Goal: Task Accomplishment & Management: Manage account settings

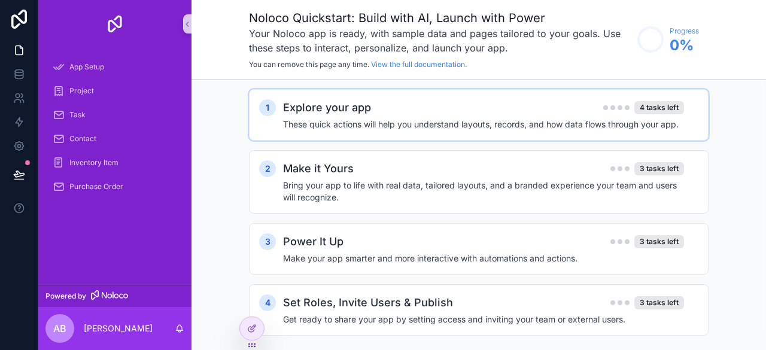
click at [440, 116] on div "Explore your app 4 tasks left These quick actions will help you understand layo…" at bounding box center [490, 114] width 415 height 31
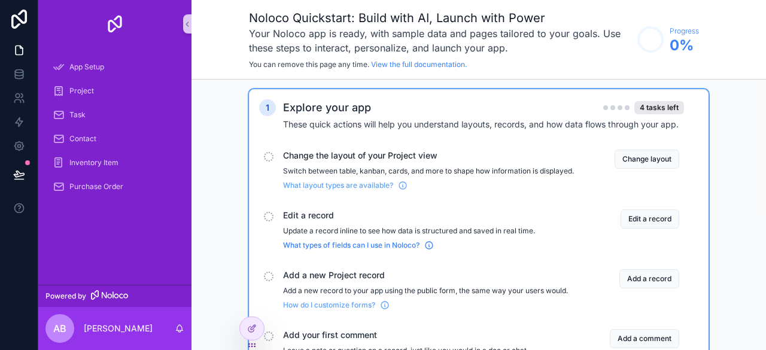
click at [351, 250] on span "What types of fields can I use in Noloco?" at bounding box center [351, 246] width 136 height 10
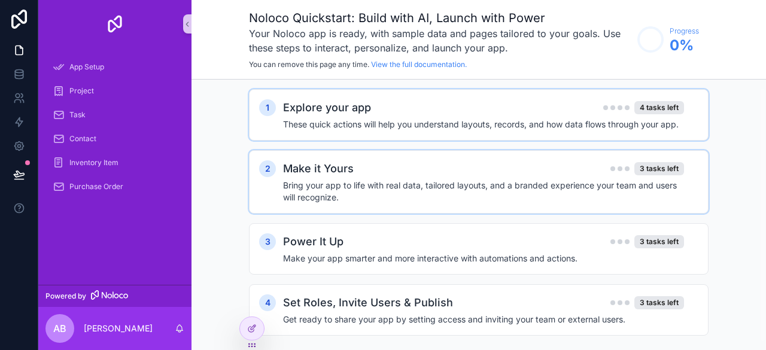
scroll to position [17, 0]
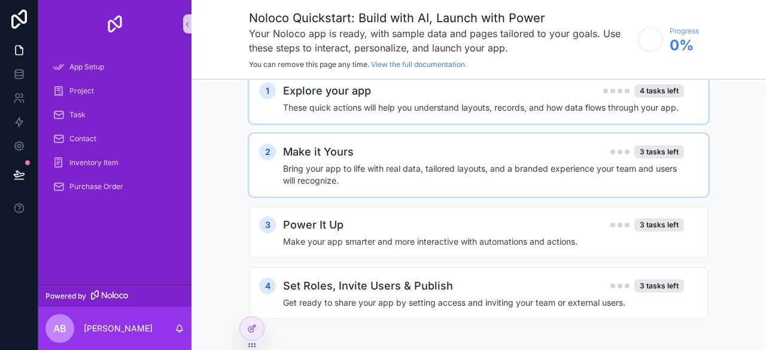
click at [334, 150] on h2 "Make it Yours" at bounding box center [318, 152] width 71 height 17
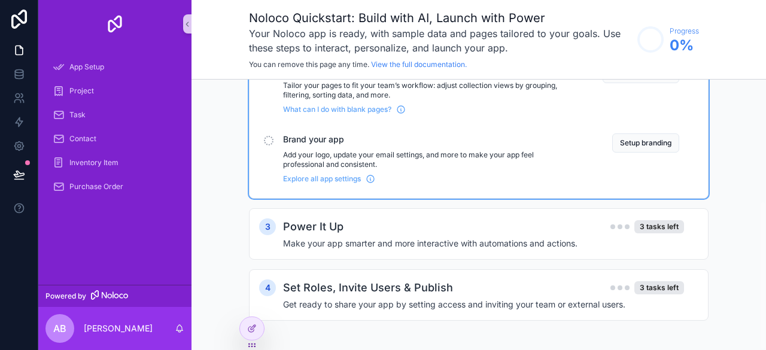
scroll to position [220, 0]
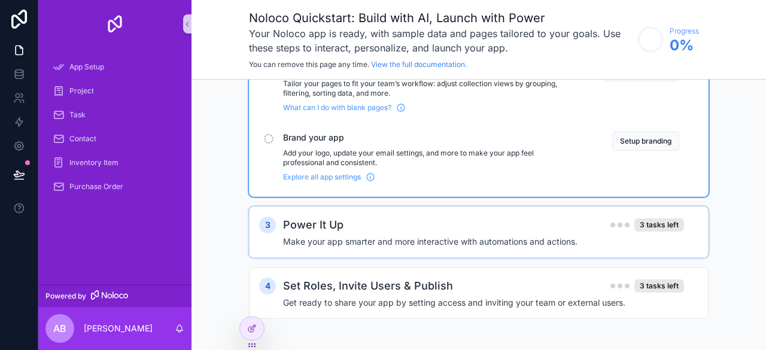
click at [319, 222] on h2 "Power It Up" at bounding box center [313, 225] width 60 height 17
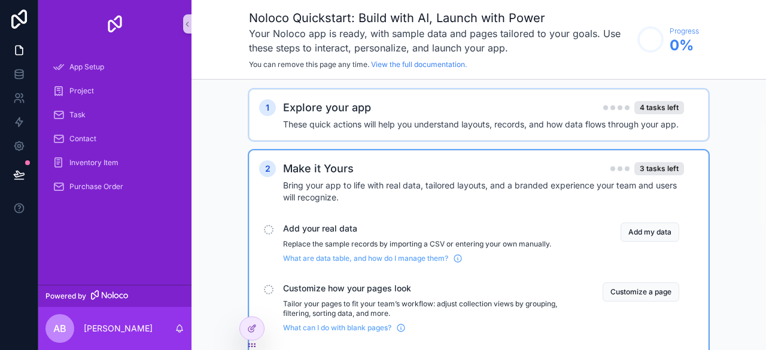
scroll to position [0, 0]
click at [188, 17] on button "scrollable content" at bounding box center [187, 23] width 8 height 19
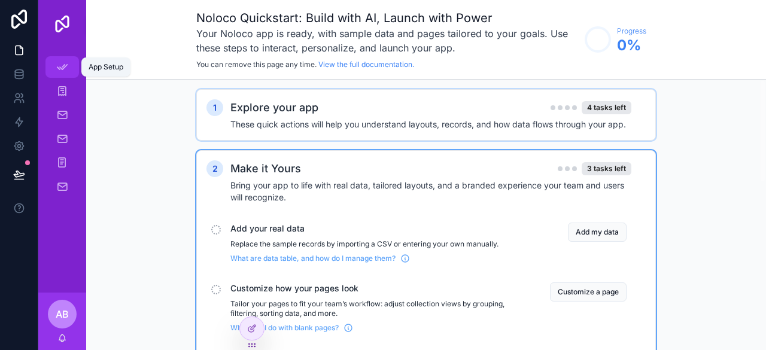
click at [65, 65] on icon "scrollable content" at bounding box center [62, 67] width 12 height 12
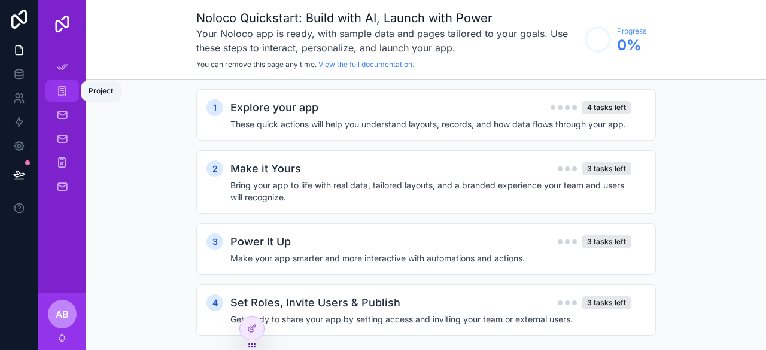
click at [65, 96] on icon "scrollable content" at bounding box center [62, 91] width 12 height 12
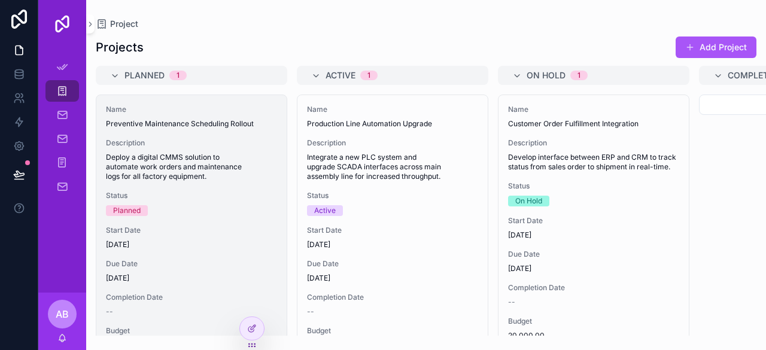
scroll to position [153, 0]
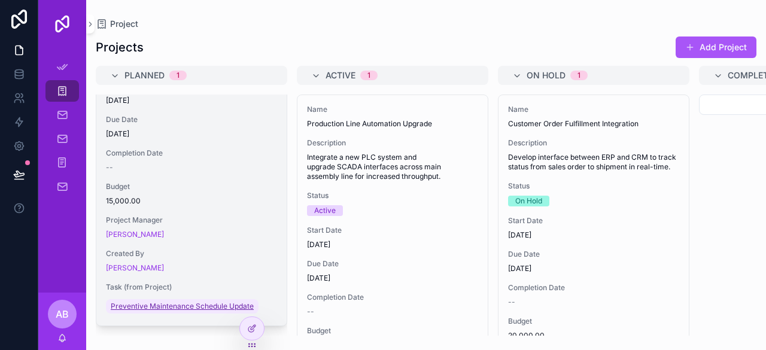
click at [200, 302] on span "Preventive Maintenance Schedule Update" at bounding box center [182, 307] width 143 height 10
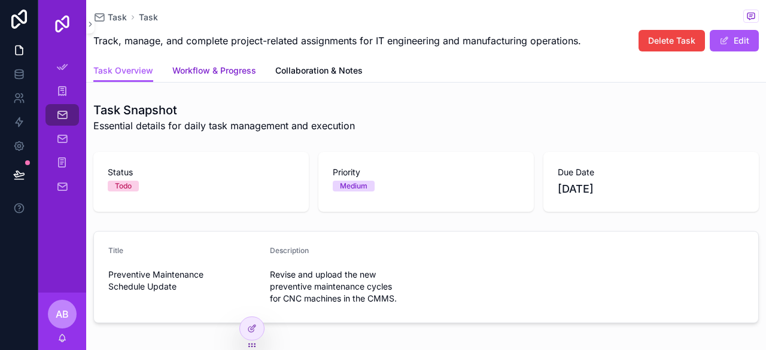
click at [242, 74] on span "Workflow & Progress" at bounding box center [214, 71] width 84 height 12
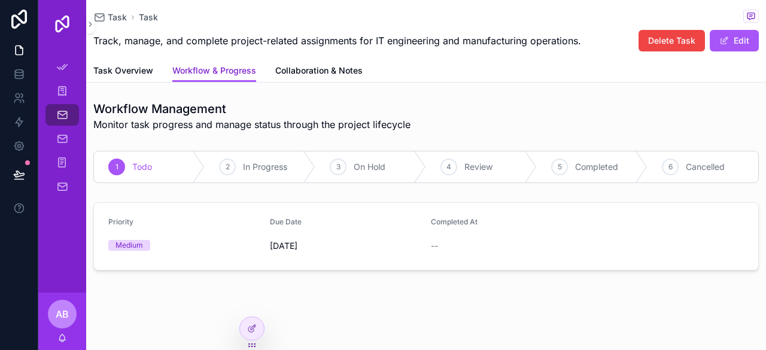
scroll to position [2, 0]
click at [278, 171] on span "In Progress" at bounding box center [265, 166] width 44 height 12
click at [381, 168] on span "On Hold" at bounding box center [370, 166] width 32 height 12
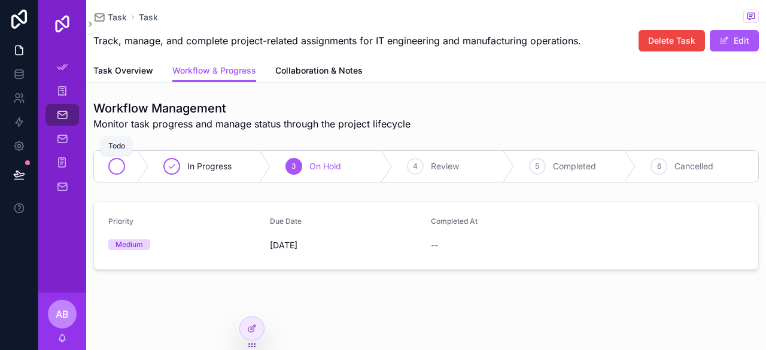
click at [117, 170] on icon "scrollable content" at bounding box center [117, 167] width 10 height 10
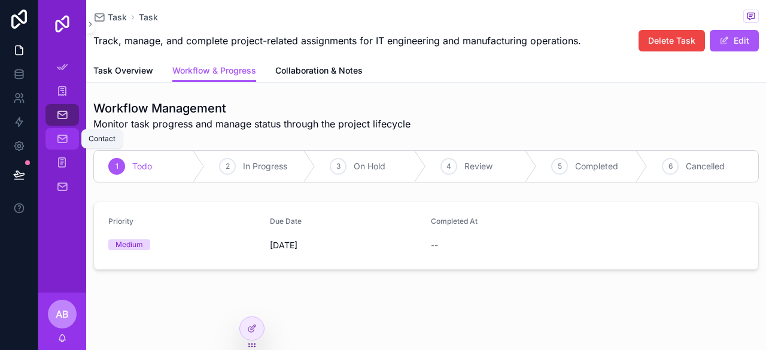
click at [59, 143] on icon "scrollable content" at bounding box center [62, 139] width 12 height 12
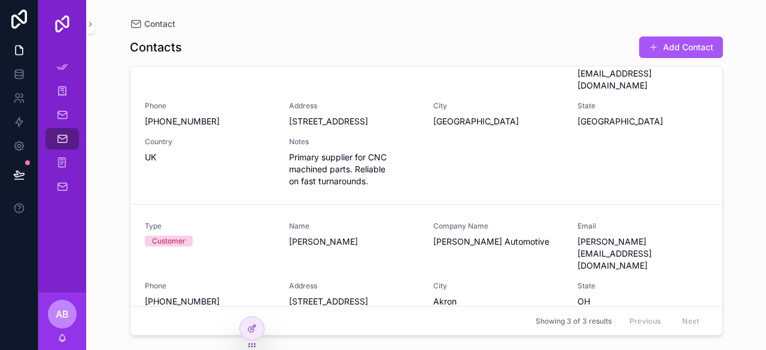
scroll to position [251, 0]
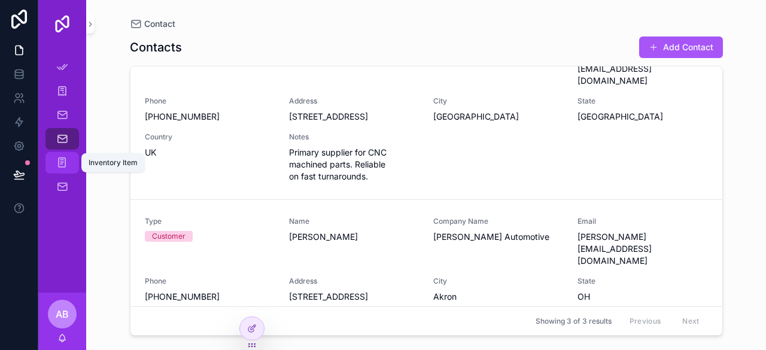
click at [67, 165] on icon "scrollable content" at bounding box center [61, 163] width 11 height 12
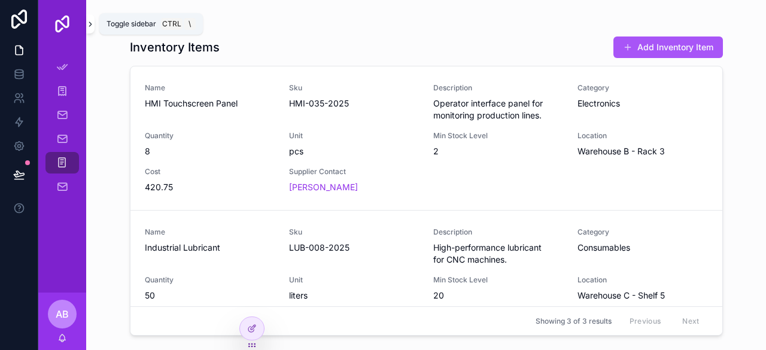
click at [90, 25] on icon "scrollable content" at bounding box center [90, 24] width 2 height 4
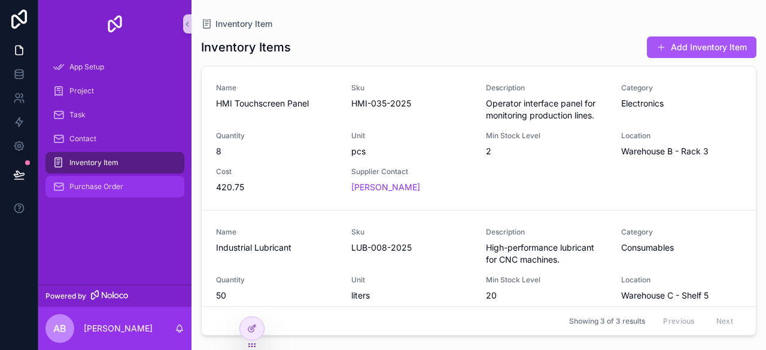
click at [132, 185] on div "Purchase Order" at bounding box center [115, 186] width 124 height 19
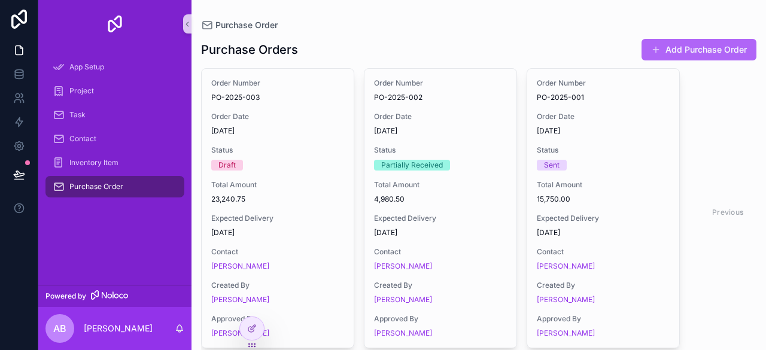
click at [670, 51] on button "Add Purchase Order" at bounding box center [698, 50] width 115 height 22
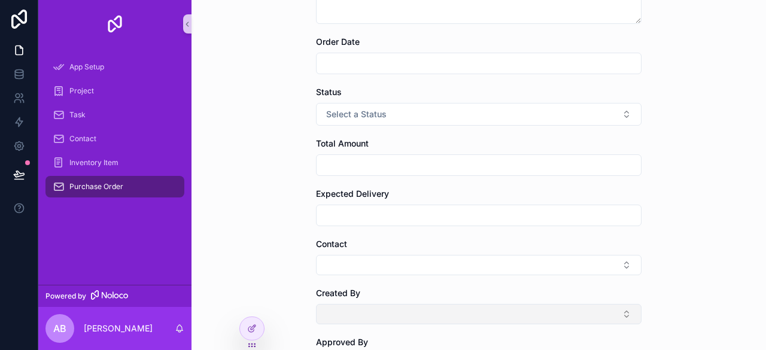
scroll to position [120, 0]
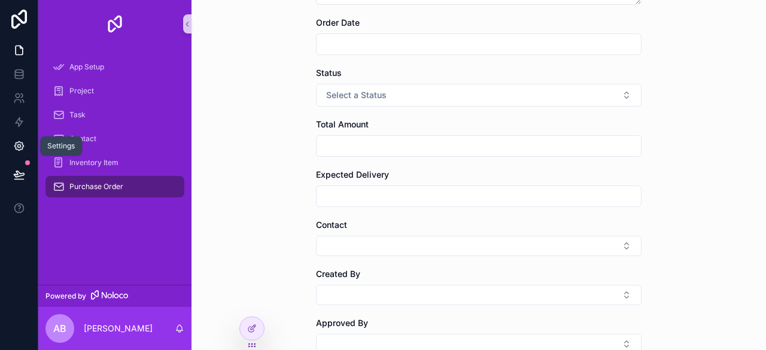
click at [17, 147] on icon at bounding box center [19, 146] width 12 height 12
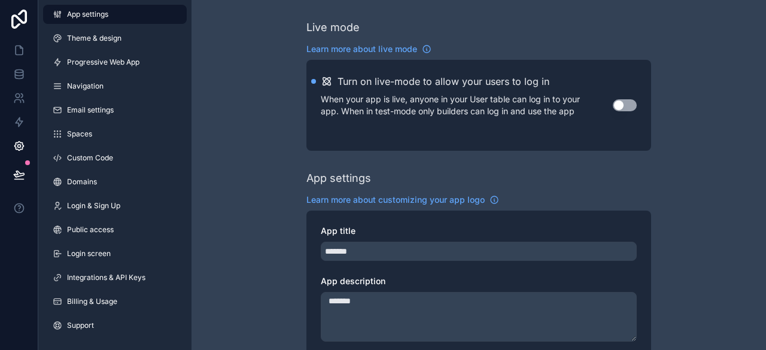
click at [623, 101] on button "Use setting" at bounding box center [625, 105] width 24 height 12
click at [624, 103] on button "Use setting" at bounding box center [625, 105] width 24 height 12
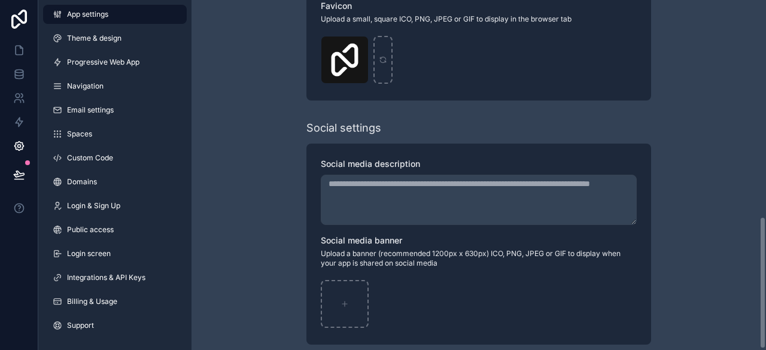
scroll to position [575, 0]
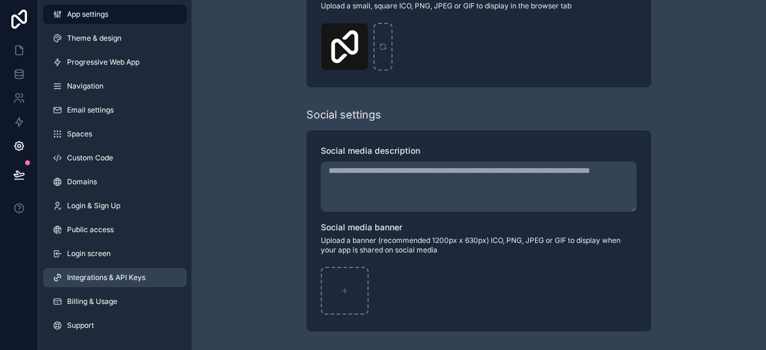
click at [139, 280] on span "Integrations & API Keys" at bounding box center [106, 278] width 78 height 10
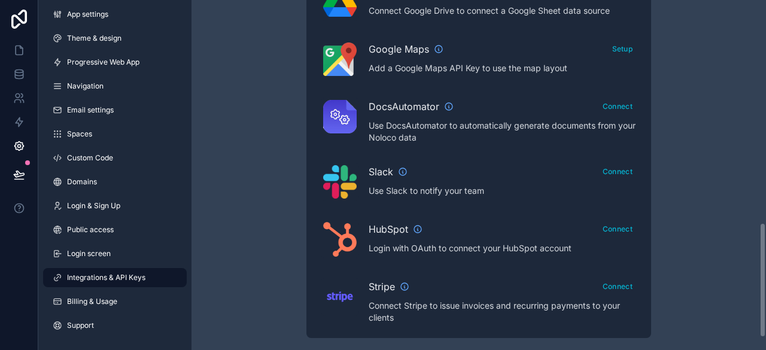
scroll to position [713, 0]
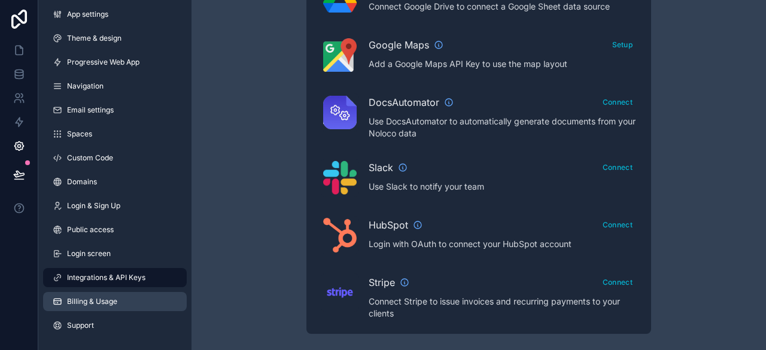
click at [91, 297] on span "Billing & Usage" at bounding box center [92, 302] width 50 height 10
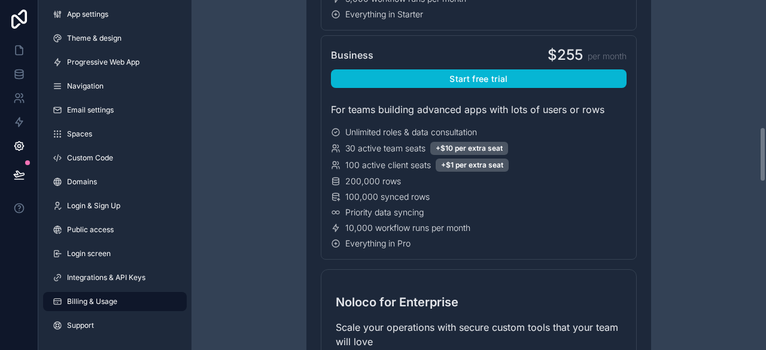
scroll to position [848, 0]
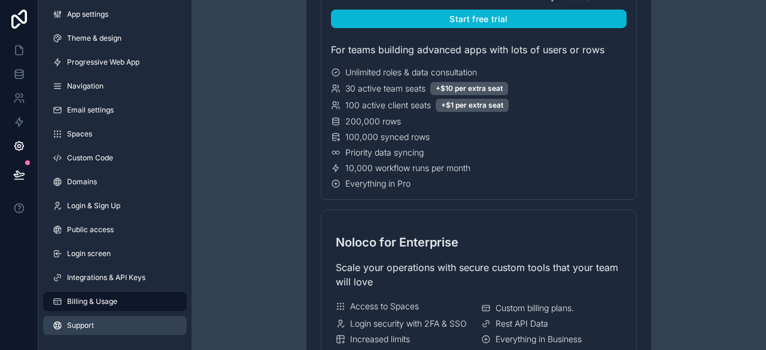
click at [104, 324] on link "Support" at bounding box center [115, 325] width 144 height 19
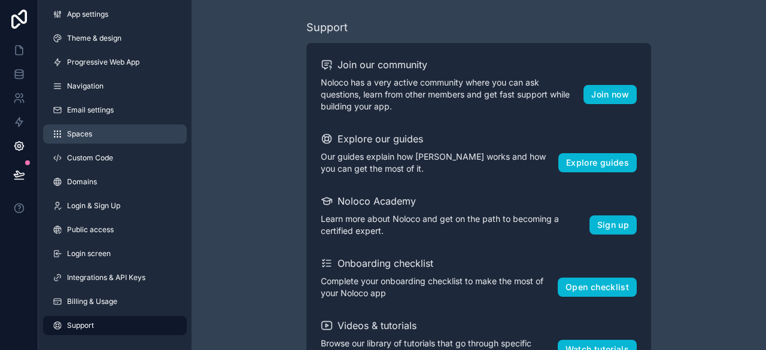
click at [94, 136] on link "Spaces" at bounding box center [115, 133] width 144 height 19
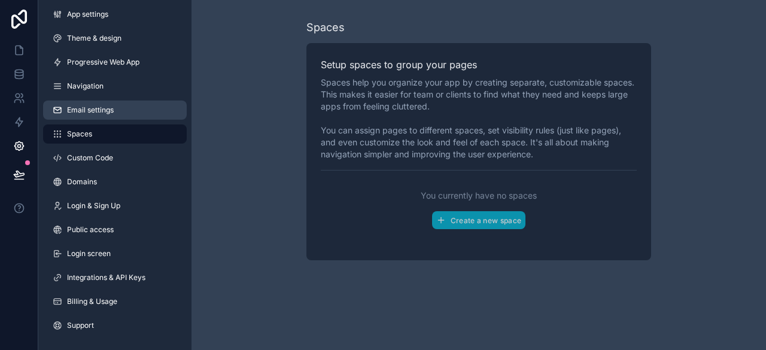
click at [96, 113] on span "Email settings" at bounding box center [90, 110] width 47 height 10
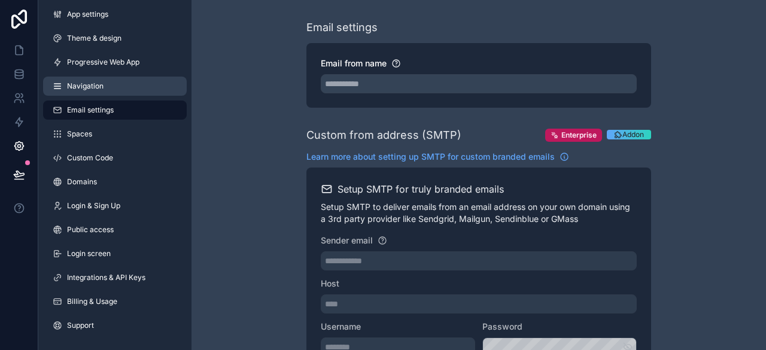
click at [101, 84] on span "Navigation" at bounding box center [85, 86] width 36 height 10
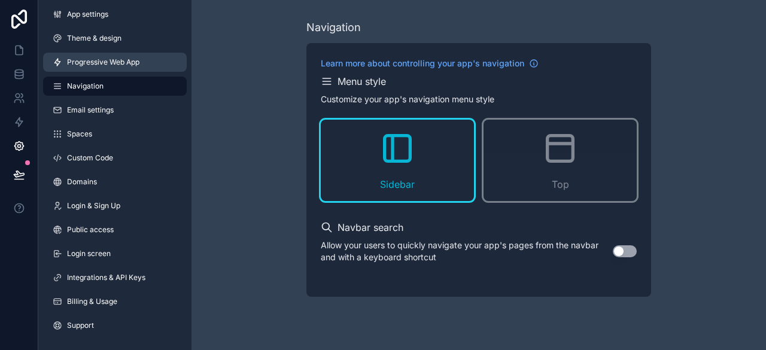
click at [94, 66] on span "Progressive Web App" at bounding box center [103, 62] width 72 height 10
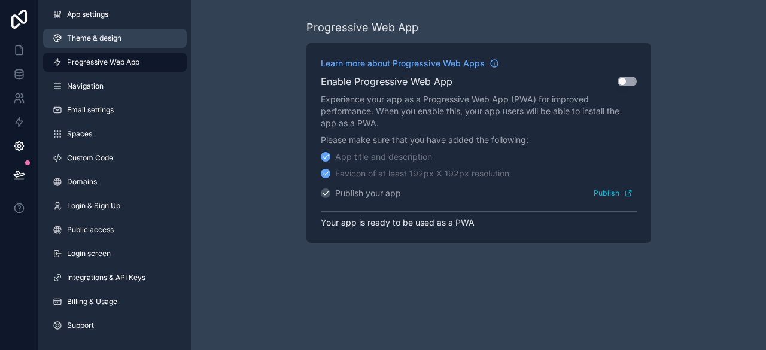
click at [133, 37] on link "Theme & design" at bounding box center [115, 38] width 144 height 19
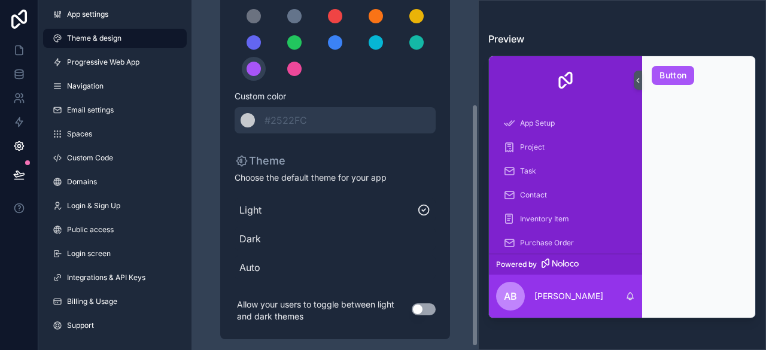
scroll to position [154, 0]
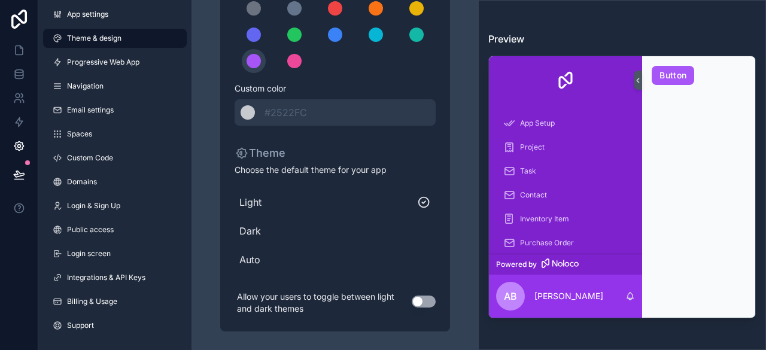
click at [281, 232] on span "Dark" at bounding box center [334, 231] width 191 height 14
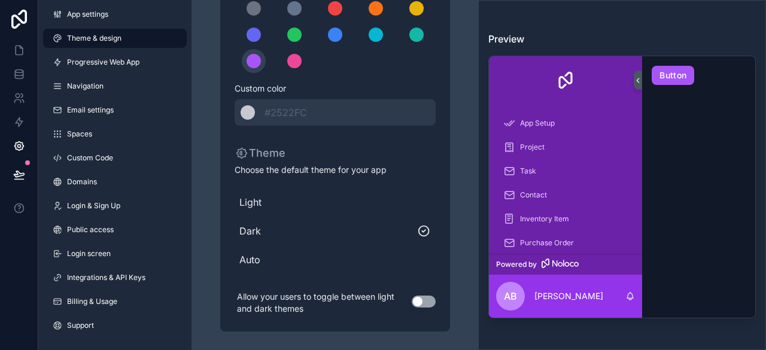
click at [330, 258] on span "Auto" at bounding box center [334, 259] width 191 height 14
click at [369, 224] on span "Dark" at bounding box center [334, 231] width 191 height 14
click at [367, 207] on span "Light" at bounding box center [334, 202] width 191 height 14
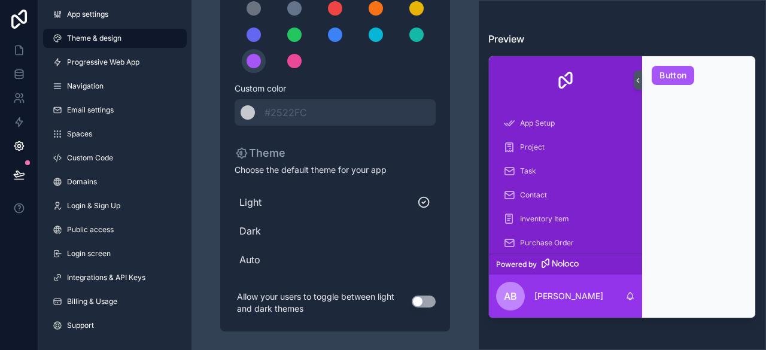
click at [417, 241] on div "Dark" at bounding box center [335, 231] width 201 height 24
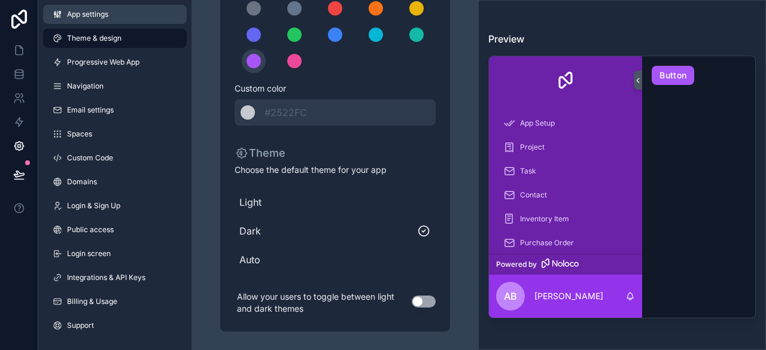
click at [96, 17] on span "App settings" at bounding box center [87, 15] width 41 height 10
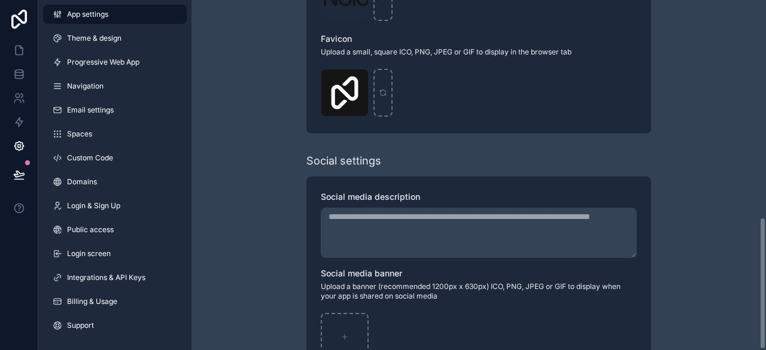
scroll to position [575, 0]
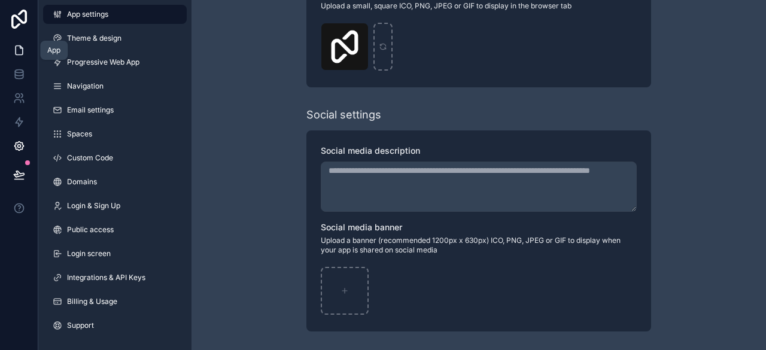
click at [14, 54] on icon at bounding box center [19, 50] width 12 height 12
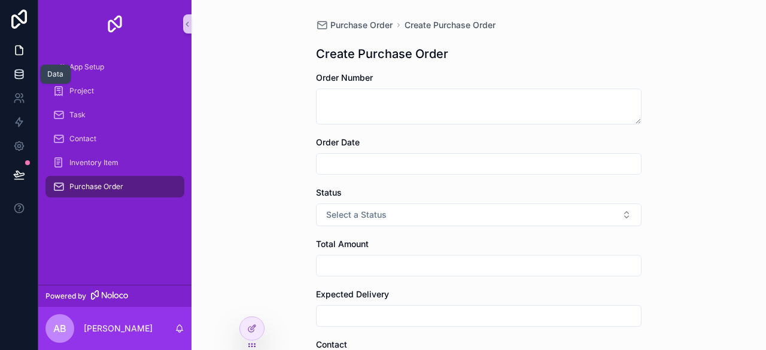
click at [25, 78] on icon at bounding box center [19, 74] width 12 height 12
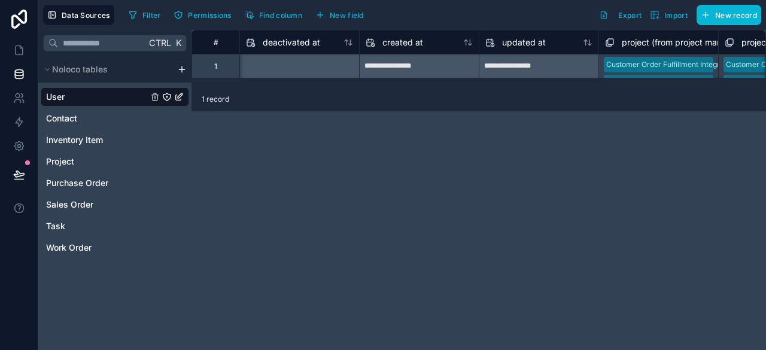
scroll to position [0, 1101]
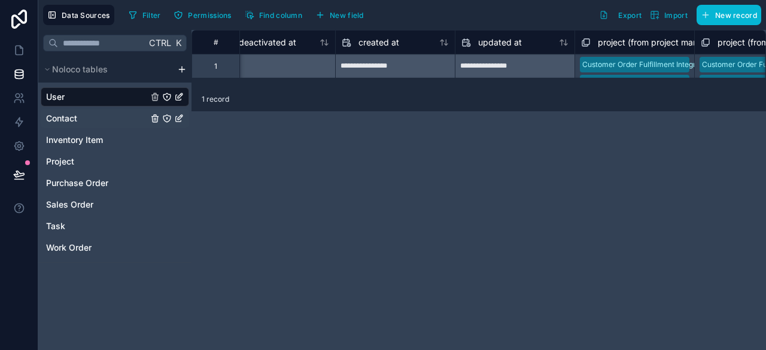
click at [76, 117] on span "Contact" at bounding box center [61, 118] width 31 height 12
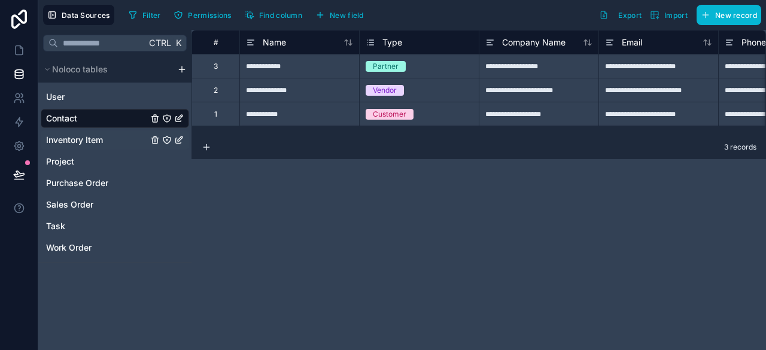
click at [96, 144] on span "Inventory Item" at bounding box center [74, 140] width 57 height 12
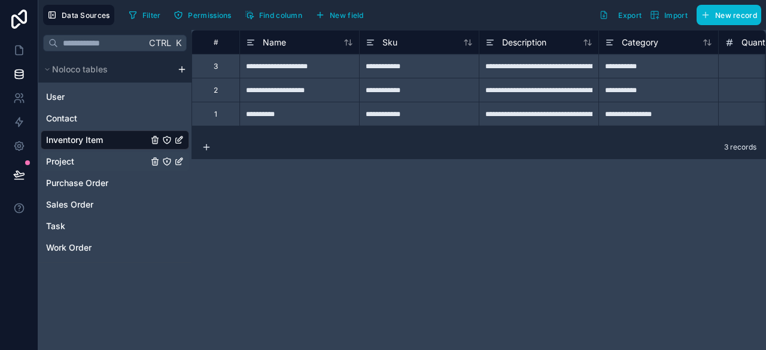
click at [72, 161] on span "Project" at bounding box center [60, 162] width 28 height 12
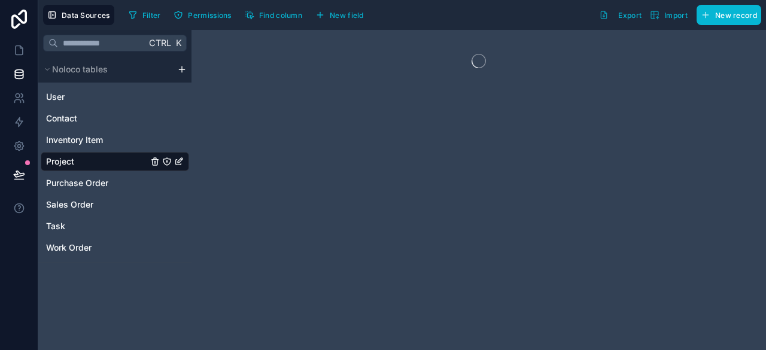
click at [63, 162] on span "Project" at bounding box center [60, 162] width 28 height 12
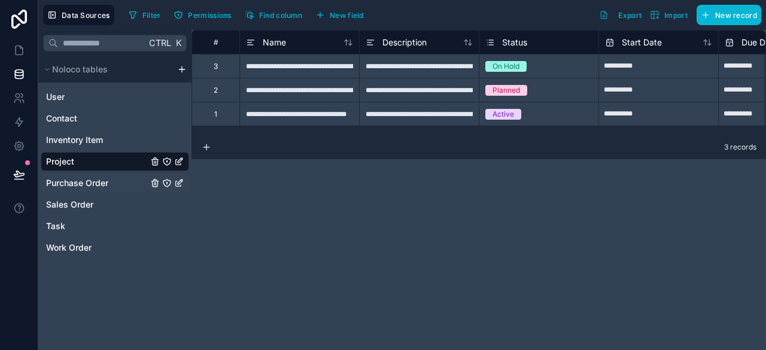
click at [93, 184] on span "Purchase Order" at bounding box center [77, 183] width 62 height 12
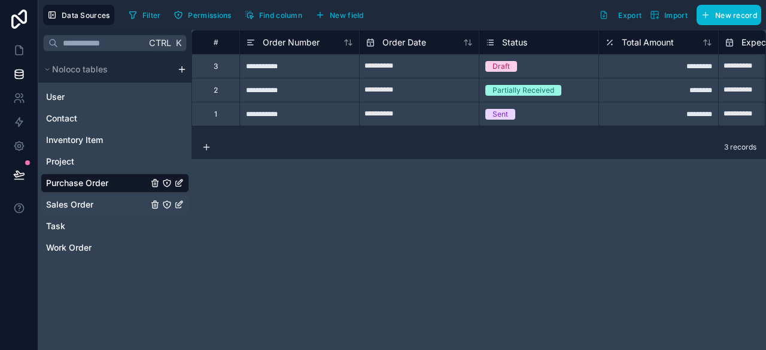
click at [83, 205] on span "Sales Order" at bounding box center [69, 205] width 47 height 12
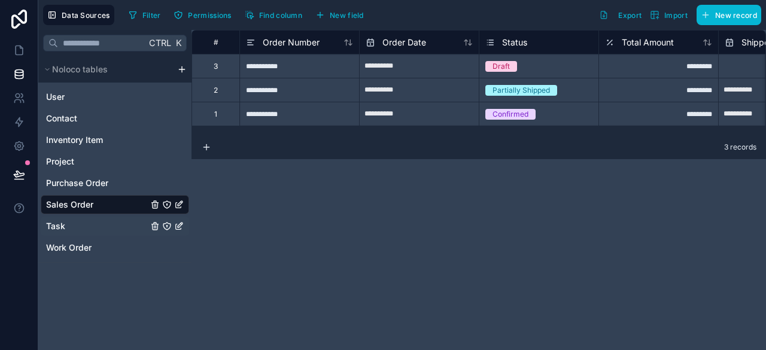
click at [63, 228] on span "Task" at bounding box center [55, 226] width 19 height 12
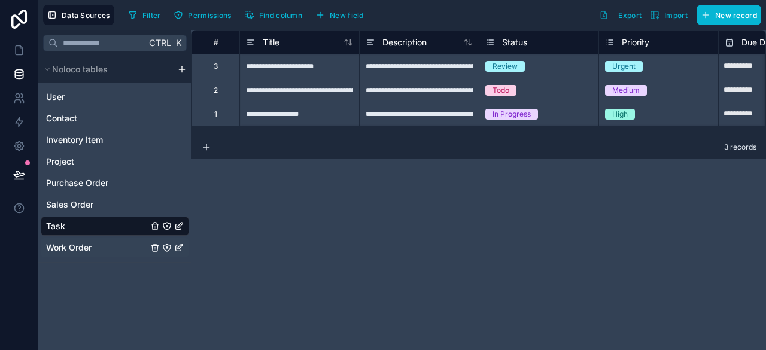
click at [78, 248] on span "Work Order" at bounding box center [68, 248] width 45 height 12
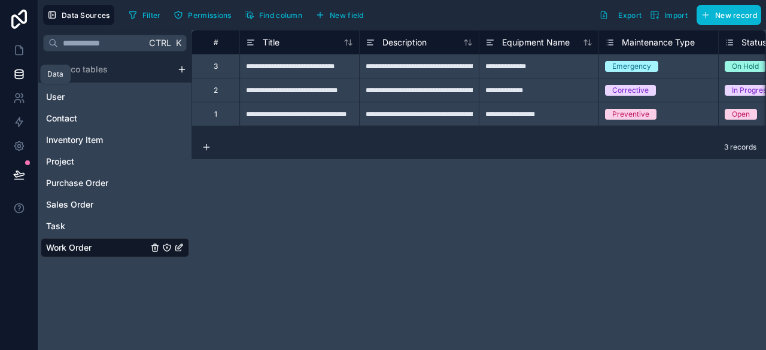
click at [19, 75] on icon at bounding box center [19, 73] width 8 height 5
click at [20, 147] on icon at bounding box center [19, 146] width 12 height 12
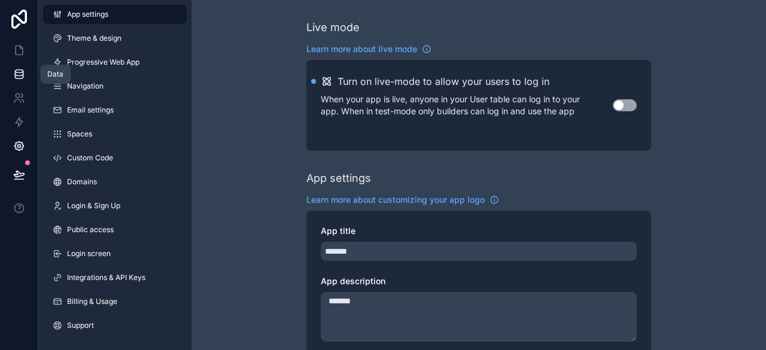
click at [23, 72] on icon at bounding box center [19, 73] width 8 height 5
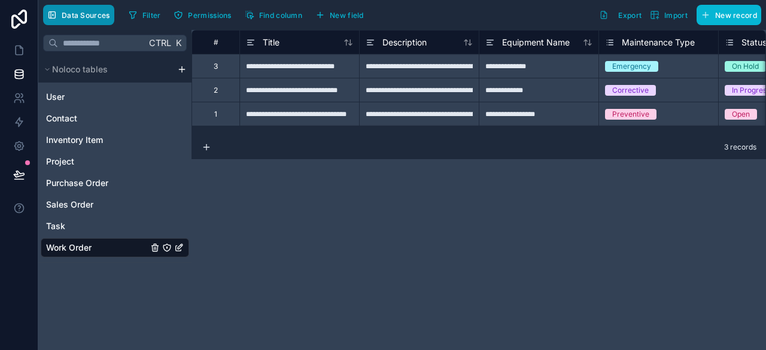
click at [84, 19] on span "Data Sources" at bounding box center [86, 15] width 48 height 9
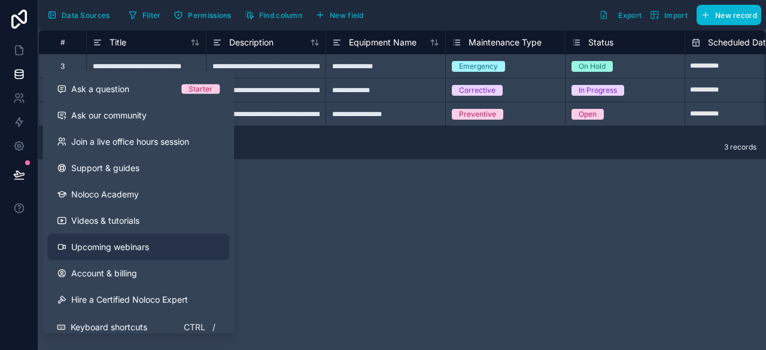
scroll to position [12, 0]
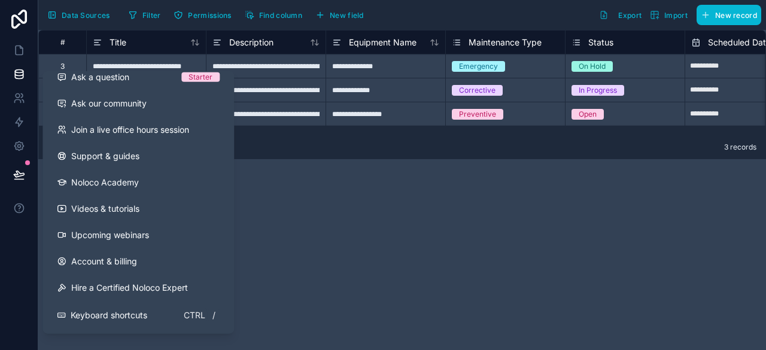
drag, startPoint x: 381, startPoint y: 283, endPoint x: 374, endPoint y: 282, distance: 6.7
click at [378, 283] on div "**********" at bounding box center [402, 190] width 728 height 320
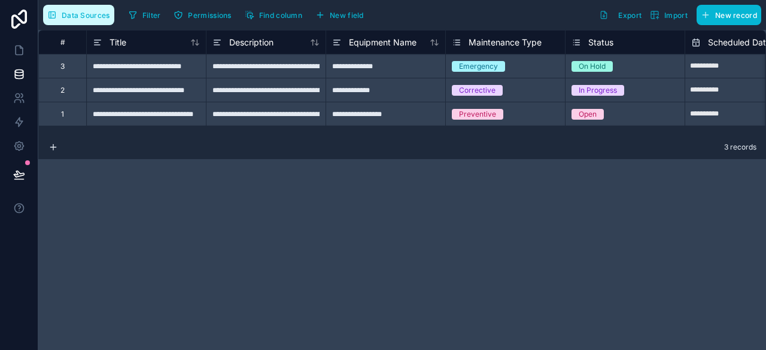
click at [70, 14] on span "Data Sources" at bounding box center [86, 15] width 48 height 9
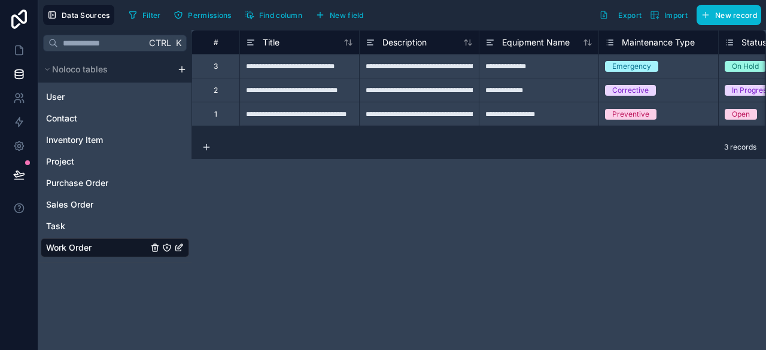
click at [314, 261] on div "**********" at bounding box center [478, 190] width 574 height 320
drag, startPoint x: 461, startPoint y: 240, endPoint x: 397, endPoint y: 188, distance: 81.7
click at [461, 240] on div "**********" at bounding box center [478, 190] width 574 height 320
click at [260, 19] on button "Find column" at bounding box center [274, 15] width 66 height 18
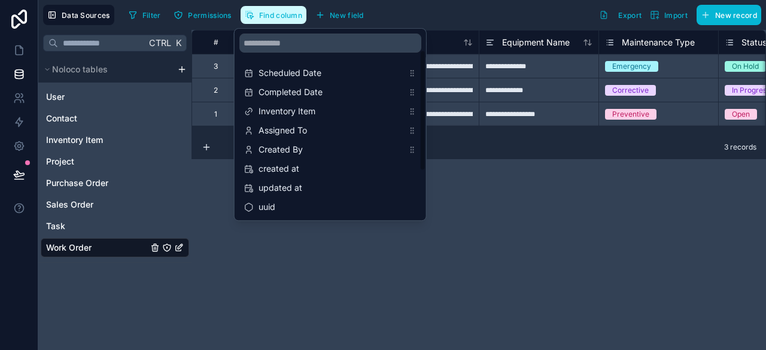
scroll to position [96, 0]
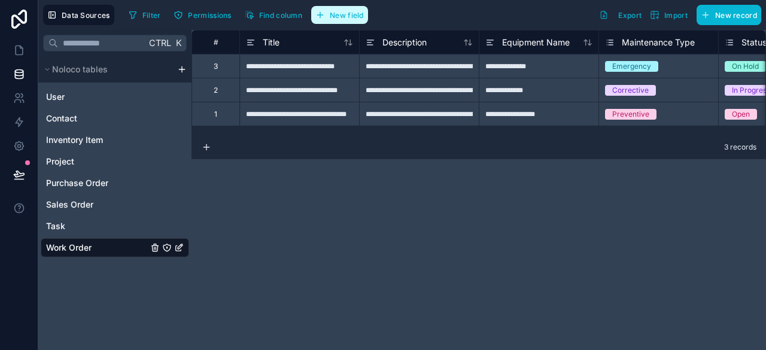
click at [337, 16] on span "New field" at bounding box center [347, 15] width 34 height 9
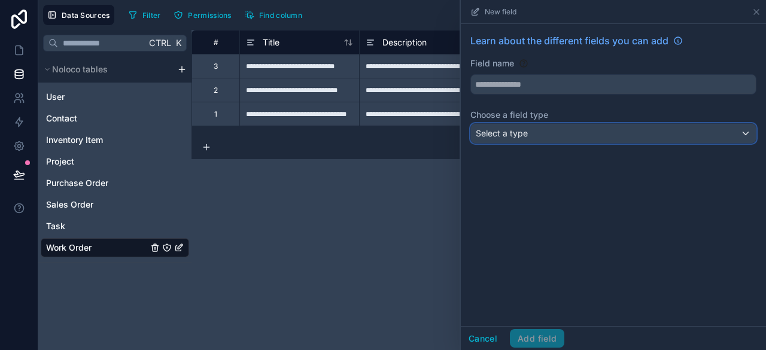
click at [556, 132] on div "Select a type" at bounding box center [613, 133] width 285 height 19
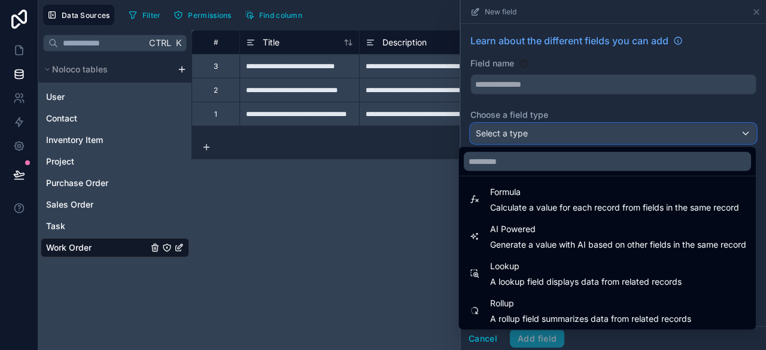
scroll to position [347, 0]
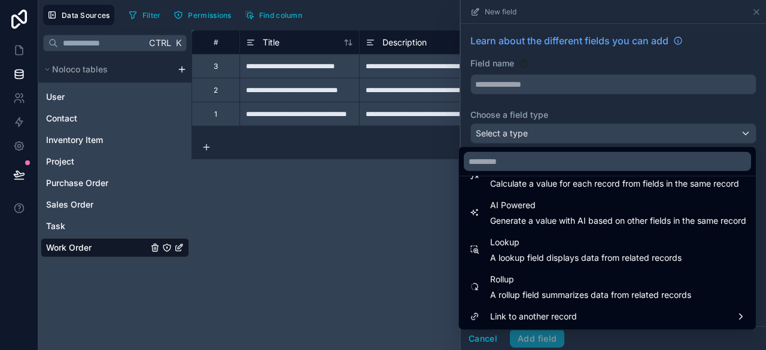
click at [300, 228] on div "**********" at bounding box center [478, 190] width 574 height 320
click at [18, 17] on icon at bounding box center [19, 19] width 16 height 19
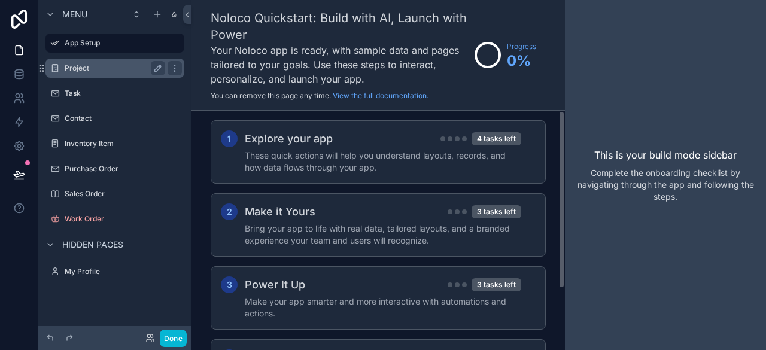
click at [90, 65] on label "Project" at bounding box center [113, 68] width 96 height 10
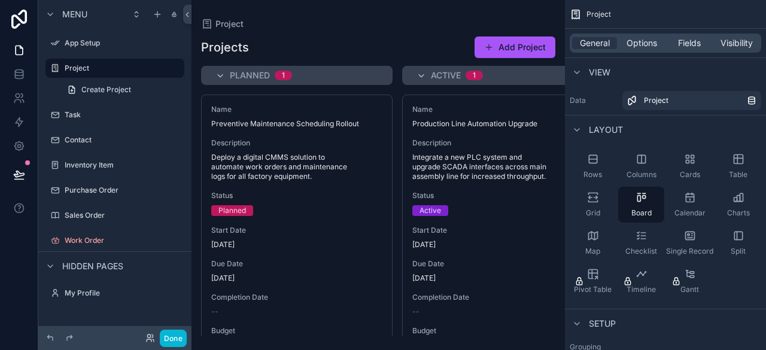
click at [270, 119] on div "scrollable content" at bounding box center [377, 175] width 373 height 350
click at [696, 240] on div "Single Record" at bounding box center [689, 243] width 46 height 36
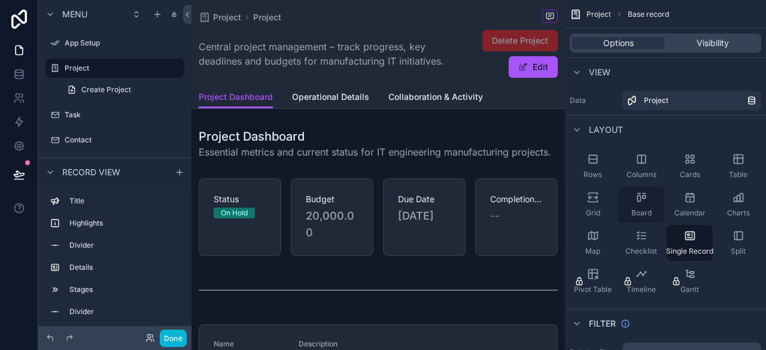
click at [640, 203] on icon "scrollable content" at bounding box center [641, 197] width 12 height 12
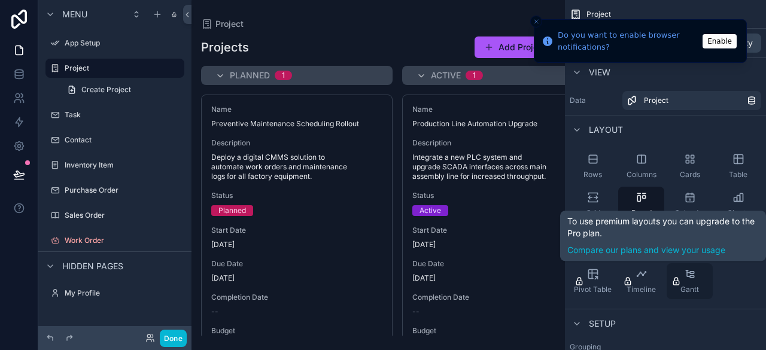
click at [694, 277] on icon "scrollable content" at bounding box center [690, 274] width 12 height 12
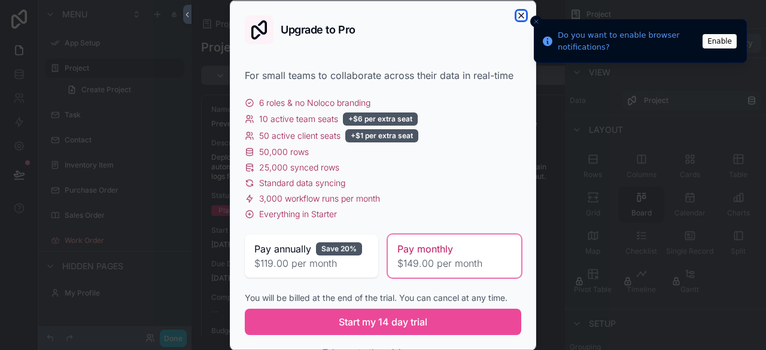
click at [516, 14] on icon "button" at bounding box center [521, 15] width 10 height 10
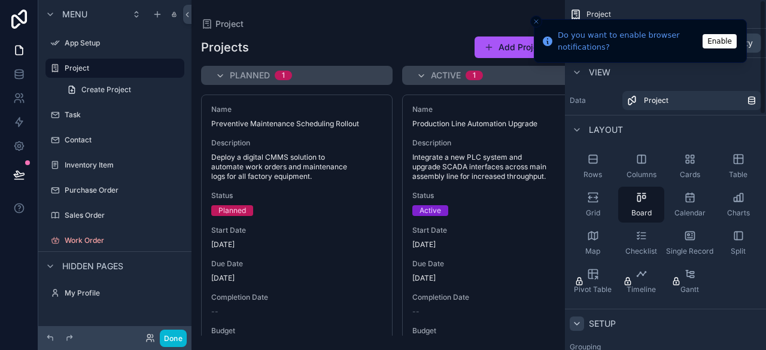
click at [582, 327] on div "scrollable content" at bounding box center [577, 323] width 14 height 14
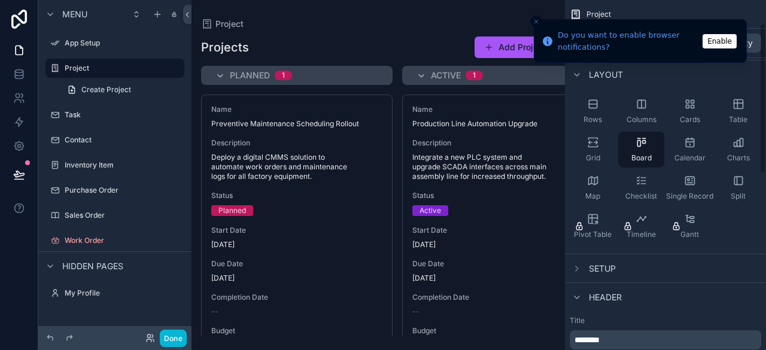
scroll to position [120, 0]
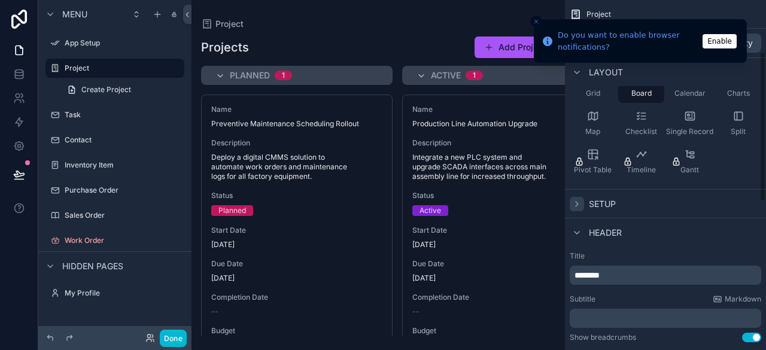
click at [578, 205] on icon "scrollable content" at bounding box center [577, 204] width 10 height 10
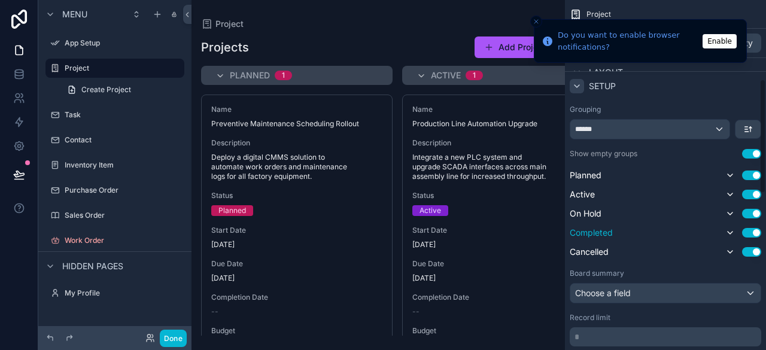
scroll to position [297, 0]
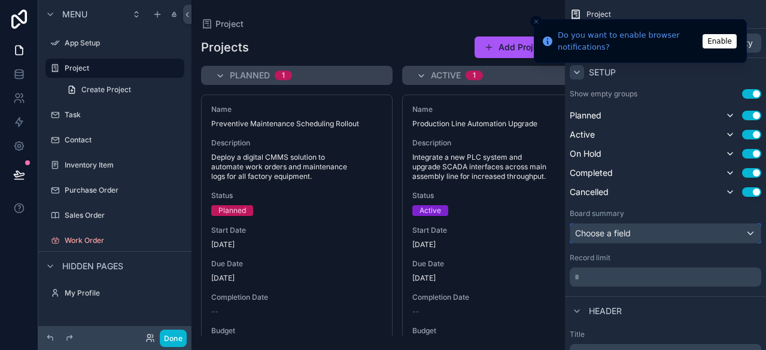
click at [662, 233] on div "Choose a field" at bounding box center [665, 233] width 190 height 19
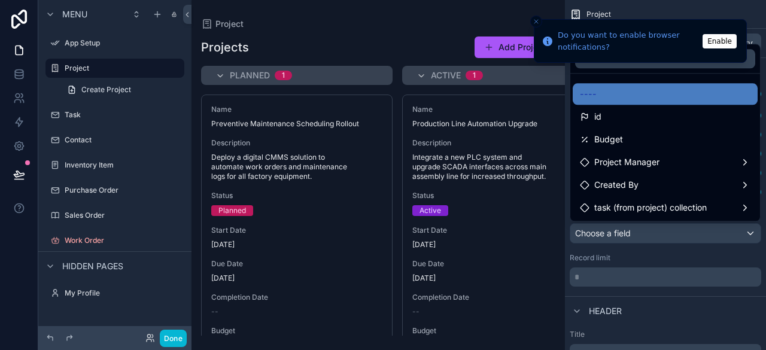
click at [660, 310] on div "scrollable content" at bounding box center [383, 175] width 766 height 350
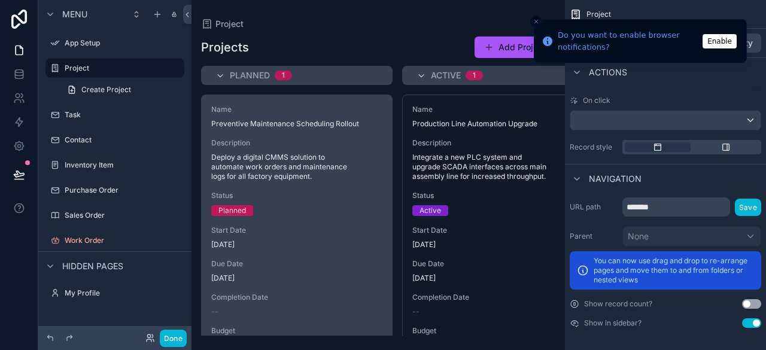
scroll to position [150, 0]
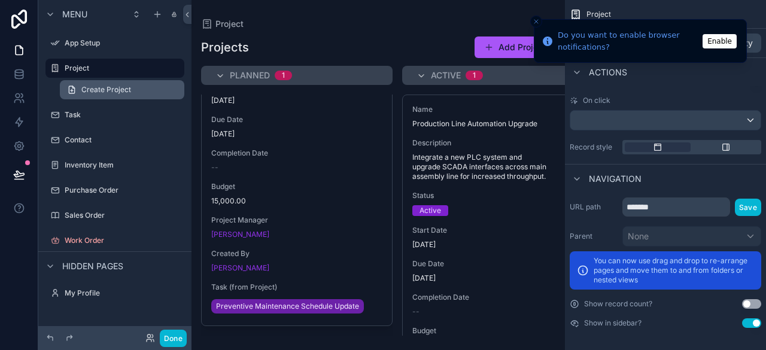
click at [105, 92] on span "Create Project" at bounding box center [106, 90] width 50 height 10
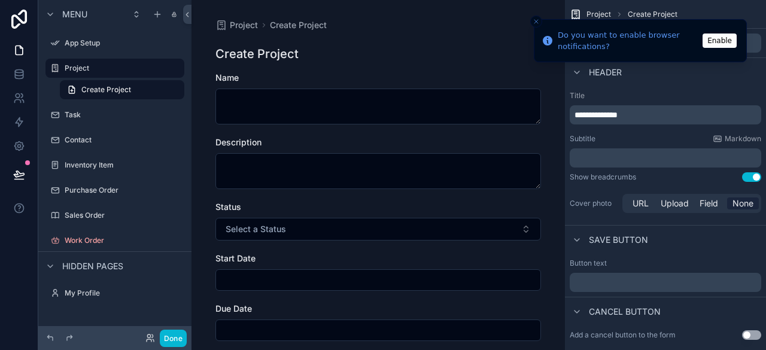
click at [721, 42] on button "Enable" at bounding box center [719, 41] width 34 height 14
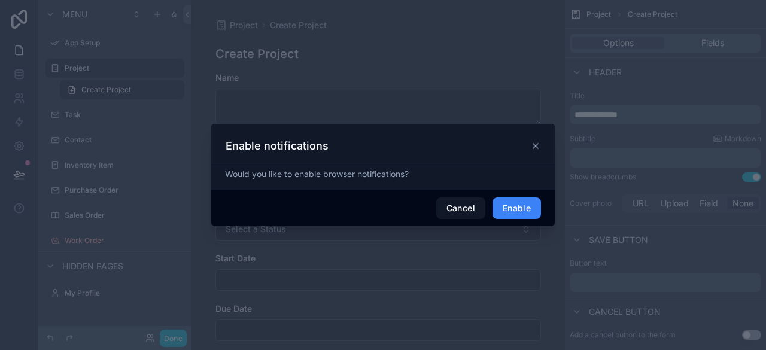
click at [516, 209] on button "Enable" at bounding box center [516, 208] width 48 height 22
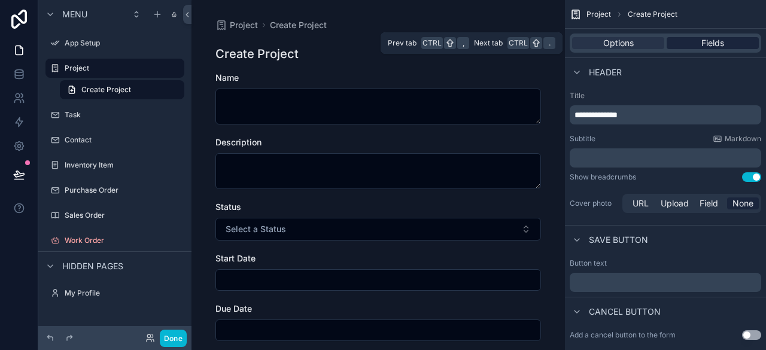
click at [708, 41] on span "Fields" at bounding box center [712, 43] width 23 height 12
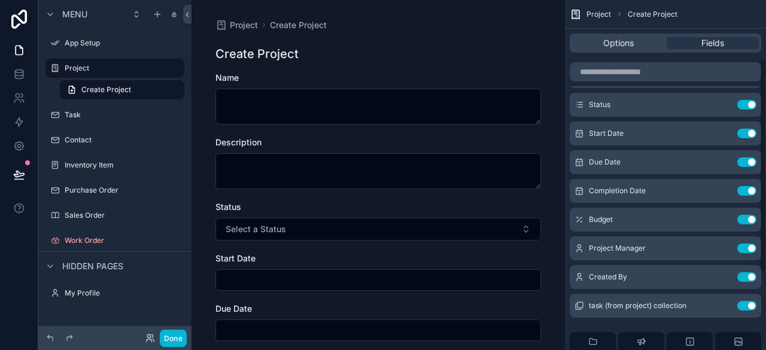
scroll to position [120, 0]
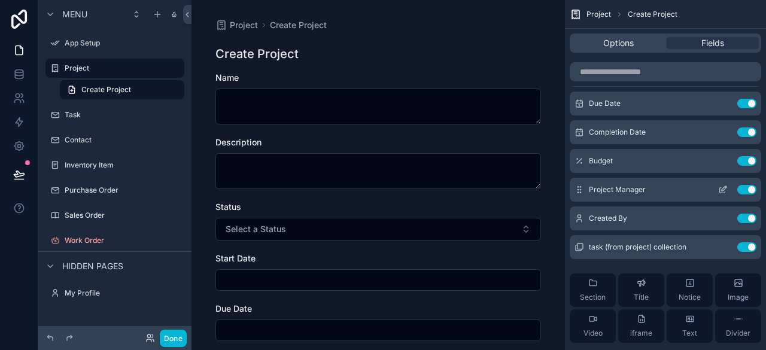
click at [724, 187] on icon "scrollable content" at bounding box center [724, 188] width 5 height 5
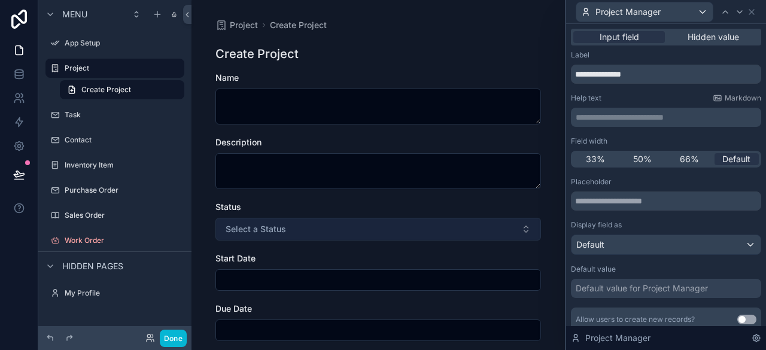
click at [483, 229] on button "Select a Status" at bounding box center [377, 229] width 325 height 23
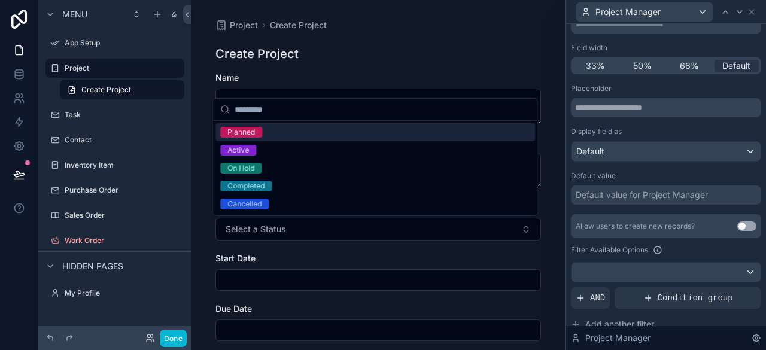
scroll to position [179, 0]
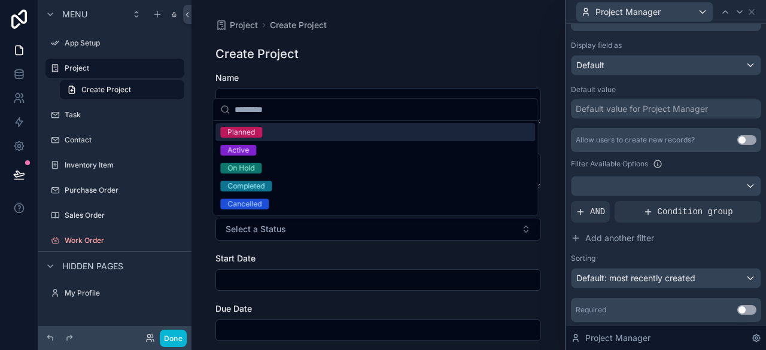
click at [737, 138] on button "Use setting" at bounding box center [746, 140] width 19 height 10
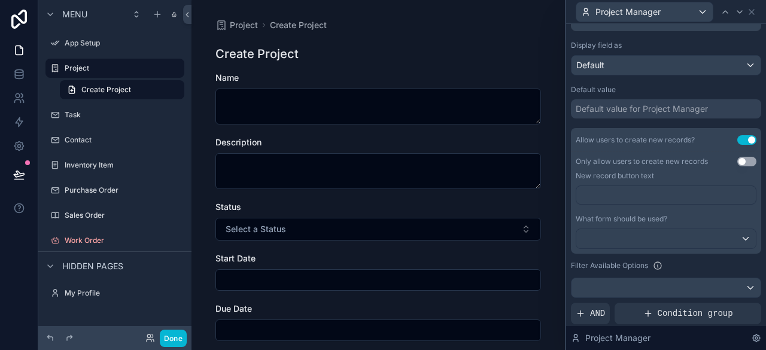
click at [737, 159] on button "Use setting" at bounding box center [746, 162] width 19 height 10
click at [635, 195] on p "﻿" at bounding box center [667, 195] width 172 height 12
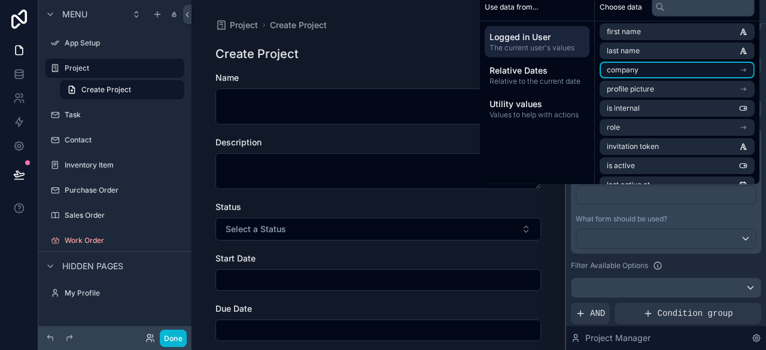
scroll to position [60, 0]
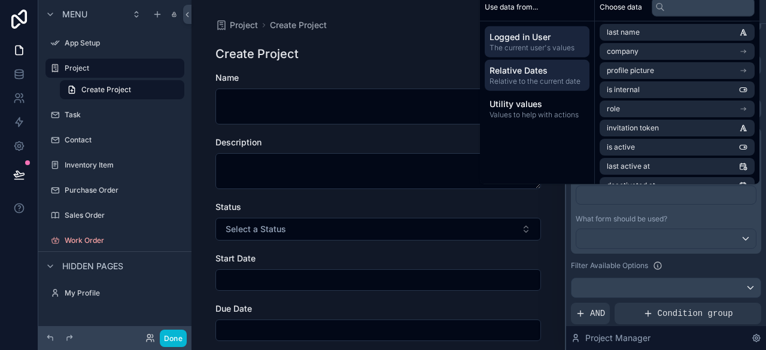
click at [565, 77] on span "Relative to the current date" at bounding box center [536, 82] width 95 height 10
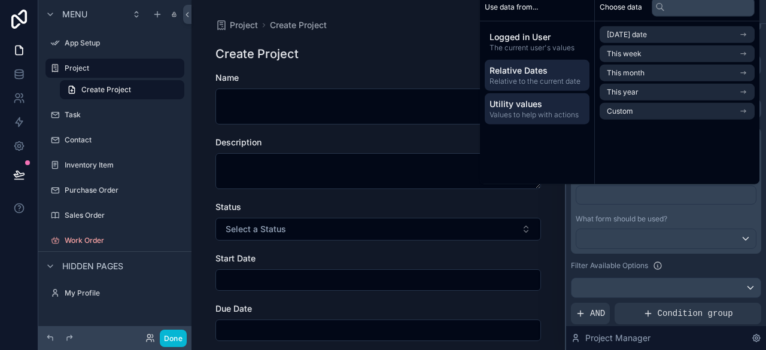
click at [551, 108] on span "Utility values" at bounding box center [536, 104] width 95 height 12
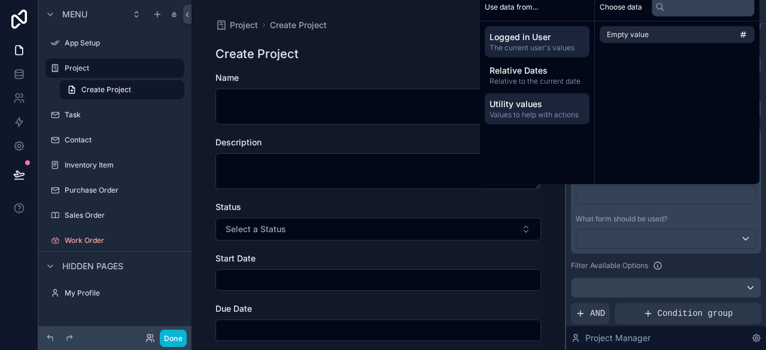
click at [550, 41] on span "Logged in User" at bounding box center [536, 37] width 95 height 12
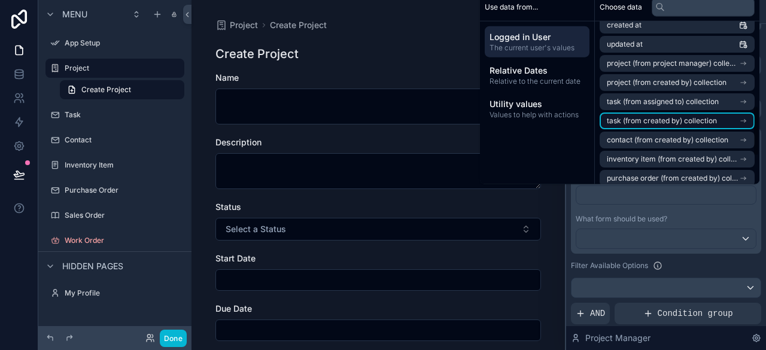
scroll to position [299, 0]
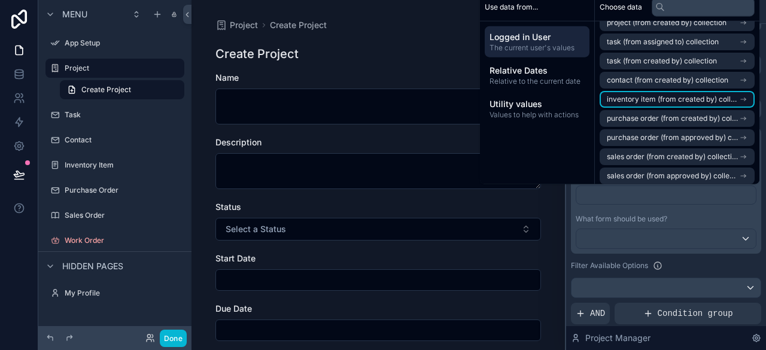
click at [698, 101] on span "inventory item (from created by) collection" at bounding box center [673, 100] width 132 height 10
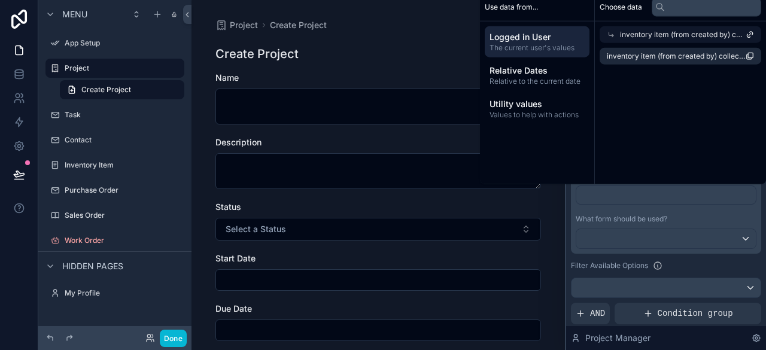
scroll to position [0, 0]
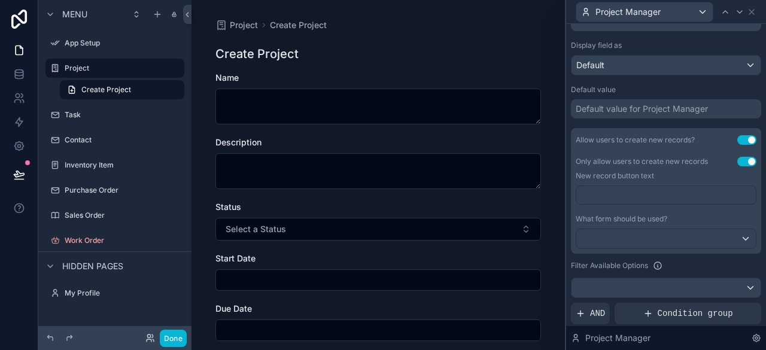
click at [425, 65] on div "Project Create Project Create Project Name Description Status Select a Status S…" at bounding box center [378, 354] width 345 height 708
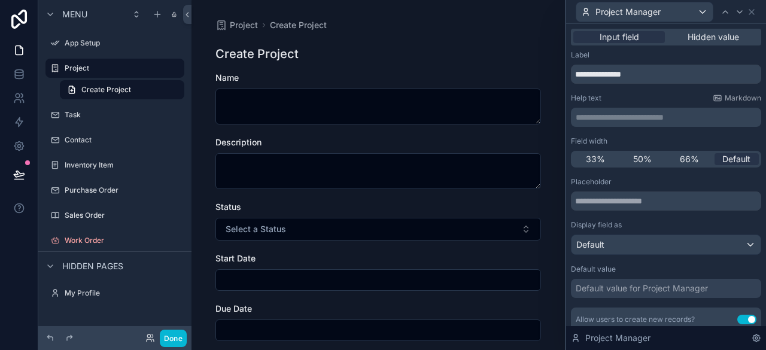
scroll to position [179, 0]
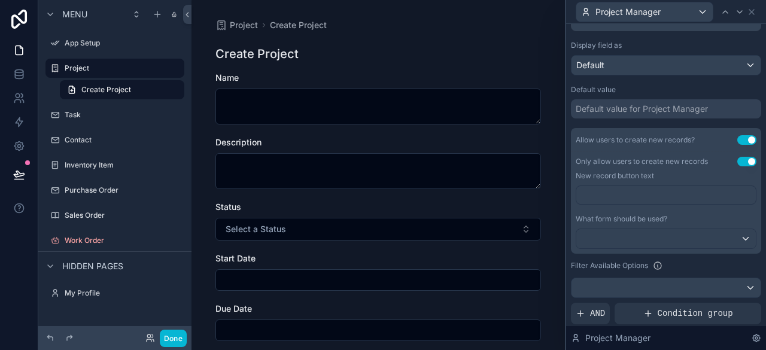
click at [672, 193] on p "﻿" at bounding box center [667, 195] width 172 height 12
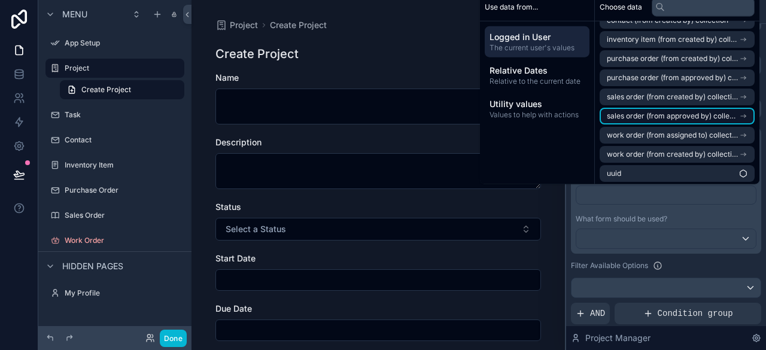
scroll to position [361, 0]
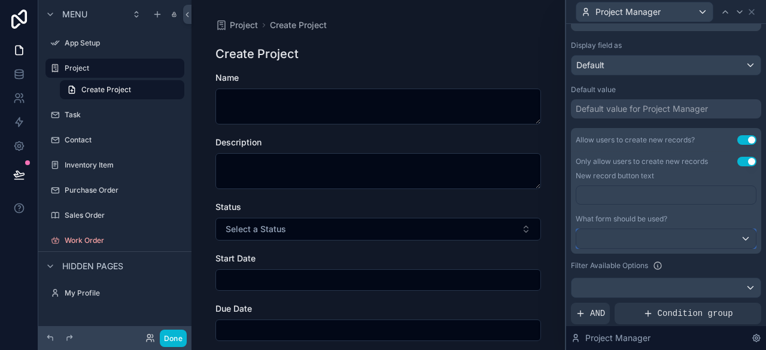
click at [676, 232] on div at bounding box center [665, 238] width 179 height 19
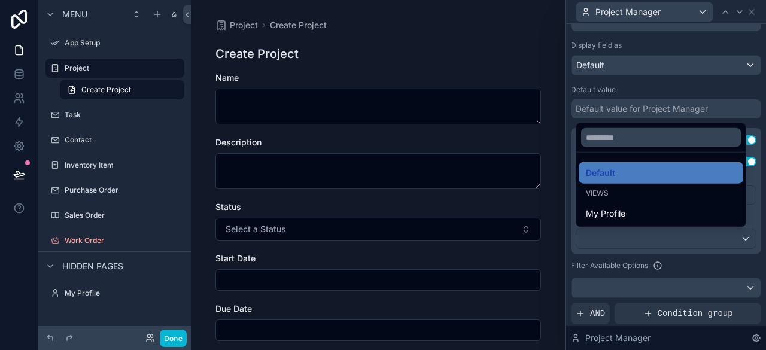
click at [650, 238] on div at bounding box center [666, 175] width 200 height 350
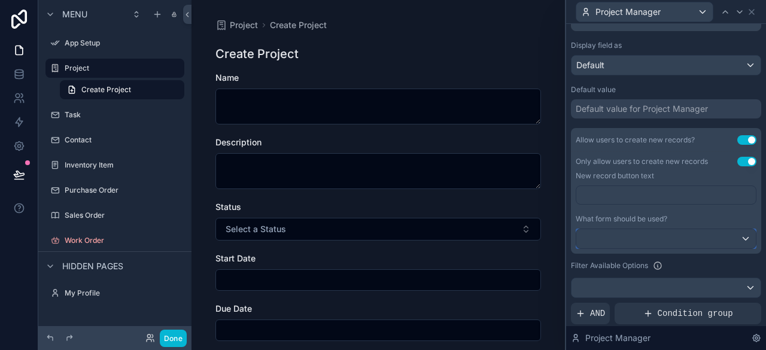
click at [737, 238] on div at bounding box center [665, 238] width 179 height 19
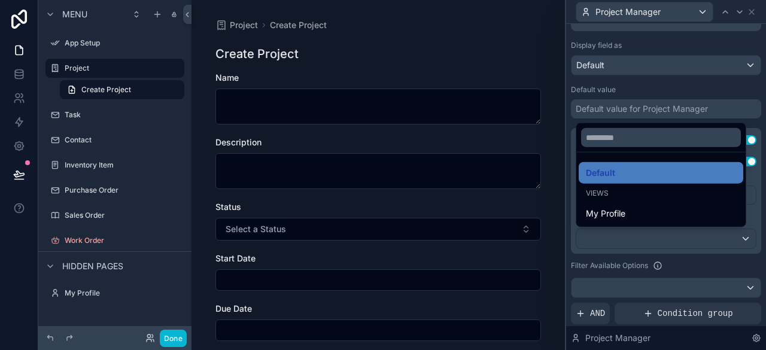
click at [733, 237] on div at bounding box center [666, 175] width 200 height 350
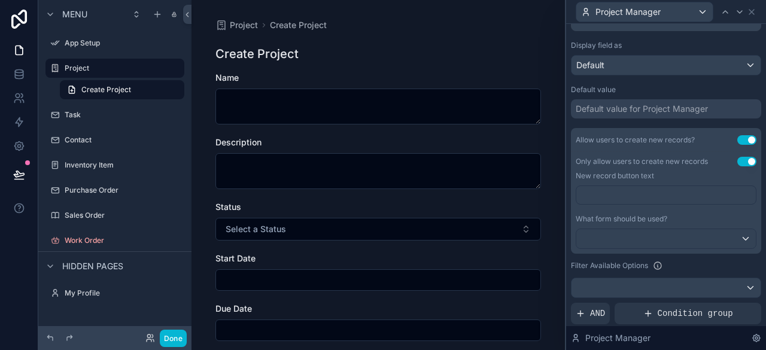
scroll to position [239, 0]
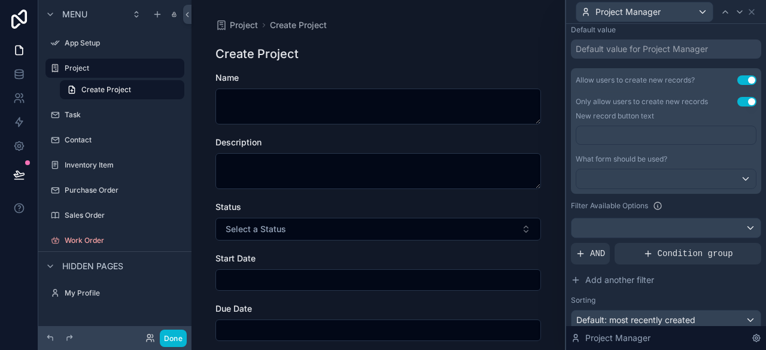
click at [738, 81] on button "Use setting" at bounding box center [746, 80] width 19 height 10
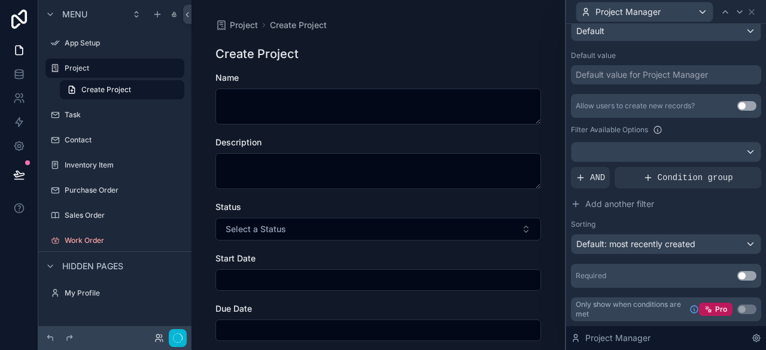
scroll to position [212, 0]
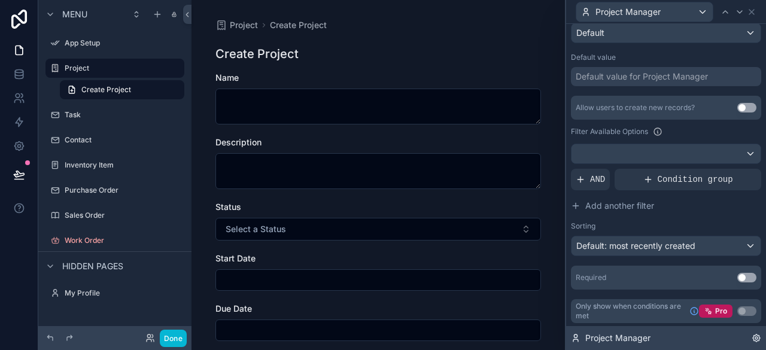
click at [756, 334] on icon at bounding box center [756, 337] width 7 height 7
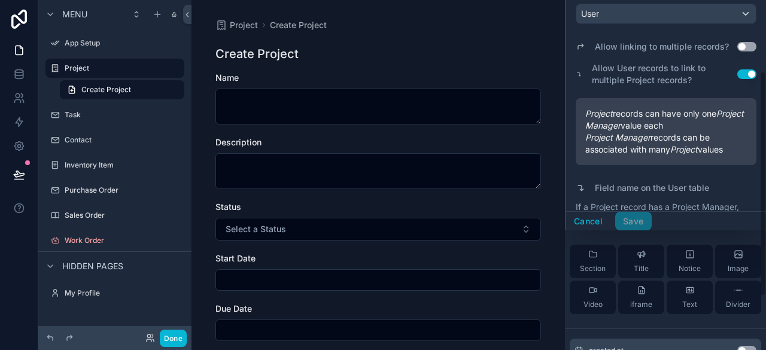
scroll to position [0, 0]
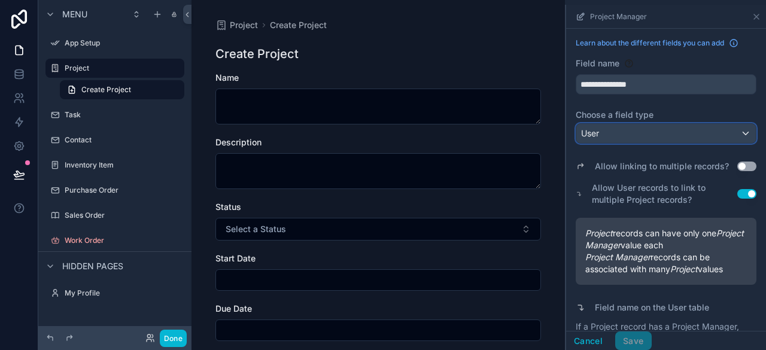
click at [636, 132] on div "User" at bounding box center [665, 133] width 179 height 19
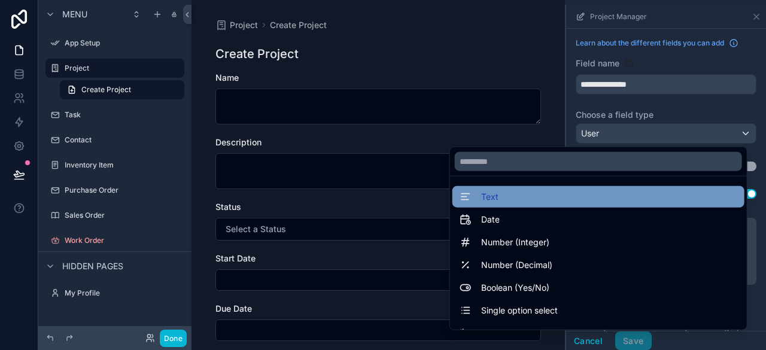
drag, startPoint x: 636, startPoint y: 132, endPoint x: 643, endPoint y: 200, distance: 68.5
click at [643, 200] on div "Text Date Number (Integer) Number (Decimal) Boolean (Yes/No) Single option sele…" at bounding box center [383, 175] width 766 height 350
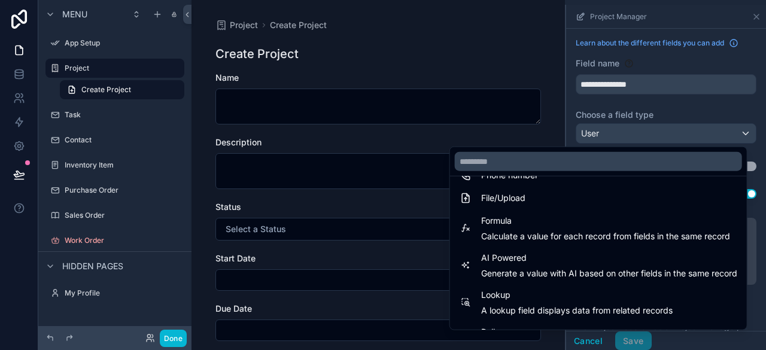
scroll to position [347, 0]
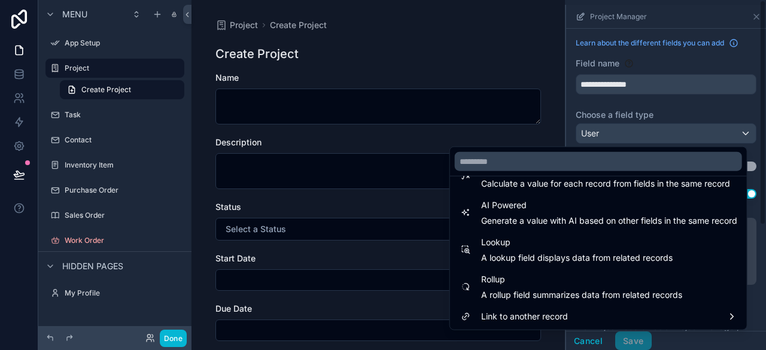
click at [705, 60] on div "scrollable content" at bounding box center [666, 177] width 200 height 345
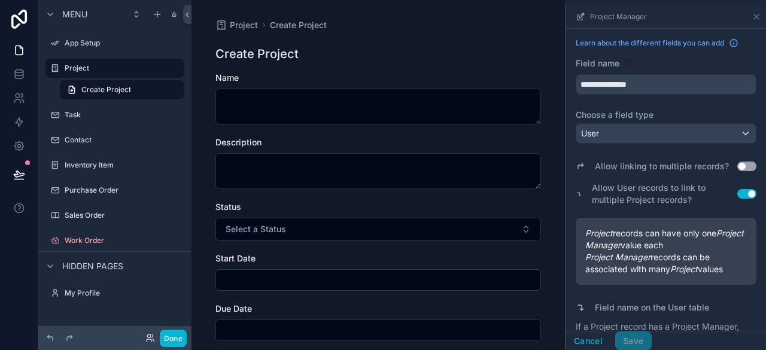
click at [744, 162] on button "Use setting" at bounding box center [746, 167] width 19 height 10
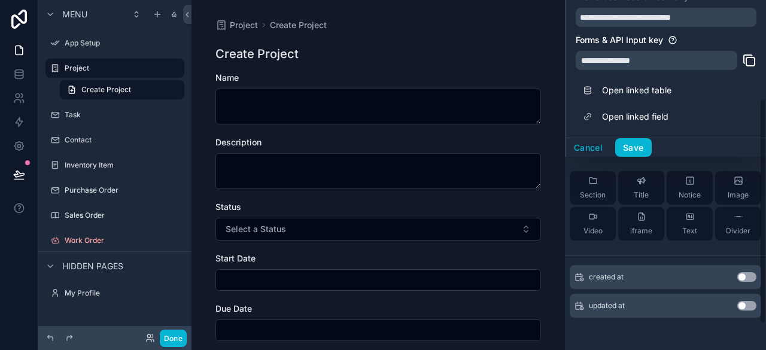
scroll to position [194, 0]
click at [630, 145] on button "Save" at bounding box center [633, 147] width 36 height 19
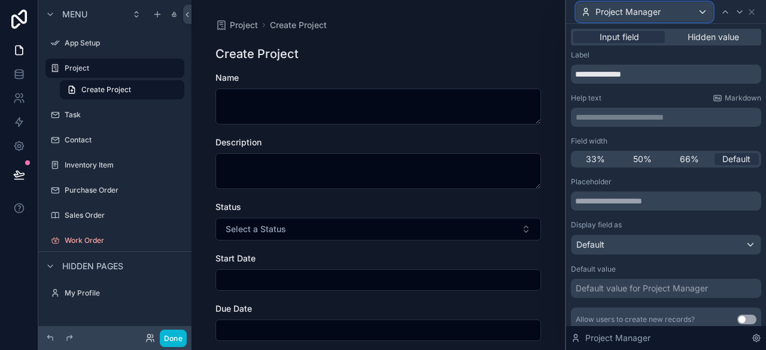
click at [701, 10] on div "Project Manager" at bounding box center [644, 11] width 136 height 19
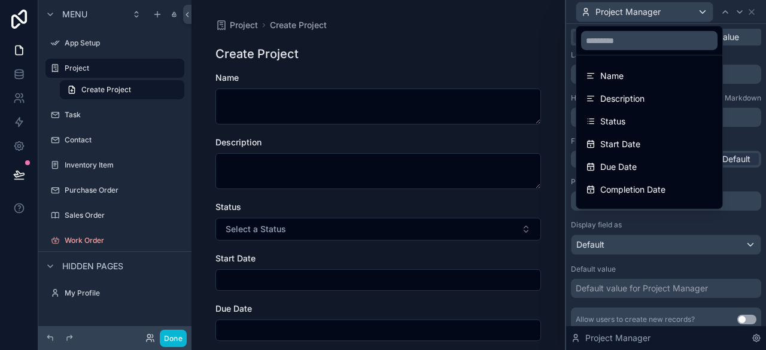
click at [701, 10] on div at bounding box center [666, 175] width 200 height 350
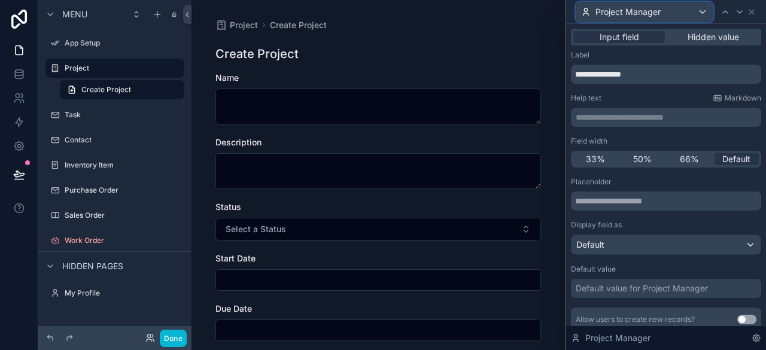
click at [666, 8] on div "Project Manager" at bounding box center [644, 11] width 136 height 19
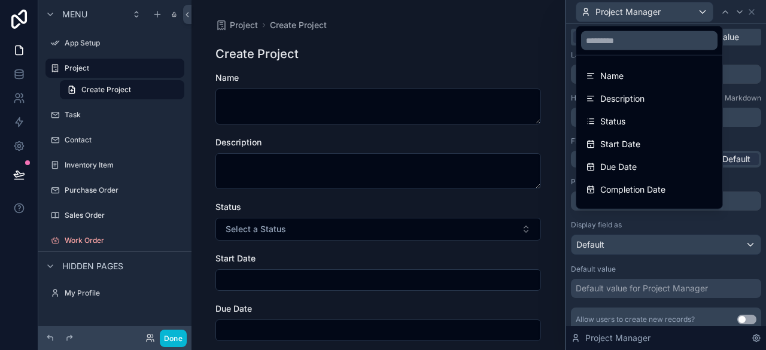
click at [666, 8] on div at bounding box center [666, 175] width 200 height 350
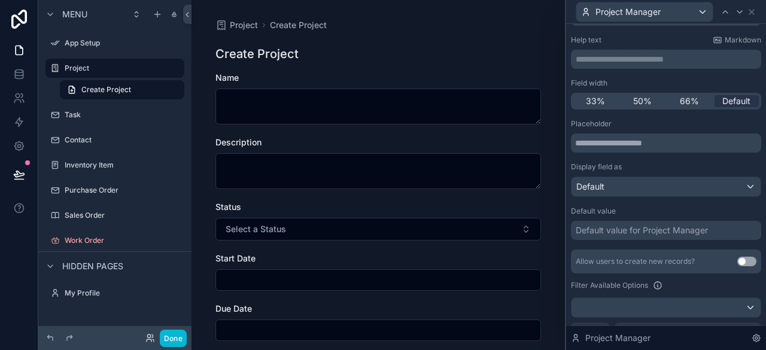
scroll to position [212, 0]
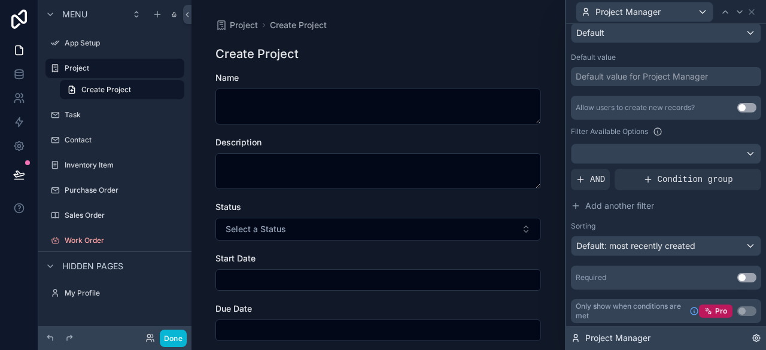
click at [756, 334] on icon at bounding box center [756, 338] width 10 height 10
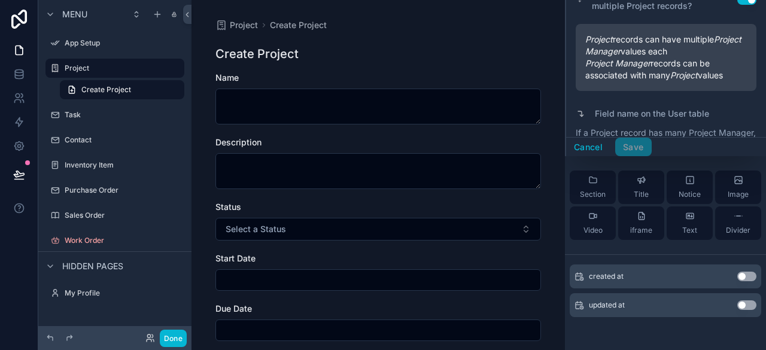
click at [750, 277] on button "Use setting" at bounding box center [746, 277] width 19 height 10
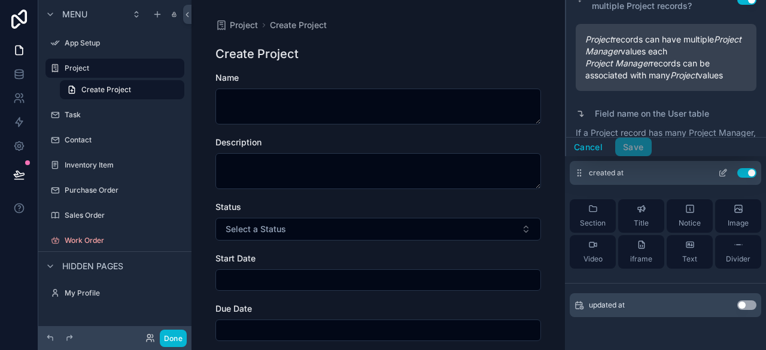
click at [745, 171] on button "Use setting" at bounding box center [746, 173] width 19 height 10
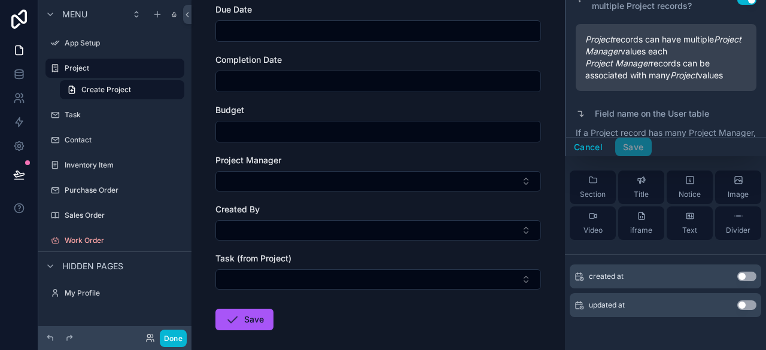
scroll to position [354, 0]
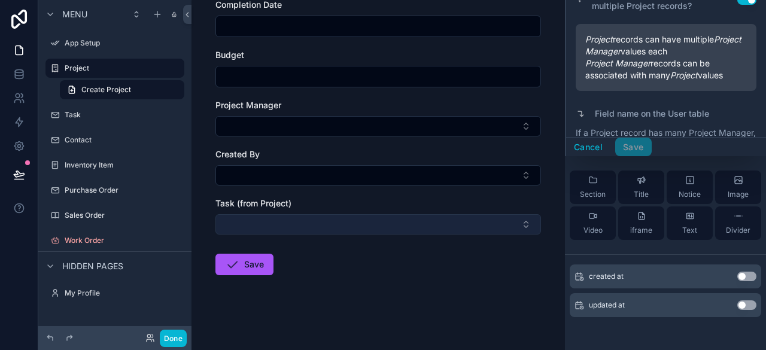
click at [357, 219] on button "Select Button" at bounding box center [377, 224] width 325 height 20
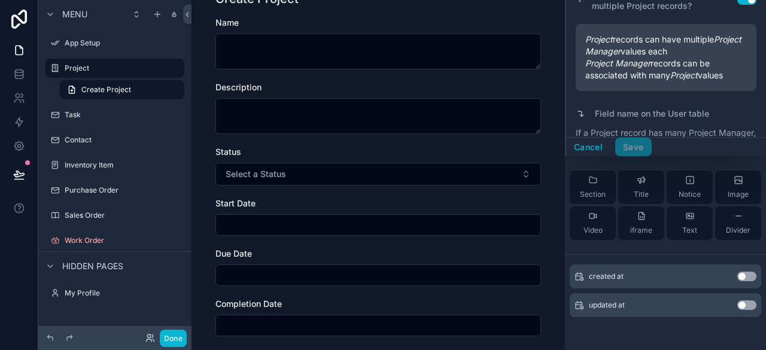
scroll to position [0, 0]
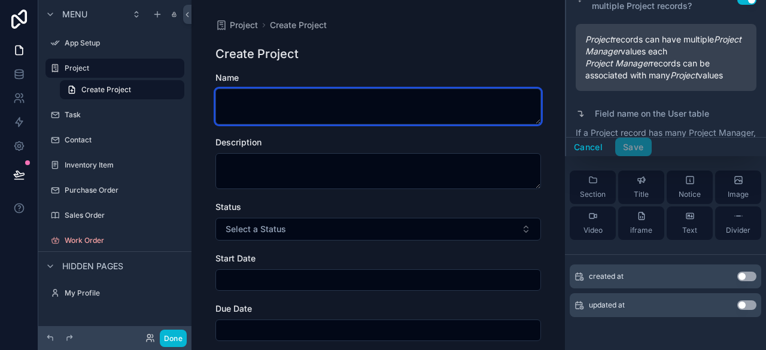
click at [282, 92] on textarea "scrollable content" at bounding box center [377, 107] width 325 height 36
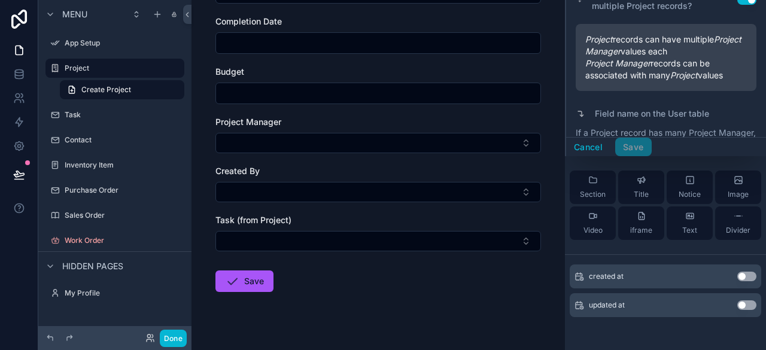
scroll to position [354, 0]
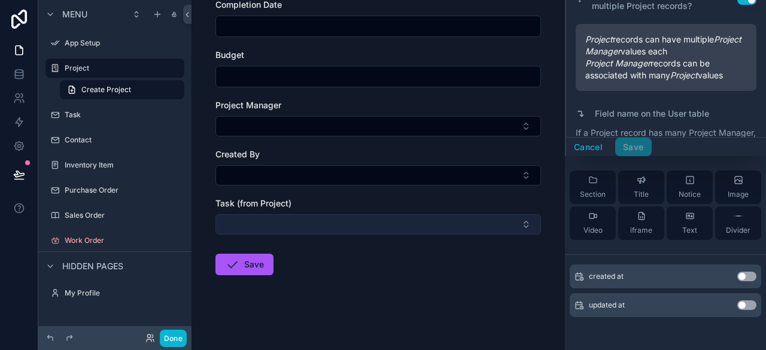
click at [312, 220] on button "Select Button" at bounding box center [377, 224] width 325 height 20
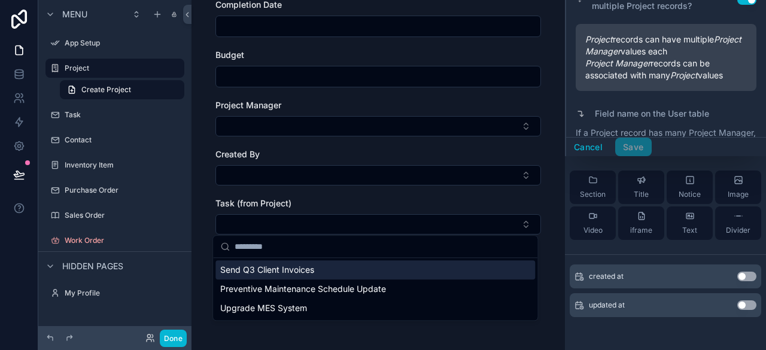
click at [351, 267] on div "Send Q3 Client Invoices" at bounding box center [374, 269] width 319 height 19
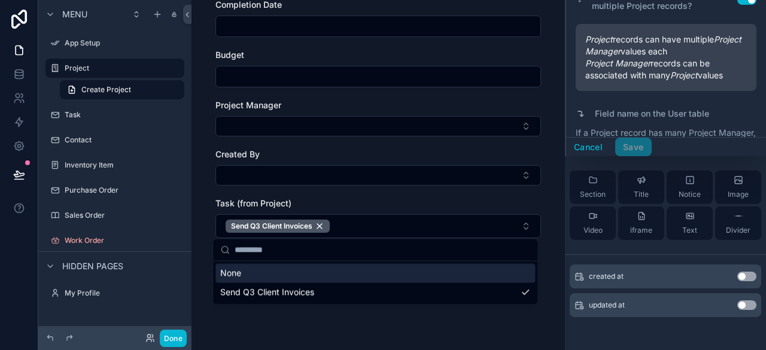
click at [553, 269] on div "Project Create Project Create Project Name Description Status Select a Status S…" at bounding box center [377, 175] width 373 height 350
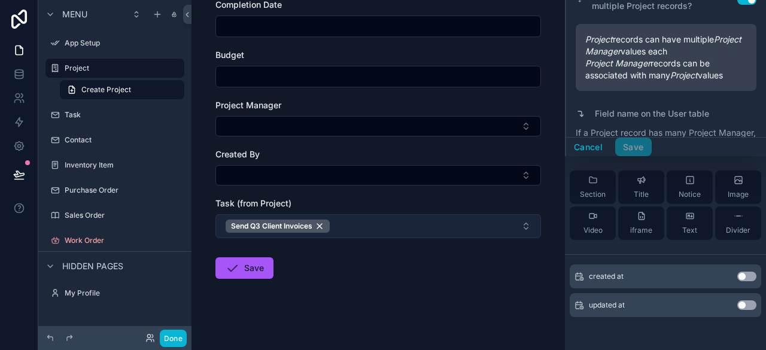
click at [526, 223] on button "Send Q3 Client Invoices" at bounding box center [377, 226] width 325 height 24
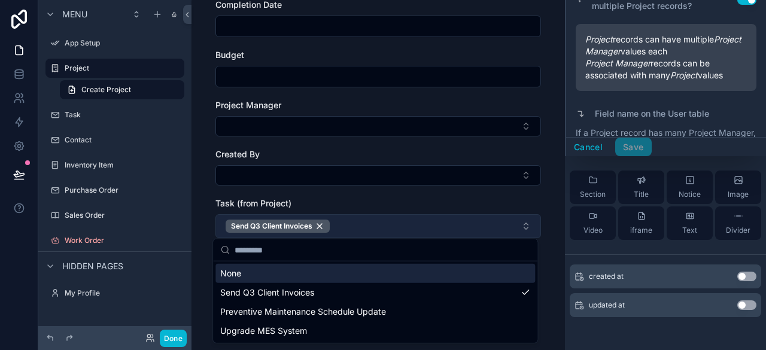
click at [526, 223] on button "Send Q3 Client Invoices" at bounding box center [377, 226] width 325 height 24
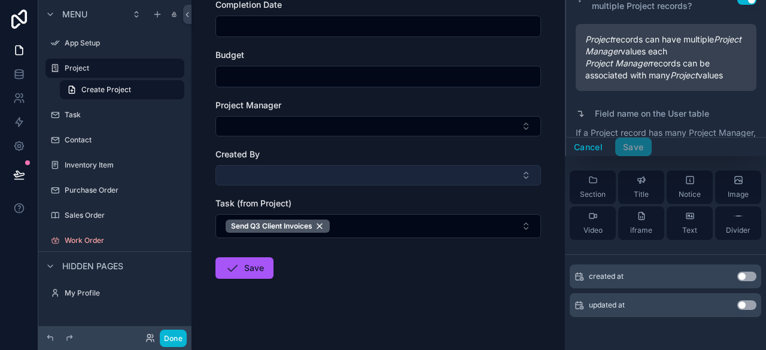
click at [443, 178] on button "Select Button" at bounding box center [377, 175] width 325 height 20
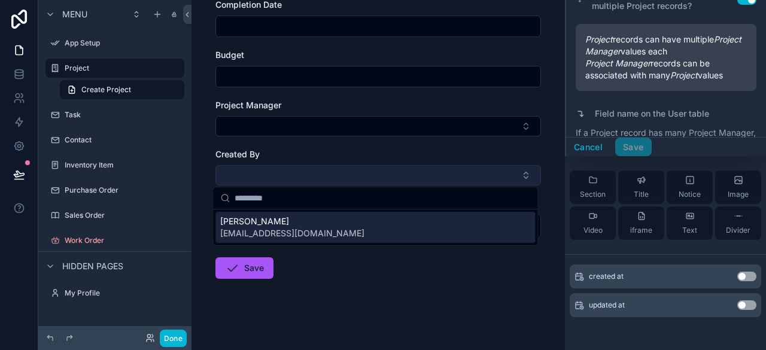
click at [443, 178] on button "Select Button" at bounding box center [377, 175] width 325 height 20
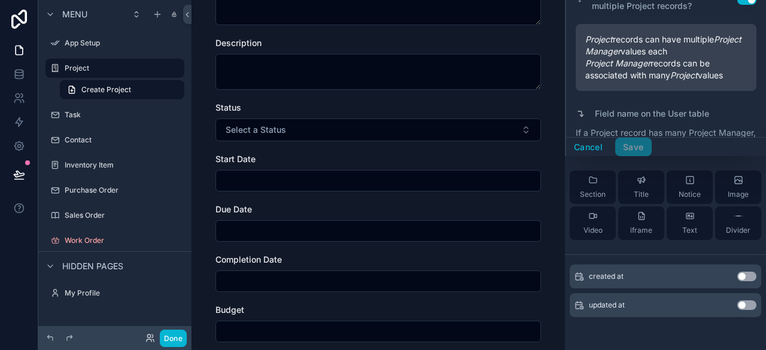
scroll to position [55, 0]
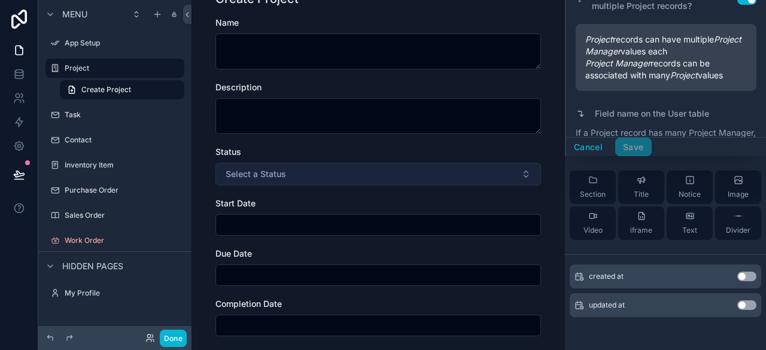
click at [424, 176] on button "Select a Status" at bounding box center [377, 174] width 325 height 23
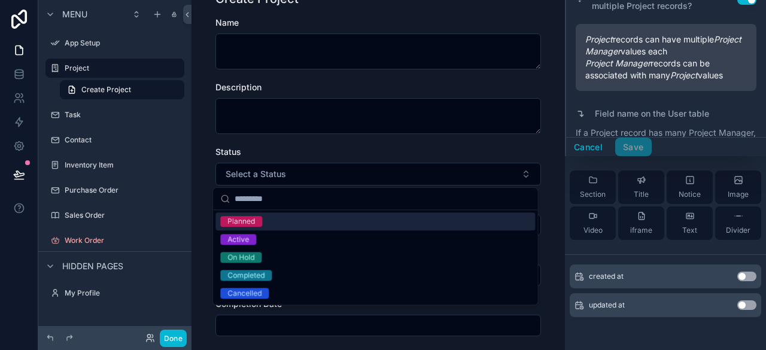
click at [412, 223] on div "Planned" at bounding box center [374, 221] width 319 height 18
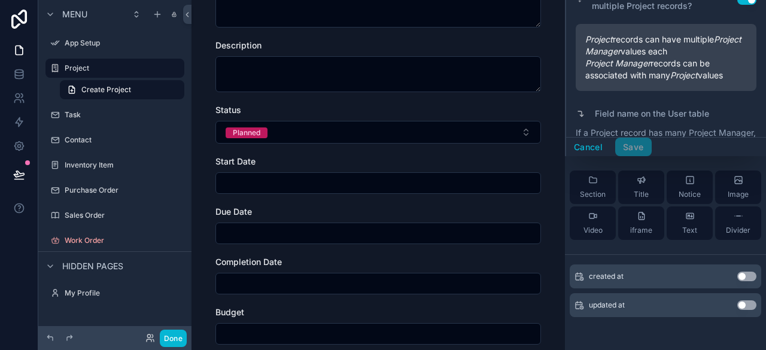
scroll to position [115, 0]
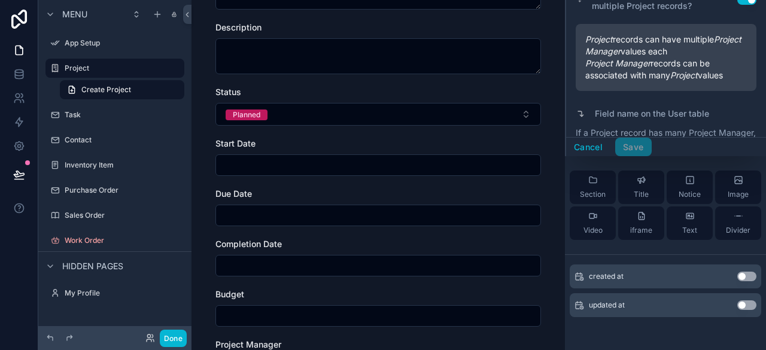
click at [305, 169] on input "scrollable content" at bounding box center [378, 165] width 324 height 17
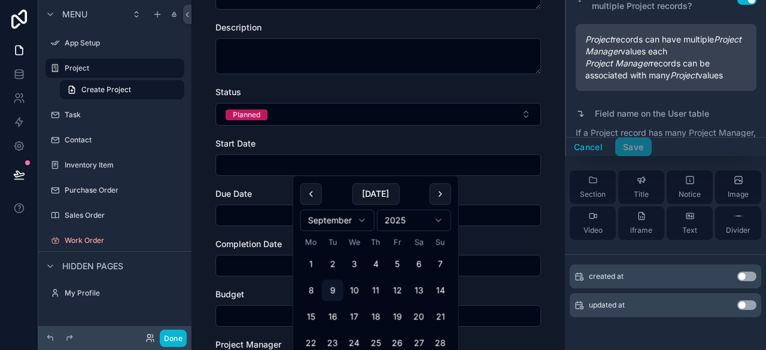
click at [313, 165] on input "scrollable content" at bounding box center [378, 165] width 324 height 17
click at [230, 201] on div "Due Date" at bounding box center [377, 207] width 325 height 38
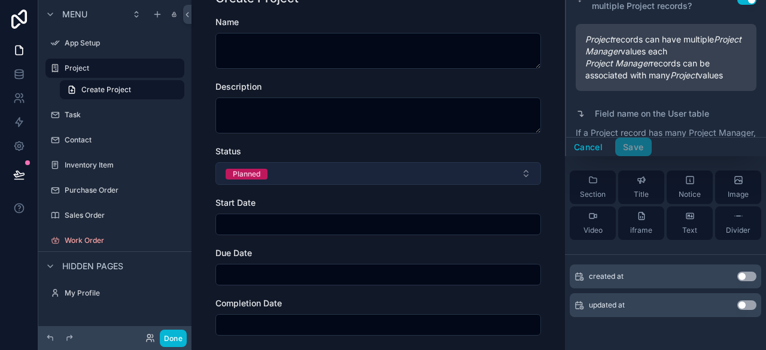
scroll to position [0, 0]
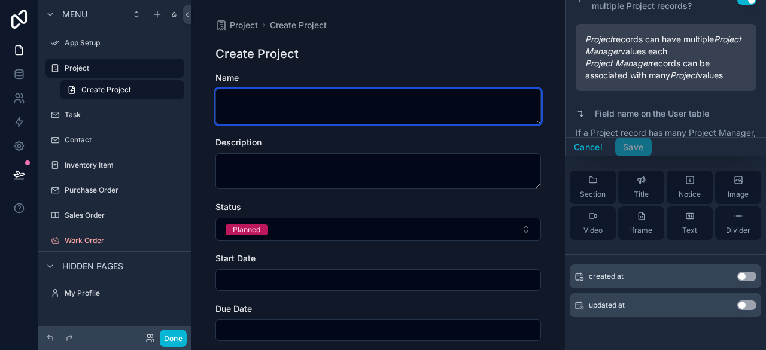
click at [298, 99] on textarea "scrollable content" at bounding box center [377, 107] width 325 height 36
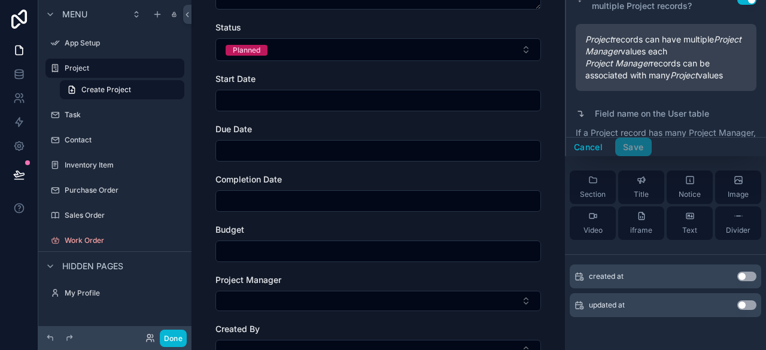
scroll to position [239, 0]
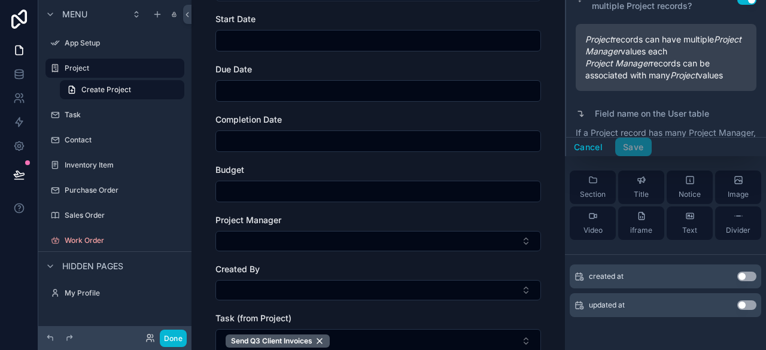
type textarea "**********"
click at [375, 199] on input "scrollable content" at bounding box center [378, 191] width 324 height 17
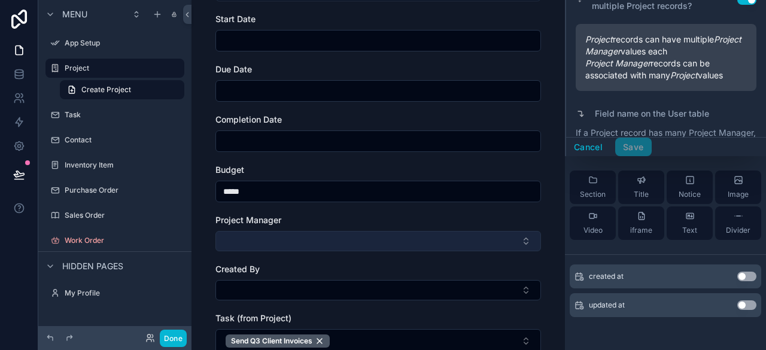
type input "*****"
click at [399, 243] on button "Select Button" at bounding box center [377, 241] width 325 height 20
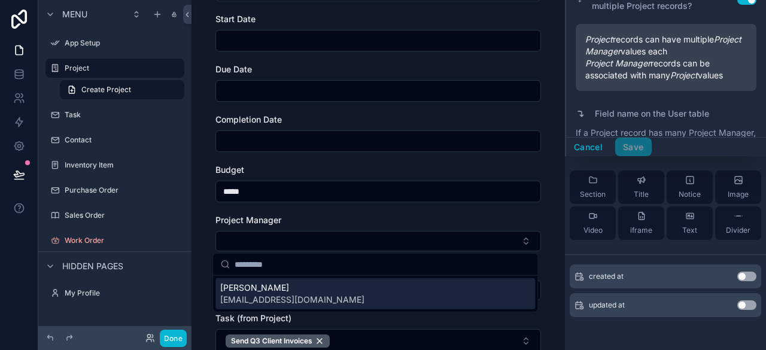
click at [383, 284] on div "[PERSON_NAME] [EMAIL_ADDRESS][DOMAIN_NAME]" at bounding box center [374, 293] width 319 height 31
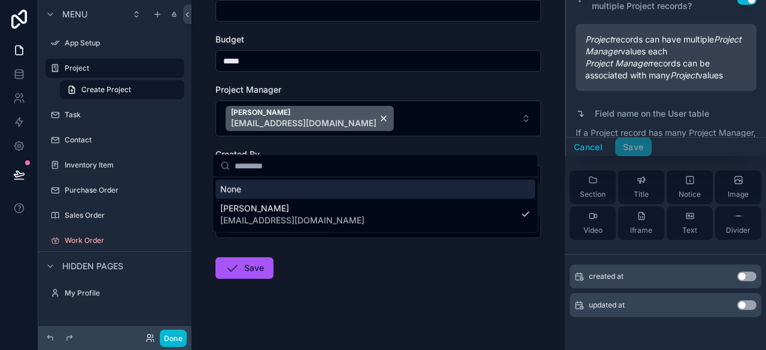
scroll to position [372, 0]
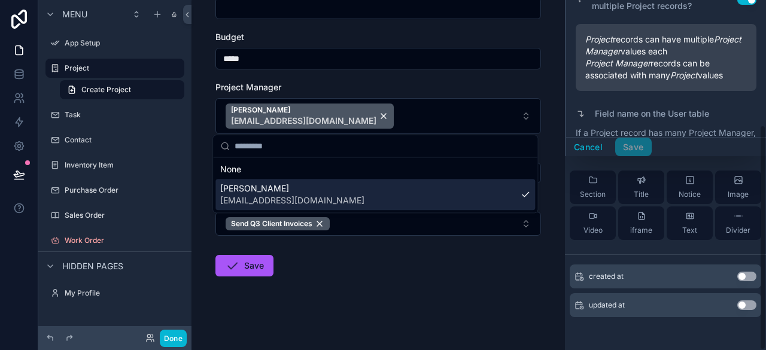
click at [528, 285] on form "**********" at bounding box center [377, 26] width 325 height 653
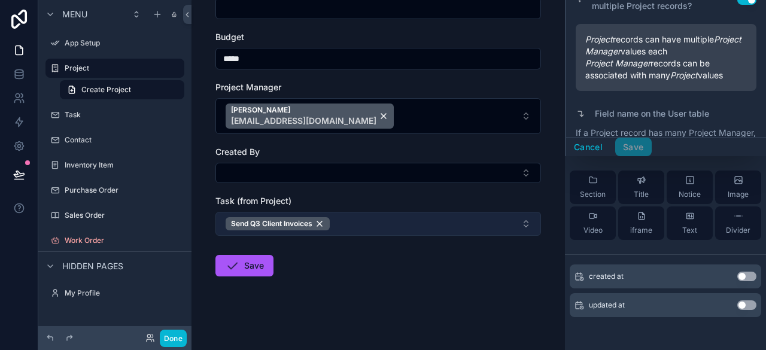
click at [522, 227] on button "Send Q3 Client Invoices" at bounding box center [377, 224] width 325 height 24
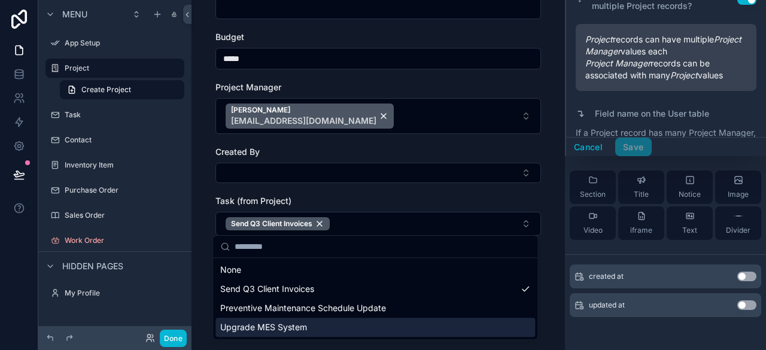
click at [401, 327] on div "Upgrade MES System" at bounding box center [374, 327] width 319 height 19
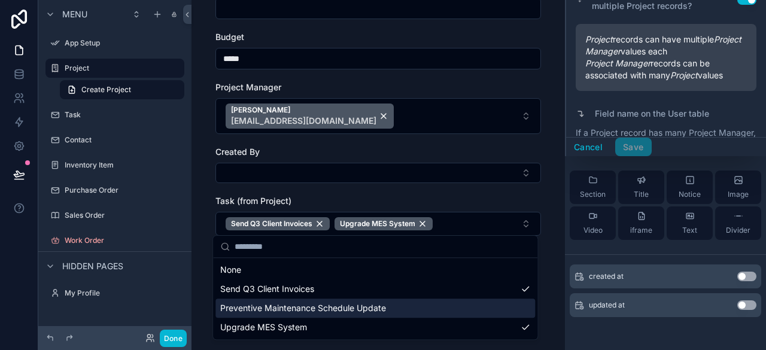
click at [425, 309] on div "Preventive Maintenance Schedule Update" at bounding box center [374, 308] width 319 height 19
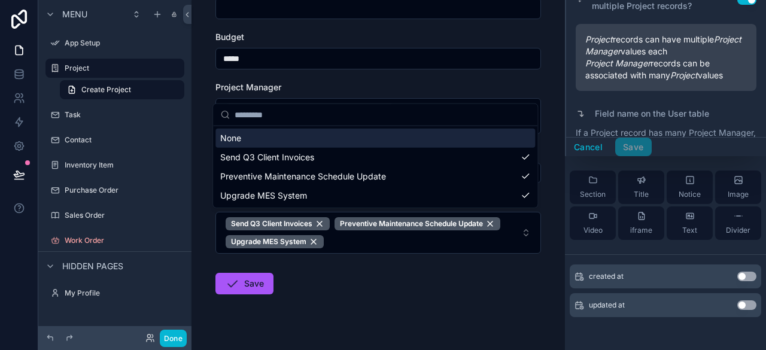
click at [534, 84] on div "Project Manager" at bounding box center [377, 87] width 325 height 12
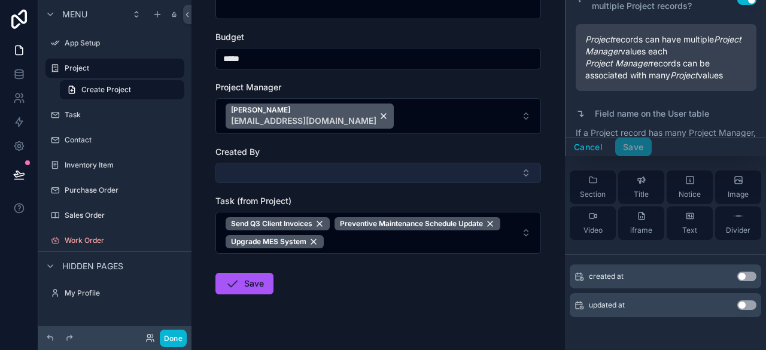
click at [464, 179] on button "Select Button" at bounding box center [377, 173] width 325 height 20
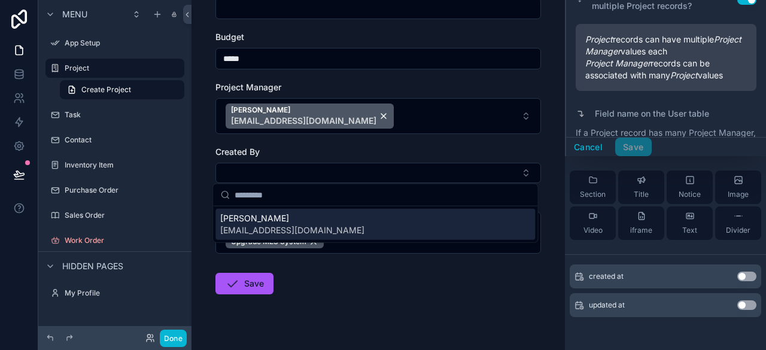
click at [442, 229] on div "[PERSON_NAME] [EMAIL_ADDRESS][DOMAIN_NAME]" at bounding box center [374, 224] width 319 height 31
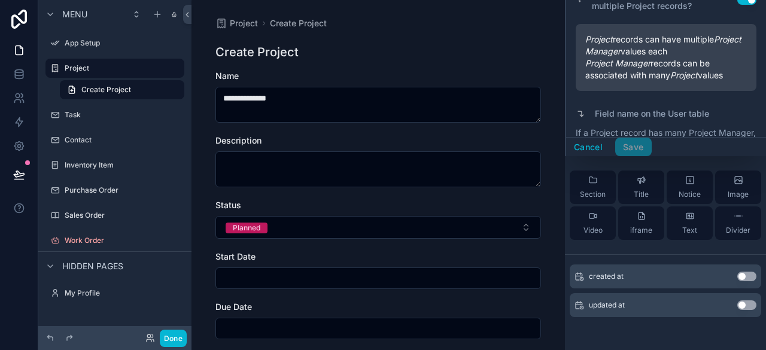
scroll to position [0, 0]
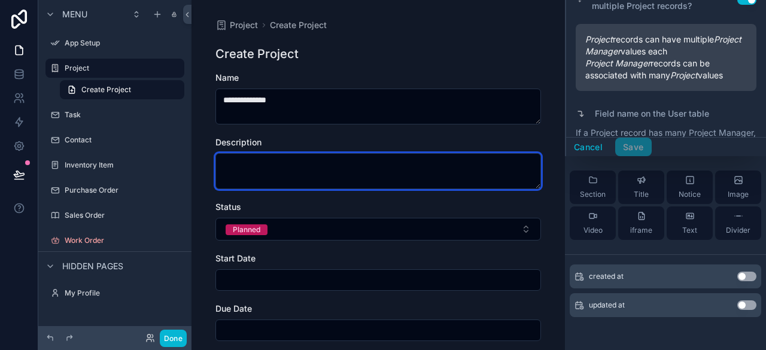
click at [352, 170] on textarea "scrollable content" at bounding box center [377, 171] width 325 height 36
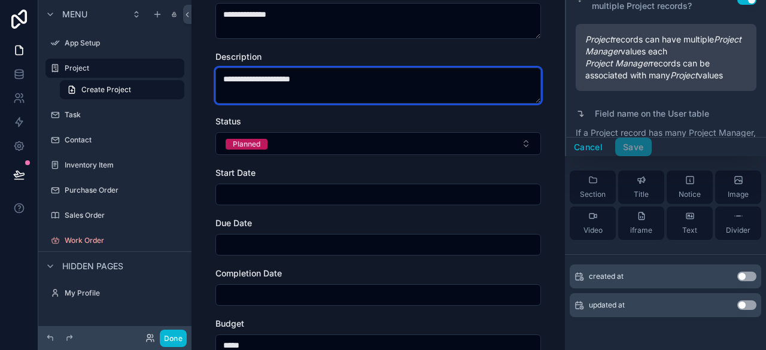
scroll to position [359, 0]
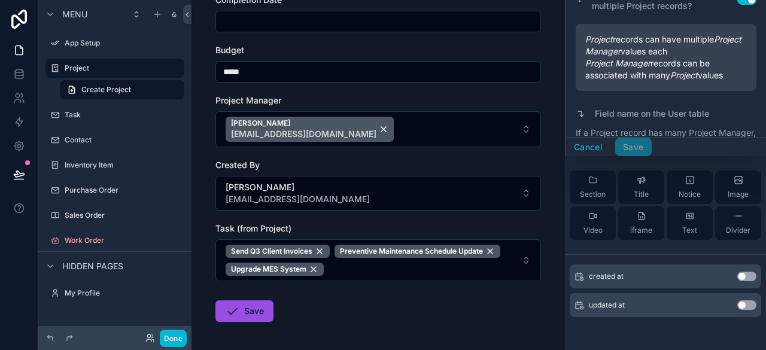
type textarea "**********"
click at [246, 306] on button "Save" at bounding box center [244, 311] width 58 height 22
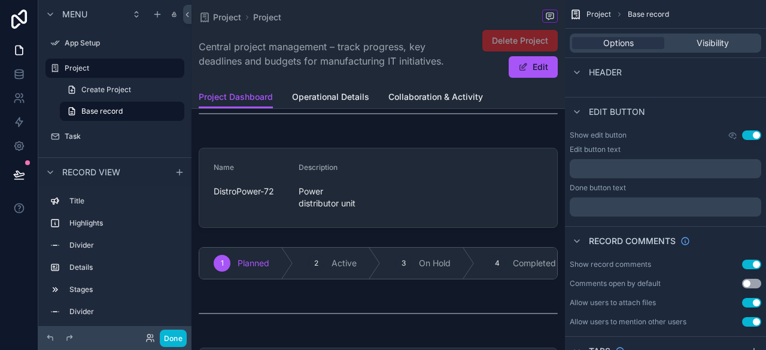
scroll to position [179, 0]
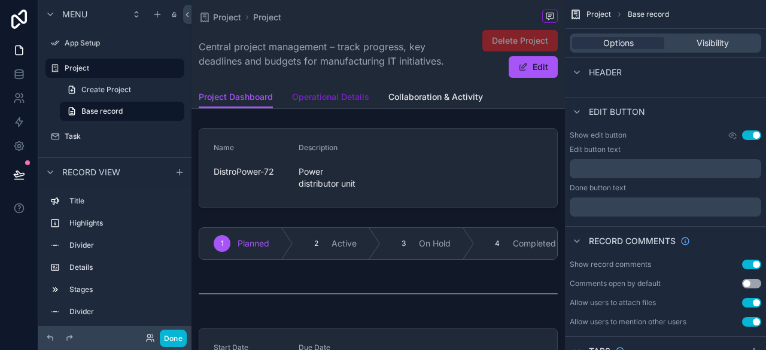
drag, startPoint x: 347, startPoint y: 99, endPoint x: 346, endPoint y: 112, distance: 13.8
click at [347, 99] on span "Operational Details" at bounding box center [330, 97] width 77 height 12
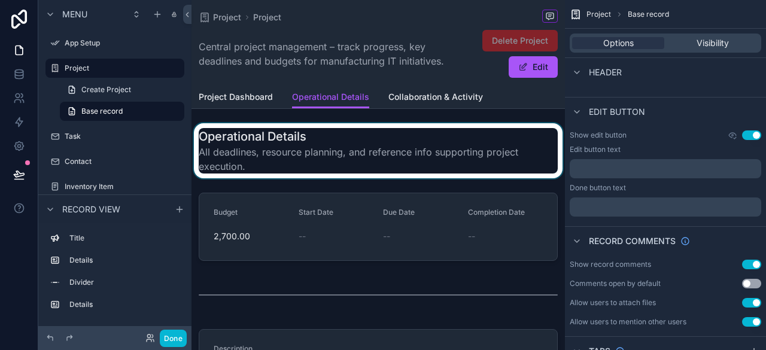
click at [346, 158] on div "scrollable content" at bounding box center [377, 150] width 373 height 55
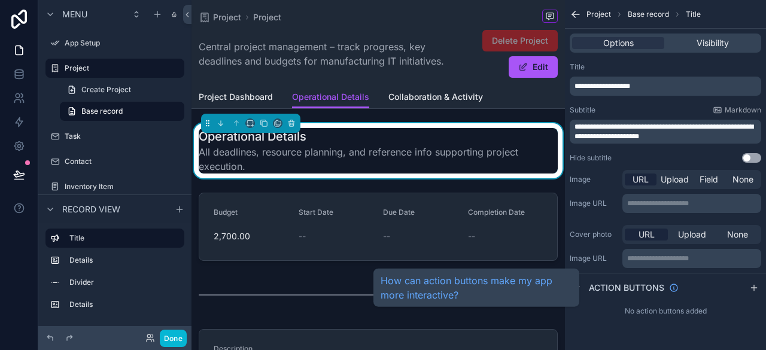
click at [604, 288] on span "Action buttons" at bounding box center [626, 288] width 75 height 12
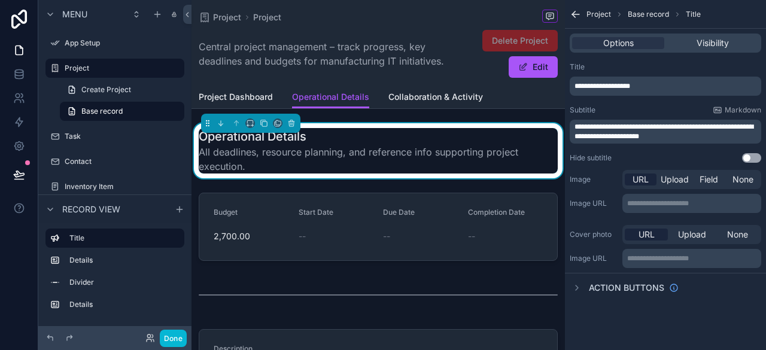
click at [584, 286] on div "Action buttons" at bounding box center [624, 288] width 109 height 14
click at [653, 15] on span "Base record" at bounding box center [648, 15] width 41 height 10
click at [721, 111] on icon "scrollable content" at bounding box center [717, 109] width 7 height 5
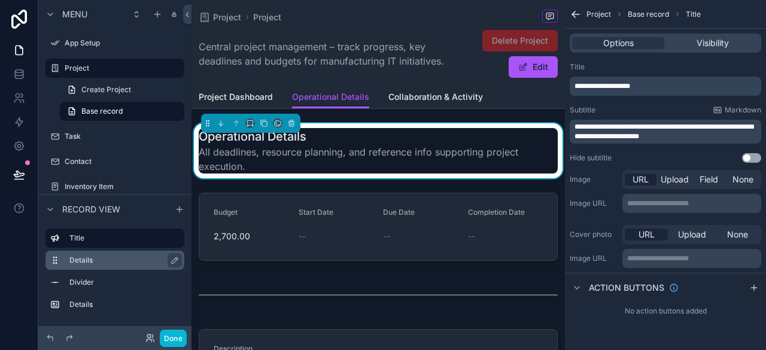
click at [109, 259] on label "Details" at bounding box center [121, 260] width 105 height 10
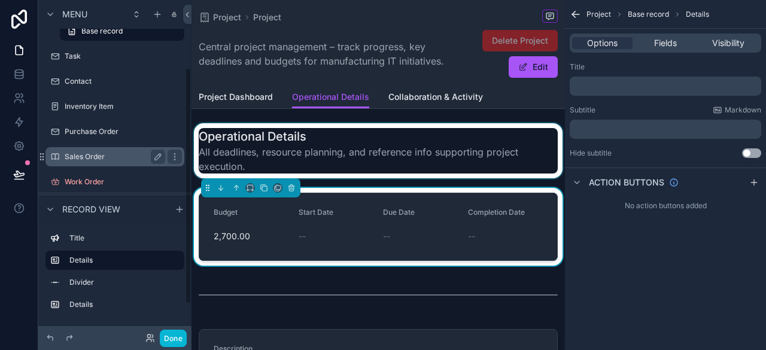
scroll to position [140, 0]
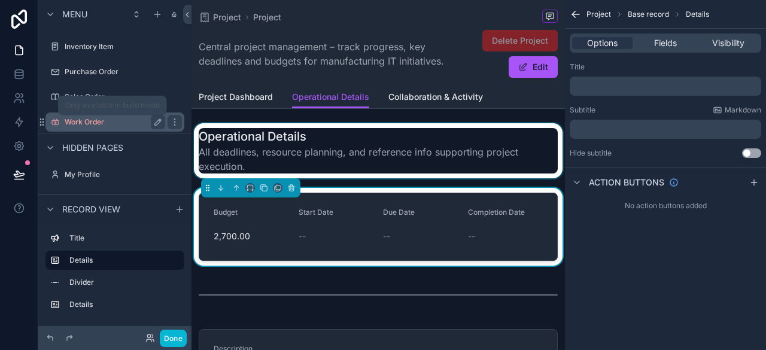
click at [92, 123] on label "Work Order" at bounding box center [113, 122] width 96 height 10
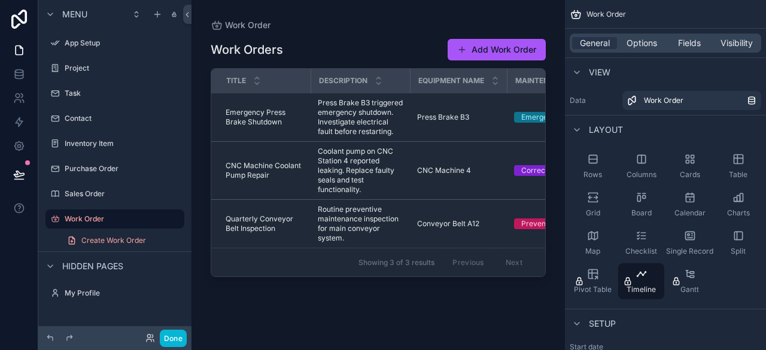
drag, startPoint x: 315, startPoint y: 279, endPoint x: 358, endPoint y: 287, distance: 43.1
click at [358, 287] on div "scrollable content" at bounding box center [377, 168] width 373 height 336
drag, startPoint x: 120, startPoint y: 244, endPoint x: 190, endPoint y: 252, distance: 71.0
click at [120, 244] on span "Create Work Order" at bounding box center [113, 241] width 65 height 10
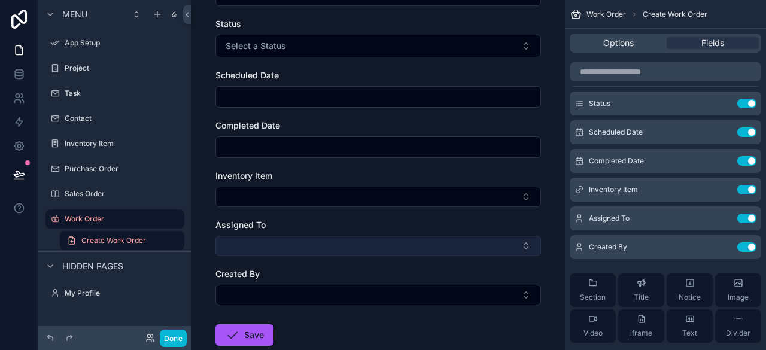
scroll to position [369, 0]
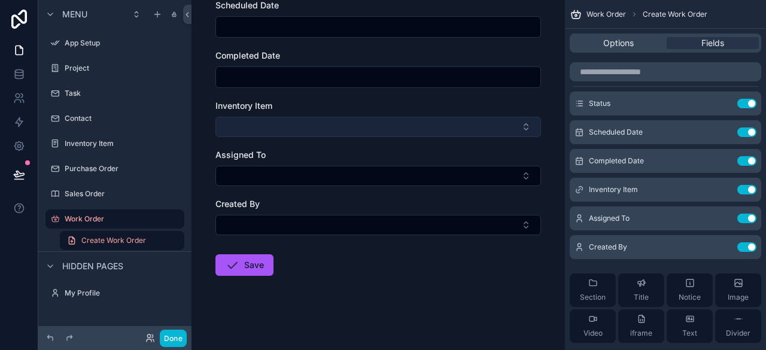
click at [362, 129] on button "Select Button" at bounding box center [377, 127] width 325 height 20
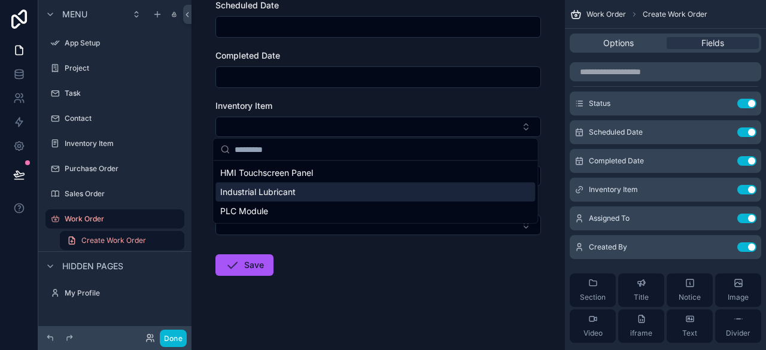
click at [306, 196] on div "Industrial Lubricant" at bounding box center [374, 191] width 319 height 19
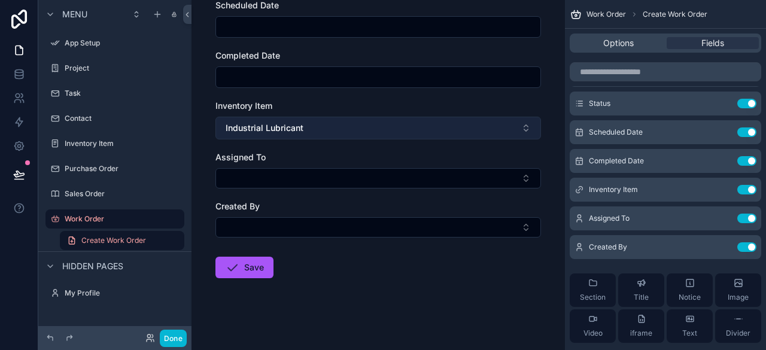
click at [518, 131] on button "Industrial Lubricant" at bounding box center [377, 128] width 325 height 23
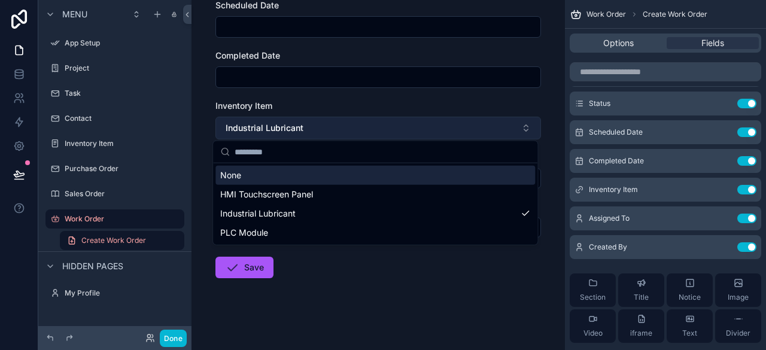
click at [427, 126] on button "Industrial Lubricant" at bounding box center [377, 128] width 325 height 23
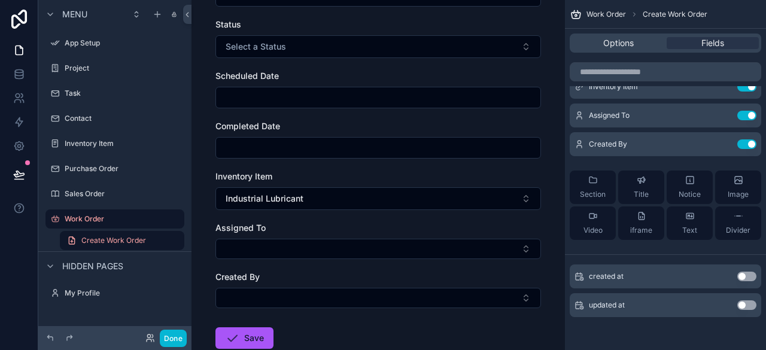
scroll to position [249, 0]
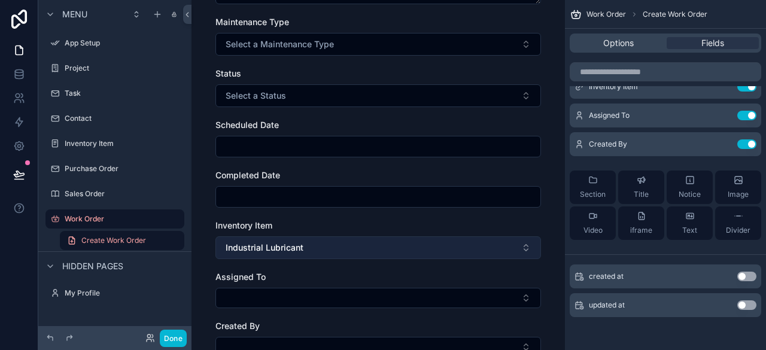
click at [525, 254] on button "Industrial Lubricant" at bounding box center [377, 247] width 325 height 23
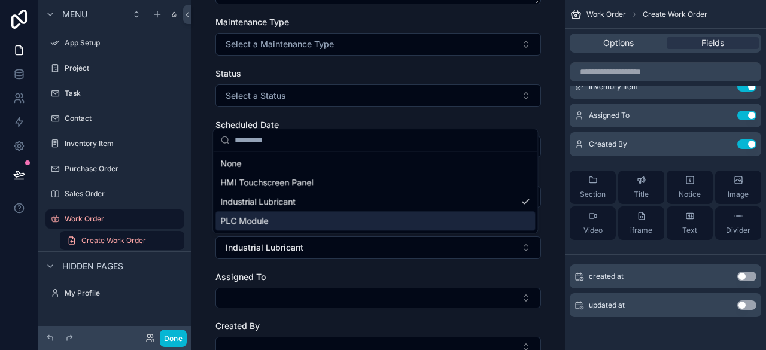
click at [323, 221] on div "PLC Module" at bounding box center [374, 220] width 319 height 19
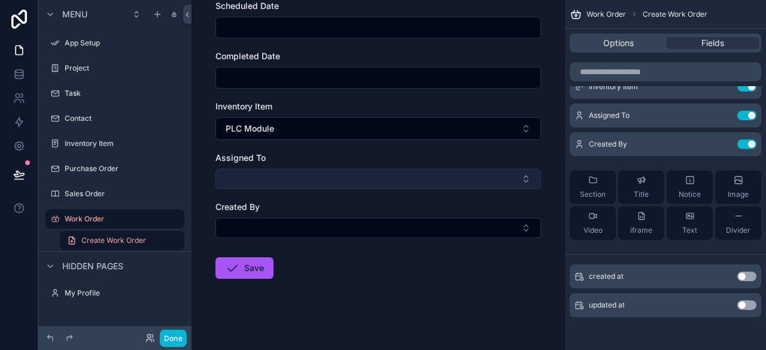
scroll to position [369, 0]
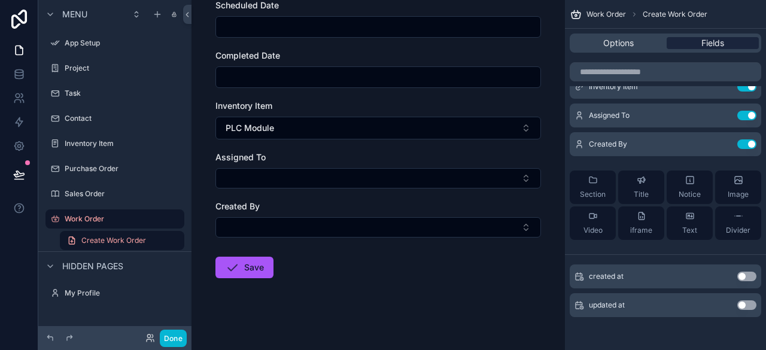
click at [707, 40] on span "Fields" at bounding box center [712, 43] width 23 height 12
click at [634, 42] on div "Options" at bounding box center [618, 43] width 92 height 12
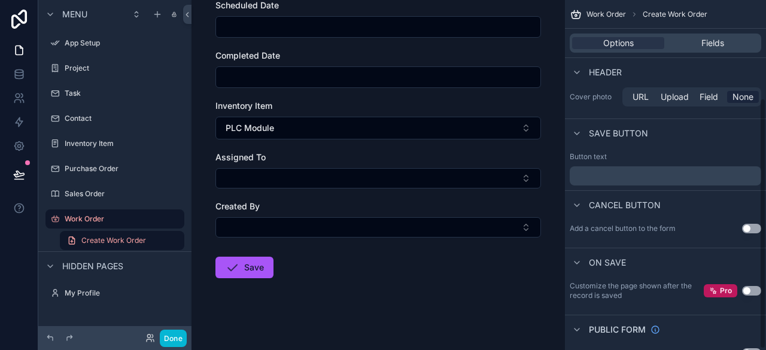
scroll to position [138, 0]
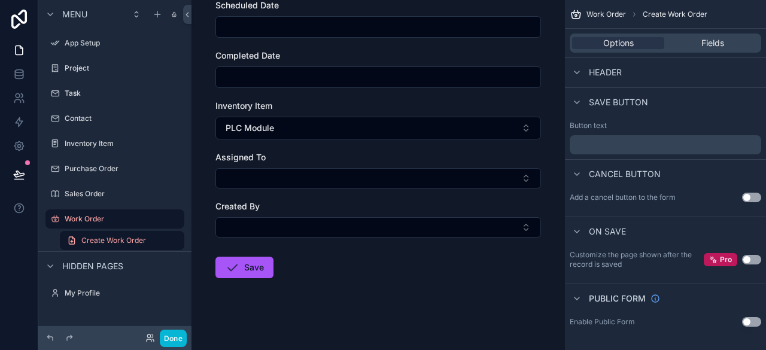
click at [708, 50] on div "Options Fields" at bounding box center [665, 43] width 191 height 19
click at [712, 44] on span "Fields" at bounding box center [712, 43] width 23 height 12
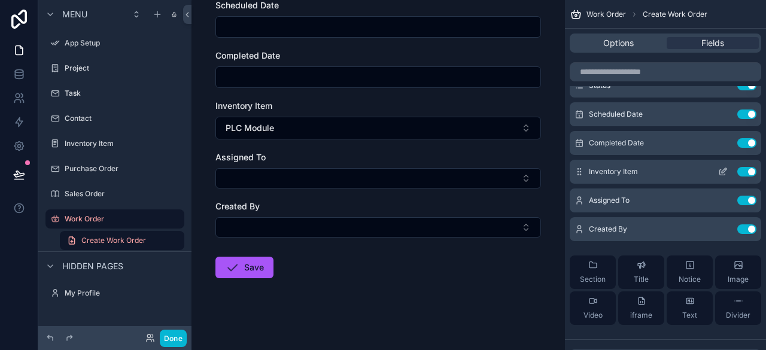
click at [639, 166] on div "Inventory Item Use setting" at bounding box center [665, 172] width 191 height 24
click at [723, 169] on icon "scrollable content" at bounding box center [724, 170] width 5 height 5
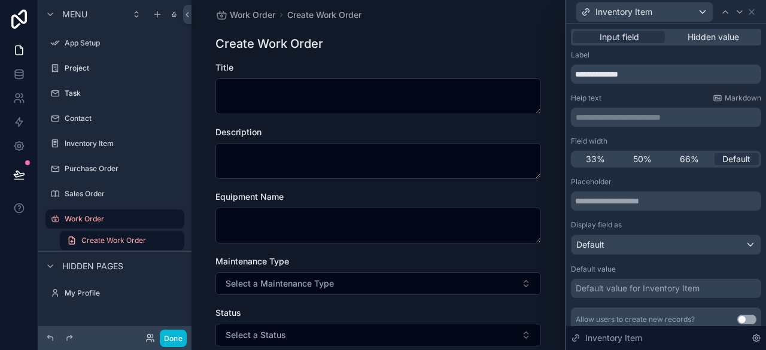
scroll to position [0, 0]
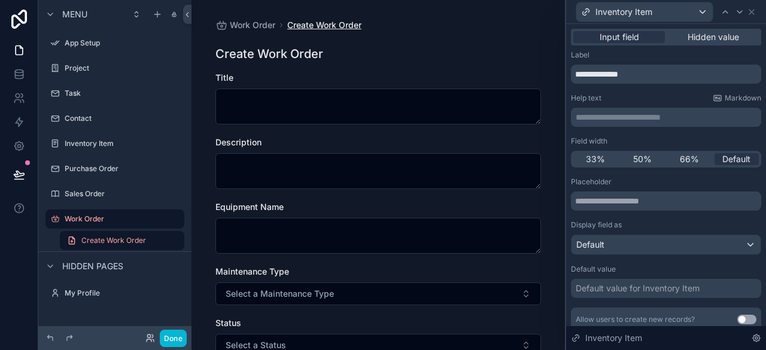
click at [342, 22] on span "Create Work Order" at bounding box center [324, 25] width 74 height 12
click at [663, 8] on div "Inventory Item" at bounding box center [644, 11] width 136 height 19
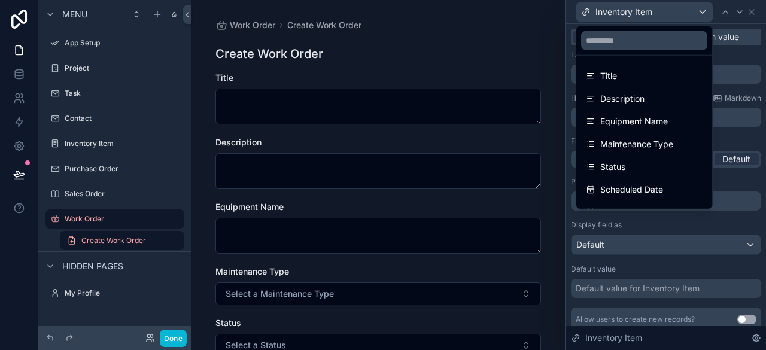
click at [663, 8] on div at bounding box center [666, 175] width 200 height 350
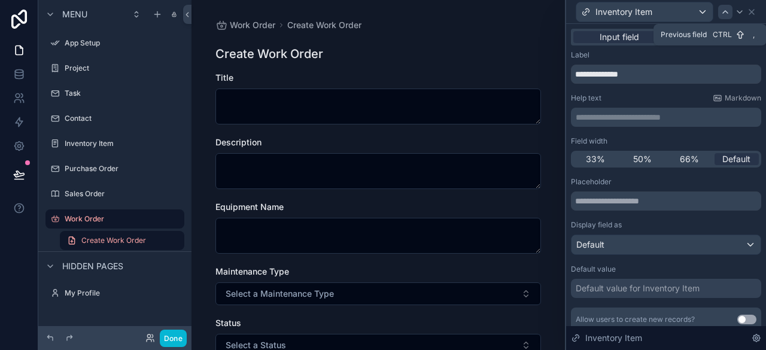
click at [730, 12] on div at bounding box center [725, 12] width 14 height 14
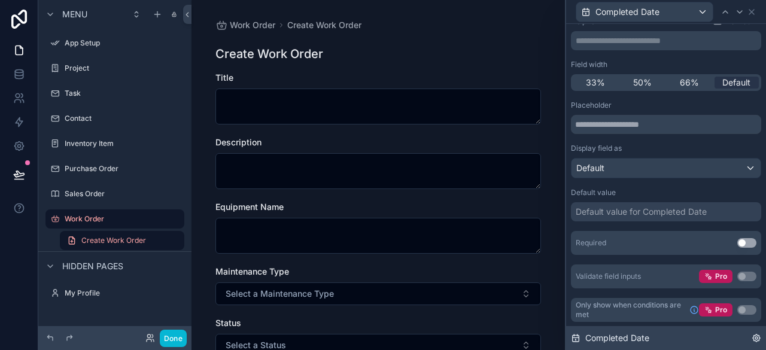
click at [757, 338] on icon at bounding box center [756, 338] width 10 height 10
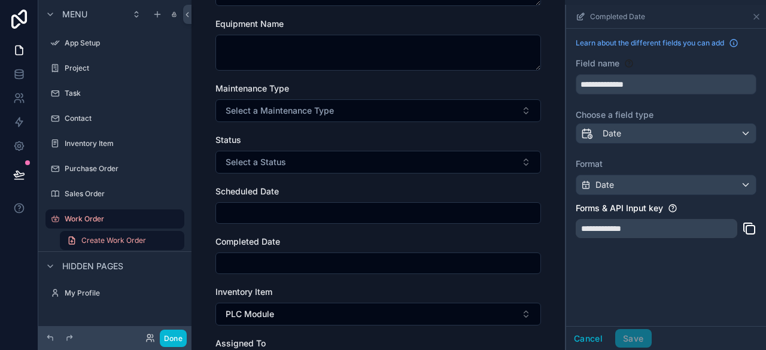
scroll to position [359, 0]
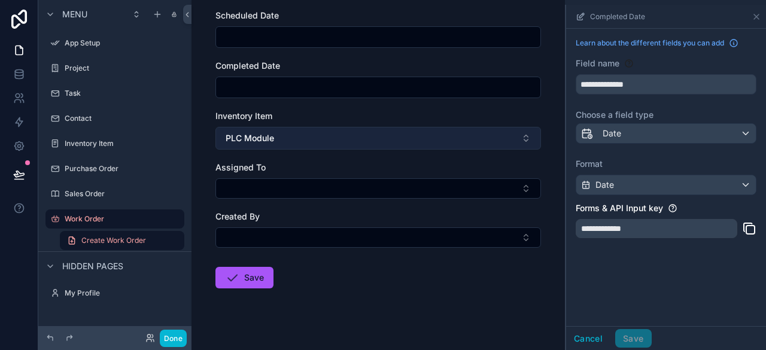
click at [449, 138] on button "PLC Module" at bounding box center [377, 138] width 325 height 23
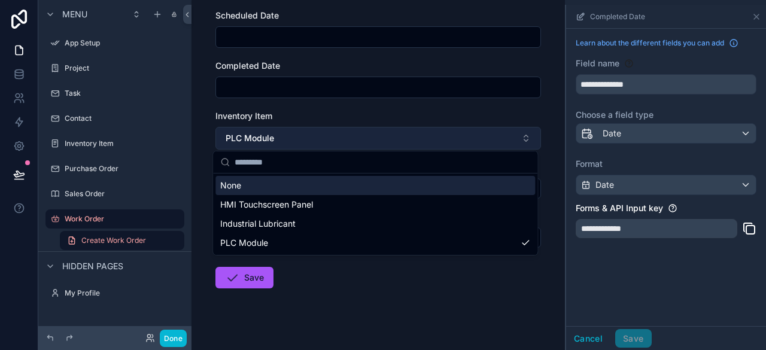
click at [461, 141] on button "PLC Module" at bounding box center [377, 138] width 325 height 23
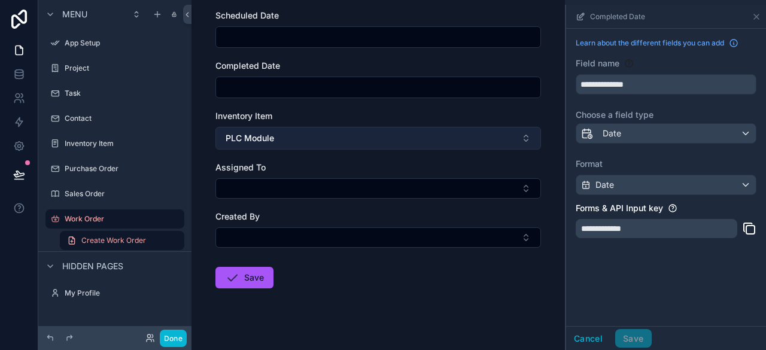
click at [523, 138] on button "PLC Module" at bounding box center [377, 138] width 325 height 23
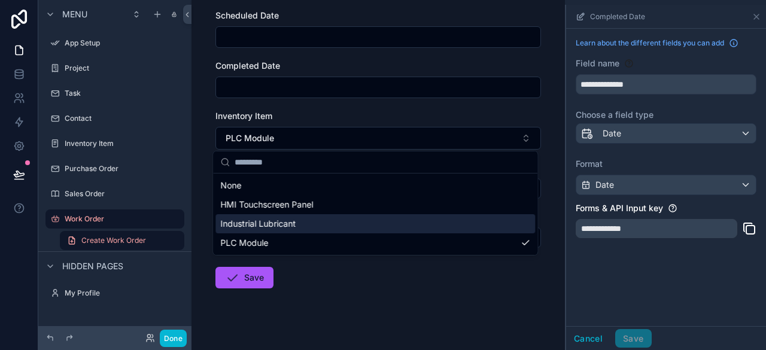
click at [468, 218] on div "Industrial Lubricant" at bounding box center [374, 223] width 319 height 19
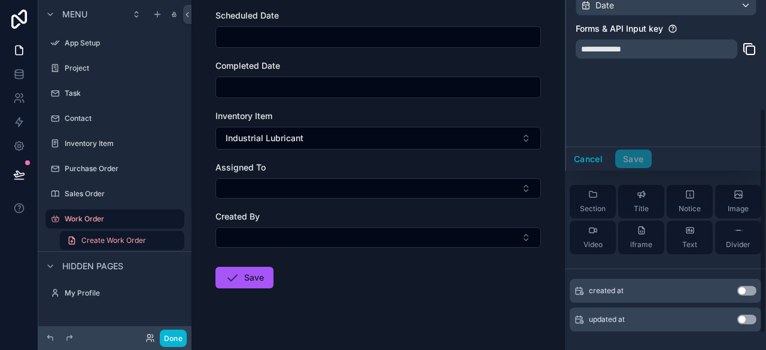
scroll to position [0, 0]
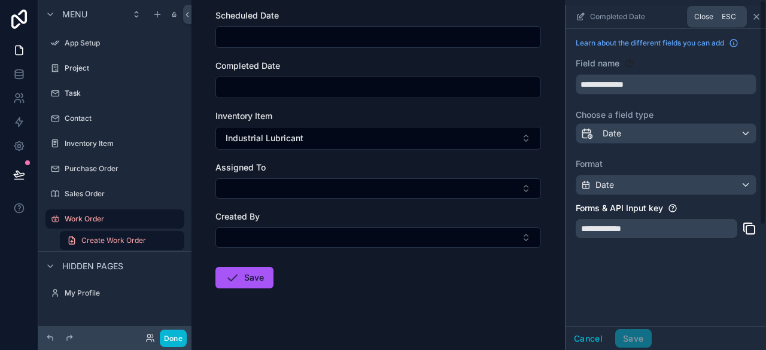
click at [755, 14] on icon "scrollable content" at bounding box center [756, 17] width 10 height 10
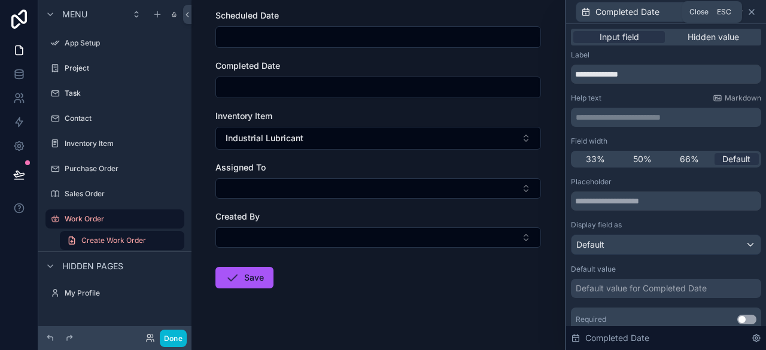
click at [756, 14] on icon at bounding box center [752, 12] width 10 height 10
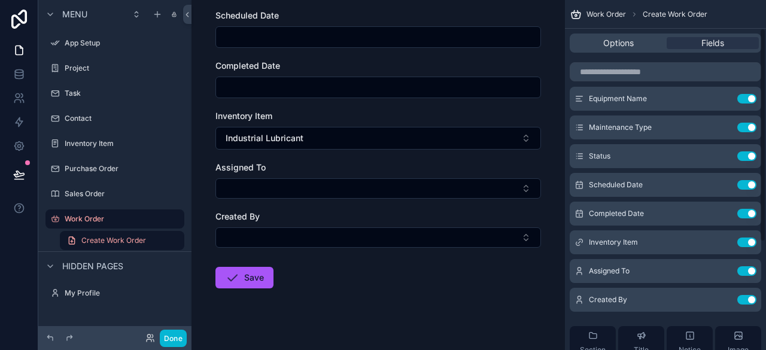
scroll to position [43, 0]
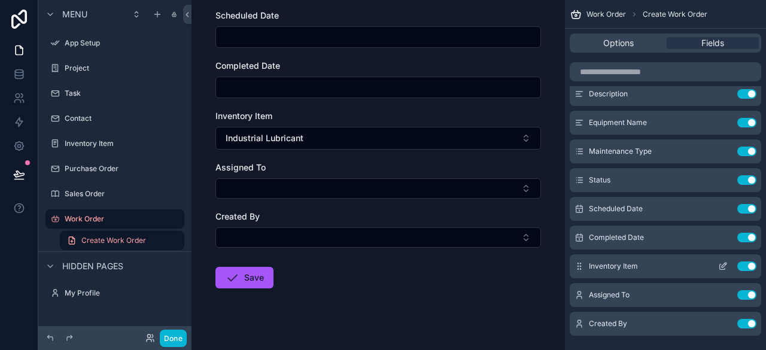
click at [634, 266] on span "Inventory Item" at bounding box center [613, 266] width 49 height 10
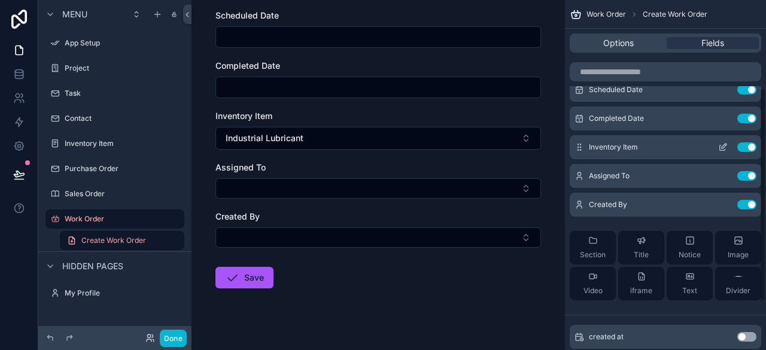
scroll to position [163, 0]
click at [725, 145] on icon "scrollable content" at bounding box center [724, 145] width 5 height 5
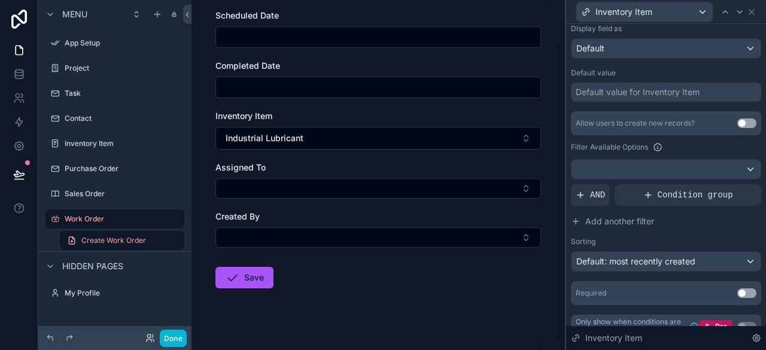
scroll to position [212, 0]
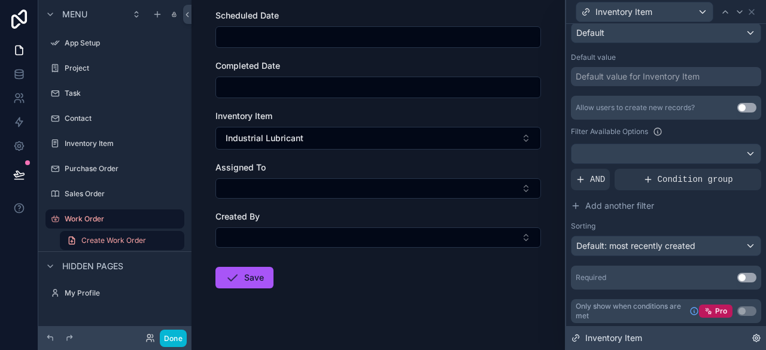
click at [754, 339] on icon at bounding box center [756, 338] width 10 height 10
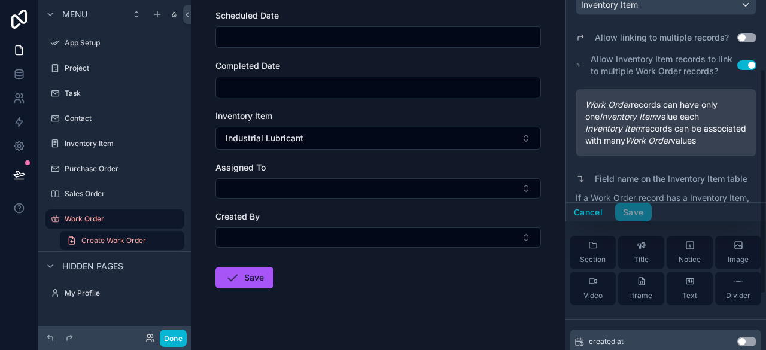
scroll to position [103, 0]
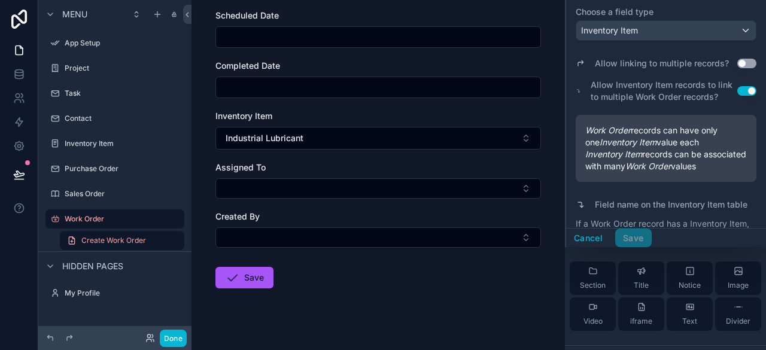
click at [737, 60] on button "Use setting" at bounding box center [746, 64] width 19 height 10
click at [639, 245] on button "Save" at bounding box center [633, 238] width 36 height 19
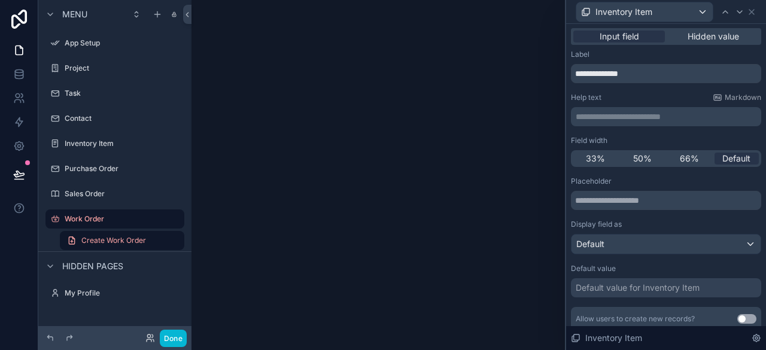
scroll to position [0, 0]
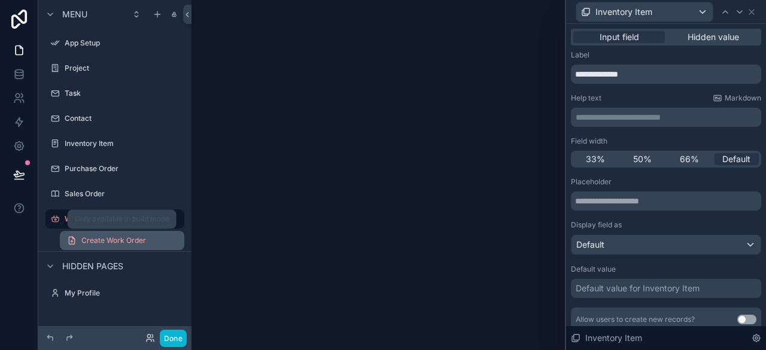
click at [156, 239] on link "Create Work Order" at bounding box center [122, 240] width 124 height 19
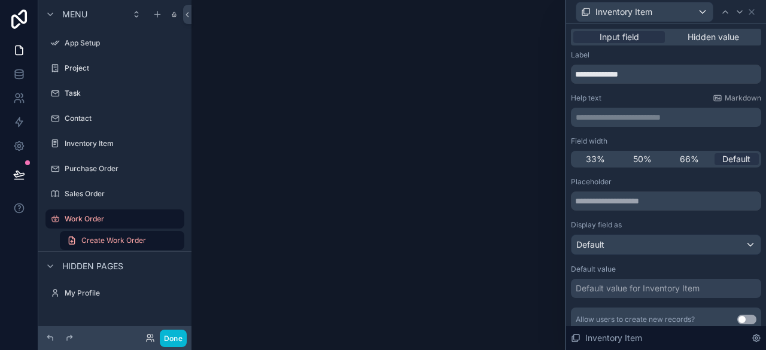
click at [751, 17] on div "Inventory Item" at bounding box center [666, 11] width 190 height 23
click at [754, 11] on icon at bounding box center [752, 12] width 10 height 10
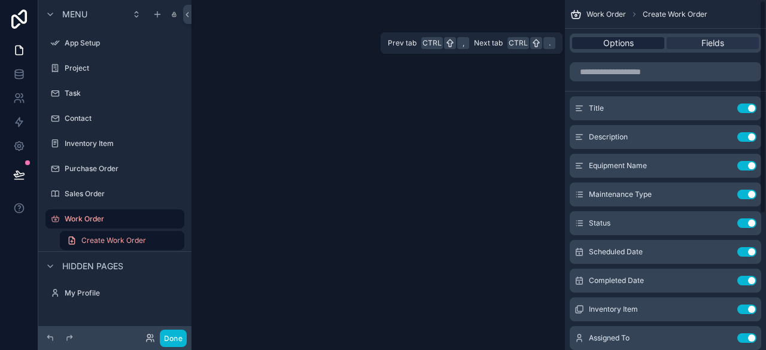
click at [619, 44] on span "Options" at bounding box center [618, 43] width 31 height 12
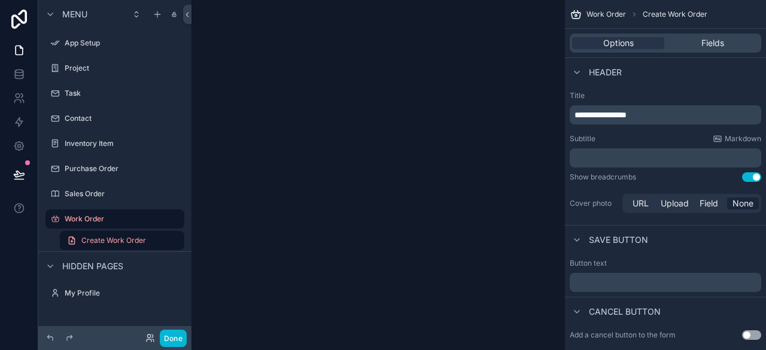
click at [662, 11] on span "Create Work Order" at bounding box center [675, 15] width 65 height 10
click at [663, 14] on span "Create Work Order" at bounding box center [675, 15] width 65 height 10
click at [608, 14] on span "Work Order" at bounding box center [605, 15] width 39 height 10
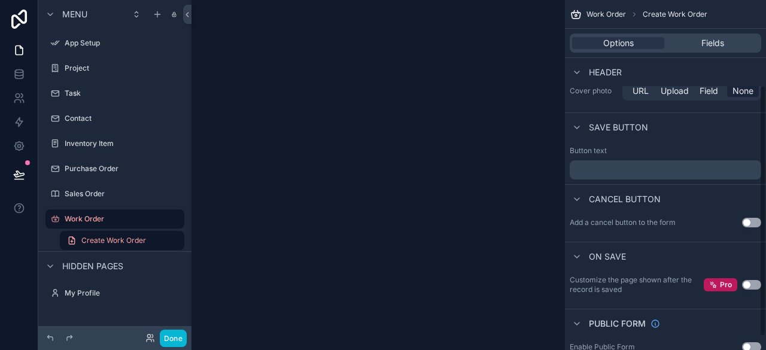
scroll to position [120, 0]
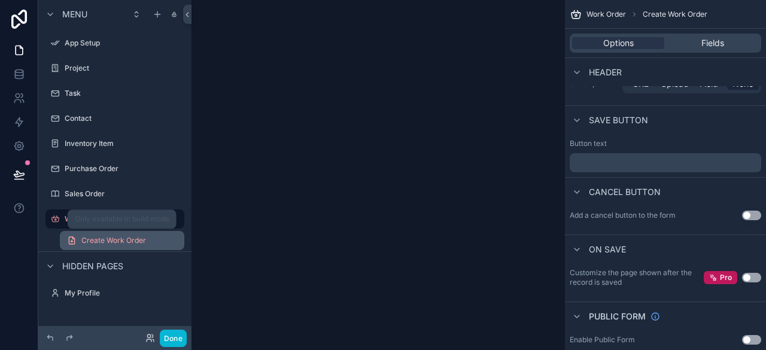
click at [131, 243] on span "Create Work Order" at bounding box center [113, 241] width 65 height 10
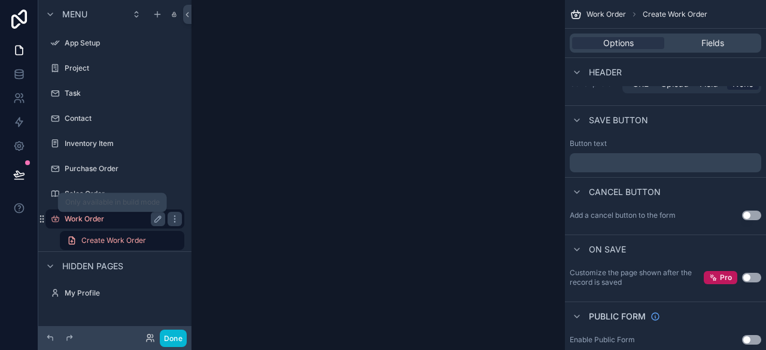
click at [86, 218] on label "Work Order" at bounding box center [113, 219] width 96 height 10
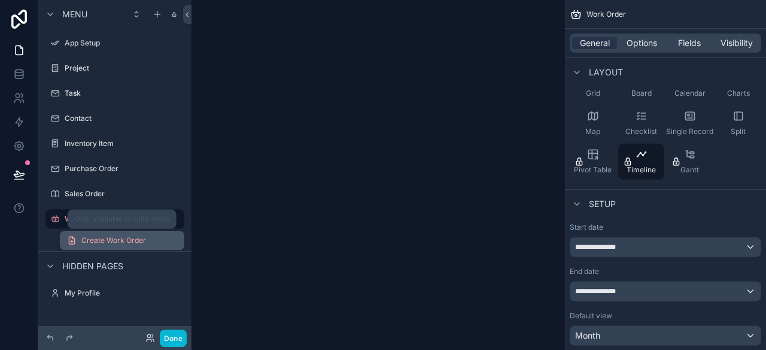
click at [105, 236] on span "Create Work Order" at bounding box center [113, 241] width 65 height 10
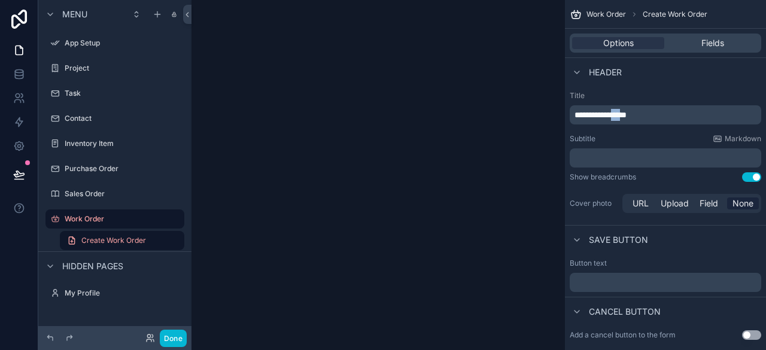
drag, startPoint x: 626, startPoint y: 112, endPoint x: 643, endPoint y: 125, distance: 20.8
click at [643, 125] on div "**********" at bounding box center [665, 153] width 201 height 134
click at [664, 111] on p "**********" at bounding box center [666, 115] width 184 height 12
click at [473, 69] on div "scrollable content" at bounding box center [377, 175] width 373 height 350
click at [678, 15] on span "Create Work Order" at bounding box center [675, 15] width 65 height 10
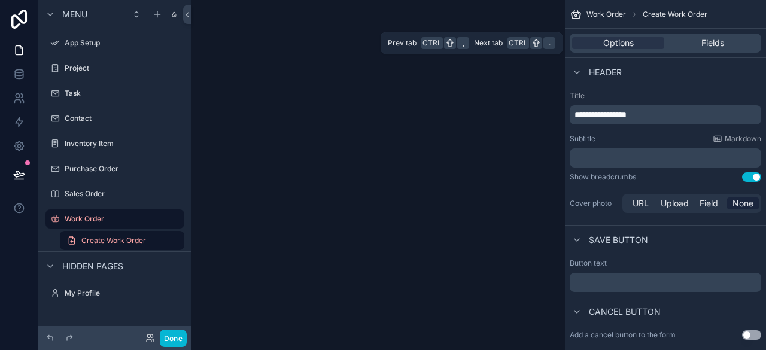
click at [706, 36] on div "Options Fields" at bounding box center [665, 43] width 191 height 19
click at [704, 48] on span "Fields" at bounding box center [712, 43] width 23 height 12
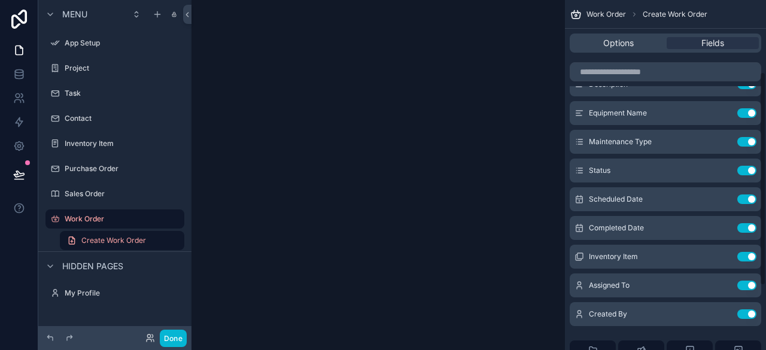
scroll to position [120, 0]
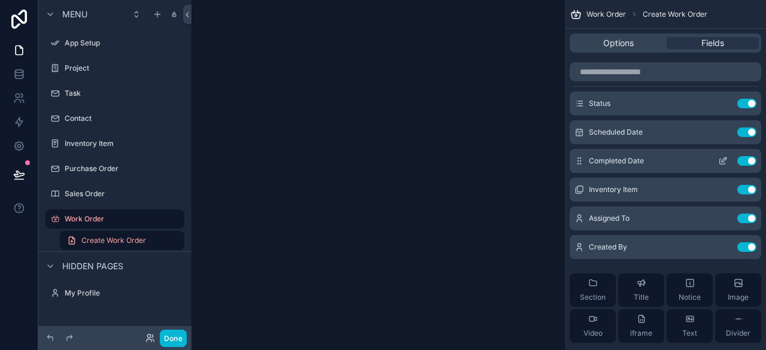
click at [631, 164] on span "Completed Date" at bounding box center [616, 161] width 55 height 10
click at [643, 188] on div "Inventory Item Use setting" at bounding box center [665, 190] width 191 height 24
click at [724, 190] on icon "scrollable content" at bounding box center [723, 190] width 10 height 10
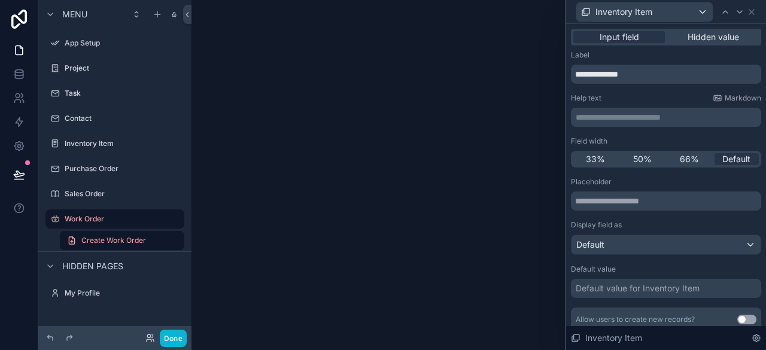
click at [395, 136] on div "scrollable content" at bounding box center [377, 175] width 373 height 350
click at [178, 342] on button "Done" at bounding box center [173, 338] width 27 height 17
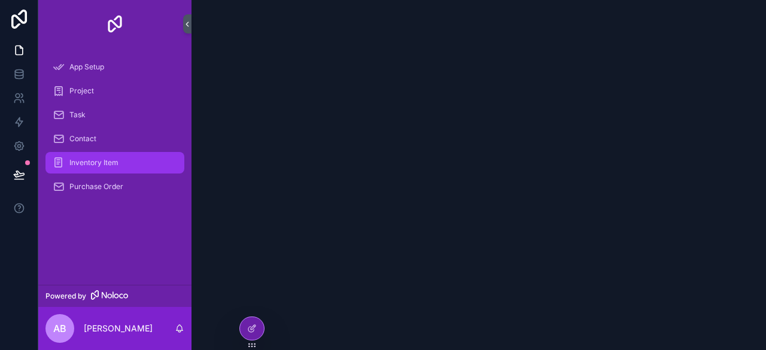
click at [117, 162] on span "Inventory Item" at bounding box center [93, 163] width 49 height 10
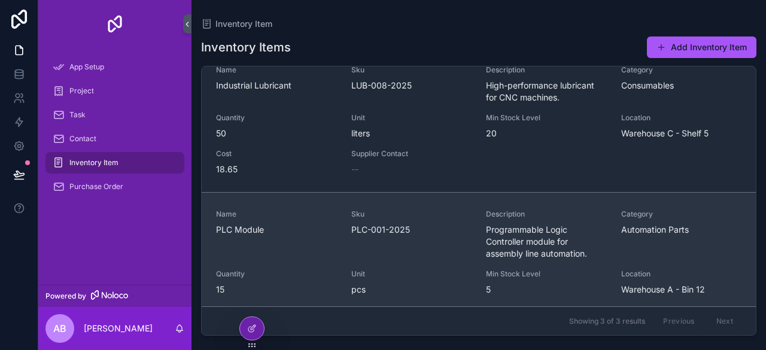
scroll to position [203, 0]
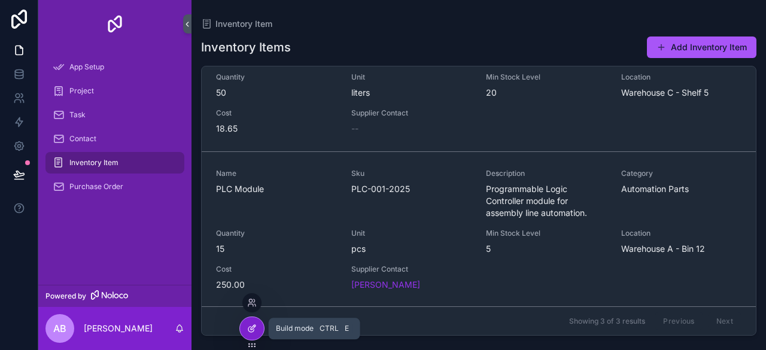
click at [254, 327] on icon at bounding box center [253, 327] width 5 height 5
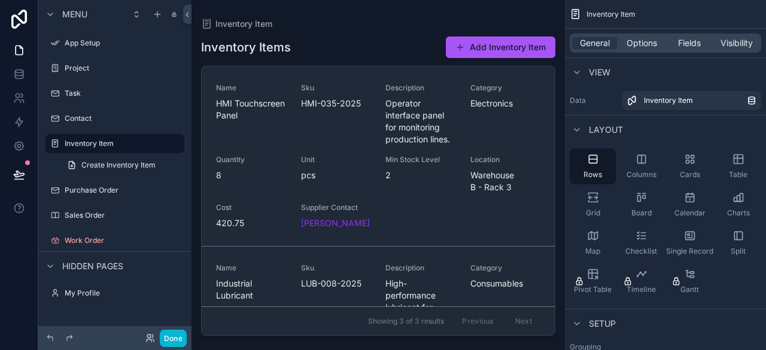
click at [245, 119] on div "scrollable content" at bounding box center [377, 168] width 373 height 336
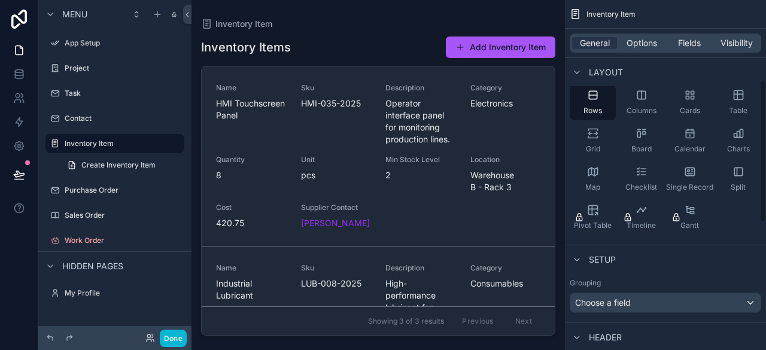
scroll to position [0, 0]
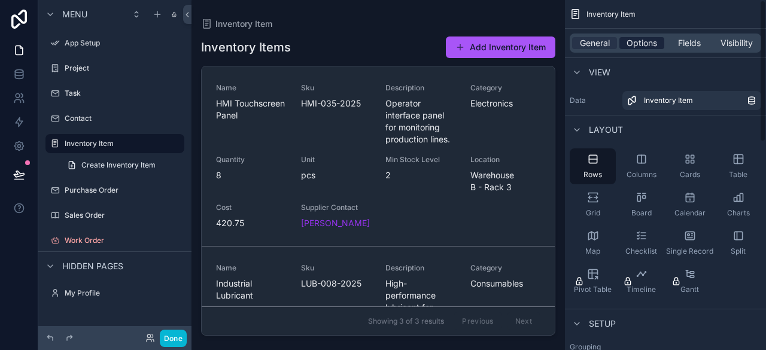
click at [644, 42] on span "Options" at bounding box center [641, 43] width 31 height 12
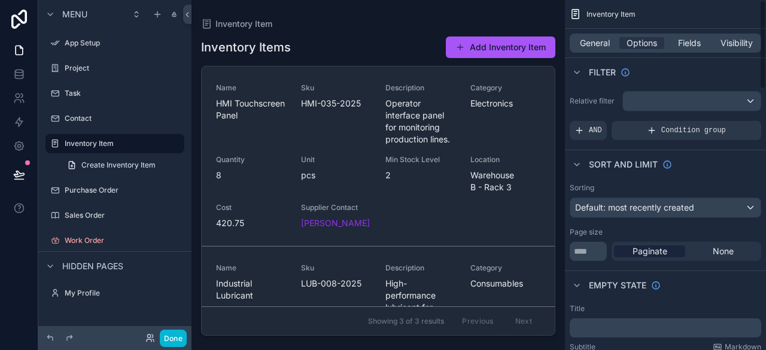
scroll to position [120, 0]
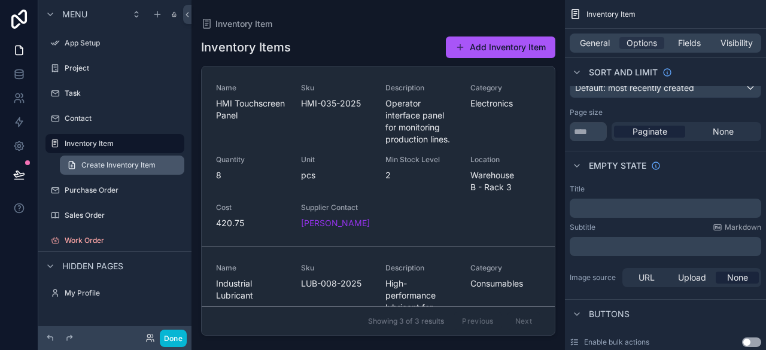
click at [113, 160] on link "Create Inventory Item" at bounding box center [122, 165] width 124 height 19
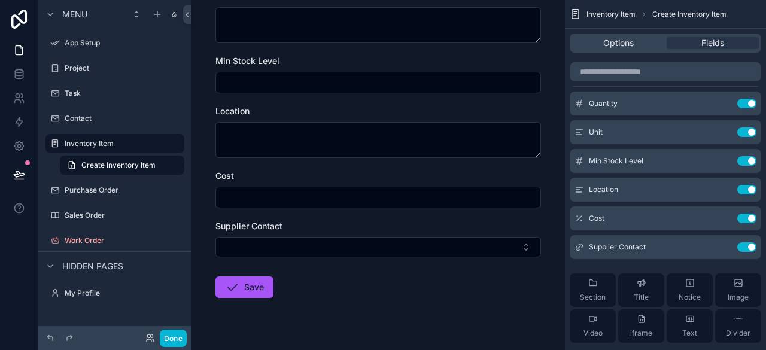
scroll to position [414, 0]
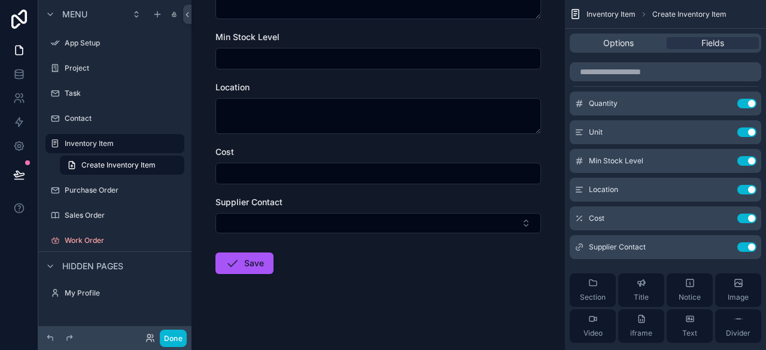
click at [98, 261] on span "Hidden pages" at bounding box center [92, 266] width 61 height 12
click at [89, 293] on label "My Profile" at bounding box center [113, 293] width 96 height 10
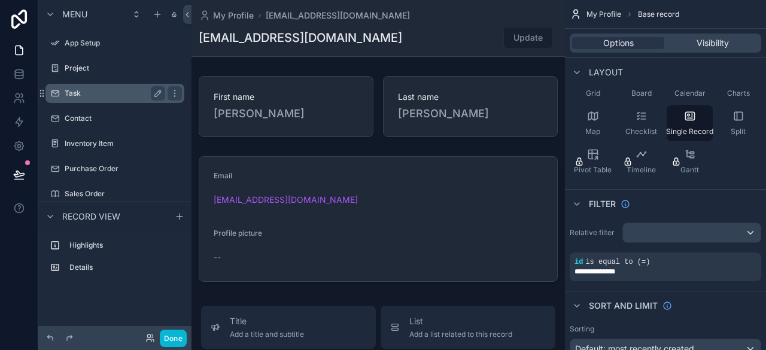
click at [74, 92] on label "Task" at bounding box center [113, 94] width 96 height 10
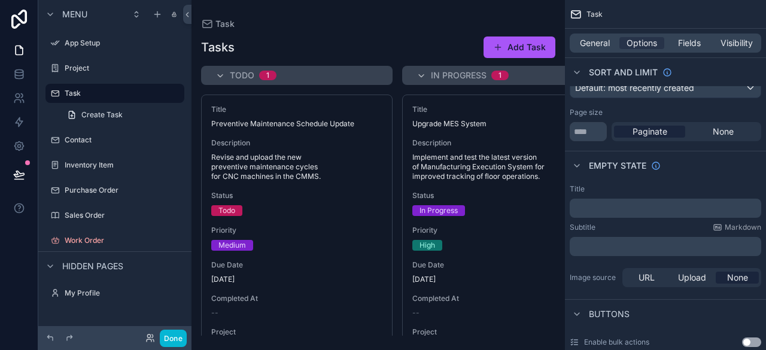
click at [298, 192] on div "scrollable content" at bounding box center [377, 175] width 373 height 350
click at [514, 44] on button "Add Task" at bounding box center [519, 47] width 72 height 22
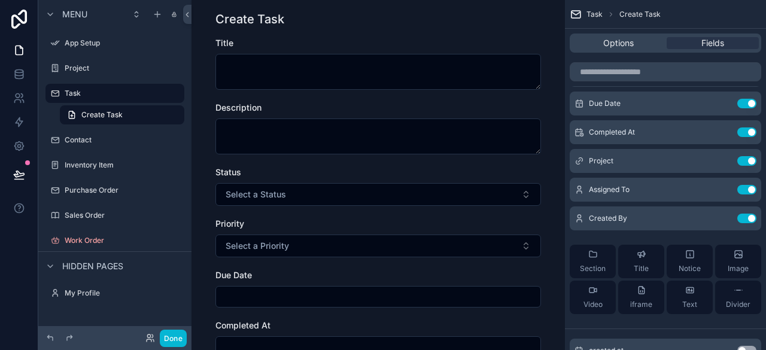
scroll to position [60, 0]
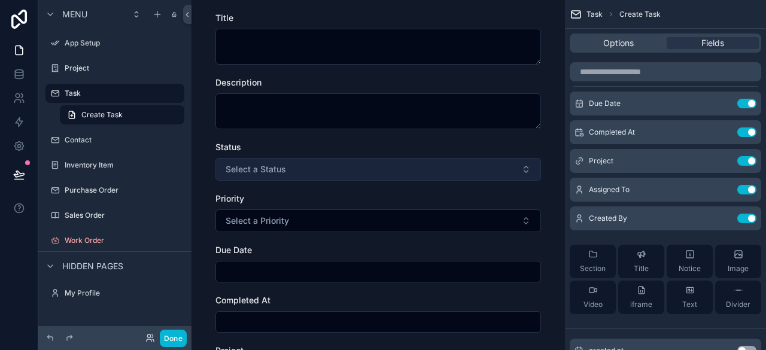
click at [376, 167] on button "Select a Status" at bounding box center [377, 169] width 325 height 23
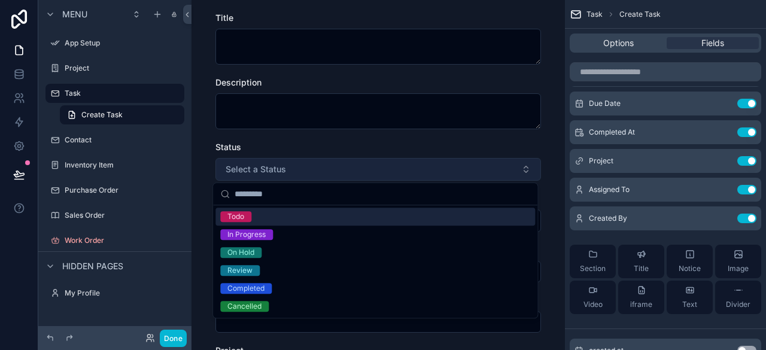
click at [376, 167] on button "Select a Status" at bounding box center [377, 169] width 325 height 23
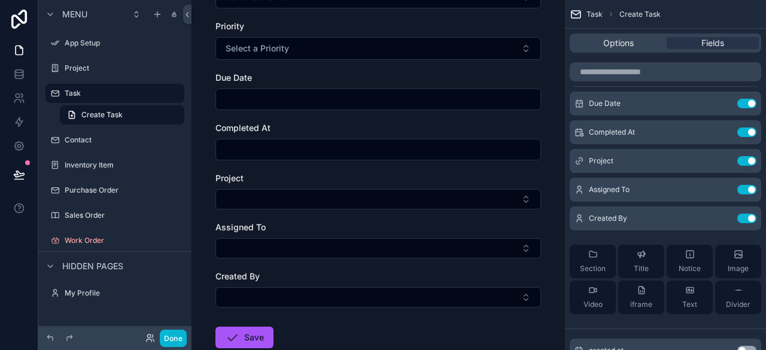
scroll to position [305, 0]
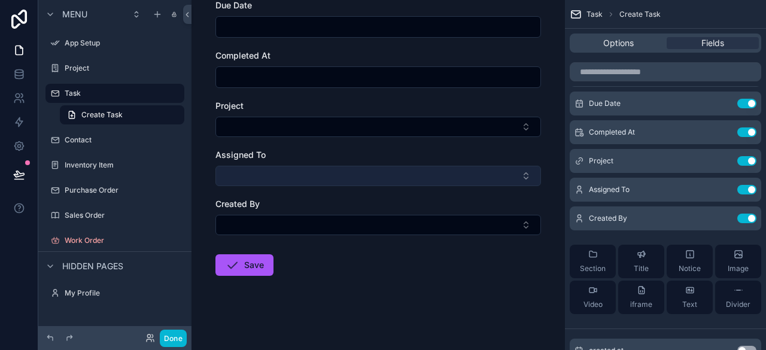
click at [372, 175] on button "Select Button" at bounding box center [377, 176] width 325 height 20
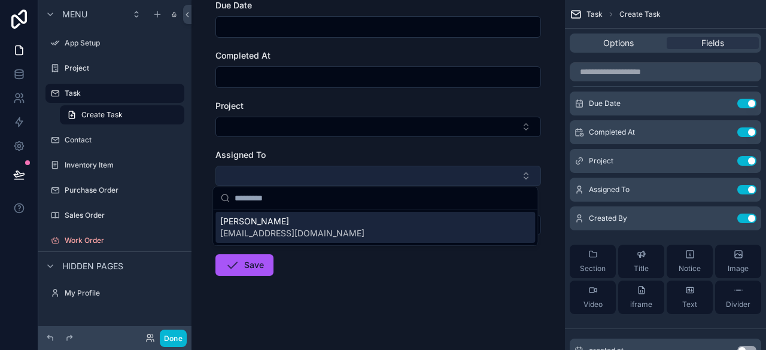
click at [372, 174] on button "Select Button" at bounding box center [377, 176] width 325 height 20
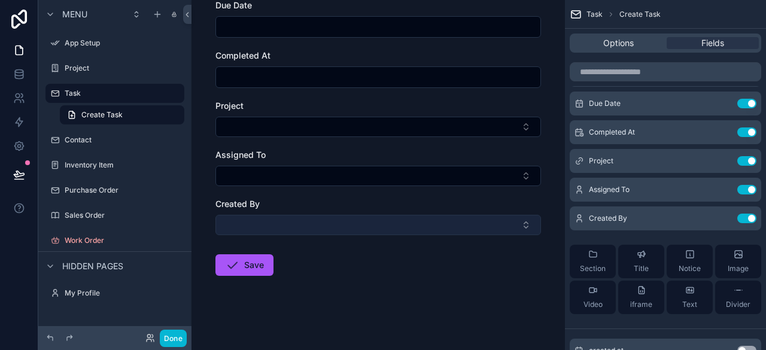
click at [361, 225] on button "Select Button" at bounding box center [377, 225] width 325 height 20
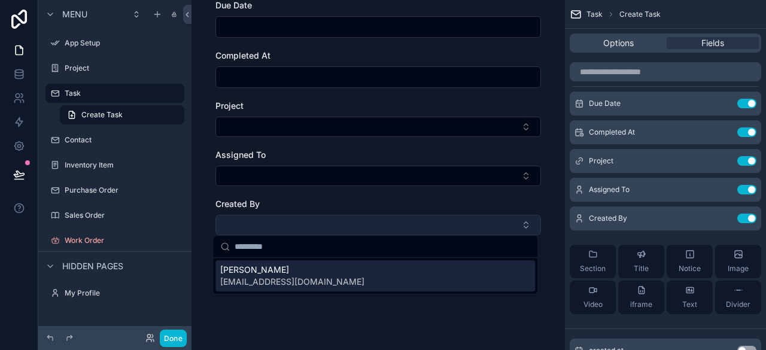
click at [361, 225] on button "Select Button" at bounding box center [377, 225] width 325 height 20
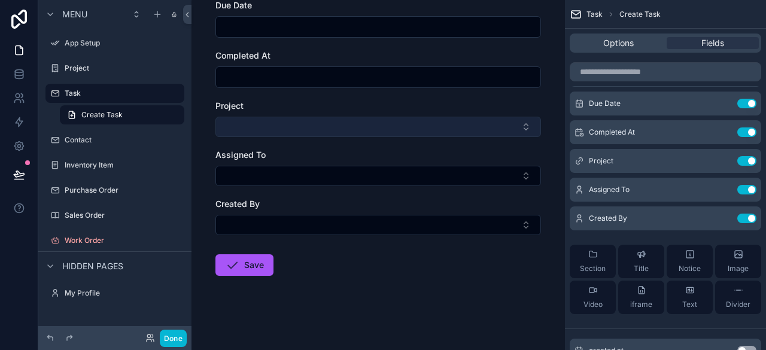
click at [355, 133] on button "Select Button" at bounding box center [377, 127] width 325 height 20
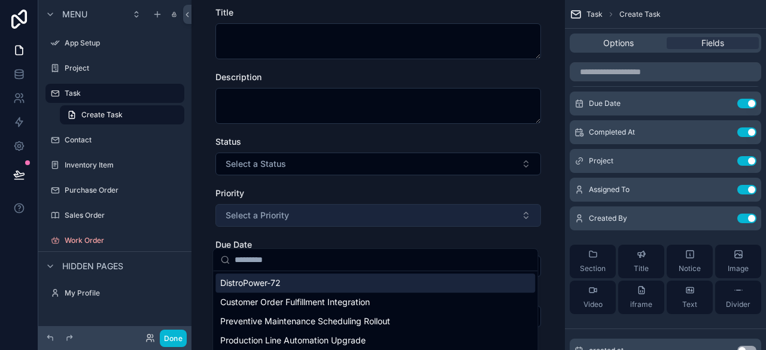
scroll to position [0, 0]
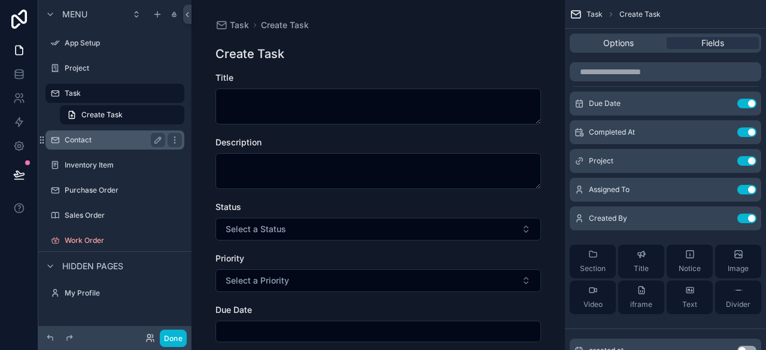
click at [84, 146] on div "Contact" at bounding box center [115, 140] width 101 height 14
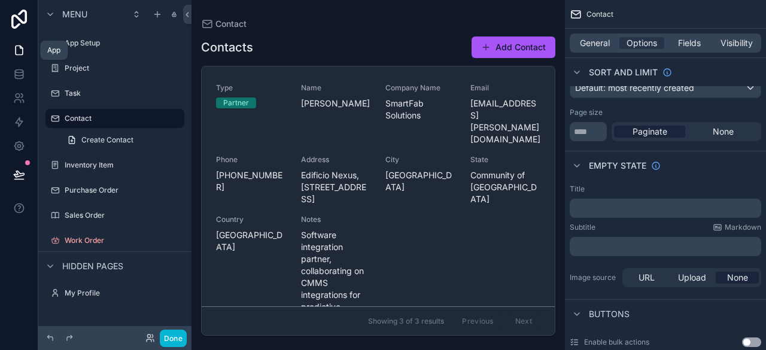
click at [21, 50] on icon at bounding box center [19, 50] width 12 height 12
click at [20, 51] on icon at bounding box center [19, 50] width 12 height 12
click at [17, 71] on icon at bounding box center [19, 74] width 12 height 12
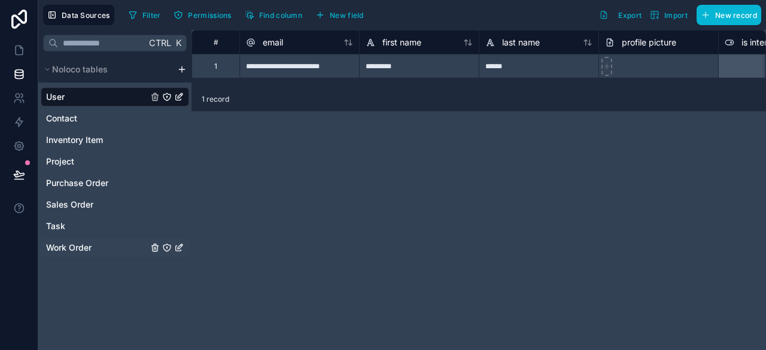
click at [62, 249] on span "Work Order" at bounding box center [68, 248] width 45 height 12
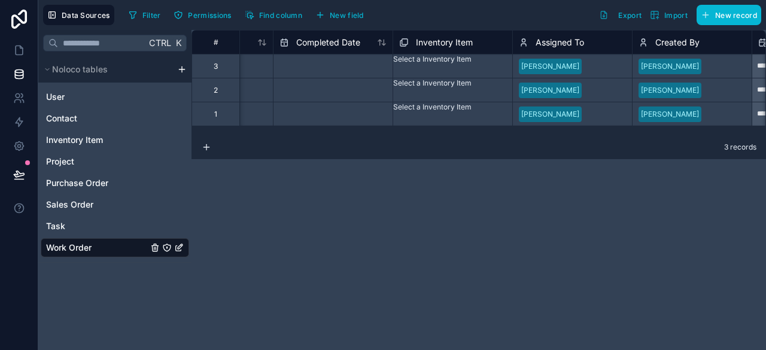
scroll to position [0, 661]
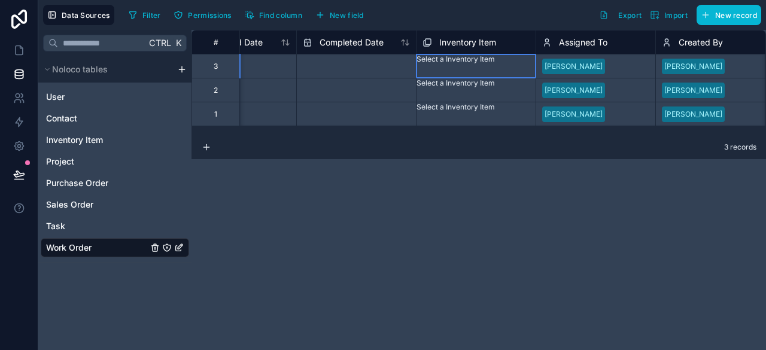
click at [476, 64] on div "Select a Inventory Item" at bounding box center [455, 59] width 78 height 10
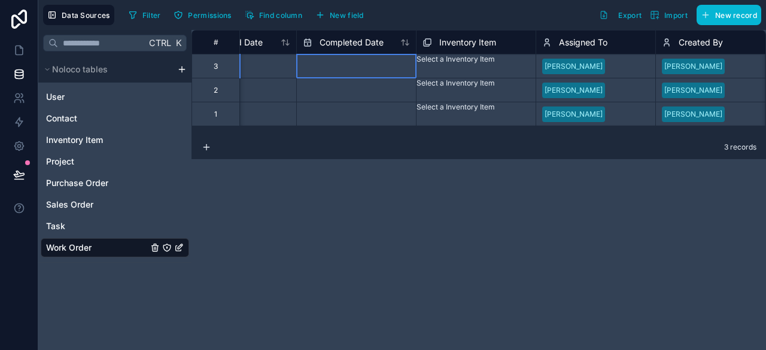
click at [359, 67] on input "text" at bounding box center [356, 66] width 119 height 19
select select "****"
select select "*"
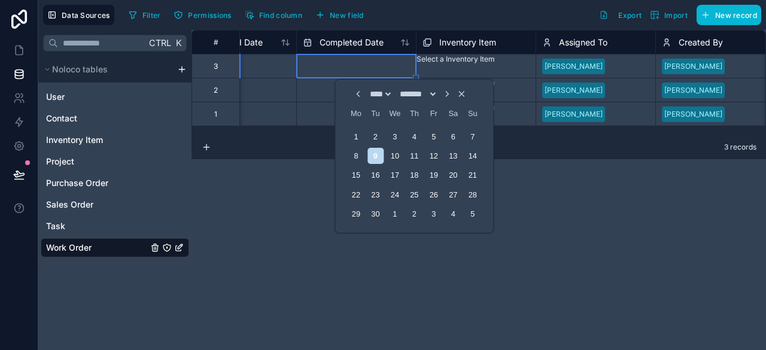
click at [442, 64] on div "Select a Inventory Item" at bounding box center [455, 59] width 78 height 10
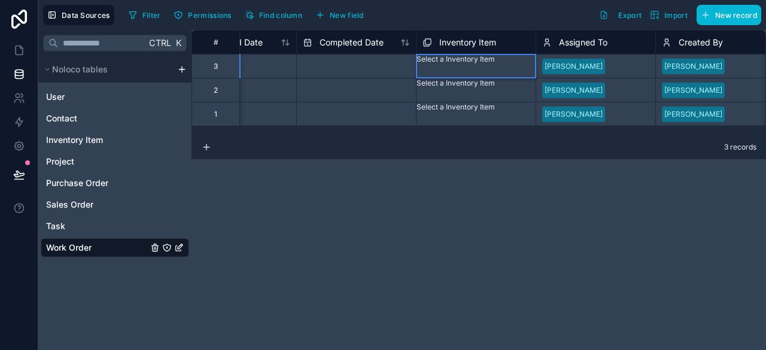
click at [450, 64] on div "Select a Inventory Item" at bounding box center [475, 59] width 119 height 10
click at [467, 60] on div "Select a Inventory Item" at bounding box center [475, 66] width 119 height 24
click at [440, 38] on span "Inventory Item" at bounding box center [467, 42] width 57 height 12
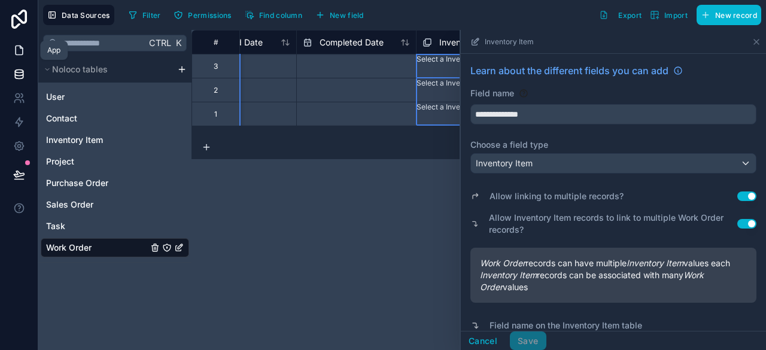
drag, startPoint x: 19, startPoint y: 50, endPoint x: 28, endPoint y: 52, distance: 8.6
click at [19, 50] on icon at bounding box center [19, 50] width 12 height 12
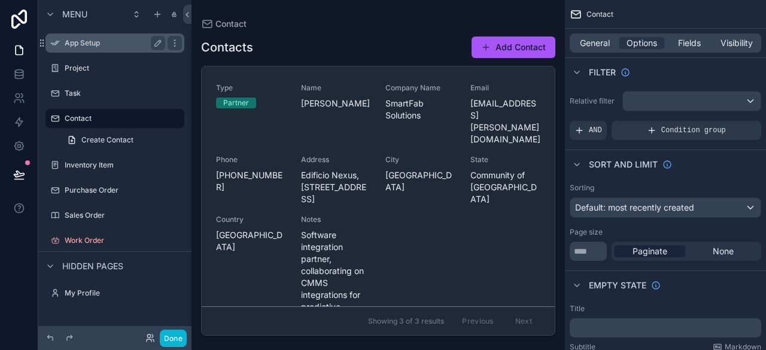
click at [90, 42] on label "App Setup" at bounding box center [113, 43] width 96 height 10
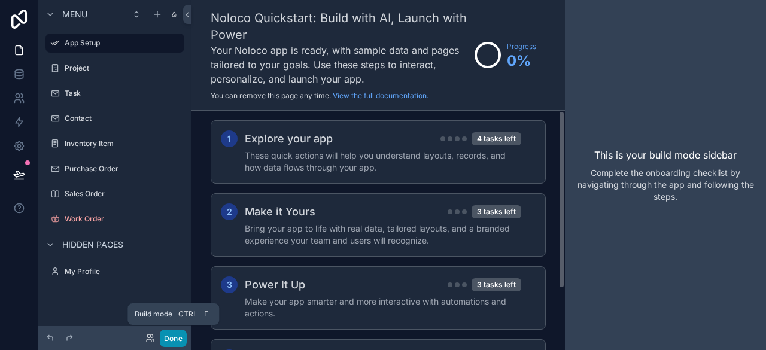
click at [170, 339] on button "Done" at bounding box center [173, 338] width 27 height 17
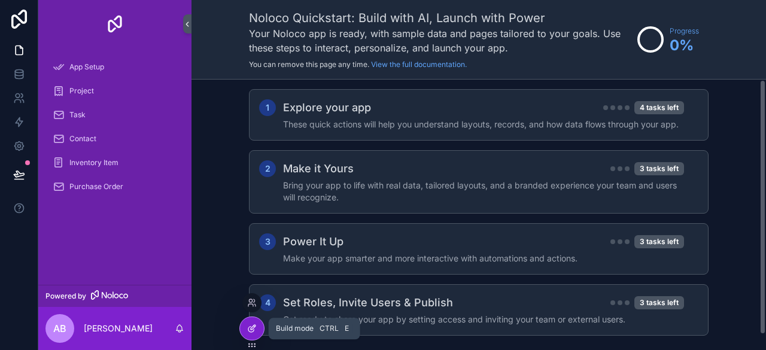
click at [250, 327] on icon at bounding box center [252, 329] width 10 height 10
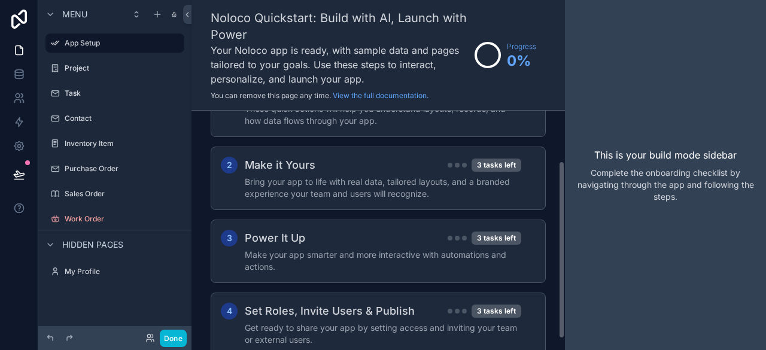
scroll to position [84, 0]
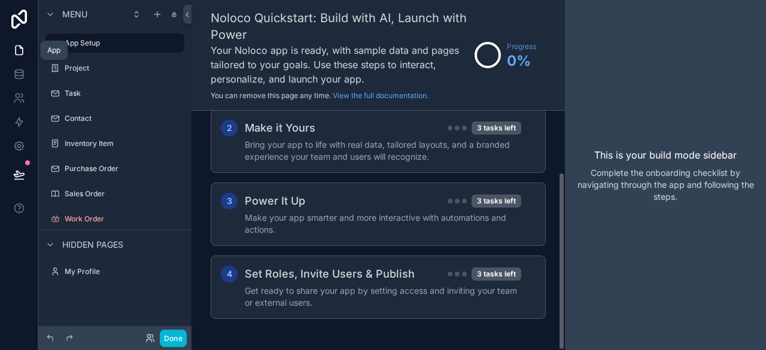
click at [13, 54] on icon at bounding box center [19, 50] width 12 height 12
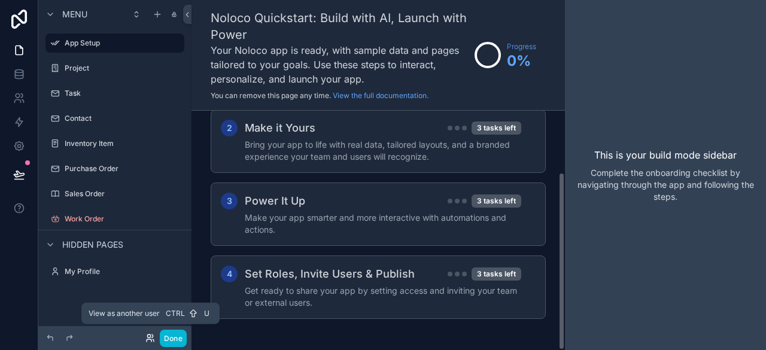
click at [148, 336] on icon at bounding box center [150, 338] width 10 height 10
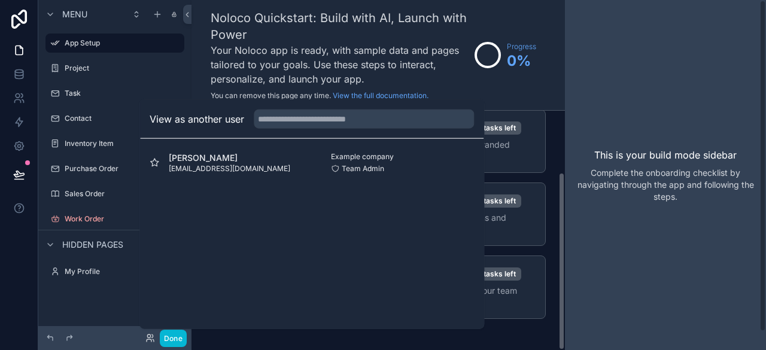
click at [620, 220] on div "This is your build mode sidebar Complete the onboarding checklist by navigating…" at bounding box center [665, 175] width 201 height 350
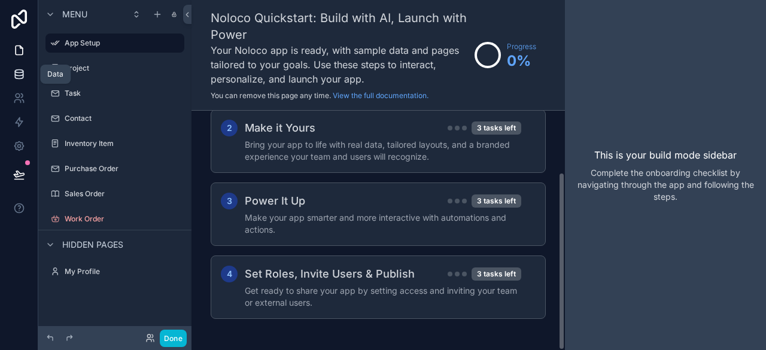
click at [16, 77] on icon at bounding box center [19, 74] width 12 height 12
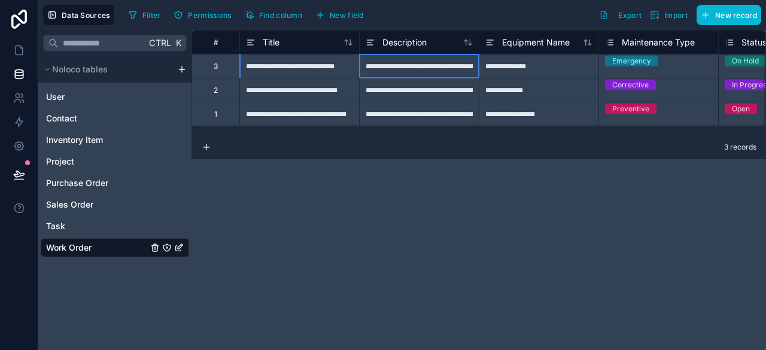
click at [437, 64] on div "**********" at bounding box center [419, 66] width 120 height 24
click at [296, 63] on div "**********" at bounding box center [299, 66] width 120 height 24
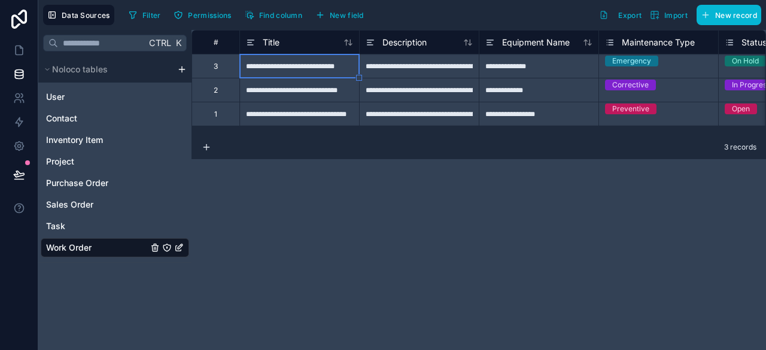
scroll to position [0, 9]
click at [296, 63] on div "**********" at bounding box center [299, 66] width 120 height 24
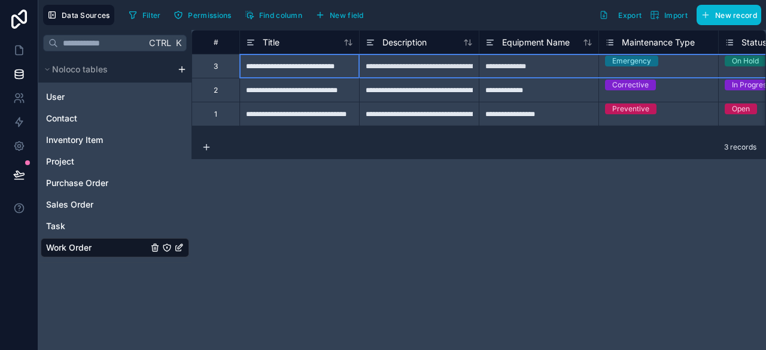
scroll to position [0, 0]
click at [222, 66] on div "3" at bounding box center [215, 66] width 48 height 24
click at [217, 15] on span "Permissions" at bounding box center [209, 15] width 43 height 9
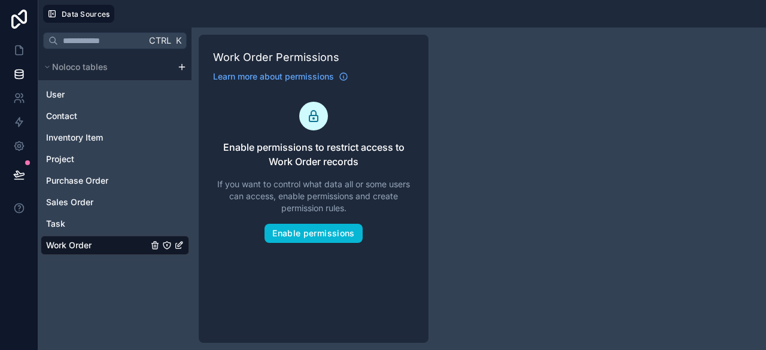
click at [502, 162] on div "Ctrl K Noloco tables User Contact Inventory Item Project Purchase Order Sales O…" at bounding box center [402, 189] width 728 height 322
click at [355, 225] on button "Enable permissions" at bounding box center [313, 233] width 98 height 19
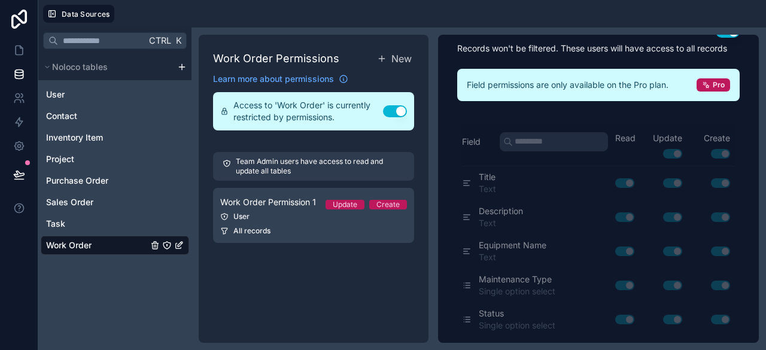
scroll to position [120, 0]
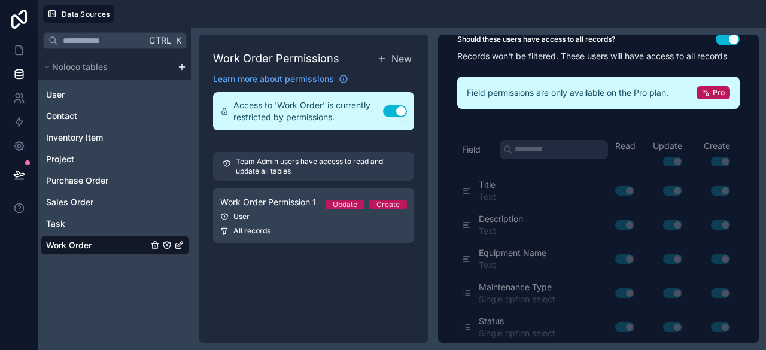
click at [366, 167] on p "Team Admin users have access to read and update all tables" at bounding box center [320, 166] width 169 height 19
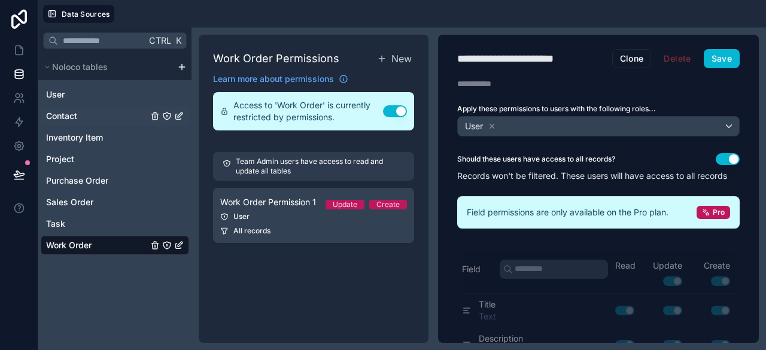
click at [71, 115] on span "Contact" at bounding box center [61, 116] width 31 height 12
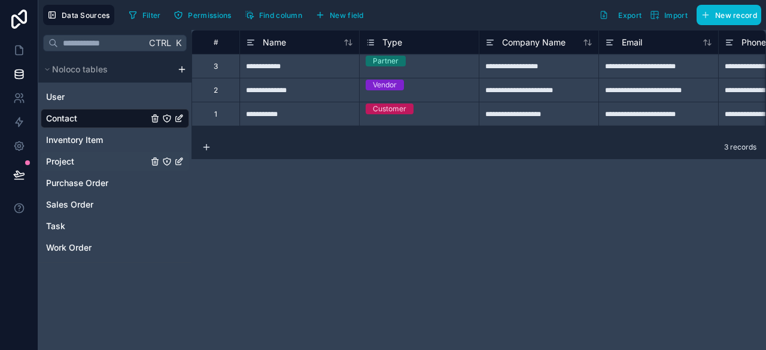
click at [65, 159] on span "Project" at bounding box center [60, 162] width 28 height 12
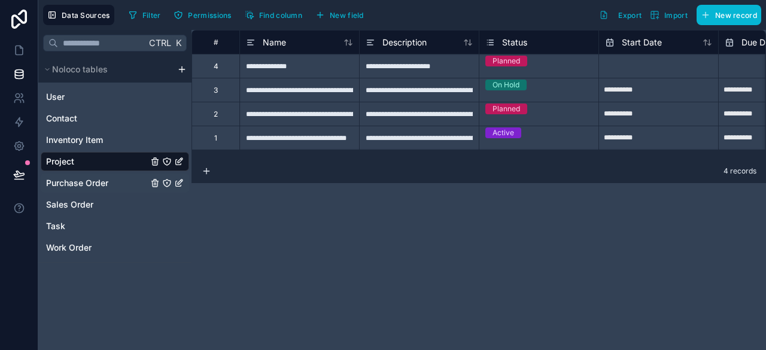
click at [75, 180] on span "Purchase Order" at bounding box center [77, 183] width 62 height 12
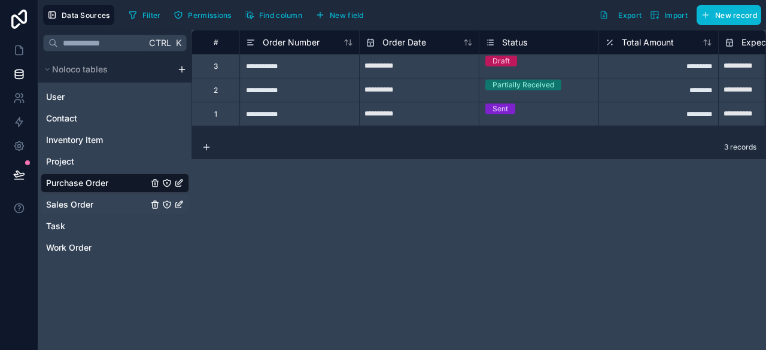
click at [57, 208] on span "Sales Order" at bounding box center [69, 205] width 47 height 12
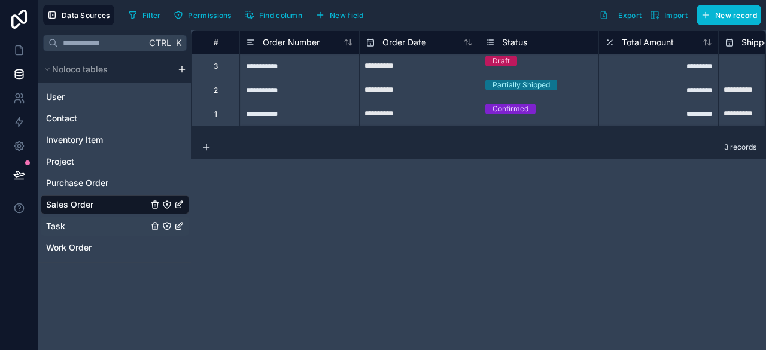
click at [55, 230] on span "Task" at bounding box center [55, 226] width 19 height 12
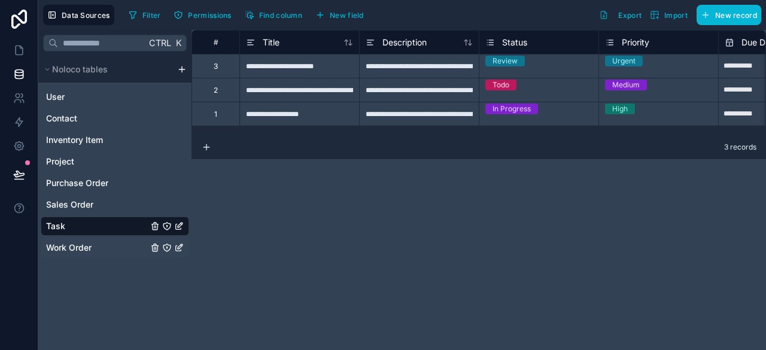
click at [79, 248] on span "Work Order" at bounding box center [68, 248] width 45 height 12
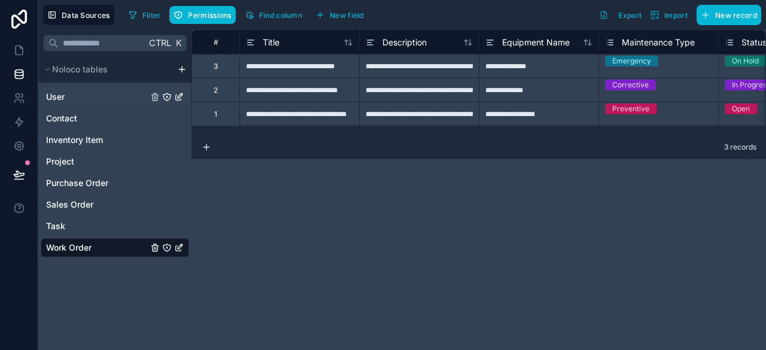
click at [90, 99] on link "User" at bounding box center [97, 97] width 102 height 12
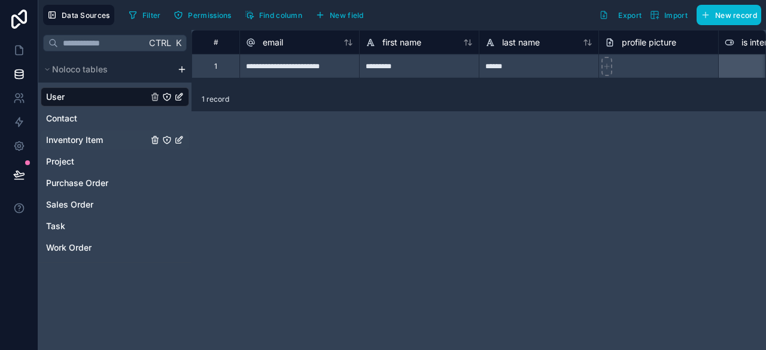
click at [90, 138] on span "Inventory Item" at bounding box center [74, 140] width 57 height 12
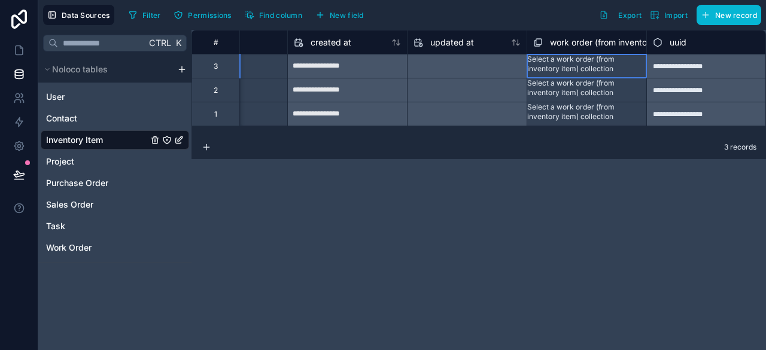
click at [576, 65] on div "Select a work order (from inventory item) collection" at bounding box center [586, 63] width 119 height 19
click at [584, 39] on span "work order (from inventory item) collection" at bounding box center [633, 42] width 166 height 12
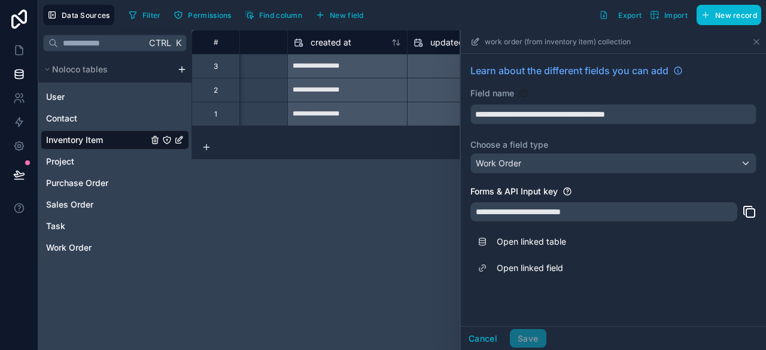
click at [381, 224] on div "**********" at bounding box center [478, 190] width 574 height 320
click at [478, 338] on button "Cancel" at bounding box center [483, 338] width 44 height 19
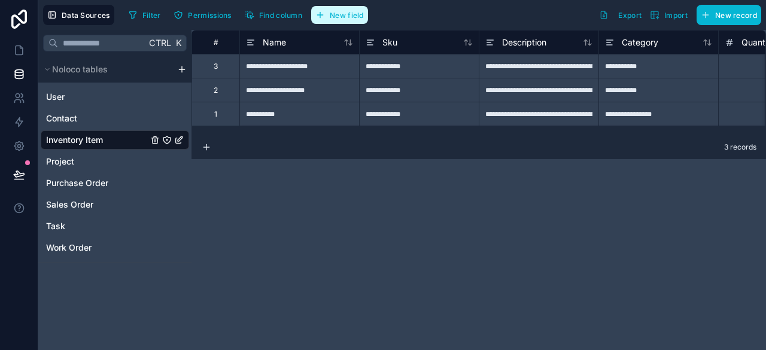
click at [357, 11] on span "New field" at bounding box center [347, 15] width 34 height 9
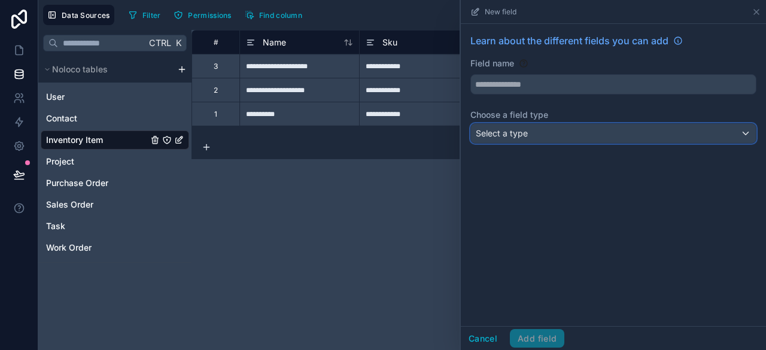
click at [546, 138] on div "Select a type" at bounding box center [613, 133] width 285 height 19
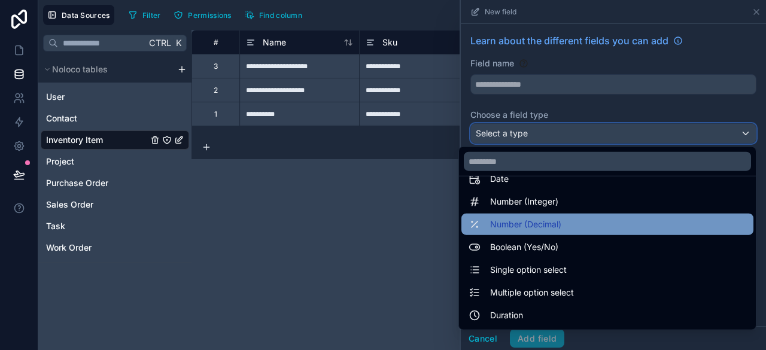
scroll to position [60, 0]
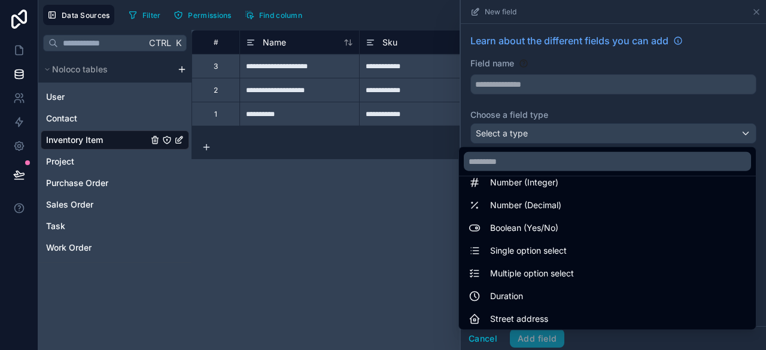
click at [361, 229] on div "**********" at bounding box center [478, 190] width 574 height 320
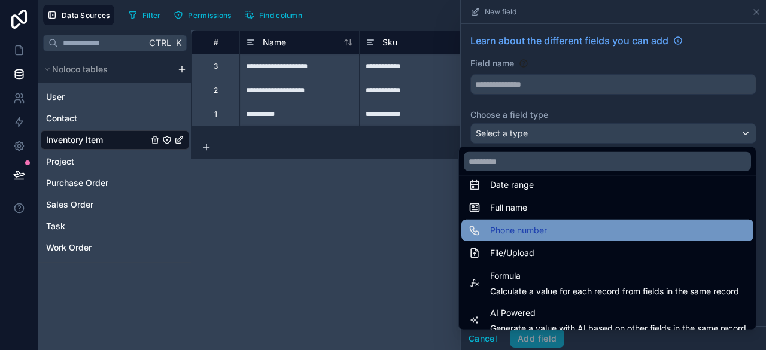
scroll to position [299, 0]
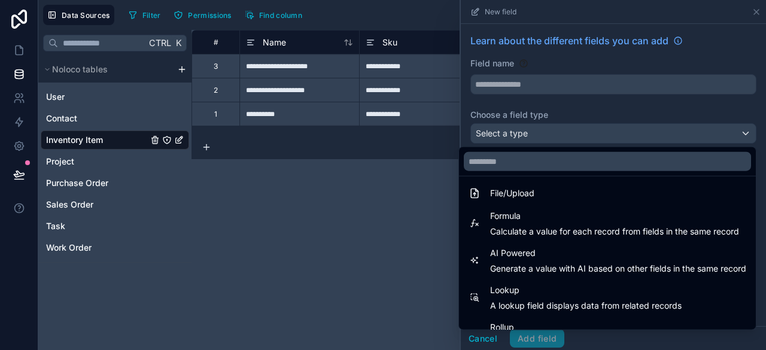
click at [757, 13] on div at bounding box center [613, 175] width 305 height 350
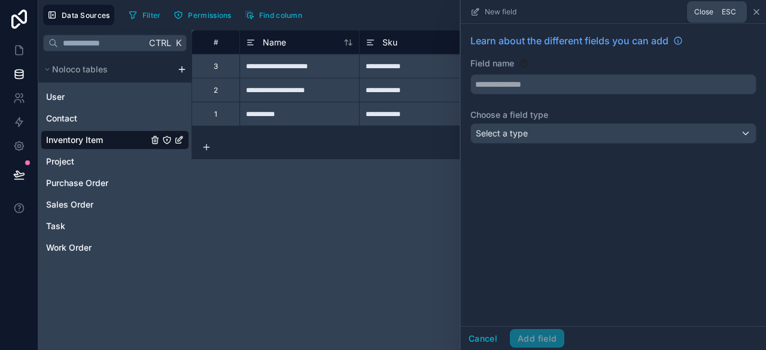
click at [757, 11] on icon at bounding box center [756, 12] width 10 height 10
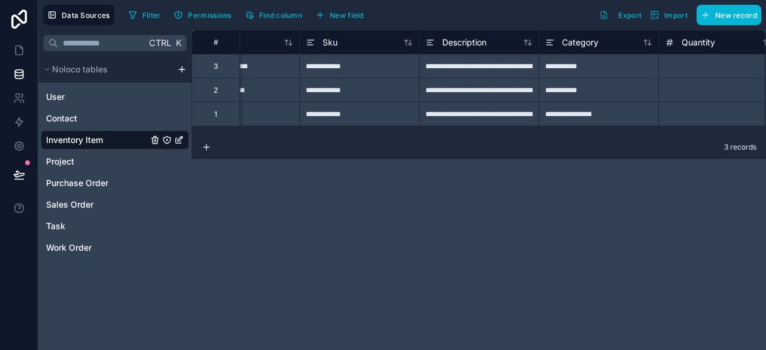
scroll to position [0, 51]
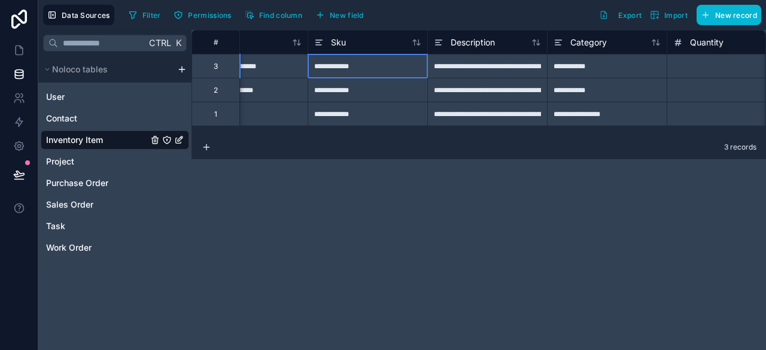
click at [352, 67] on div "**********" at bounding box center [368, 66] width 120 height 24
click at [375, 45] on div "Sku" at bounding box center [367, 42] width 107 height 14
click at [374, 42] on div "Sku" at bounding box center [367, 42] width 107 height 14
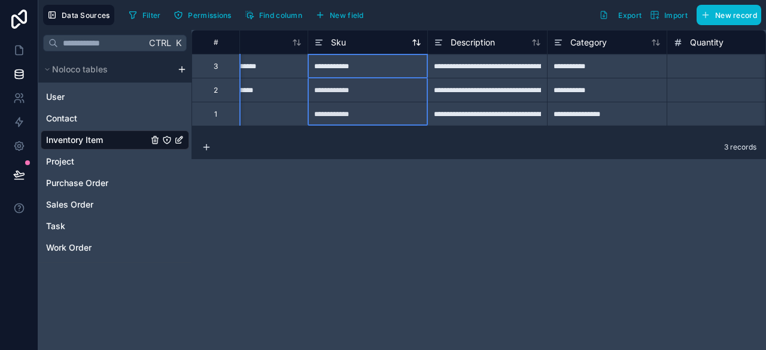
click at [322, 41] on icon at bounding box center [319, 42] width 10 height 14
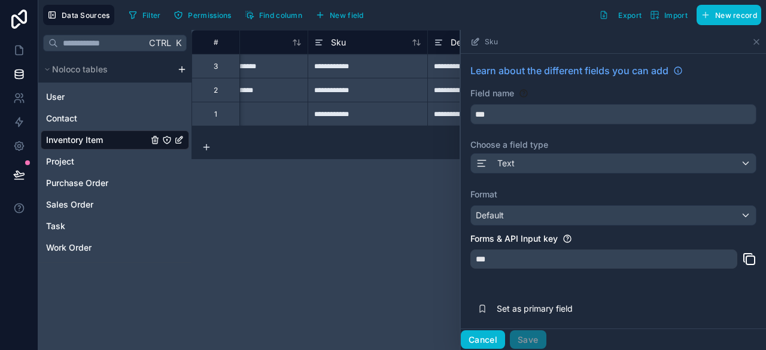
click at [486, 333] on button "Cancel" at bounding box center [483, 339] width 44 height 19
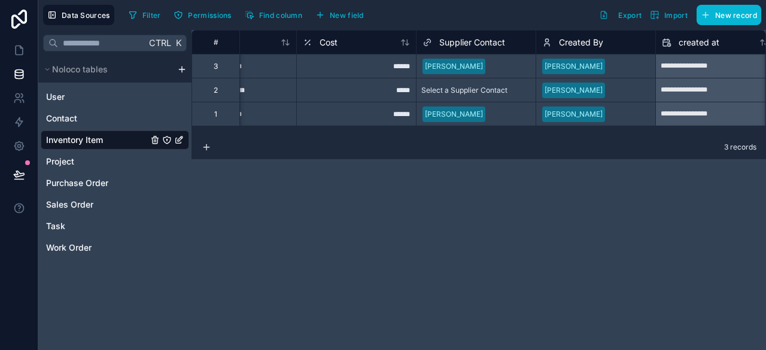
scroll to position [0, 908]
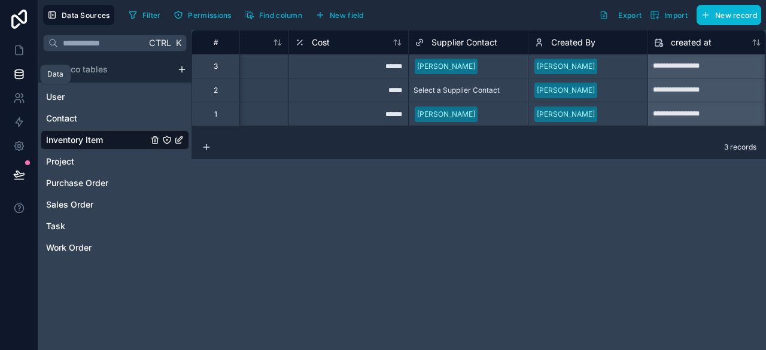
click at [20, 64] on link at bounding box center [19, 74] width 38 height 24
click at [19, 72] on icon at bounding box center [19, 74] width 12 height 12
click at [22, 121] on icon at bounding box center [19, 122] width 7 height 9
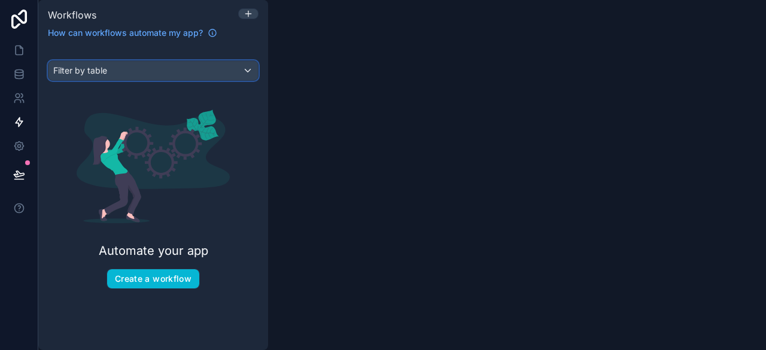
click at [210, 66] on div "Filter by table" at bounding box center [152, 70] width 209 height 19
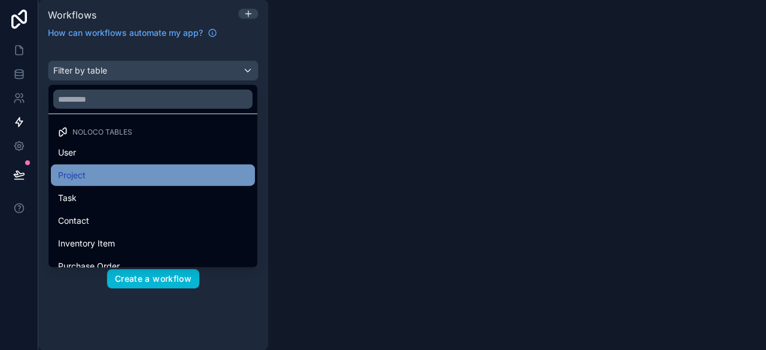
click at [100, 176] on div "Project" at bounding box center [153, 175] width 190 height 14
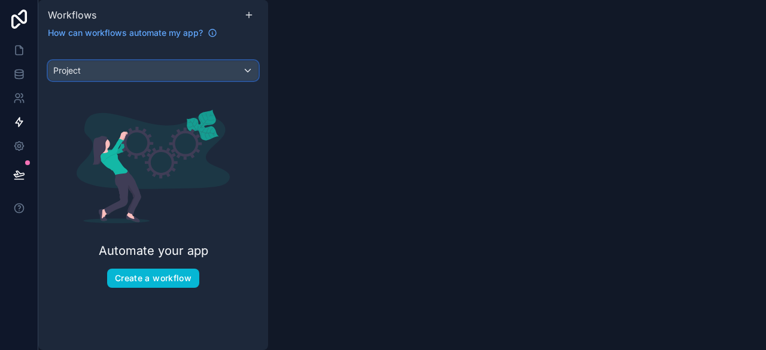
click at [248, 68] on div "Project" at bounding box center [152, 70] width 209 height 19
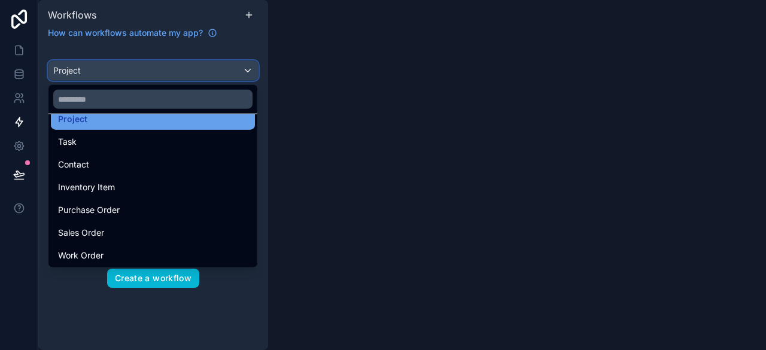
scroll to position [80, 0]
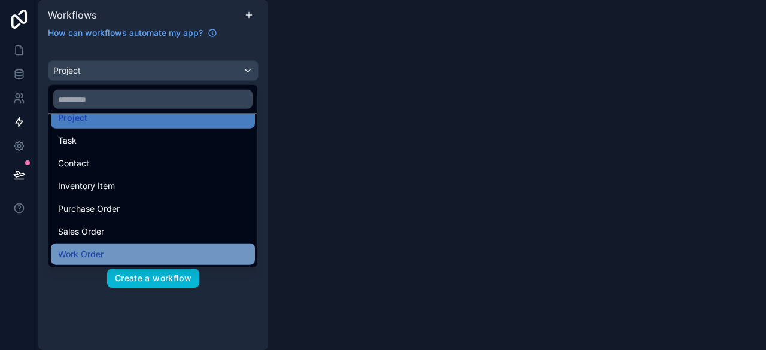
click at [120, 257] on div "Work Order" at bounding box center [153, 254] width 190 height 14
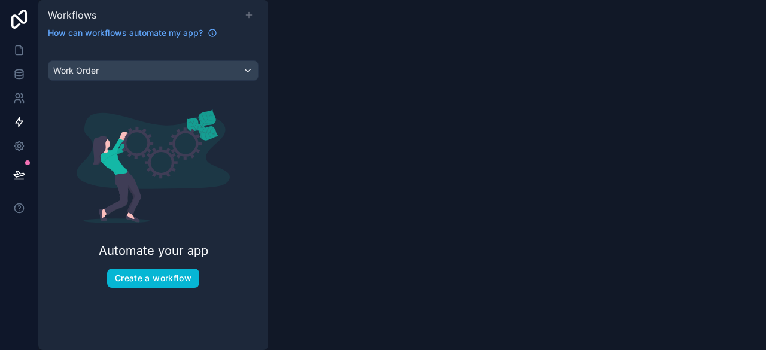
click at [249, 13] on icon at bounding box center [249, 15] width 10 height 10
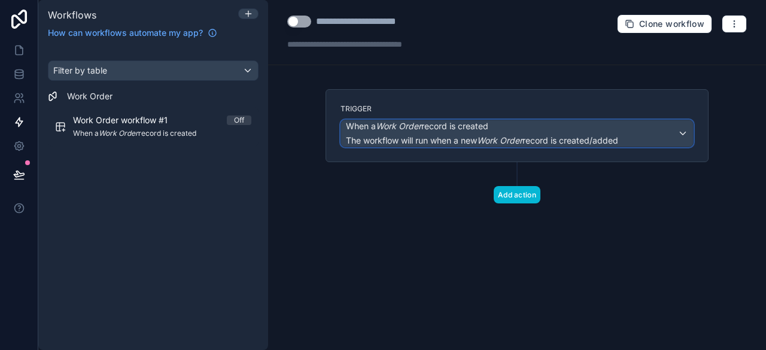
click at [542, 135] on span "The workflow will run when a new Work Order record is created/added" at bounding box center [482, 140] width 272 height 10
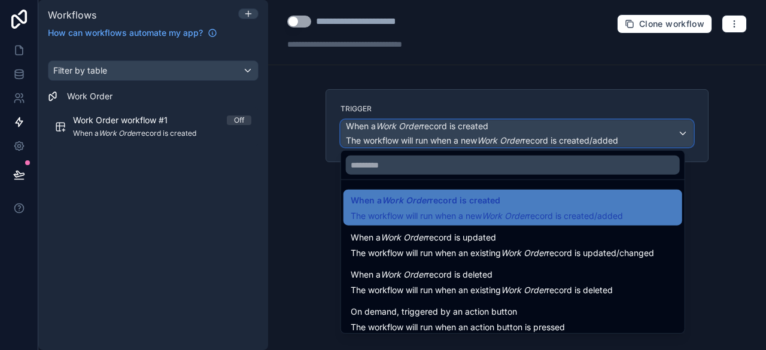
scroll to position [43, 0]
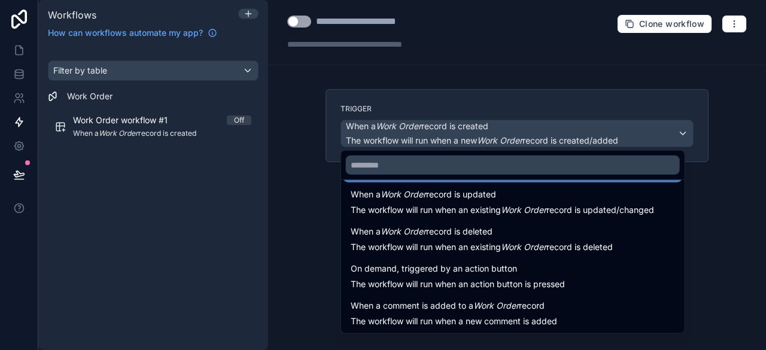
click at [118, 176] on div at bounding box center [383, 175] width 766 height 350
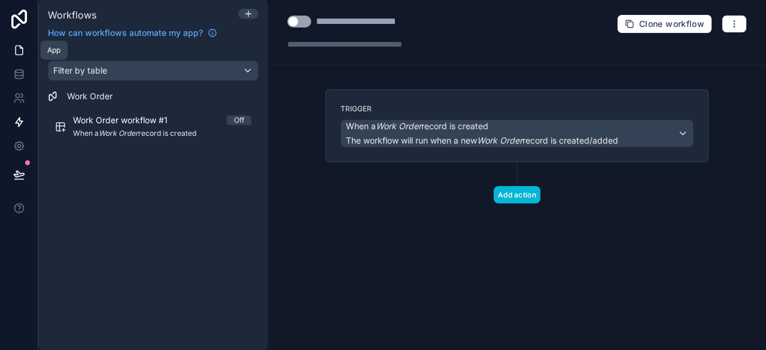
click at [18, 53] on icon at bounding box center [19, 50] width 12 height 12
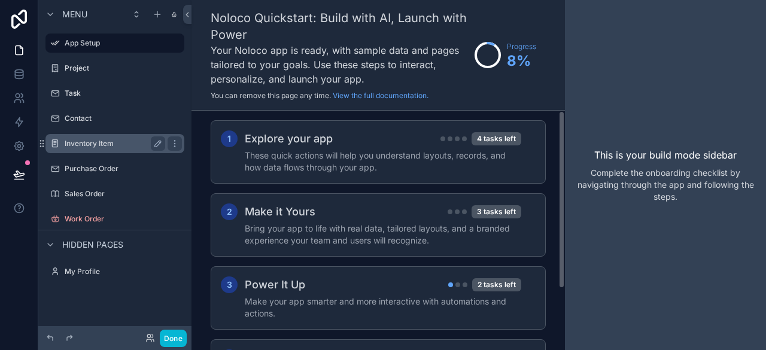
click at [114, 148] on label "Inventory Item" at bounding box center [113, 144] width 96 height 10
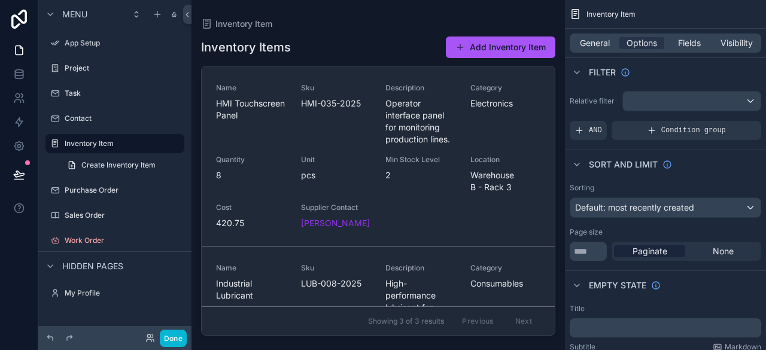
drag, startPoint x: 552, startPoint y: 147, endPoint x: 550, endPoint y: 217, distance: 70.6
click at [550, 217] on div "scrollable content" at bounding box center [377, 168] width 373 height 336
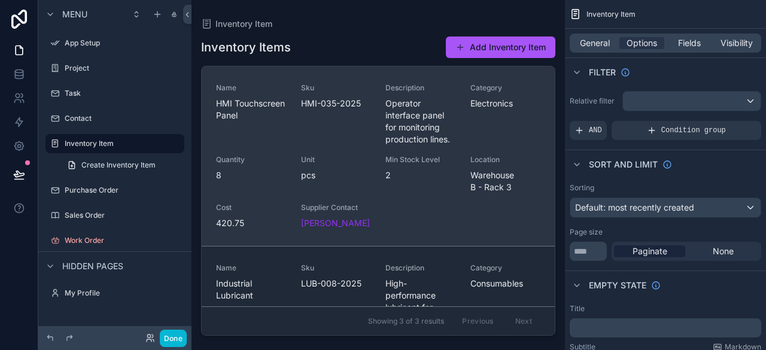
click at [491, 180] on span "Warehouse B - Rack 3" at bounding box center [505, 181] width 71 height 24
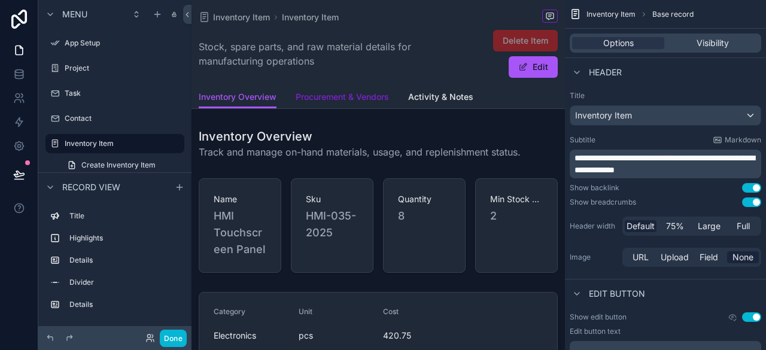
click at [354, 96] on span "Procurement & Vendors" at bounding box center [342, 97] width 93 height 12
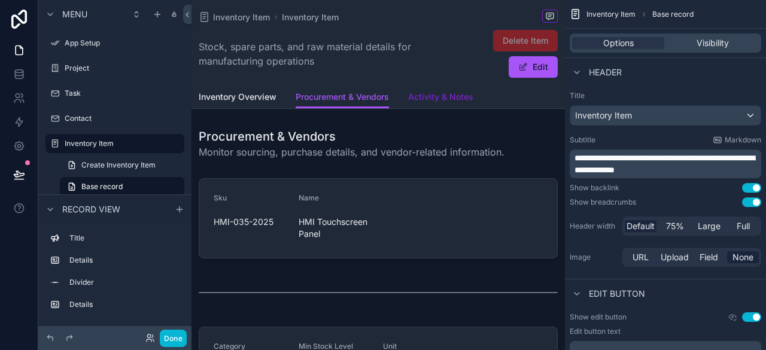
click at [445, 95] on span "Activity & Notes" at bounding box center [440, 97] width 65 height 12
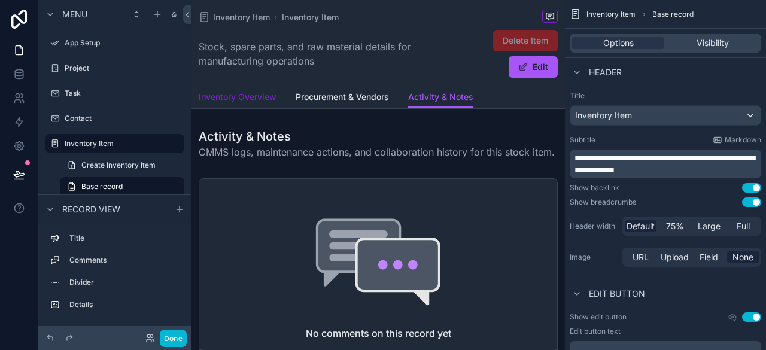
click at [233, 100] on span "Inventory Overview" at bounding box center [238, 97] width 78 height 12
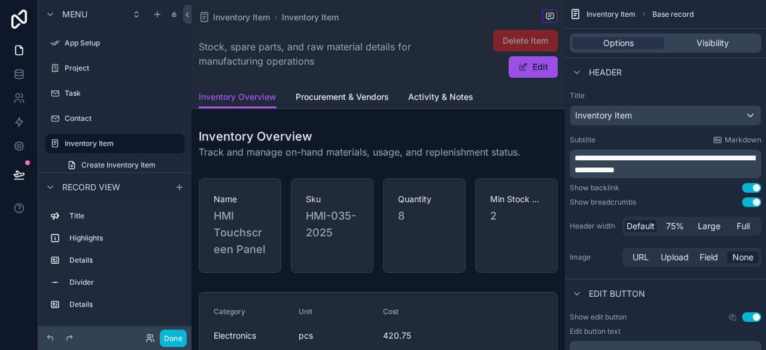
click at [521, 68] on span "scrollable content" at bounding box center [523, 67] width 10 height 10
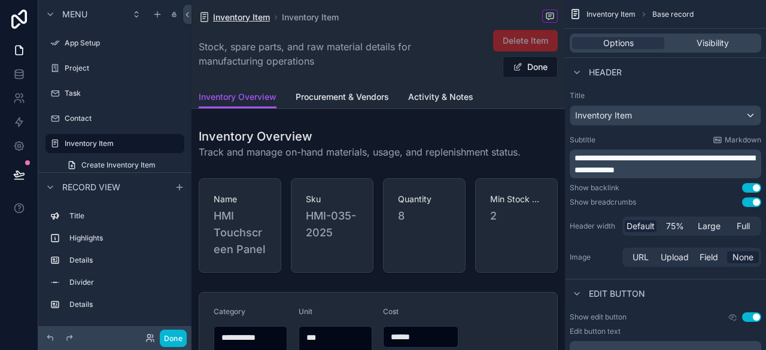
click at [207, 17] on icon "scrollable content" at bounding box center [204, 17] width 11 height 12
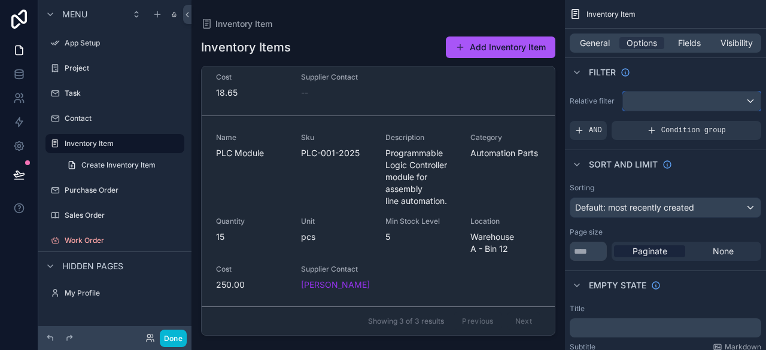
click at [662, 98] on div "scrollable content" at bounding box center [692, 101] width 138 height 19
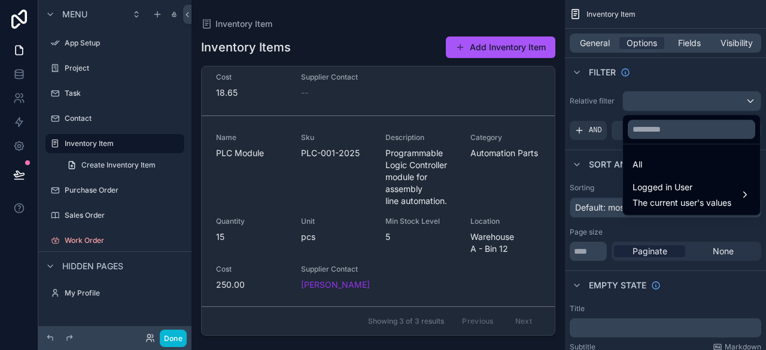
click at [662, 98] on div "scrollable content" at bounding box center [383, 175] width 766 height 350
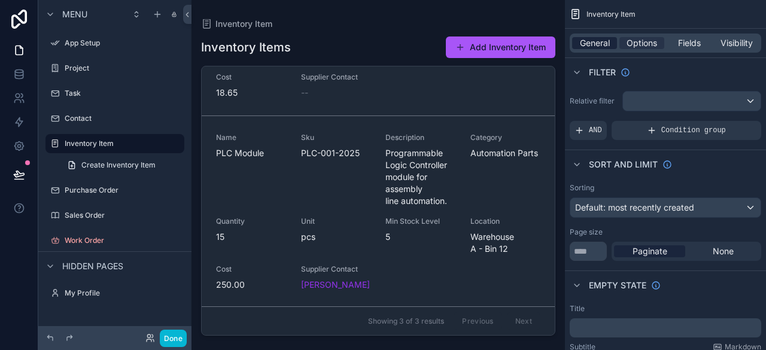
click at [590, 42] on span "General" at bounding box center [595, 43] width 30 height 12
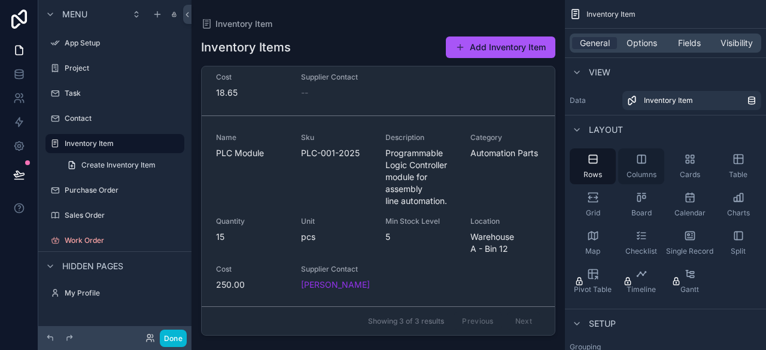
click at [641, 162] on icon "scrollable content" at bounding box center [641, 159] width 0 height 8
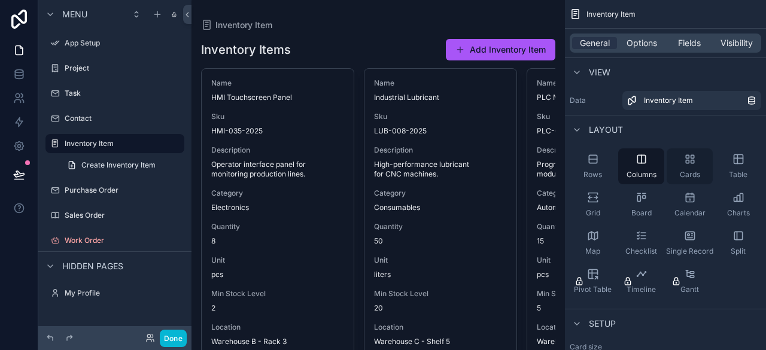
click at [692, 165] on div "Cards" at bounding box center [689, 166] width 46 height 36
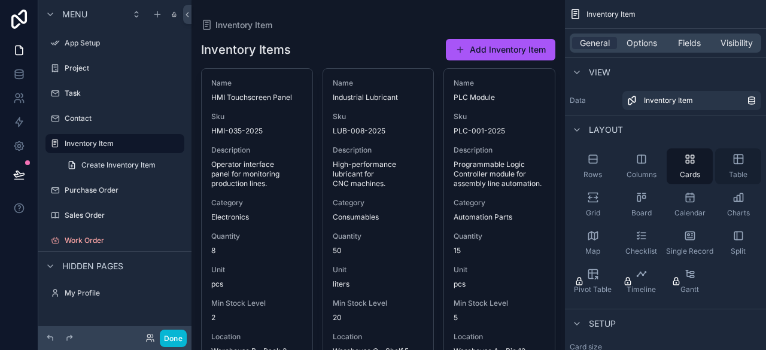
click at [736, 163] on icon "scrollable content" at bounding box center [737, 159] width 9 height 9
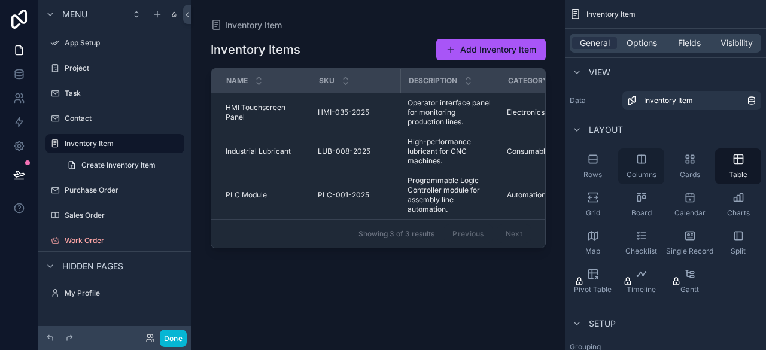
click at [649, 154] on div "Columns" at bounding box center [641, 166] width 46 height 36
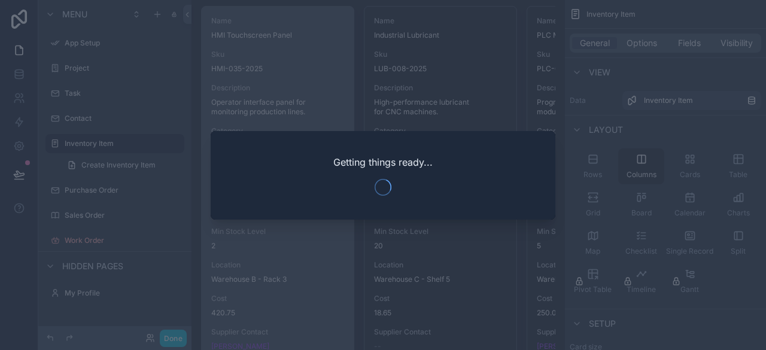
scroll to position [124, 0]
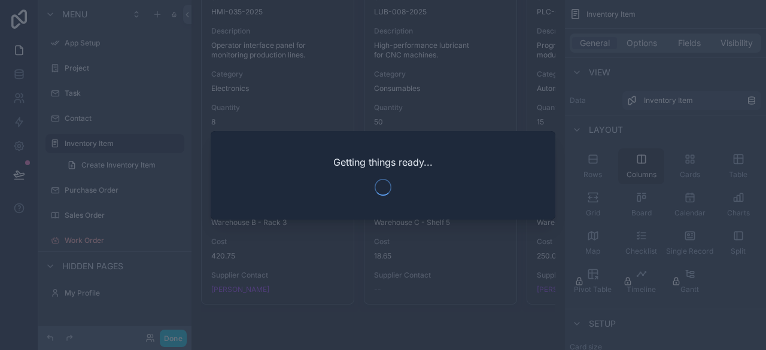
click at [433, 242] on div at bounding box center [383, 175] width 766 height 350
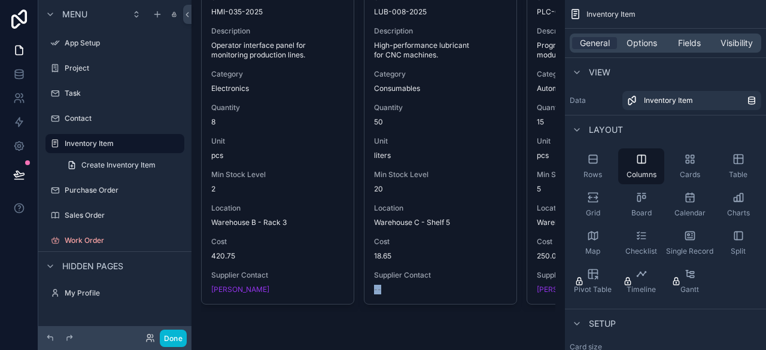
drag, startPoint x: 365, startPoint y: 305, endPoint x: 436, endPoint y: 314, distance: 71.2
click at [446, 318] on div "Inventory Items Add Inventory Item Name HMI Touchscreen Panel Sku HMI-035-2025 …" at bounding box center [378, 131] width 354 height 438
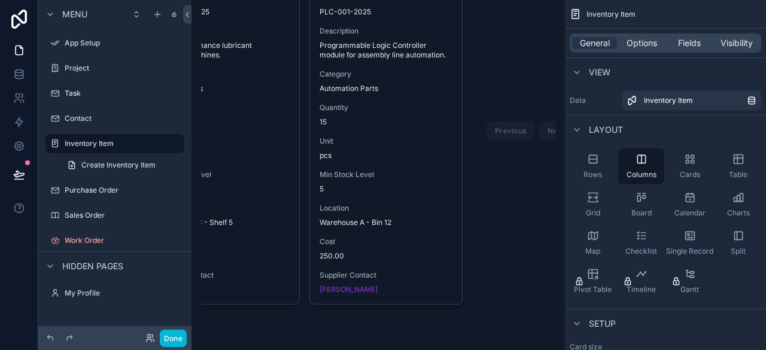
scroll to position [0, 255]
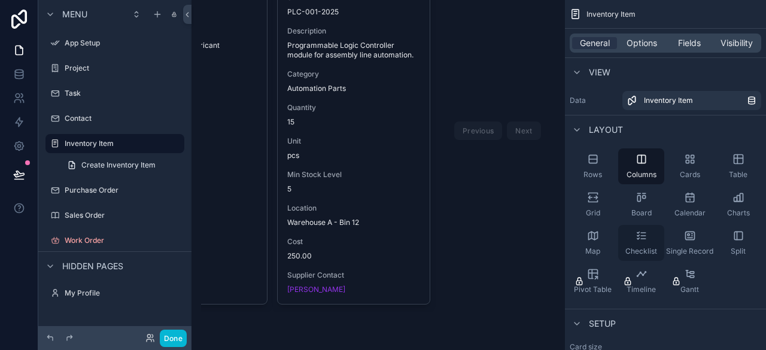
click at [647, 238] on div "Checklist" at bounding box center [641, 243] width 46 height 36
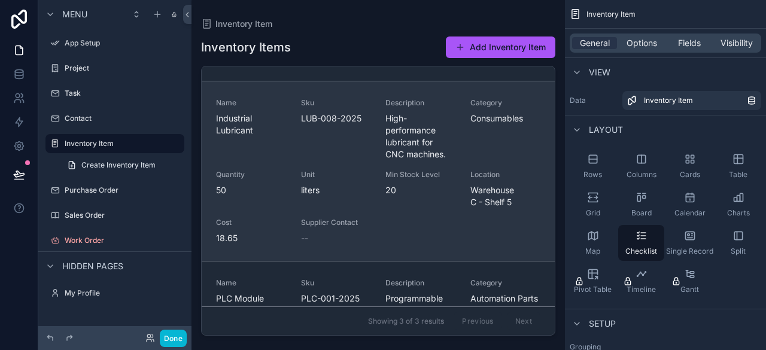
scroll to position [179, 0]
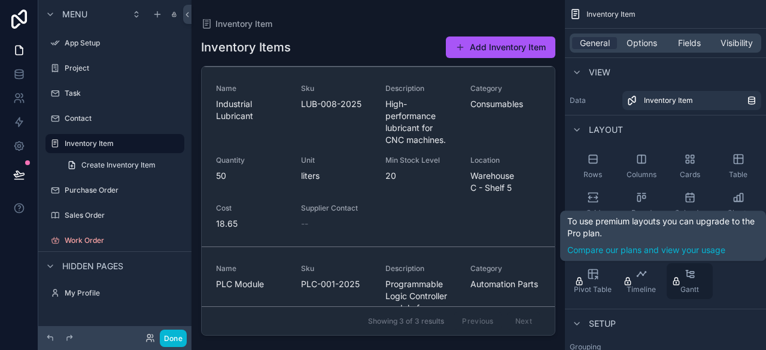
click at [693, 277] on icon "scrollable content" at bounding box center [692, 277] width 4 height 2
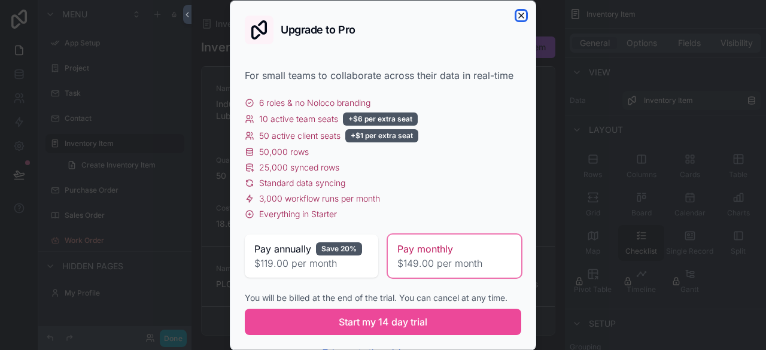
click at [516, 16] on icon "button" at bounding box center [521, 15] width 10 height 10
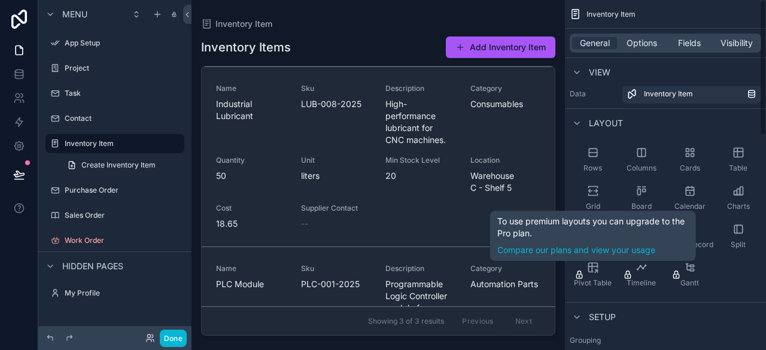
scroll to position [0, 0]
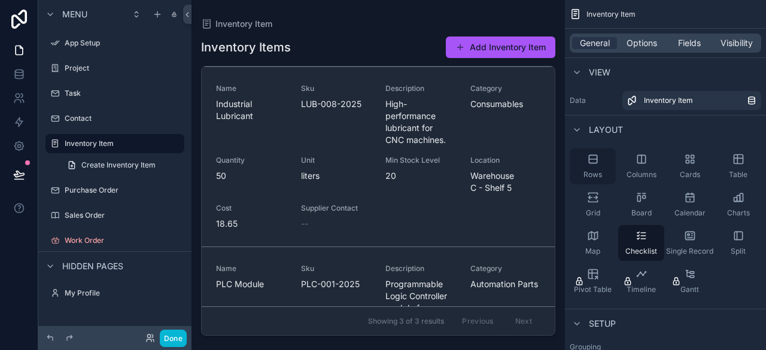
click at [595, 156] on icon "scrollable content" at bounding box center [593, 159] width 12 height 12
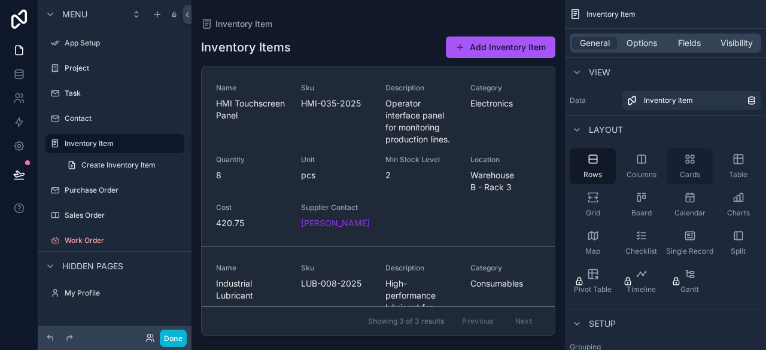
click at [695, 159] on div "Cards" at bounding box center [689, 166] width 46 height 36
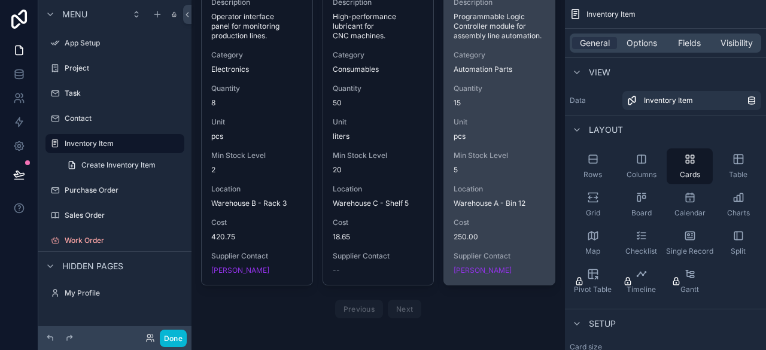
scroll to position [159, 0]
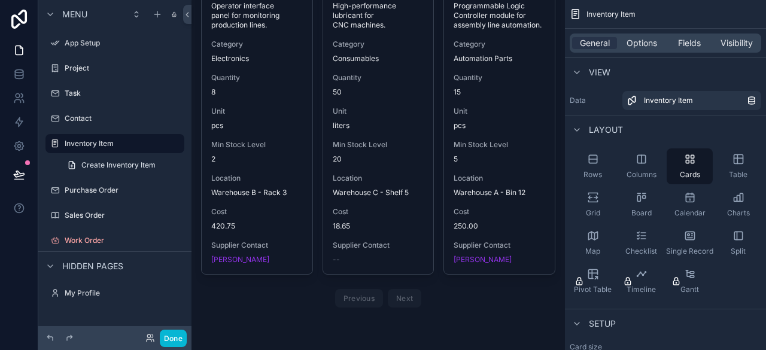
click at [408, 299] on div "Previous Next" at bounding box center [378, 298] width 87 height 19
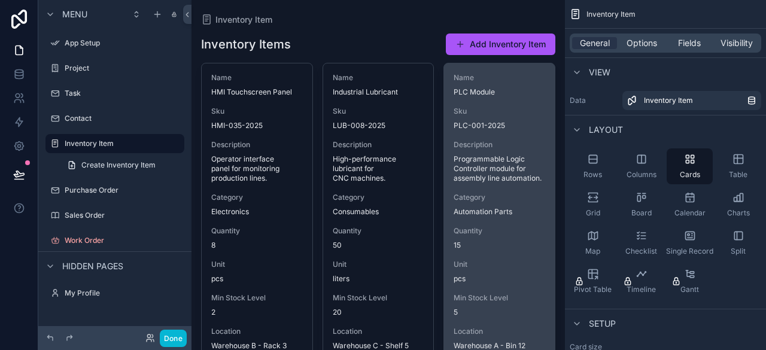
scroll to position [0, 0]
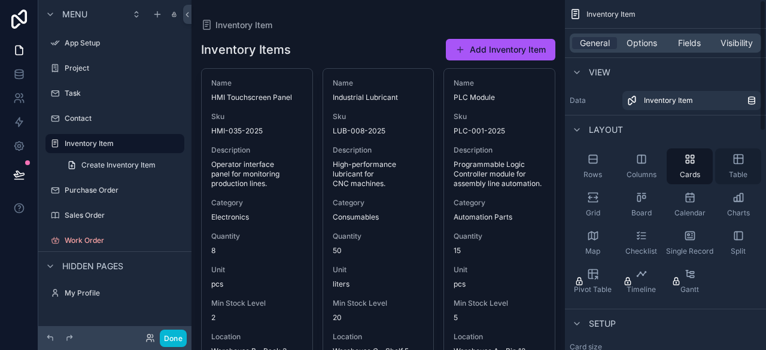
click at [742, 170] on span "Table" at bounding box center [738, 175] width 19 height 10
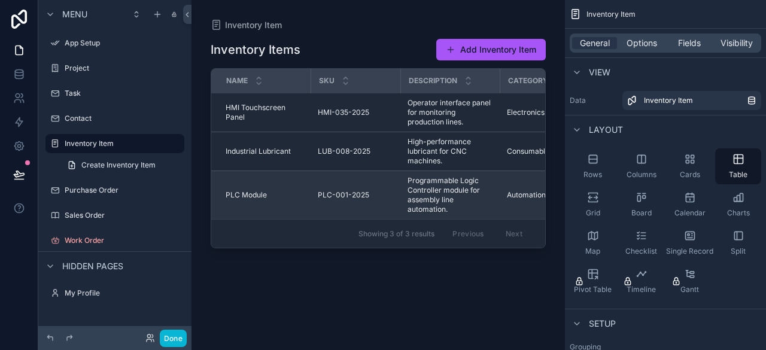
click at [249, 195] on span "PLC Module" at bounding box center [246, 195] width 41 height 10
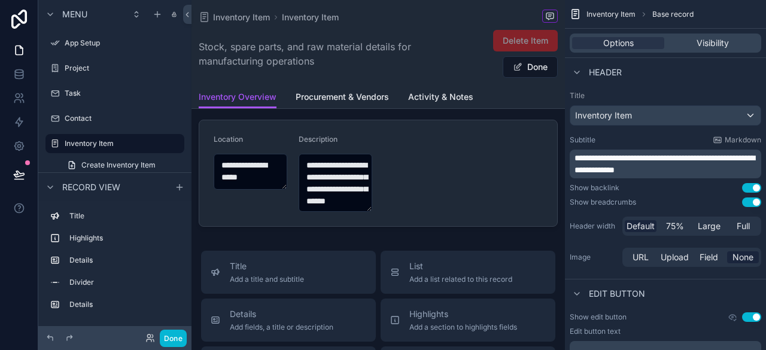
scroll to position [239, 0]
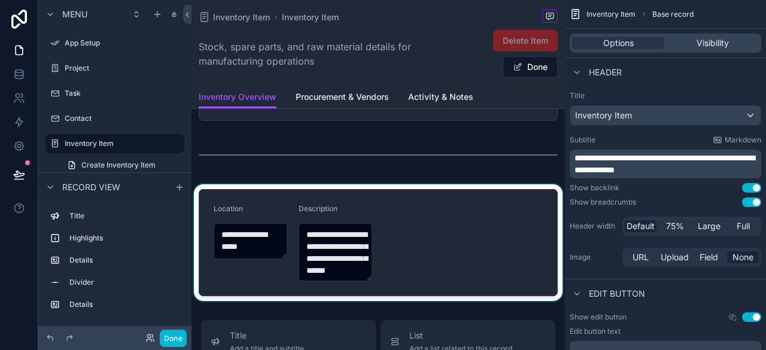
drag, startPoint x: 366, startPoint y: 239, endPoint x: 366, endPoint y: 249, distance: 10.2
click at [370, 251] on div "scrollable content" at bounding box center [377, 242] width 373 height 117
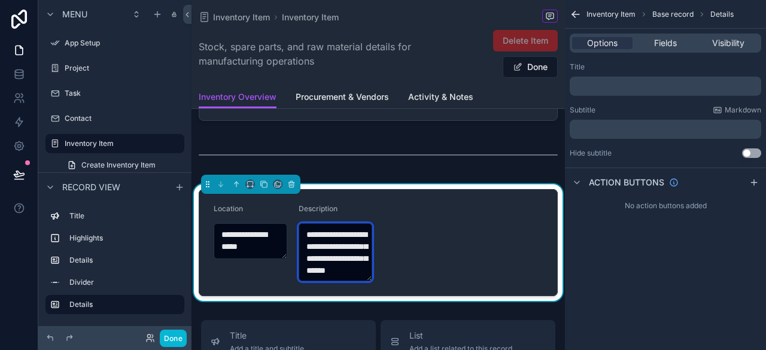
scroll to position [36, 0]
click at [340, 254] on textarea "**********" at bounding box center [336, 252] width 74 height 58
click at [334, 245] on textarea "**********" at bounding box center [336, 252] width 74 height 58
click at [672, 15] on span "Base record" at bounding box center [672, 15] width 41 height 10
click at [717, 13] on span "Details" at bounding box center [721, 15] width 23 height 10
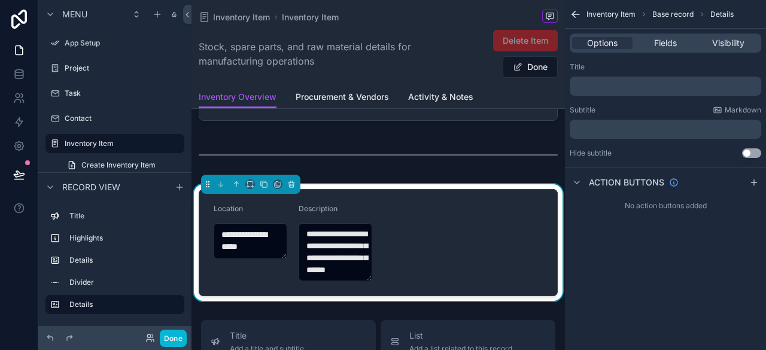
click at [621, 13] on span "Inventory Item" at bounding box center [610, 15] width 49 height 10
click at [575, 17] on icon "scrollable content" at bounding box center [573, 15] width 3 height 3
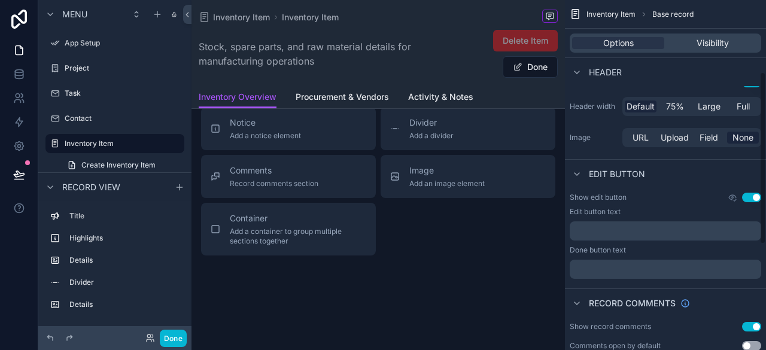
scroll to position [179, 0]
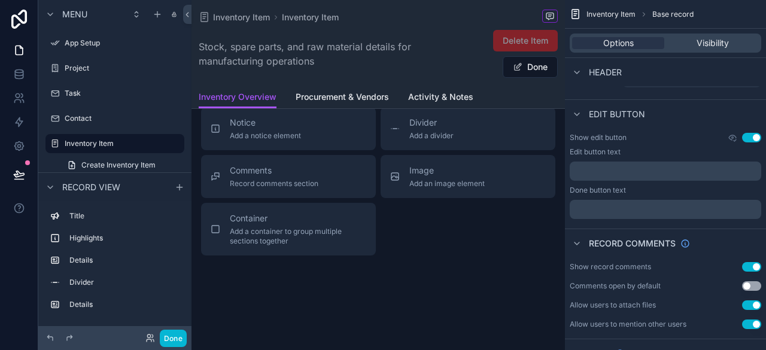
click at [672, 174] on p "﻿" at bounding box center [666, 171] width 184 height 10
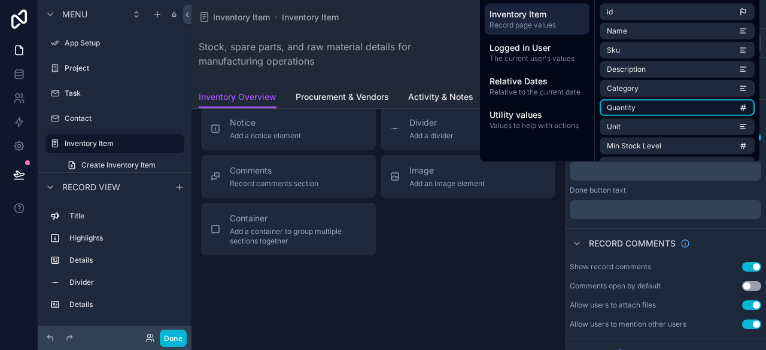
click at [701, 110] on li "Quantity" at bounding box center [676, 107] width 155 height 17
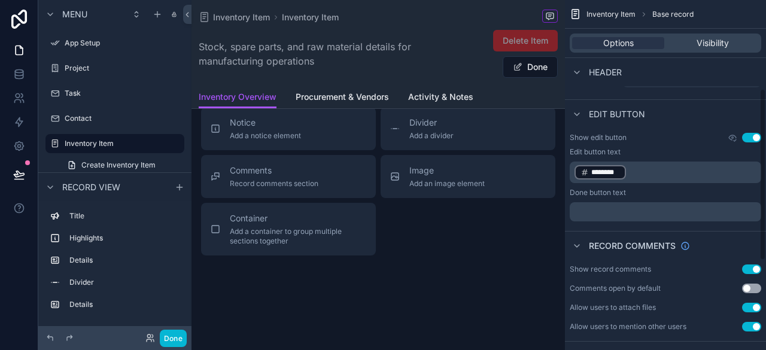
click at [653, 187] on div "Edit button text ﻿ ******** ﻿ ﻿ Done button text ﻿" at bounding box center [665, 184] width 191 height 74
click at [623, 214] on p "﻿" at bounding box center [666, 212] width 184 height 10
click at [616, 206] on div "﻿" at bounding box center [665, 211] width 191 height 19
click at [619, 213] on p "﻿" at bounding box center [666, 212] width 184 height 10
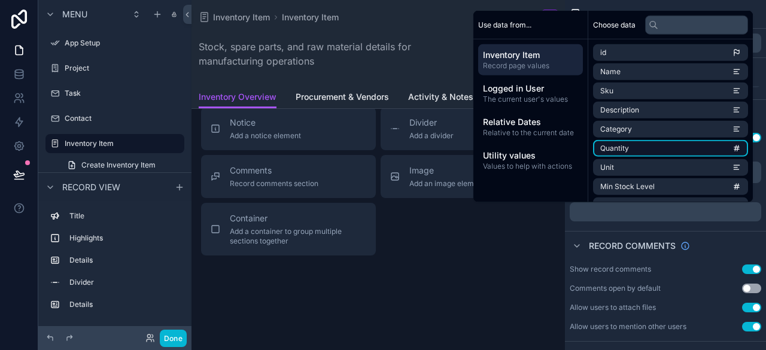
click at [641, 143] on li "Quantity" at bounding box center [670, 148] width 155 height 17
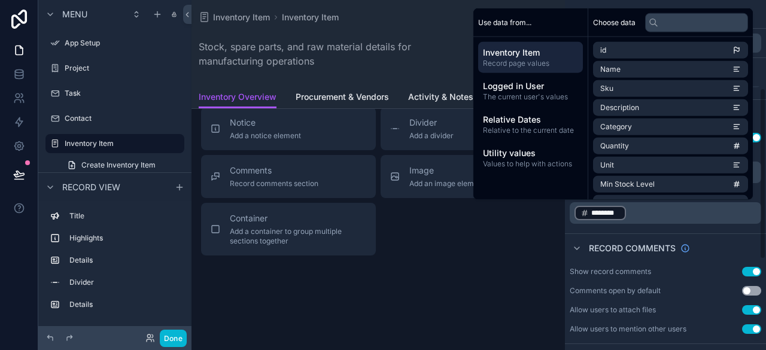
click at [515, 233] on div "Title Add a title and subtitle List Add a list related to this record Details A…" at bounding box center [377, 32] width 373 height 445
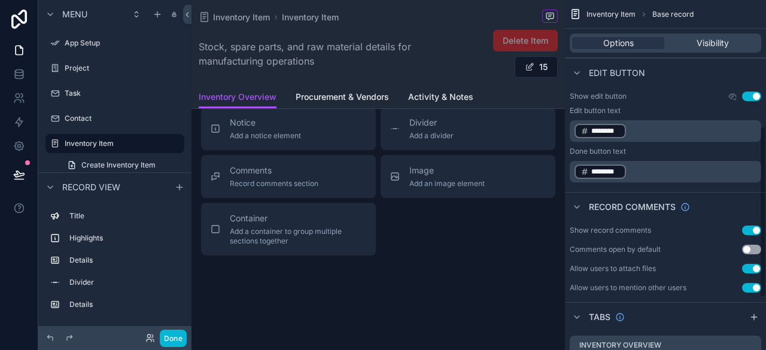
scroll to position [184, 0]
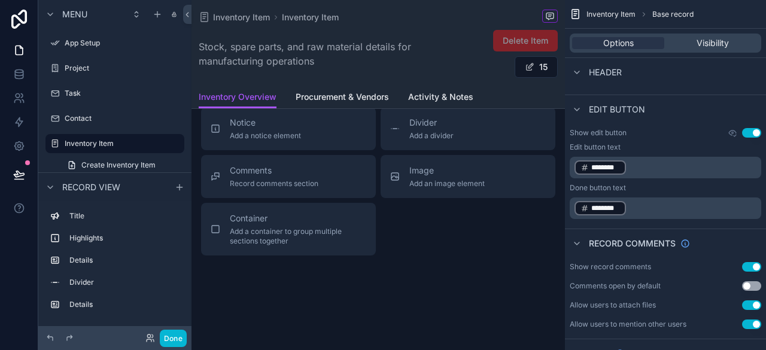
click at [594, 166] on span "********" at bounding box center [605, 168] width 29 height 10
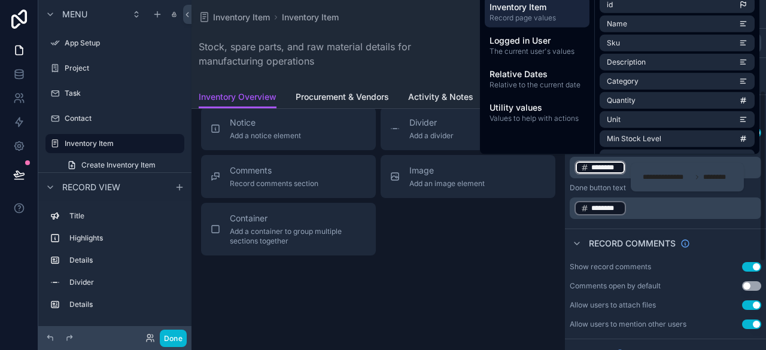
click at [599, 166] on span "********" at bounding box center [605, 168] width 29 height 10
click at [645, 209] on p "﻿ ******** ﻿ ﻿" at bounding box center [666, 208] width 184 height 17
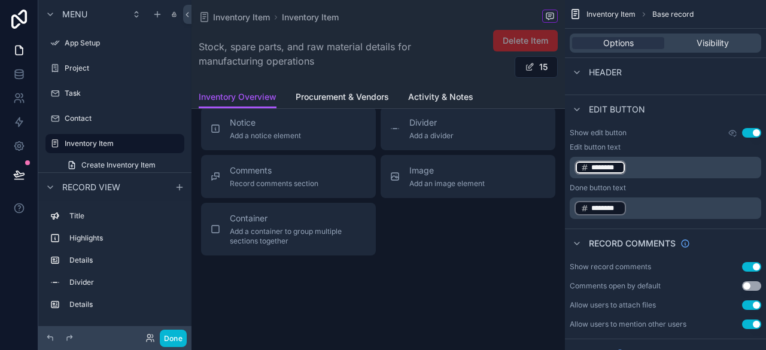
click at [646, 208] on p "﻿ ******** ﻿ ﻿" at bounding box center [666, 208] width 184 height 17
drag, startPoint x: 640, startPoint y: 203, endPoint x: 589, endPoint y: 210, distance: 52.0
click at [589, 210] on p "﻿ ******** ﻿ ﻿" at bounding box center [666, 208] width 184 height 17
click at [616, 210] on span "********" at bounding box center [605, 208] width 29 height 10
click at [695, 218] on icon at bounding box center [696, 217] width 7 height 7
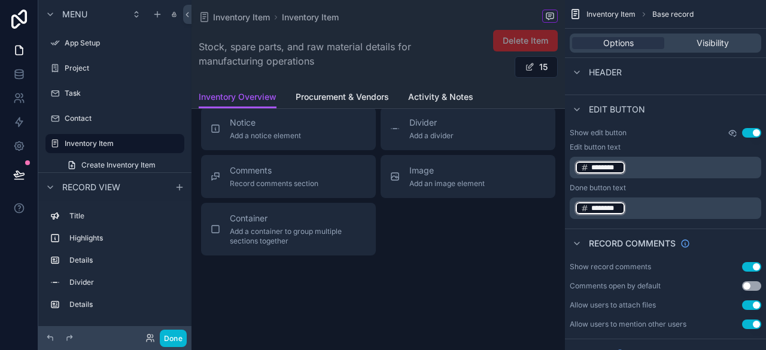
click at [730, 133] on icon "scrollable content" at bounding box center [733, 133] width 10 height 10
click at [702, 138] on div "Show edit button Use setting Edit button text ﻿ ******** ﻿ ﻿ Done button text ﻿…" at bounding box center [665, 173] width 201 height 101
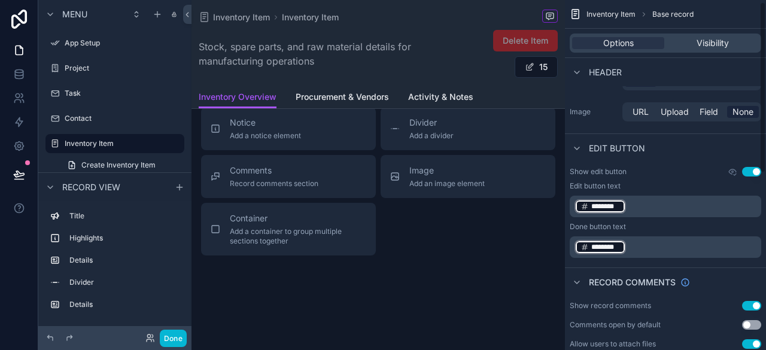
scroll to position [5, 0]
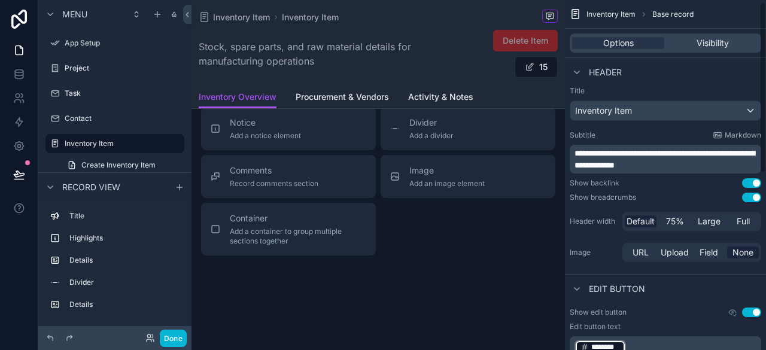
click at [665, 14] on span "Base record" at bounding box center [672, 15] width 41 height 10
click at [618, 10] on span "Inventory Item" at bounding box center [610, 15] width 49 height 10
click at [698, 43] on span "Visibility" at bounding box center [712, 43] width 32 height 12
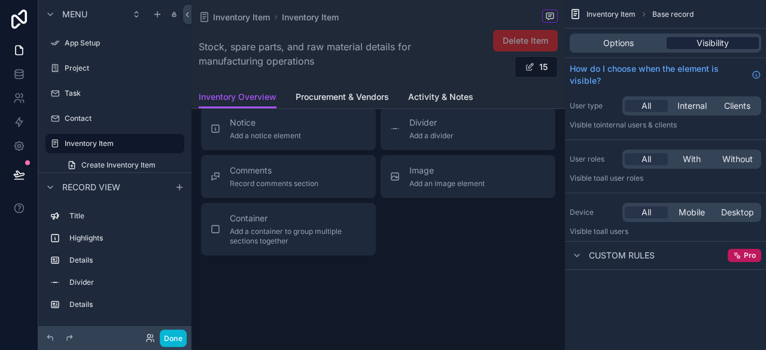
scroll to position [0, 0]
click at [599, 257] on span "Custom rules" at bounding box center [622, 255] width 66 height 12
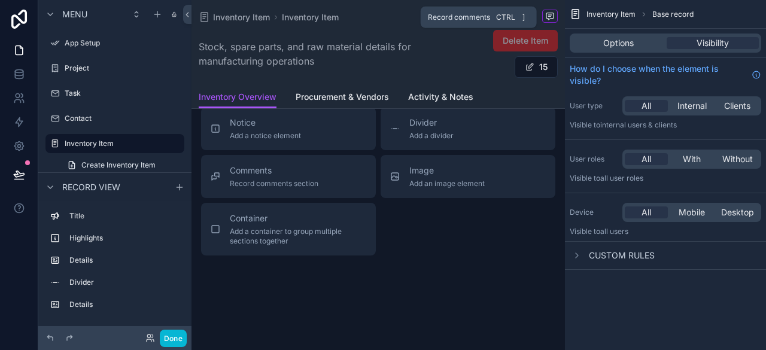
click at [545, 11] on icon "scrollable content" at bounding box center [550, 16] width 10 height 10
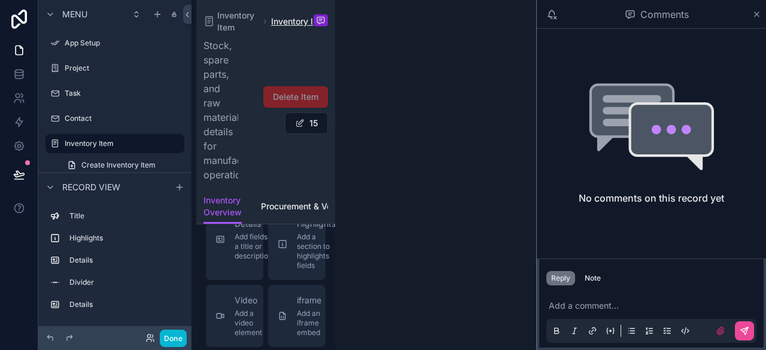
click at [278, 22] on span "Inventory Item" at bounding box center [297, 22] width 52 height 12
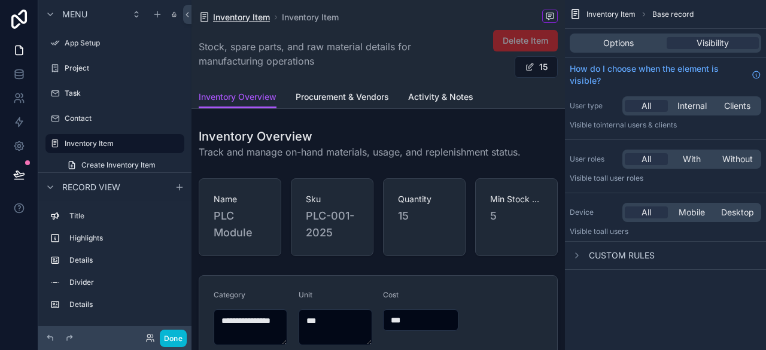
click at [238, 19] on span "Inventory Item" at bounding box center [241, 17] width 57 height 12
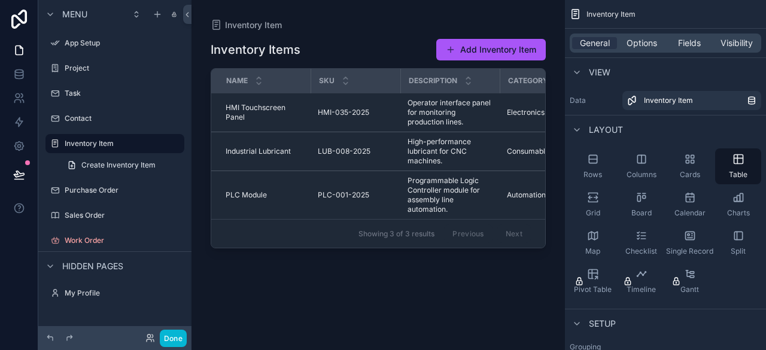
drag, startPoint x: 316, startPoint y: 243, endPoint x: 353, endPoint y: 249, distance: 37.6
click at [353, 248] on div "Name Sku Description Category Quantity Unit Min Stock Level Location Cost Suppl…" at bounding box center [378, 158] width 334 height 179
click at [77, 73] on div "Project" at bounding box center [115, 68] width 101 height 14
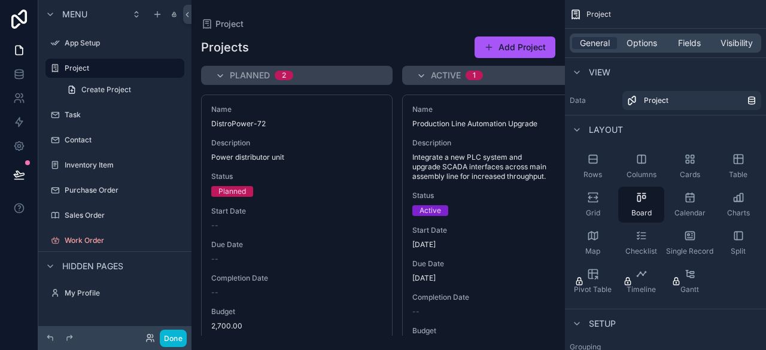
click at [236, 70] on div "scrollable content" at bounding box center [377, 175] width 373 height 350
click at [241, 80] on span "Planned" at bounding box center [250, 75] width 40 height 12
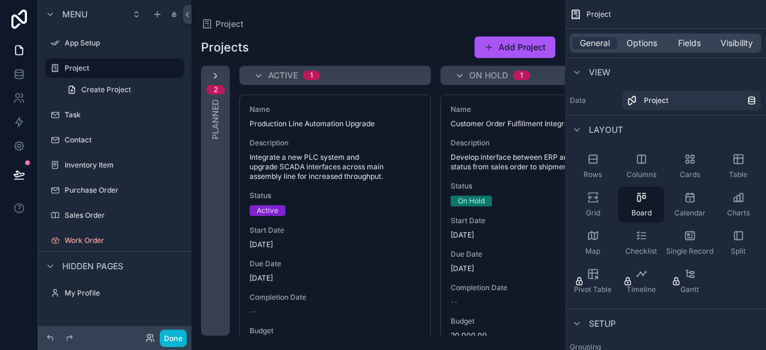
click at [216, 75] on icon "scrollable content" at bounding box center [216, 76] width 10 height 10
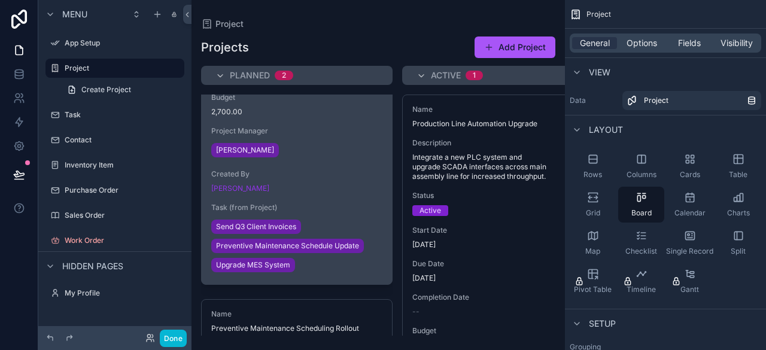
scroll to position [209, 0]
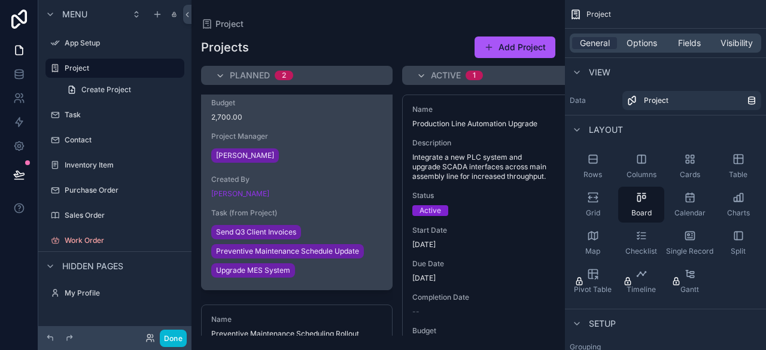
click at [330, 168] on div "Name DistroPower-72 Description Power distributor unit Status Planned Start Dat…" at bounding box center [297, 87] width 190 height 403
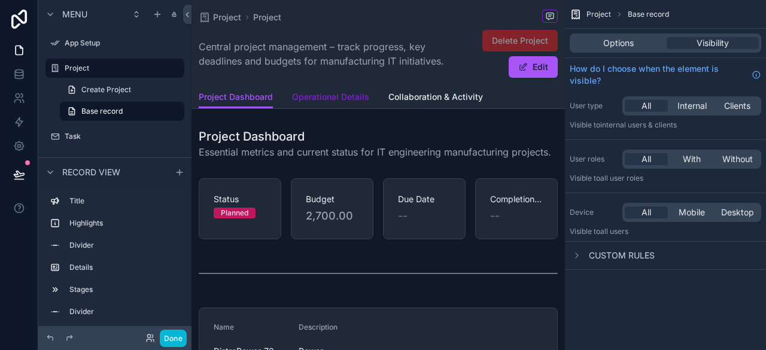
click at [344, 92] on span "Operational Details" at bounding box center [330, 97] width 77 height 12
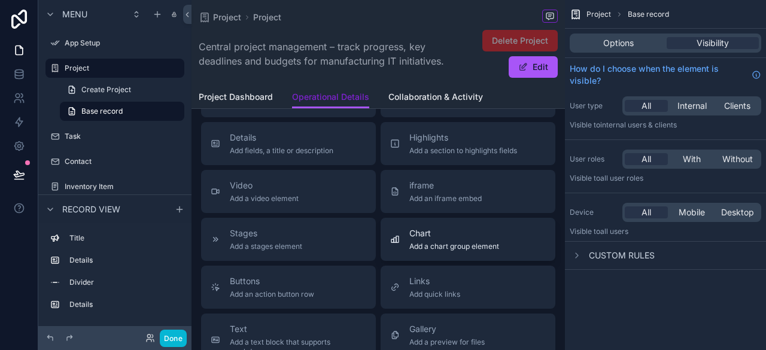
scroll to position [419, 0]
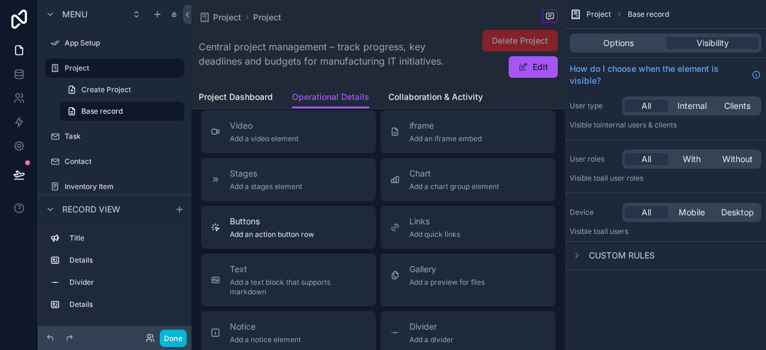
click at [333, 232] on div "Buttons Add an action button row" at bounding box center [289, 227] width 156 height 24
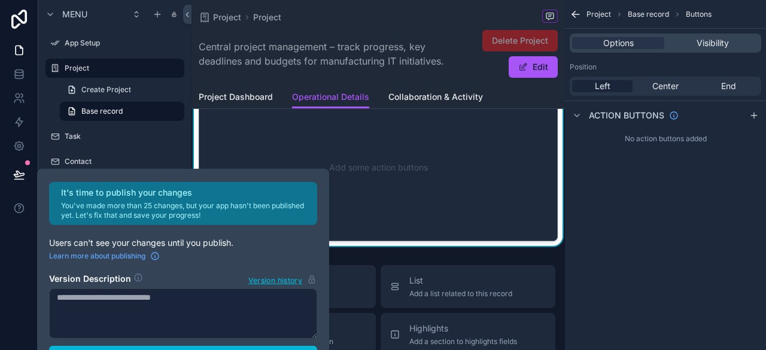
scroll to position [325, 0]
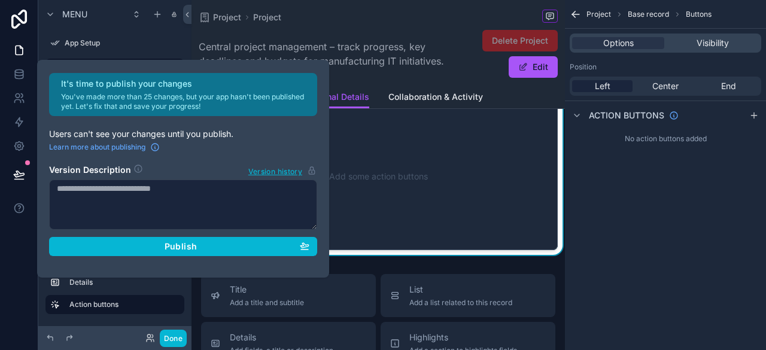
click at [464, 169] on div "Add some action buttons" at bounding box center [377, 177] width 319 height 108
click at [431, 207] on div "Add some action buttons" at bounding box center [377, 177] width 319 height 108
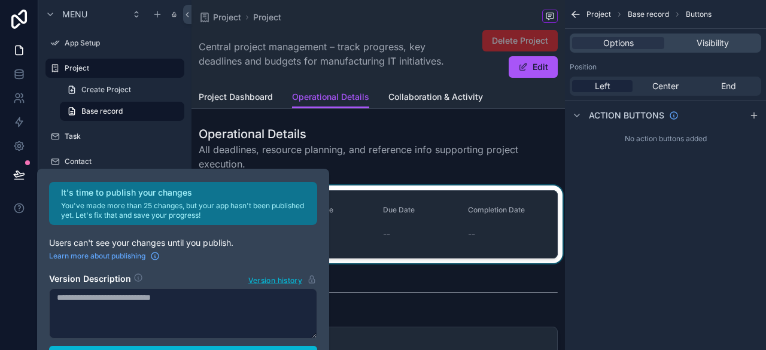
scroll to position [0, 0]
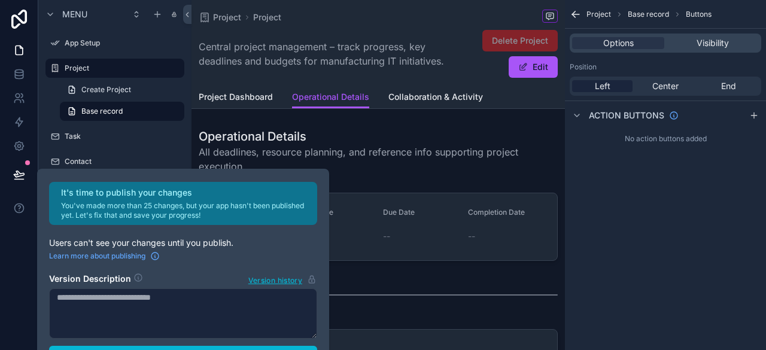
click at [698, 14] on span "Buttons" at bounding box center [699, 15] width 26 height 10
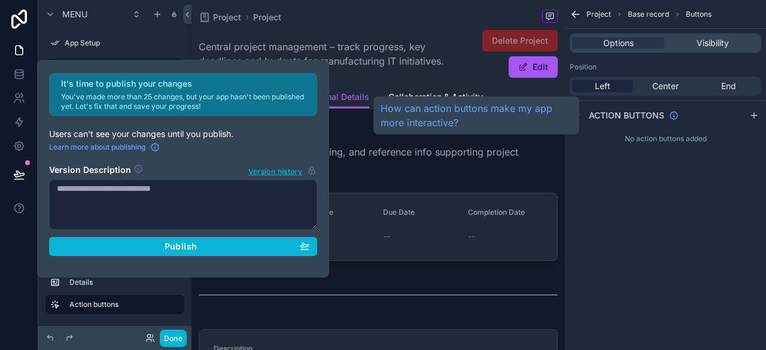
click at [638, 109] on span "Action buttons" at bounding box center [626, 115] width 75 height 12
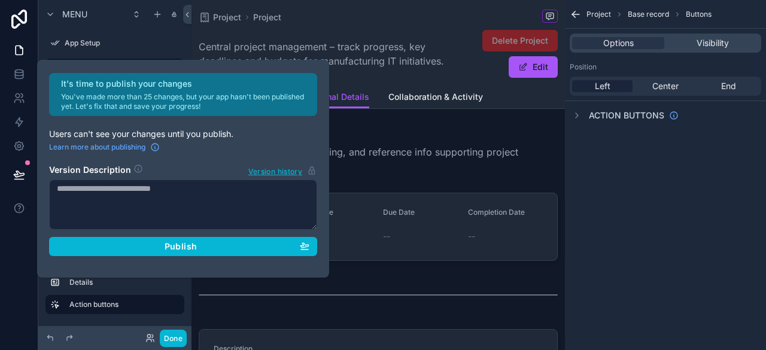
click at [255, 90] on div "It's time to publish your changes You've made more than 25 changes, but your ap…" at bounding box center [185, 95] width 249 height 34
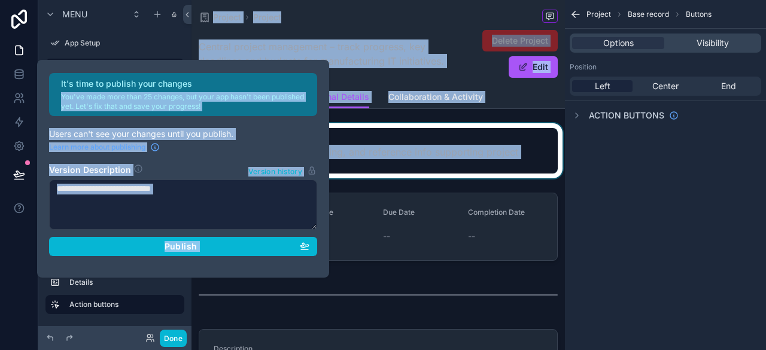
drag, startPoint x: 235, startPoint y: 79, endPoint x: 386, endPoint y: 150, distance: 167.3
click at [386, 150] on div "It's time to publish your changes You've made more than 25 changes, but your ap…" at bounding box center [383, 175] width 766 height 350
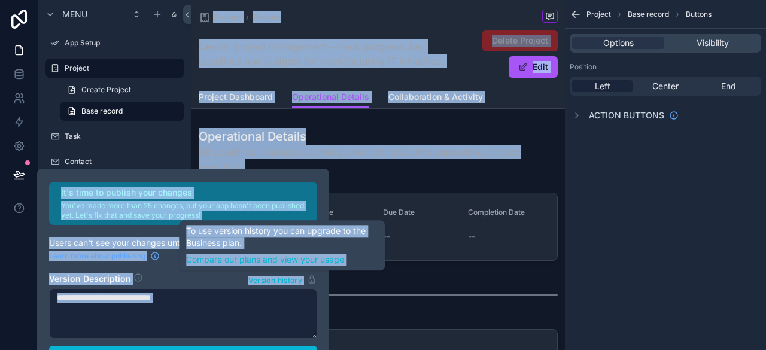
click at [266, 279] on span "Version history" at bounding box center [275, 279] width 54 height 12
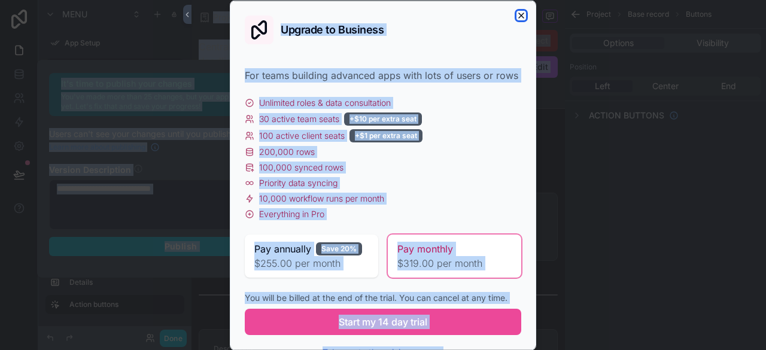
click at [516, 13] on icon "button" at bounding box center [521, 15] width 10 height 10
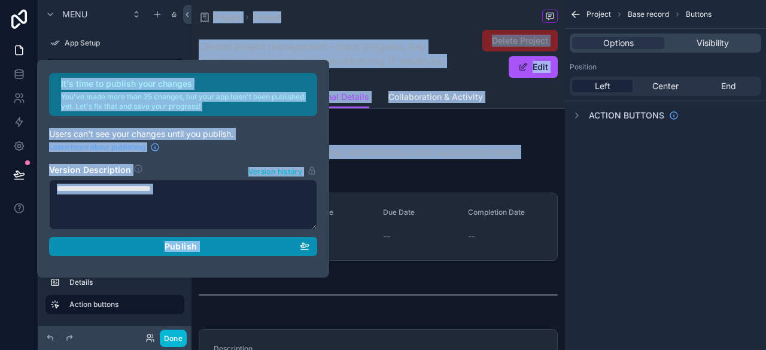
click at [305, 246] on icon "button" at bounding box center [304, 245] width 8 height 5
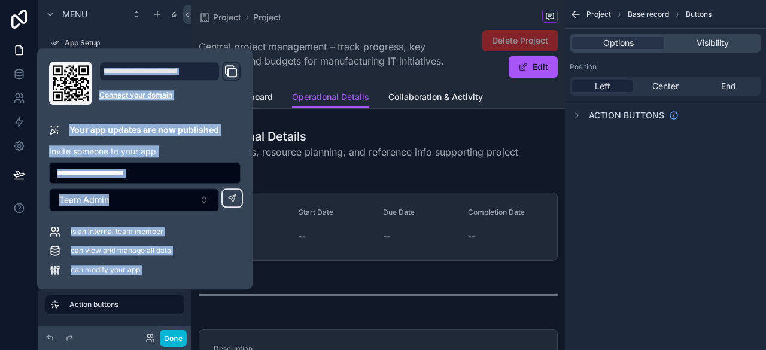
click at [196, 265] on div "can modify your app" at bounding box center [144, 270] width 191 height 12
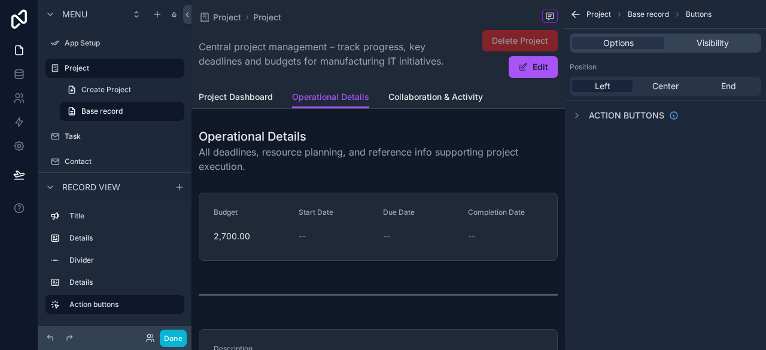
click at [117, 322] on div "Title Details Divider Details Action buttons" at bounding box center [114, 263] width 153 height 125
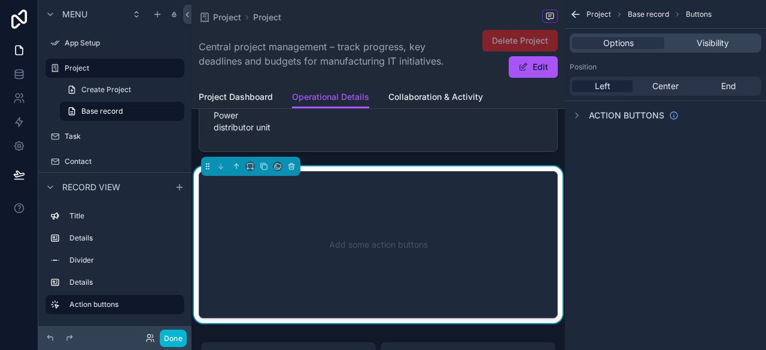
scroll to position [239, 0]
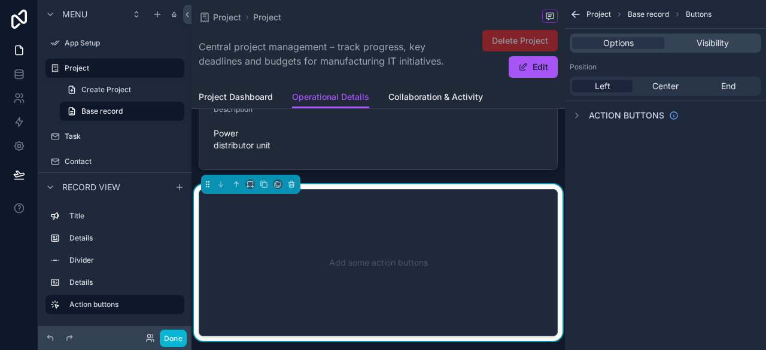
click at [396, 247] on div "Add some action buttons" at bounding box center [377, 263] width 319 height 108
click at [266, 186] on icon "scrollable content" at bounding box center [264, 184] width 8 height 8
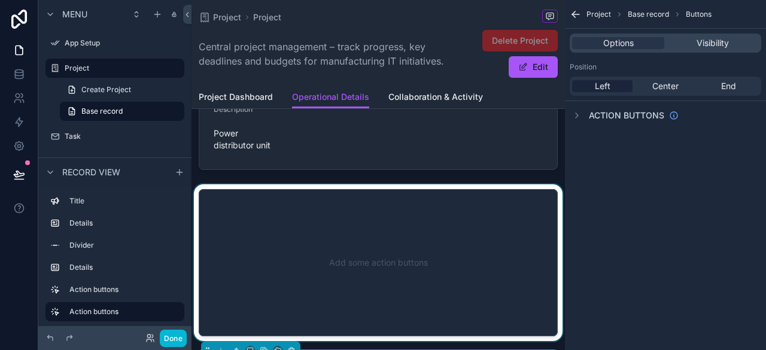
scroll to position [419, 0]
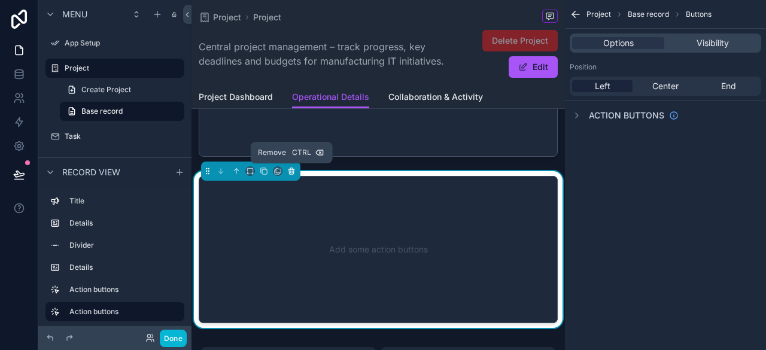
click at [292, 171] on icon "scrollable content" at bounding box center [292, 172] width 0 height 2
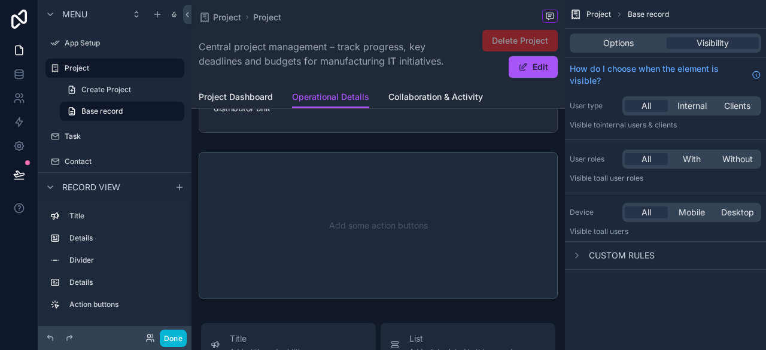
scroll to position [239, 0]
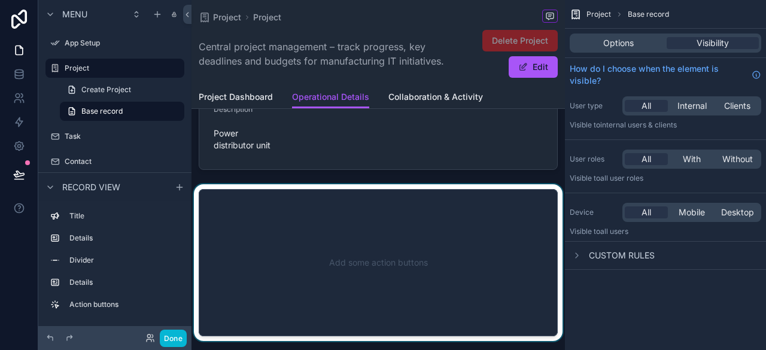
click at [279, 250] on div "scrollable content" at bounding box center [377, 262] width 373 height 157
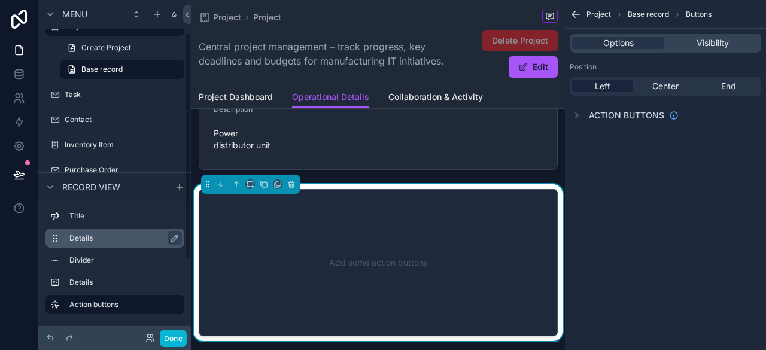
scroll to position [60, 0]
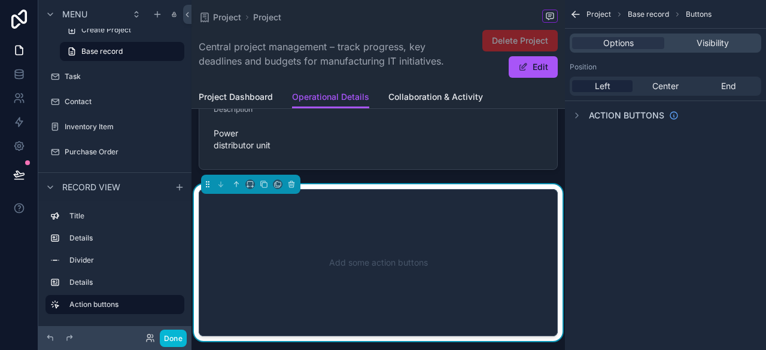
click at [697, 14] on span "Buttons" at bounding box center [699, 15] width 26 height 10
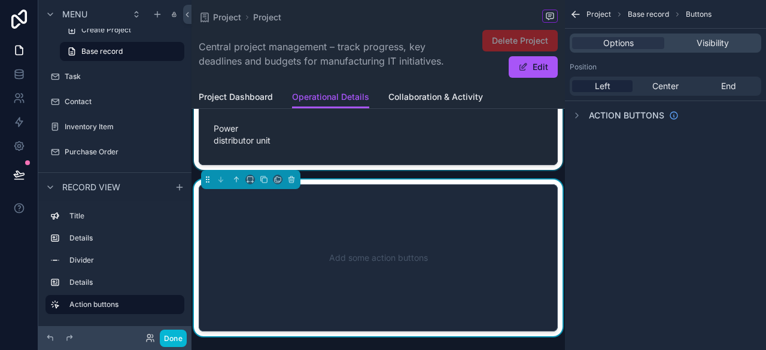
scroll to position [239, 0]
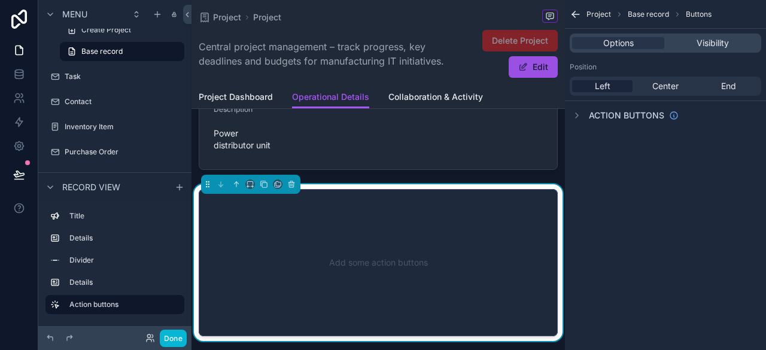
click at [535, 68] on button "Edit" at bounding box center [533, 67] width 49 height 22
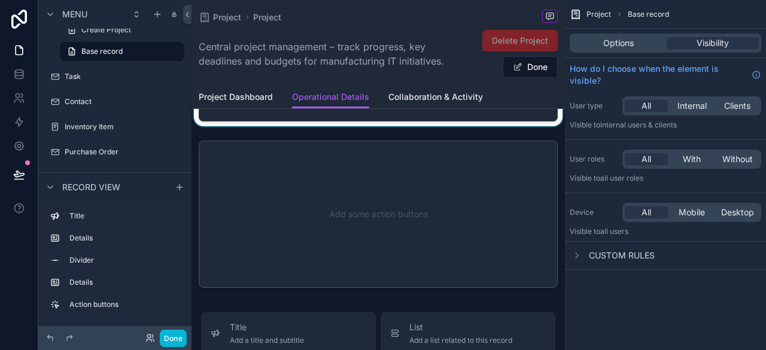
scroll to position [359, 0]
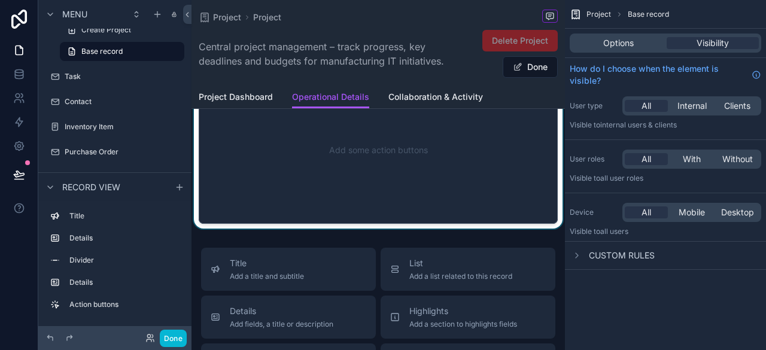
click at [434, 166] on div "scrollable content" at bounding box center [377, 150] width 373 height 157
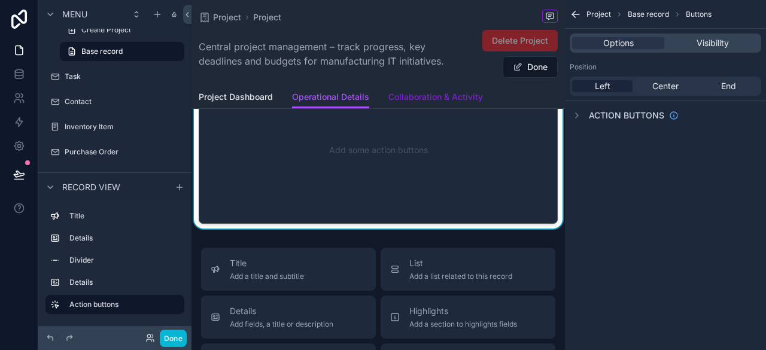
click at [447, 96] on span "Collaboration & Activity" at bounding box center [435, 97] width 95 height 12
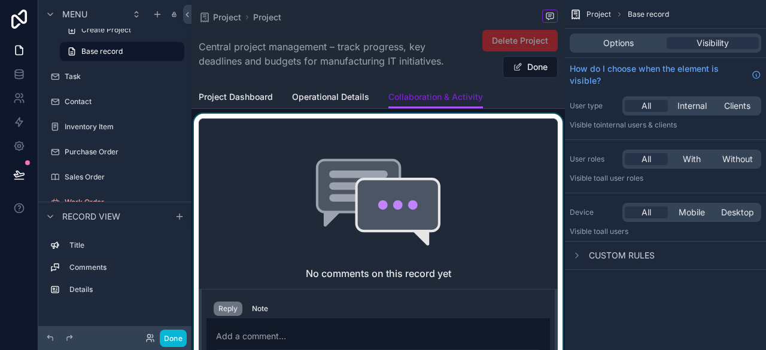
scroll to position [60, 0]
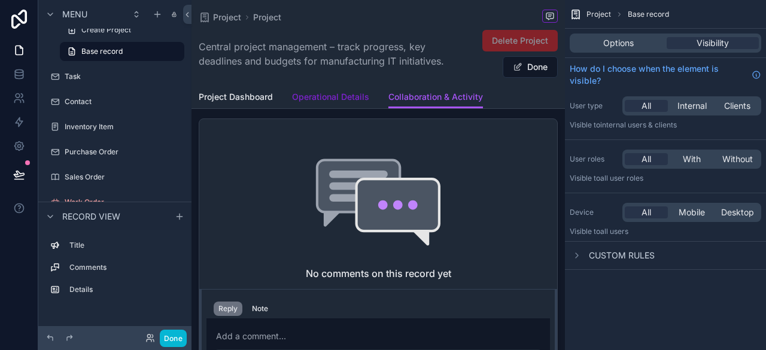
click at [343, 101] on span "Operational Details" at bounding box center [330, 97] width 77 height 12
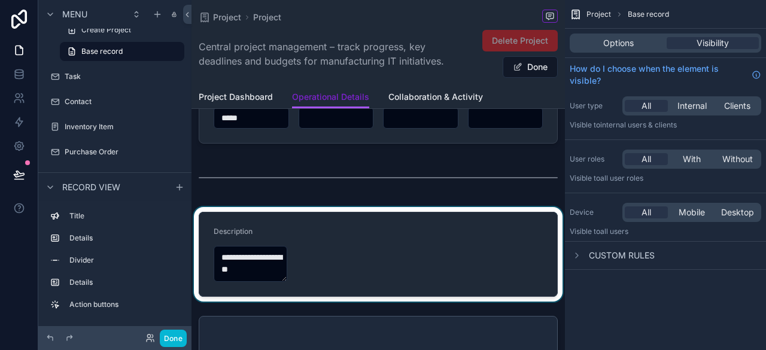
scroll to position [239, 0]
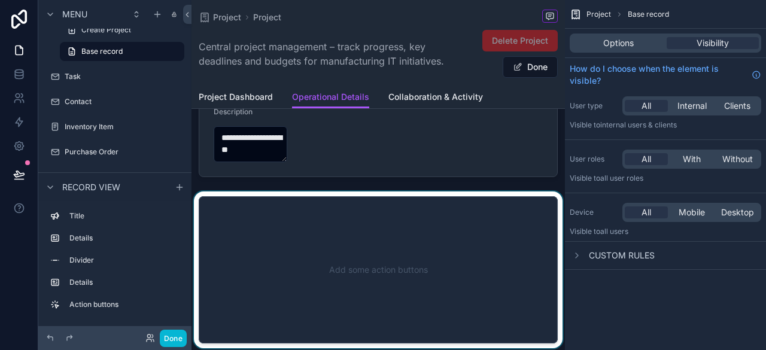
click at [334, 269] on div "scrollable content" at bounding box center [377, 269] width 373 height 157
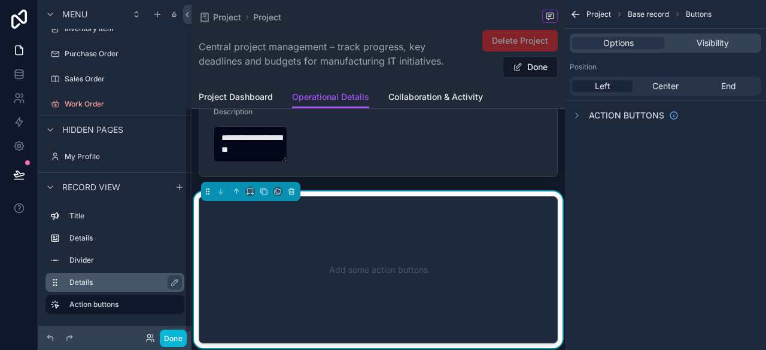
scroll to position [163, 0]
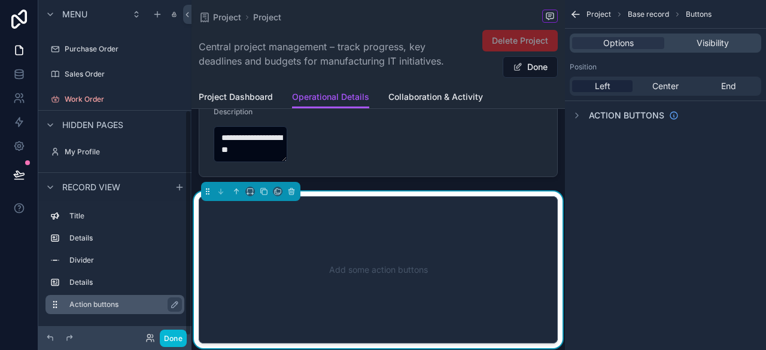
click at [99, 305] on label "Action buttons" at bounding box center [121, 305] width 105 height 10
click at [173, 303] on icon "scrollable content" at bounding box center [175, 305] width 10 height 10
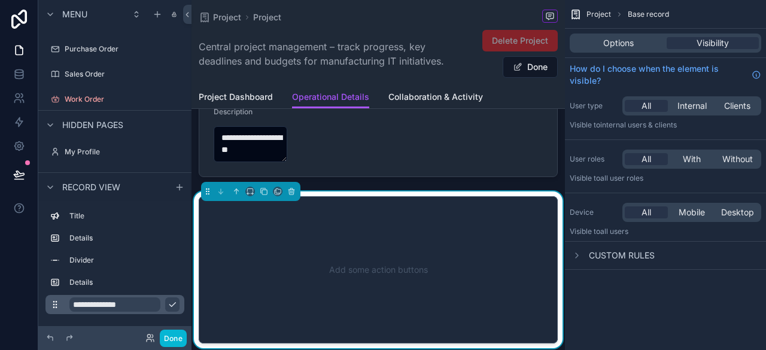
click at [135, 303] on input "**********" at bounding box center [114, 304] width 91 height 14
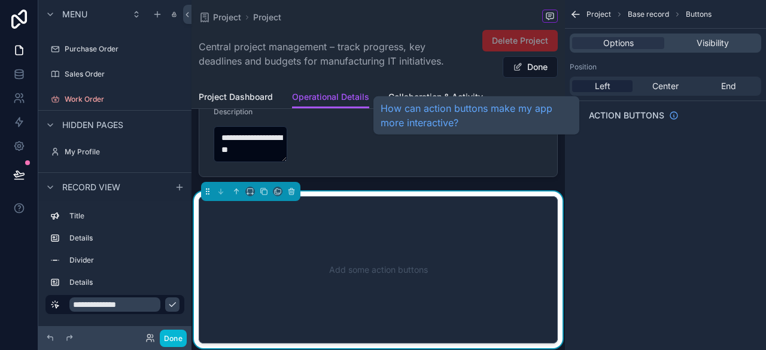
click at [614, 112] on span "Action buttons" at bounding box center [626, 115] width 75 height 12
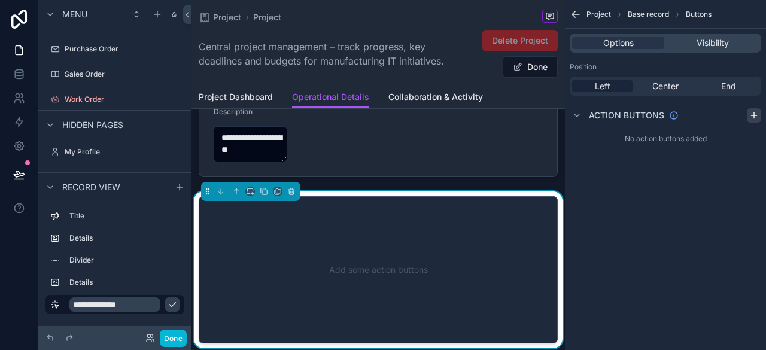
click at [748, 114] on div "scrollable content" at bounding box center [754, 115] width 14 height 14
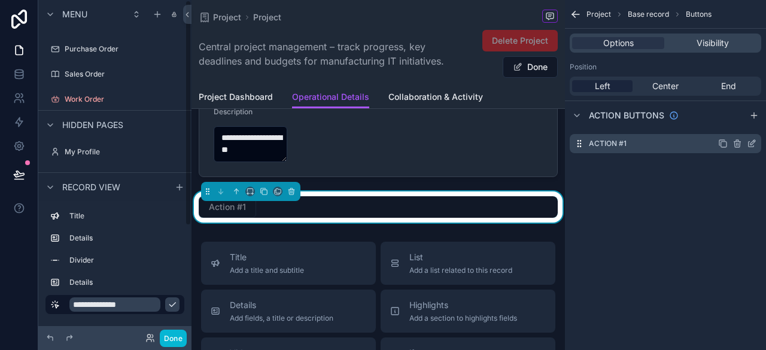
scroll to position [0, 0]
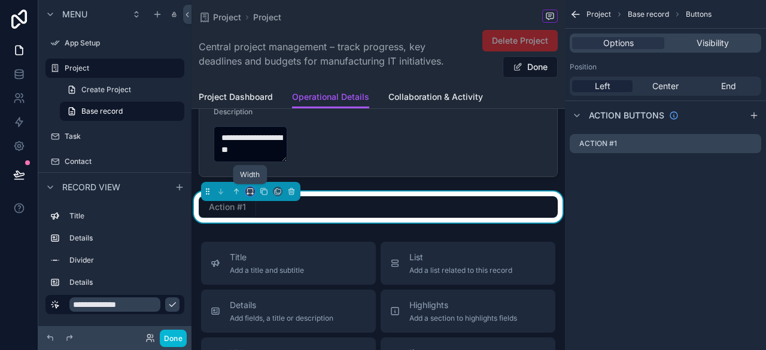
click at [251, 194] on icon "scrollable content" at bounding box center [250, 191] width 8 height 8
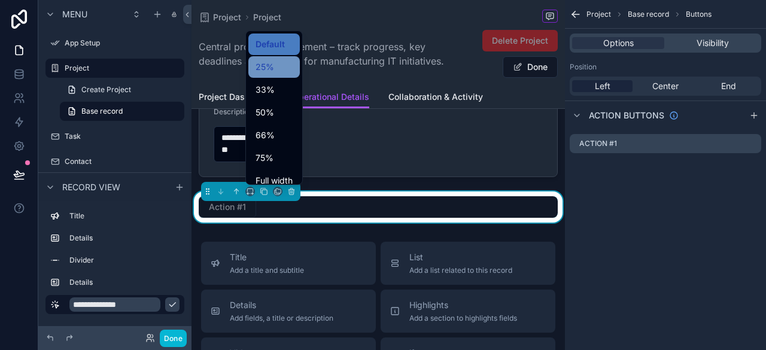
click at [297, 68] on div "25%" at bounding box center [273, 67] width 51 height 22
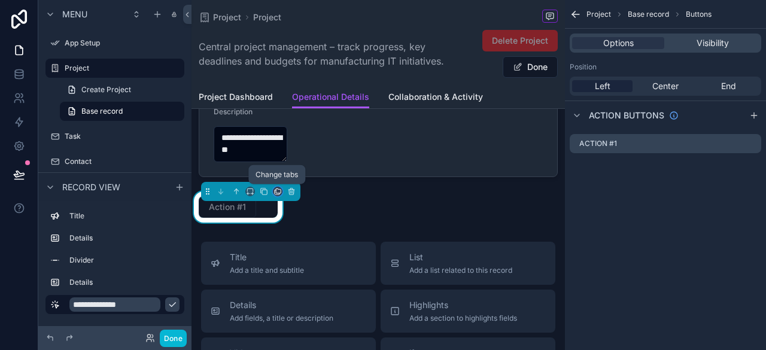
click at [277, 188] on icon "scrollable content" at bounding box center [277, 191] width 8 height 8
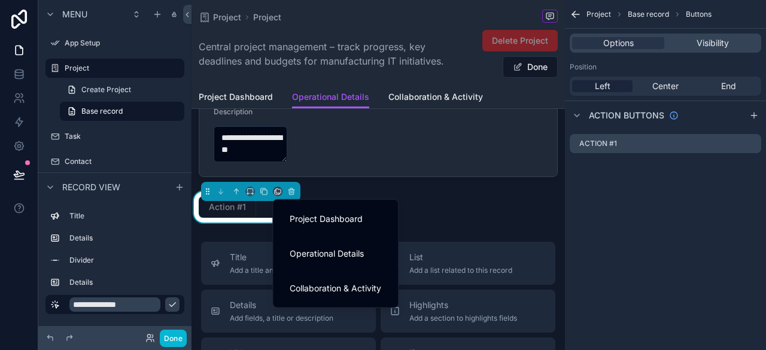
click at [86, 69] on div "scrollable content" at bounding box center [383, 175] width 766 height 350
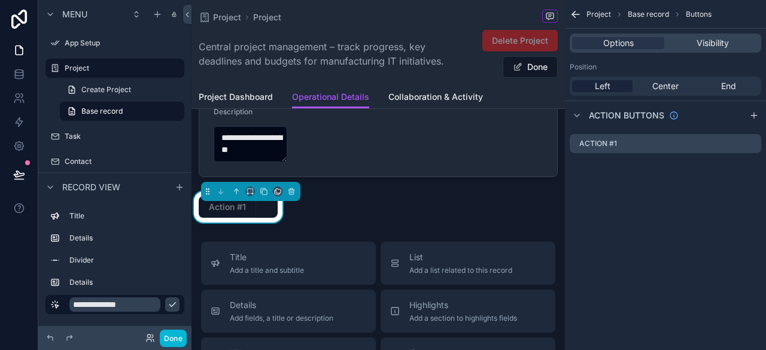
click at [646, 13] on span "Base record" at bounding box center [648, 15] width 41 height 10
click at [598, 16] on span "Project" at bounding box center [598, 15] width 25 height 10
click at [61, 44] on div "scrollable content" at bounding box center [55, 43] width 14 height 14
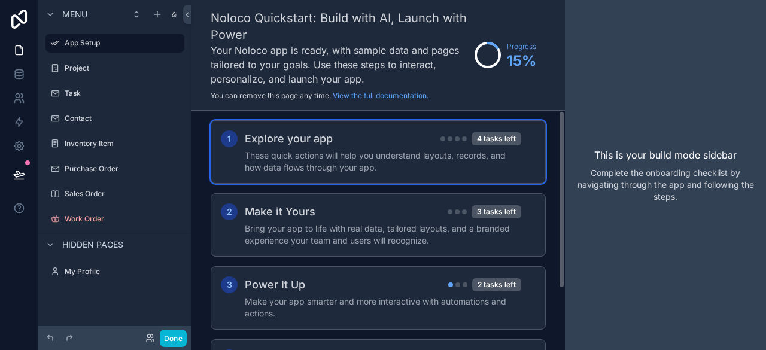
click at [337, 153] on h4 "These quick actions will help you understand layouts, records, and how data flo…" at bounding box center [383, 162] width 276 height 24
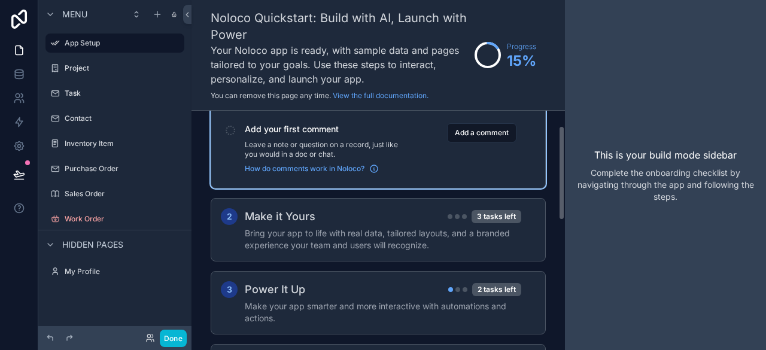
scroll to position [7, 0]
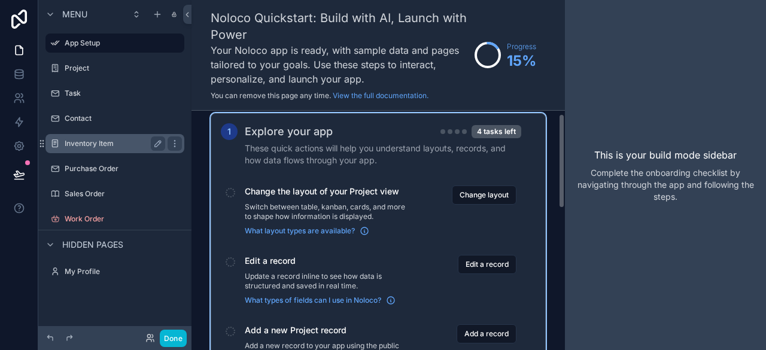
click at [76, 139] on label "Inventory Item" at bounding box center [113, 144] width 96 height 10
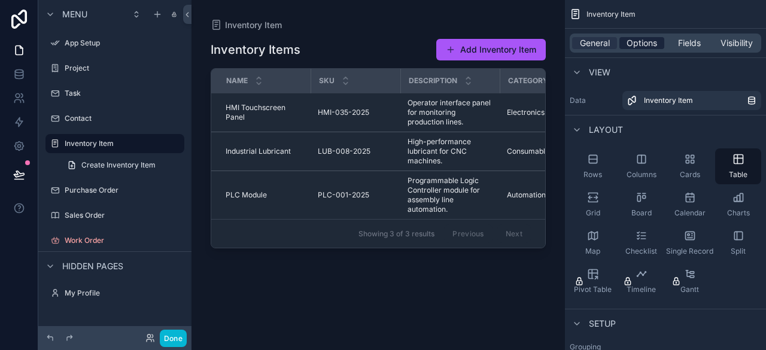
click at [646, 40] on span "Options" at bounding box center [641, 43] width 31 height 12
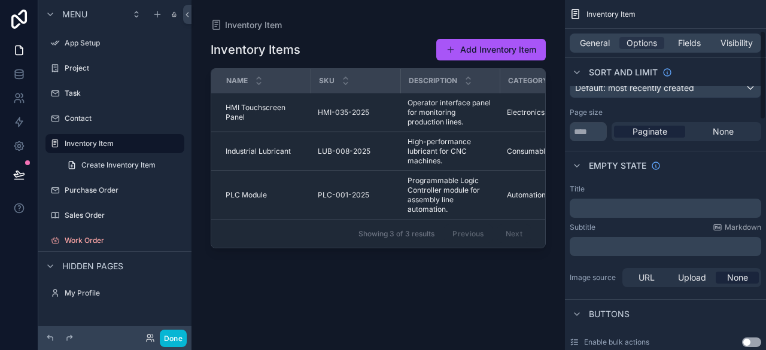
scroll to position [179, 0]
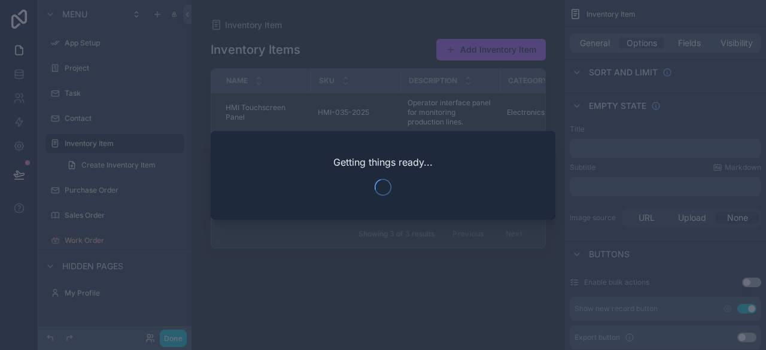
click at [393, 277] on div at bounding box center [383, 175] width 766 height 350
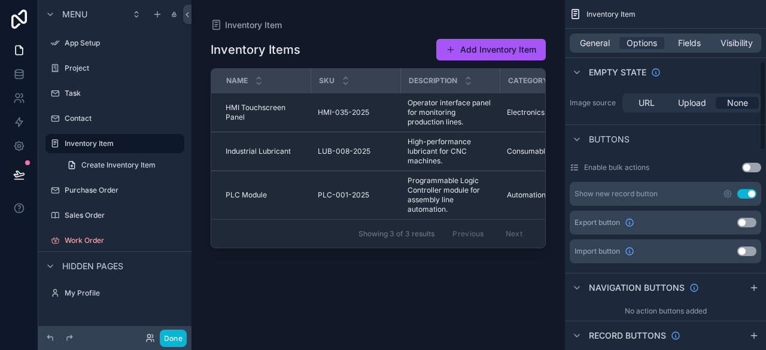
scroll to position [239, 0]
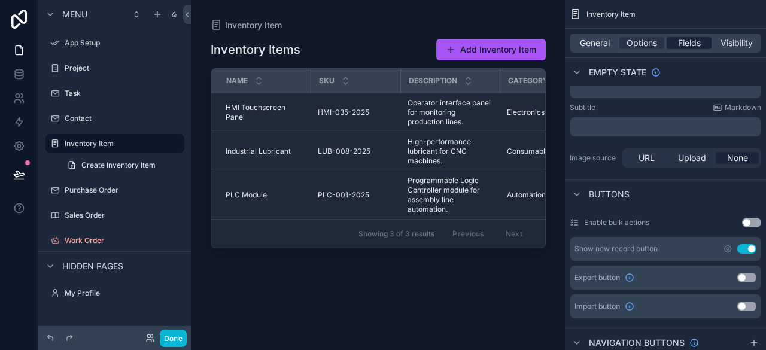
click at [690, 45] on span "Fields" at bounding box center [689, 43] width 23 height 12
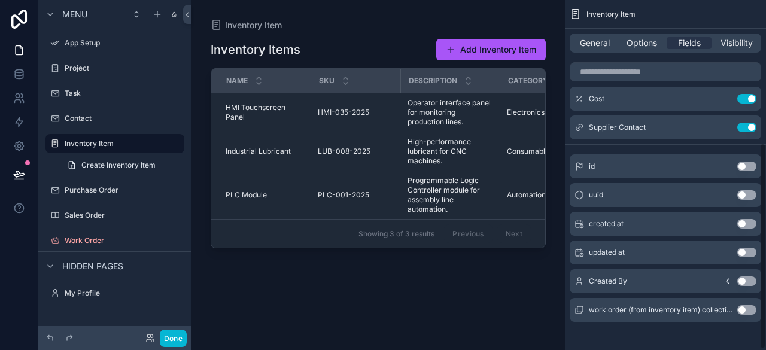
scroll to position [244, 0]
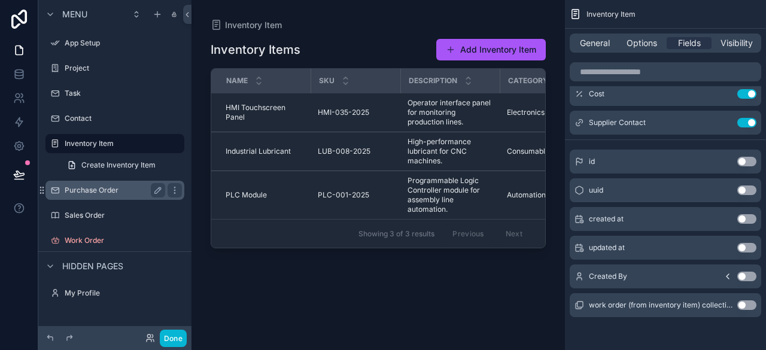
click at [93, 194] on label "Purchase Order" at bounding box center [113, 190] width 96 height 10
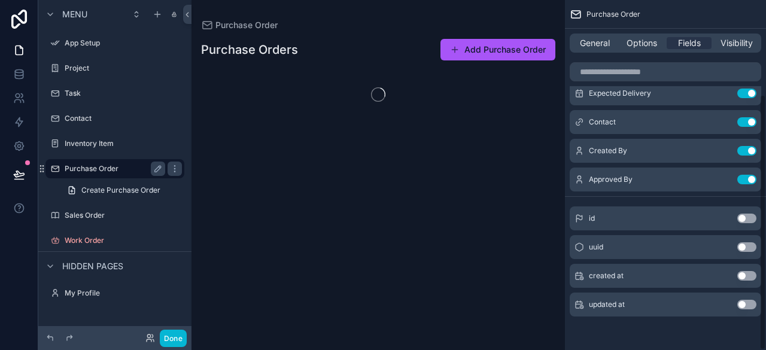
scroll to position [129, 0]
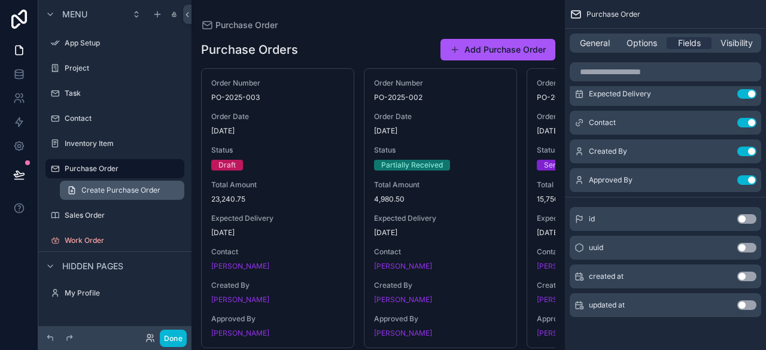
click at [93, 193] on span "Create Purchase Order" at bounding box center [120, 190] width 79 height 10
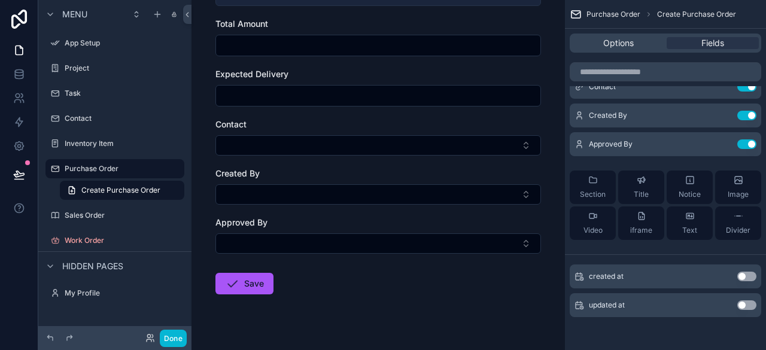
scroll to position [239, 0]
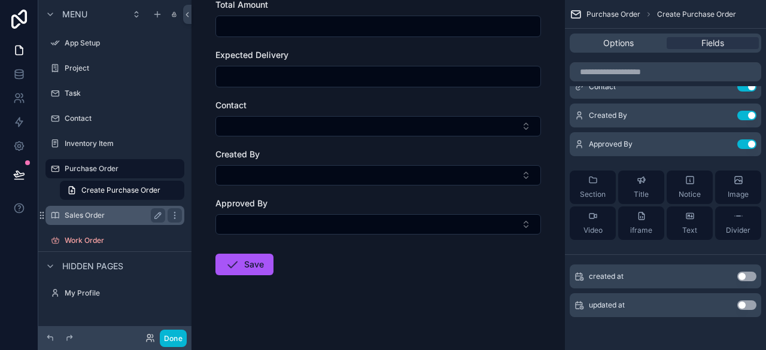
click at [84, 214] on label "Sales Order" at bounding box center [113, 216] width 96 height 10
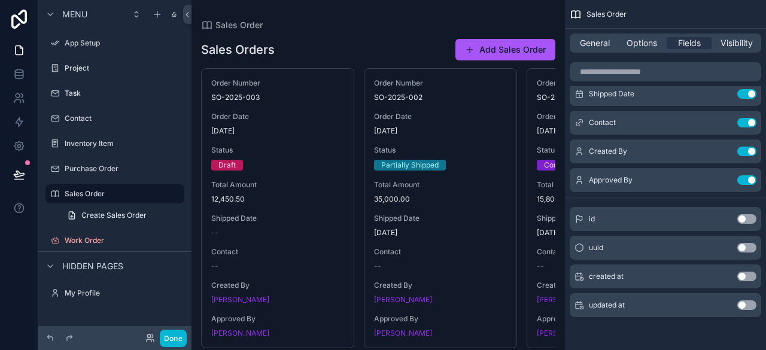
scroll to position [49, 0]
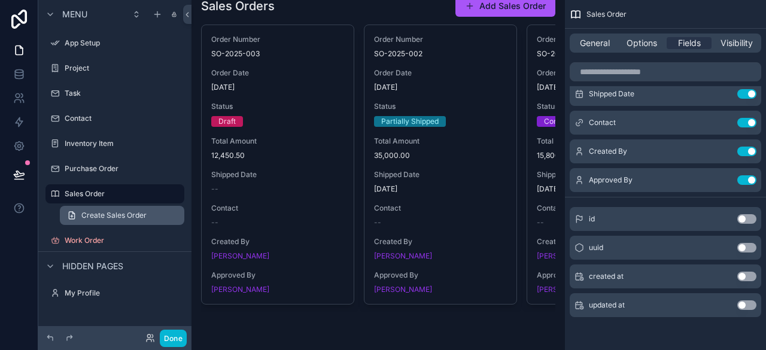
click at [112, 218] on span "Create Sales Order" at bounding box center [113, 216] width 65 height 10
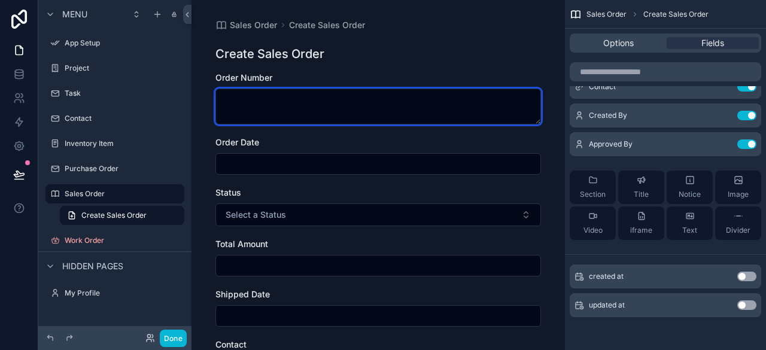
click at [360, 99] on textarea "scrollable content" at bounding box center [377, 107] width 325 height 36
drag, startPoint x: 360, startPoint y: 99, endPoint x: 362, endPoint y: 108, distance: 9.2
click at [362, 108] on textarea "scrollable content" at bounding box center [377, 107] width 325 height 36
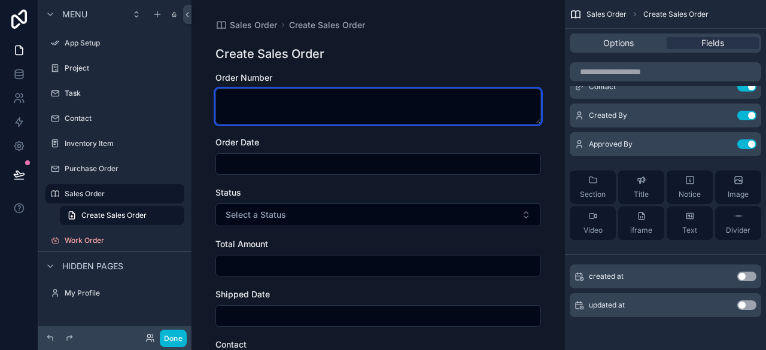
click at [448, 90] on textarea "scrollable content" at bounding box center [377, 107] width 325 height 36
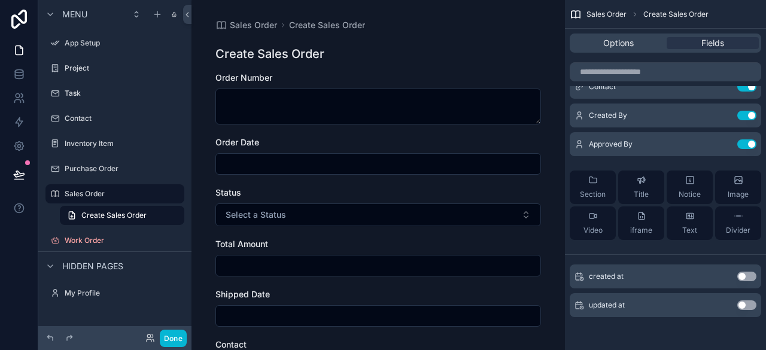
click at [104, 262] on span "Hidden pages" at bounding box center [92, 266] width 61 height 12
click at [108, 261] on span "Hidden pages" at bounding box center [92, 266] width 61 height 12
click at [50, 16] on icon "scrollable content" at bounding box center [50, 14] width 5 height 2
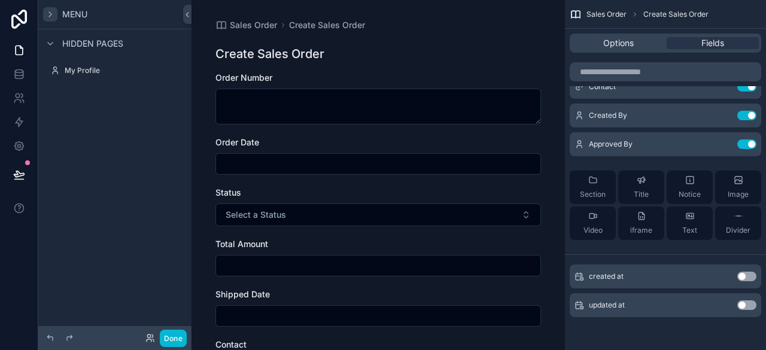
click at [50, 16] on icon "scrollable content" at bounding box center [50, 14] width 2 height 5
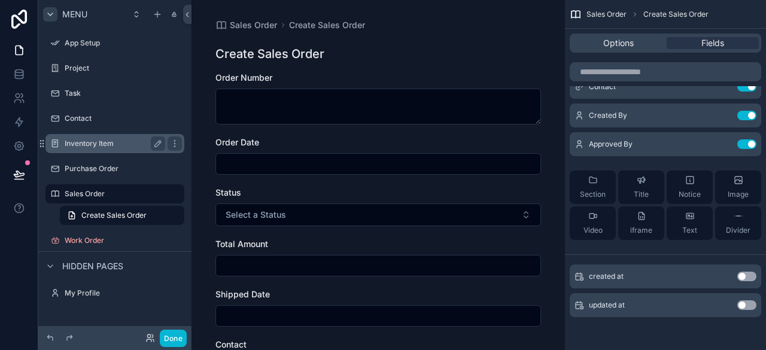
click at [99, 137] on div "Inventory Item" at bounding box center [115, 143] width 101 height 14
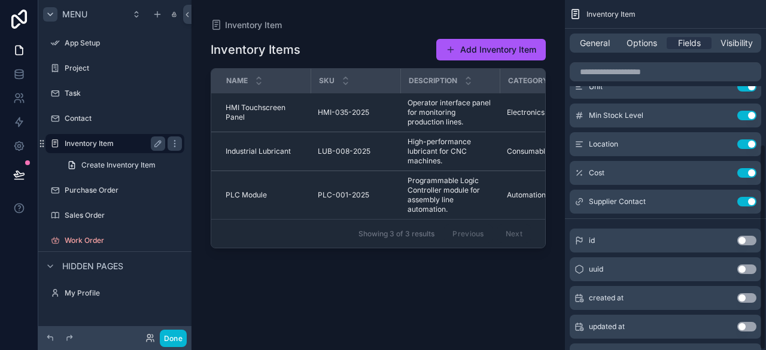
scroll to position [244, 0]
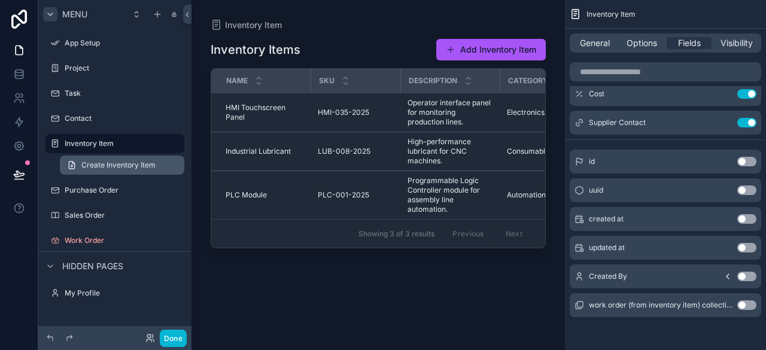
click at [116, 171] on link "Create Inventory Item" at bounding box center [122, 165] width 124 height 19
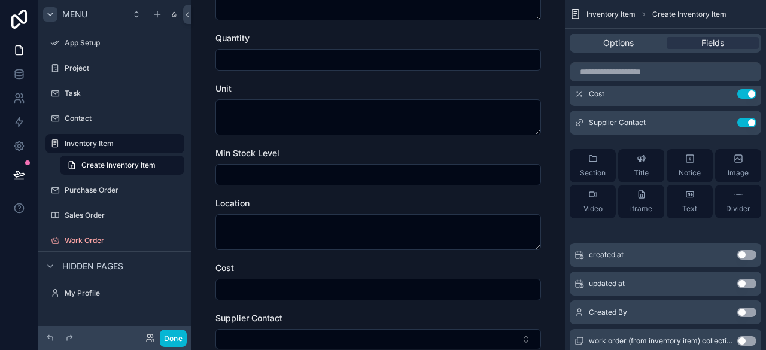
scroll to position [299, 0]
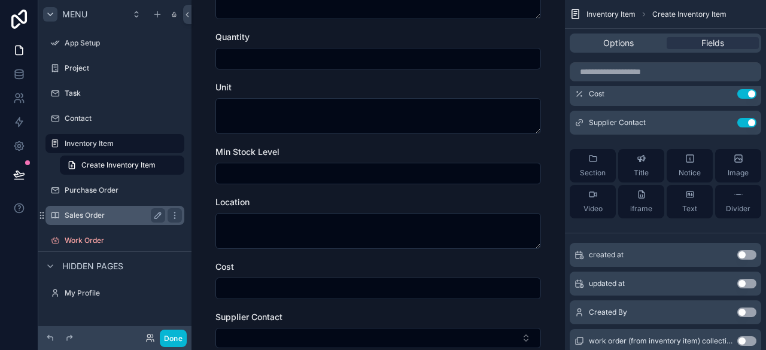
click at [93, 217] on label "Sales Order" at bounding box center [113, 216] width 96 height 10
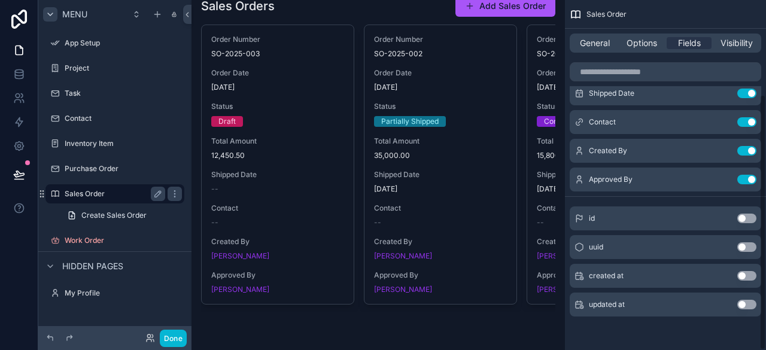
scroll to position [129, 0]
click at [118, 215] on div "Only available in build mode" at bounding box center [112, 223] width 109 height 19
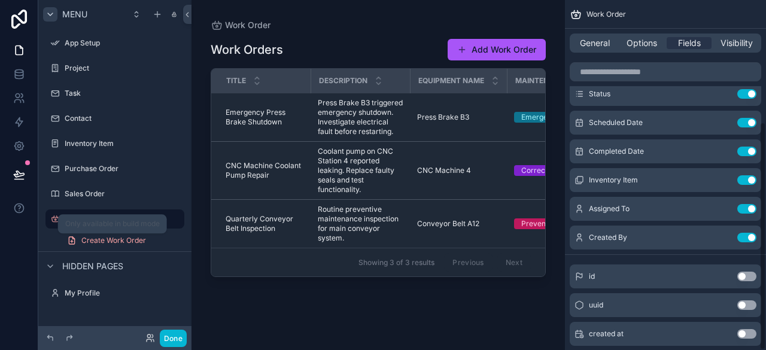
scroll to position [187, 0]
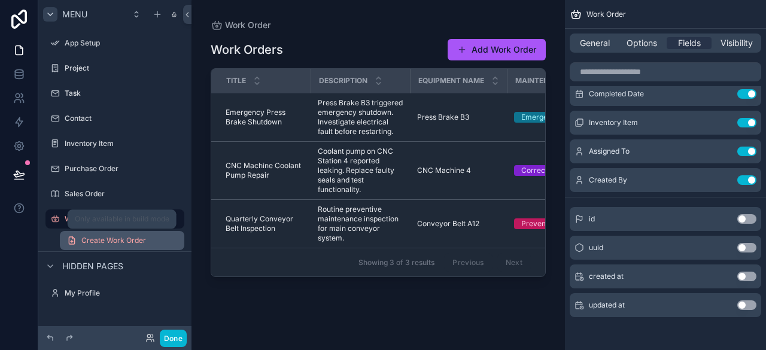
click at [96, 238] on span "Create Work Order" at bounding box center [113, 241] width 65 height 10
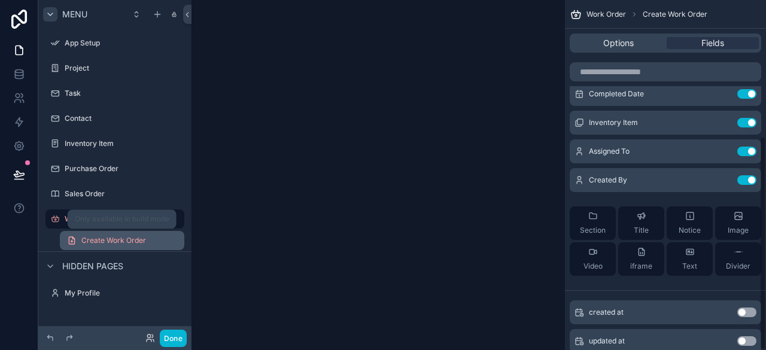
scroll to position [223, 0]
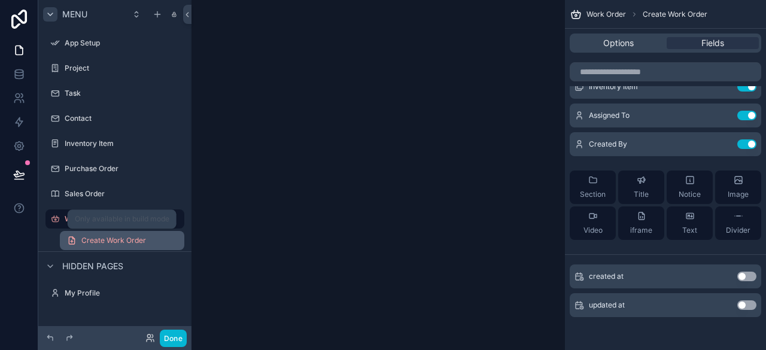
click at [135, 243] on span "Create Work Order" at bounding box center [113, 241] width 65 height 10
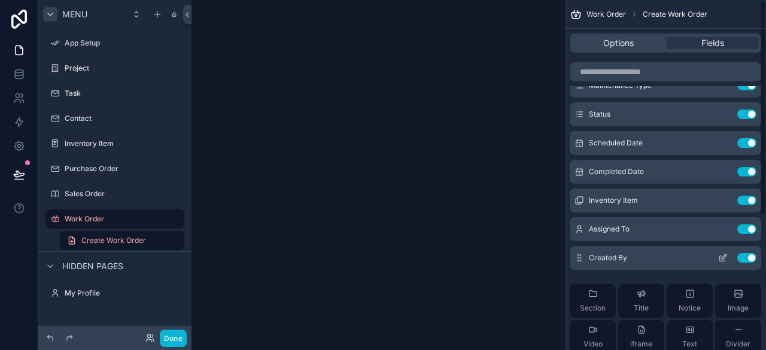
scroll to position [0, 0]
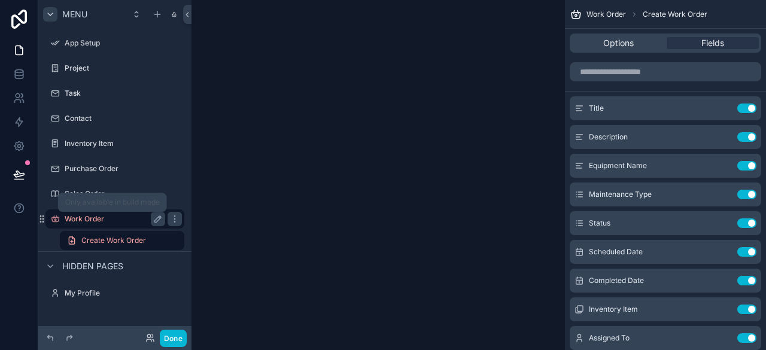
click at [96, 217] on label "Work Order" at bounding box center [113, 219] width 96 height 10
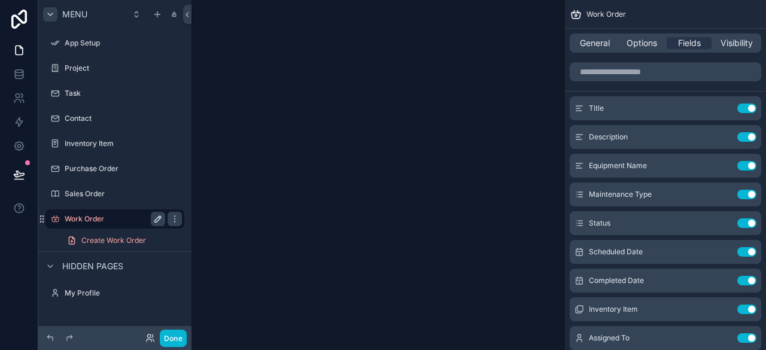
click at [154, 220] on icon "scrollable content" at bounding box center [158, 219] width 10 height 10
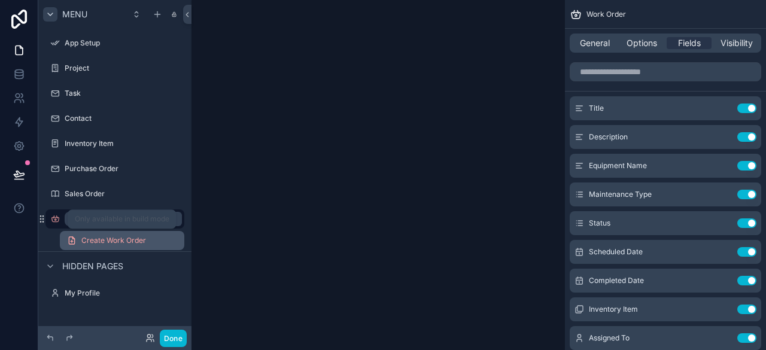
click at [121, 243] on span "Create Work Order" at bounding box center [113, 241] width 65 height 10
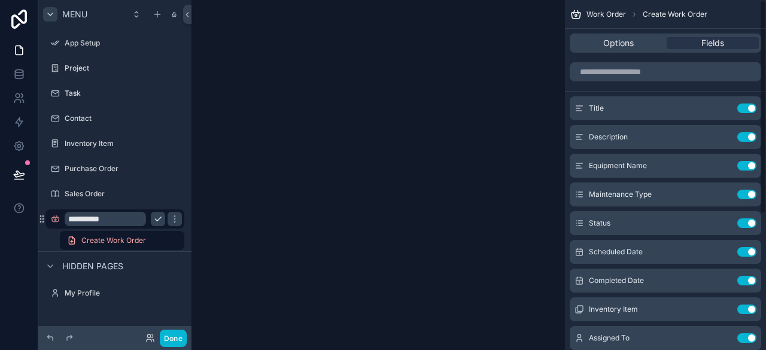
click at [620, 12] on span "Work Order" at bounding box center [605, 15] width 39 height 10
click at [631, 45] on span "Options" at bounding box center [618, 43] width 31 height 12
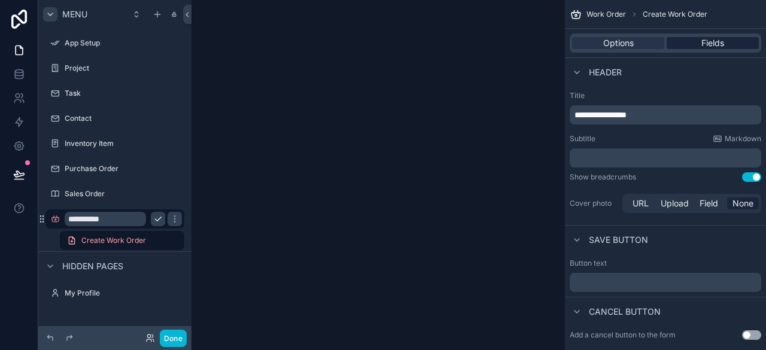
click at [713, 43] on span "Fields" at bounding box center [712, 43] width 23 height 12
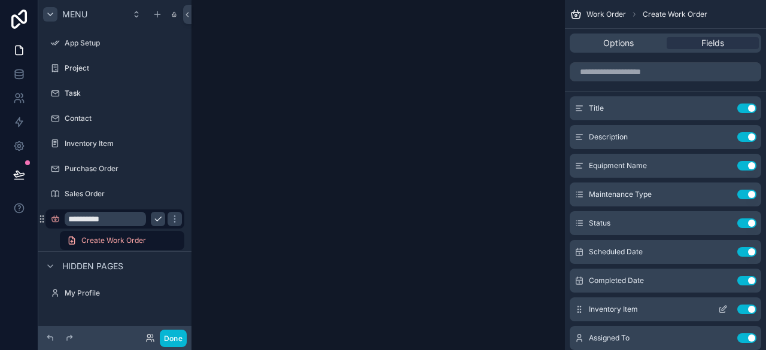
click at [629, 313] on span "Inventory Item" at bounding box center [613, 310] width 49 height 10
click at [634, 306] on span "Inventory Item" at bounding box center [613, 310] width 49 height 10
click at [722, 308] on icon "scrollable content" at bounding box center [724, 308] width 5 height 5
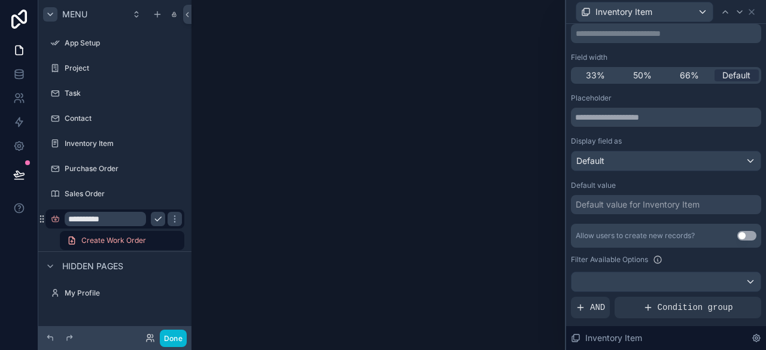
scroll to position [212, 0]
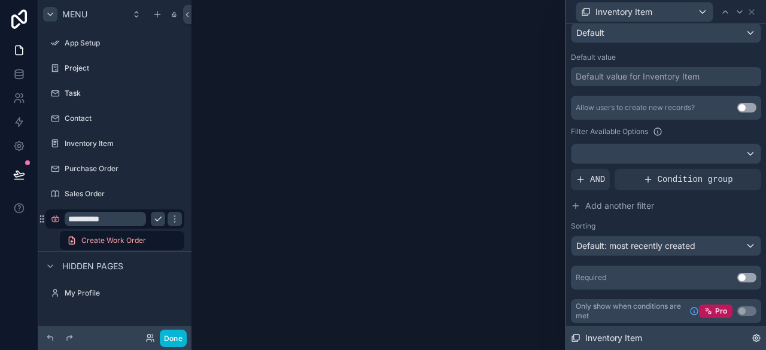
click at [754, 340] on icon at bounding box center [756, 338] width 10 height 10
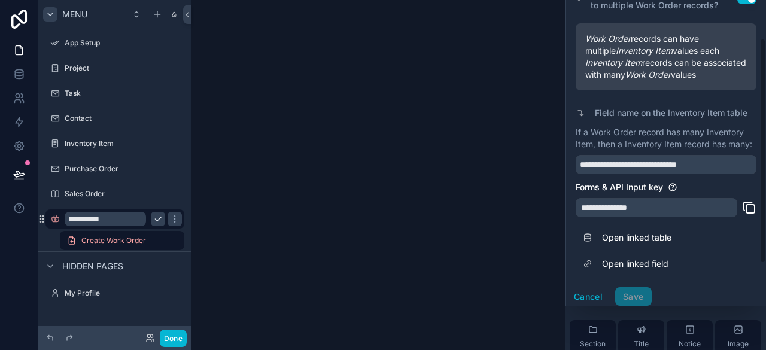
scroll to position [60, 0]
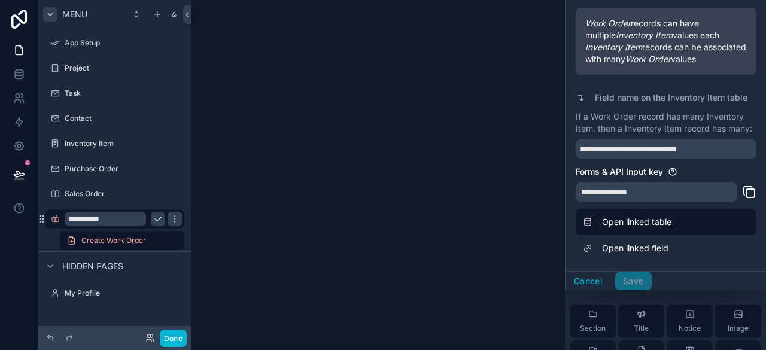
click at [666, 224] on link "Open linked table" at bounding box center [666, 222] width 181 height 26
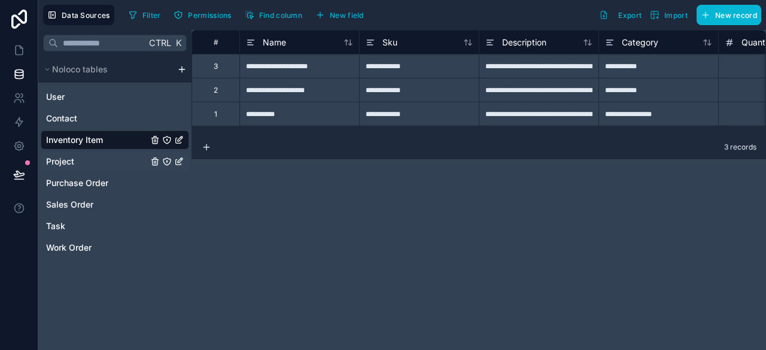
click at [69, 161] on span "Project" at bounding box center [60, 162] width 28 height 12
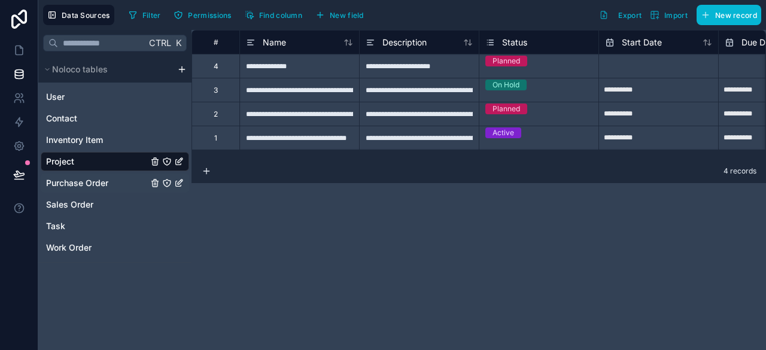
click at [73, 182] on span "Purchase Order" at bounding box center [77, 183] width 62 height 12
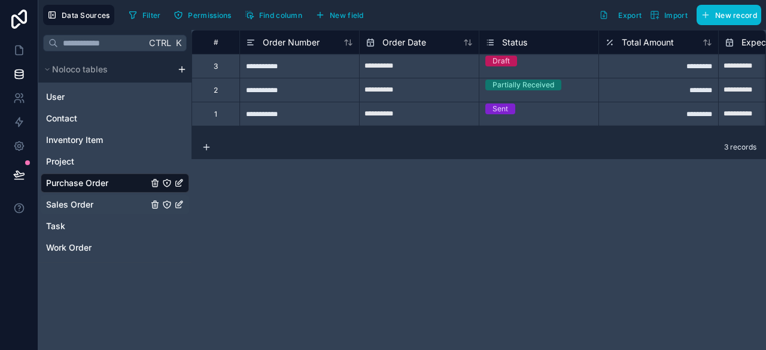
click at [75, 202] on span "Sales Order" at bounding box center [69, 205] width 47 height 12
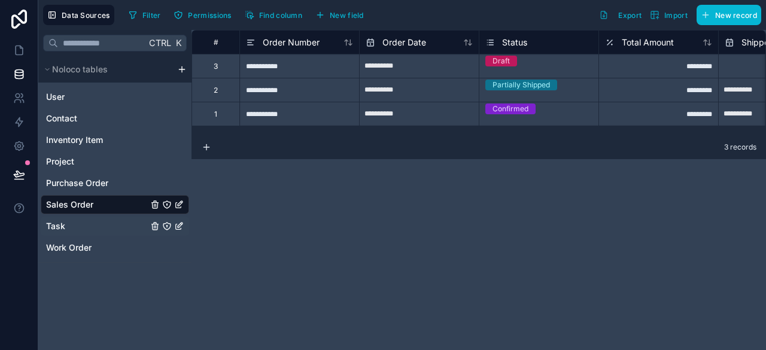
click at [65, 224] on span "Task" at bounding box center [55, 226] width 19 height 12
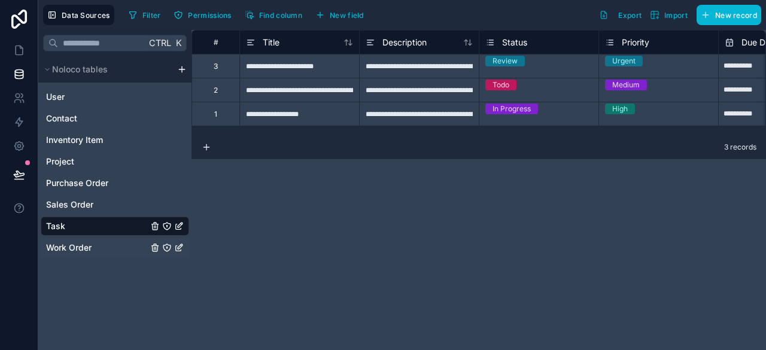
click at [74, 245] on span "Work Order" at bounding box center [68, 248] width 45 height 12
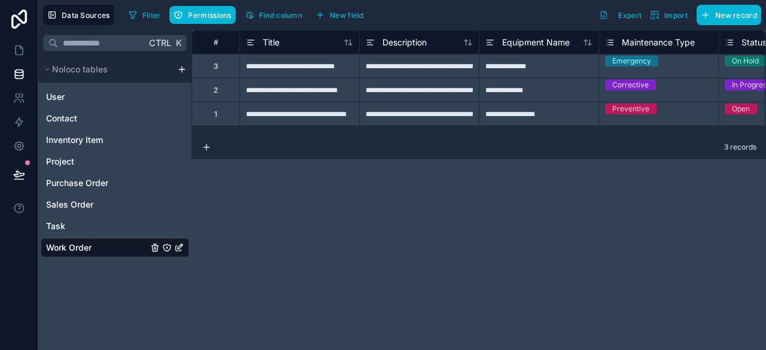
click at [385, 134] on div "**********" at bounding box center [478, 82] width 574 height 105
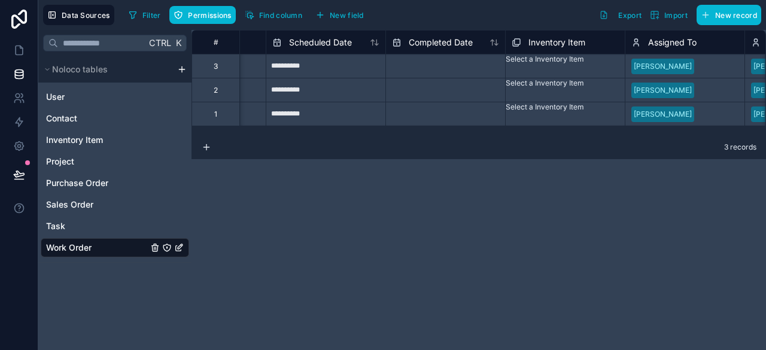
scroll to position [0, 742]
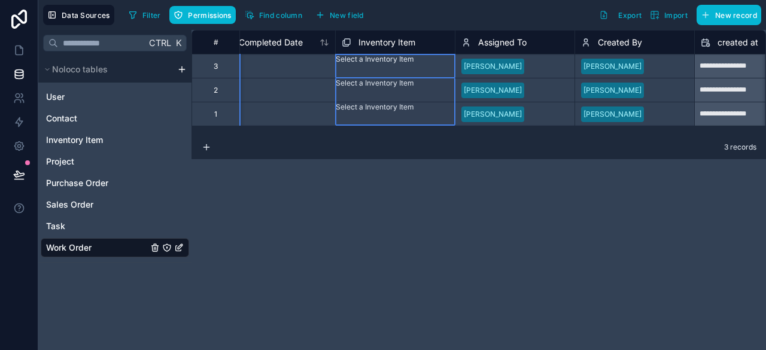
click at [392, 37] on span "Inventory Item" at bounding box center [386, 42] width 57 height 12
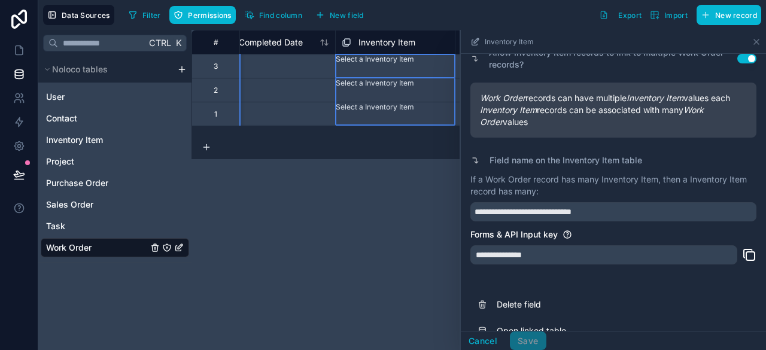
scroll to position [224, 0]
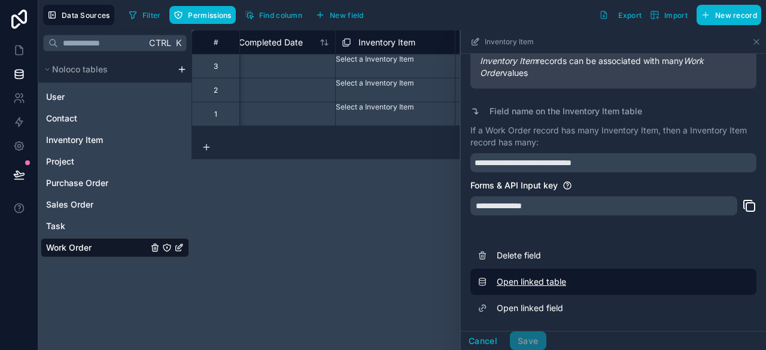
click at [553, 273] on link "Open linked table" at bounding box center [613, 282] width 286 height 26
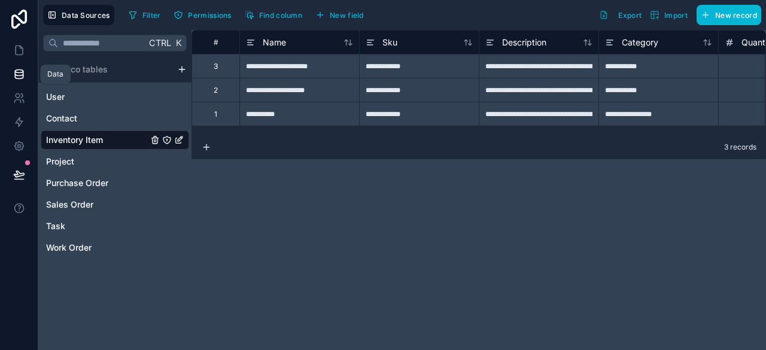
click at [26, 71] on link at bounding box center [19, 74] width 38 height 24
click at [22, 74] on icon at bounding box center [19, 74] width 12 height 12
click at [19, 146] on icon at bounding box center [19, 146] width 12 height 12
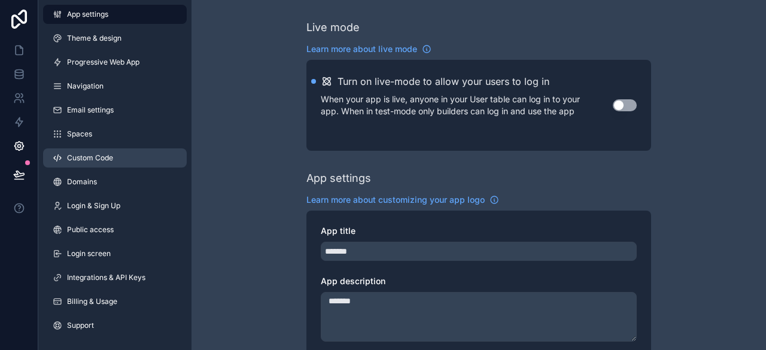
click at [96, 160] on span "Custom Code" at bounding box center [90, 158] width 46 height 10
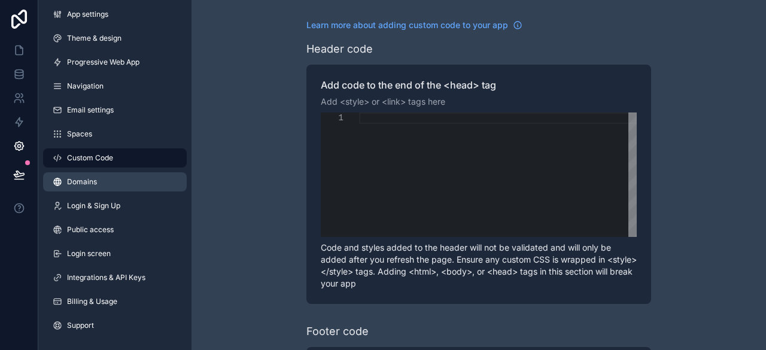
click at [86, 182] on span "Domains" at bounding box center [82, 182] width 30 height 10
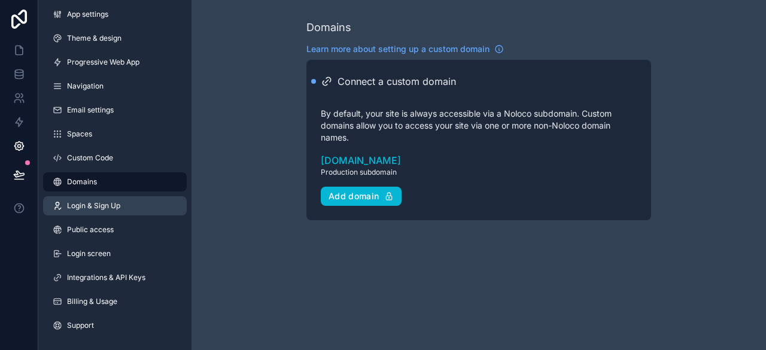
click at [95, 211] on link "Login & Sign Up" at bounding box center [115, 205] width 144 height 19
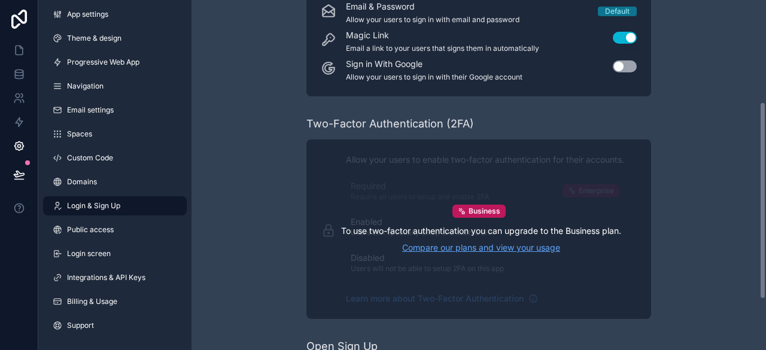
scroll to position [179, 0]
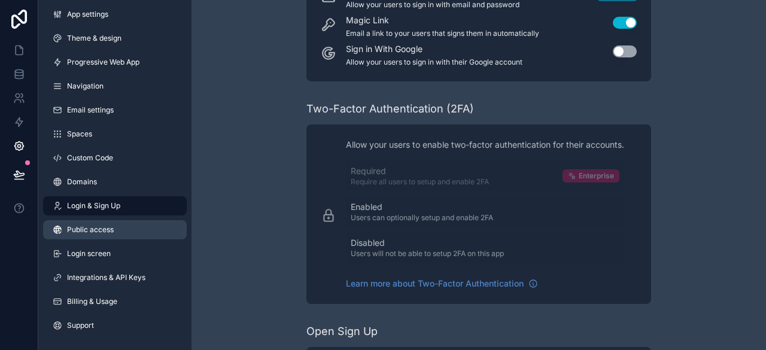
click at [86, 234] on span "Public access" at bounding box center [90, 230] width 47 height 10
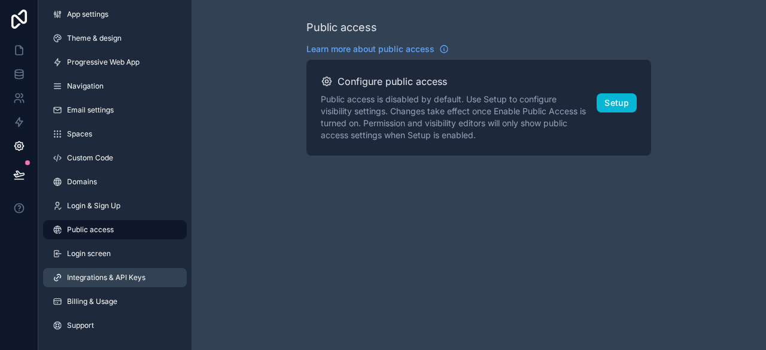
click at [111, 281] on span "Integrations & API Keys" at bounding box center [106, 278] width 78 height 10
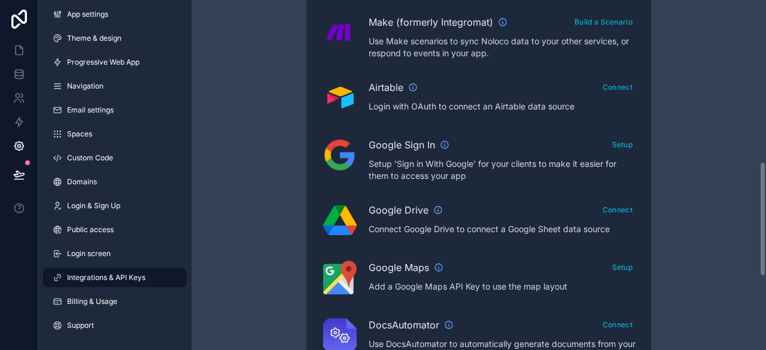
scroll to position [474, 0]
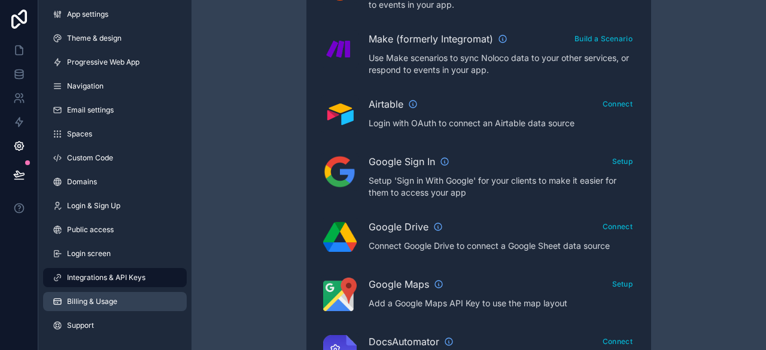
click at [104, 304] on span "Billing & Usage" at bounding box center [92, 302] width 50 height 10
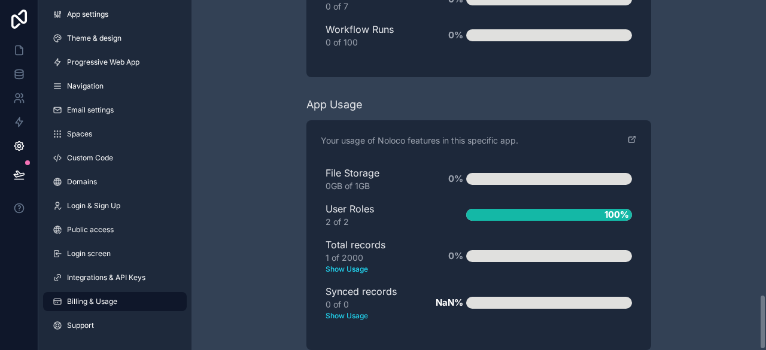
scroll to position [1865, 0]
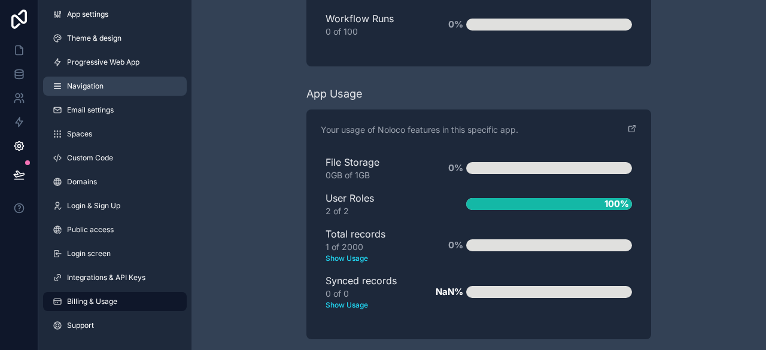
click at [97, 89] on span "Navigation" at bounding box center [85, 86] width 36 height 10
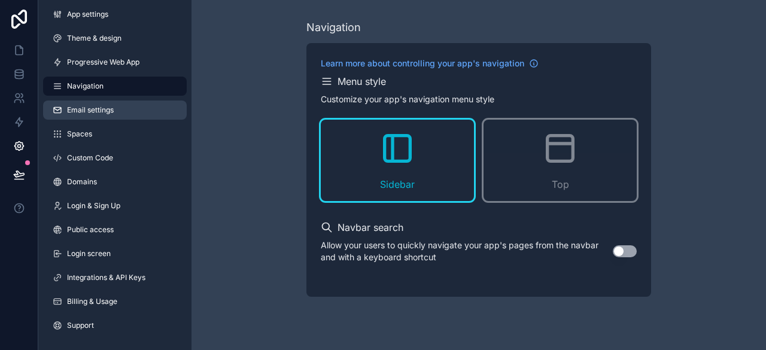
click at [103, 107] on span "Email settings" at bounding box center [90, 110] width 47 height 10
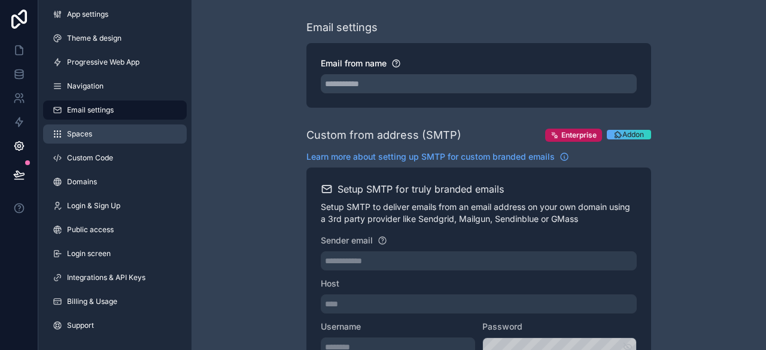
click at [94, 133] on link "Spaces" at bounding box center [115, 133] width 144 height 19
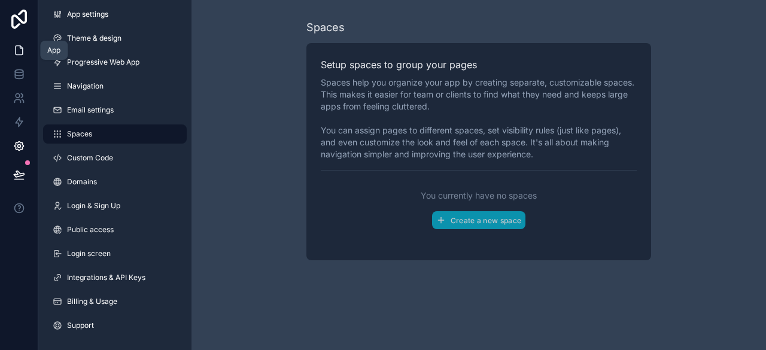
click at [16, 53] on icon at bounding box center [19, 50] width 7 height 9
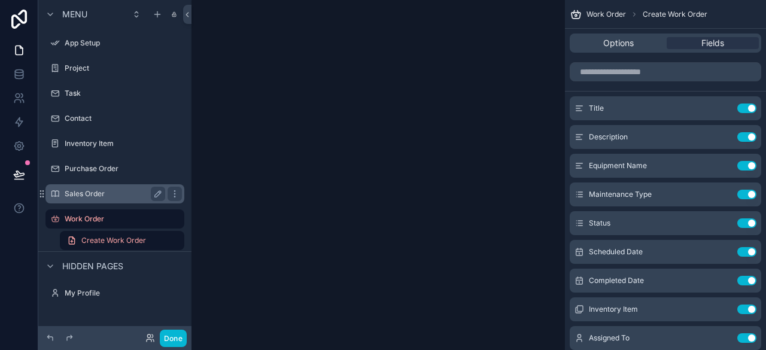
click at [98, 191] on label "Sales Order" at bounding box center [113, 194] width 96 height 10
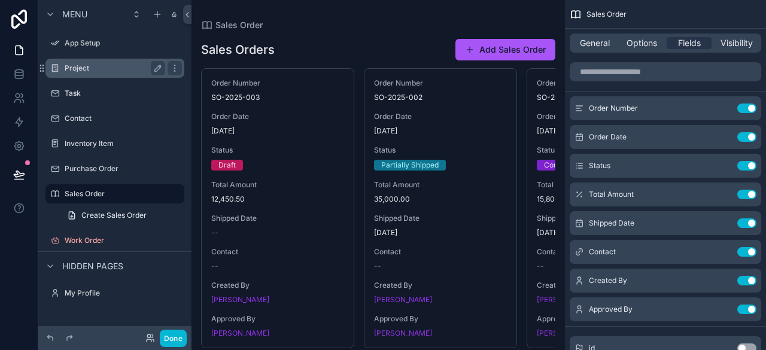
click at [84, 67] on label "Project" at bounding box center [113, 68] width 96 height 10
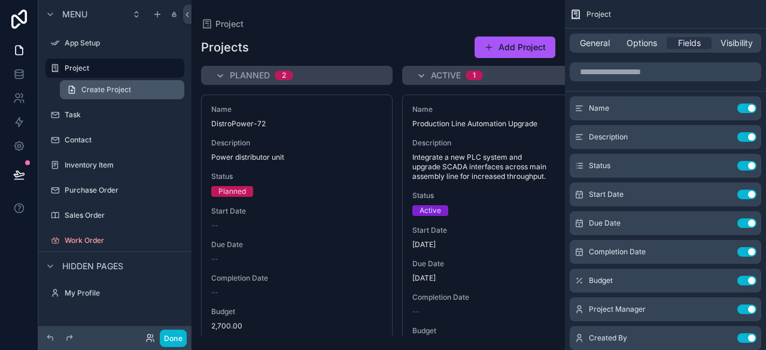
click at [90, 95] on link "Create Project" at bounding box center [122, 89] width 124 height 19
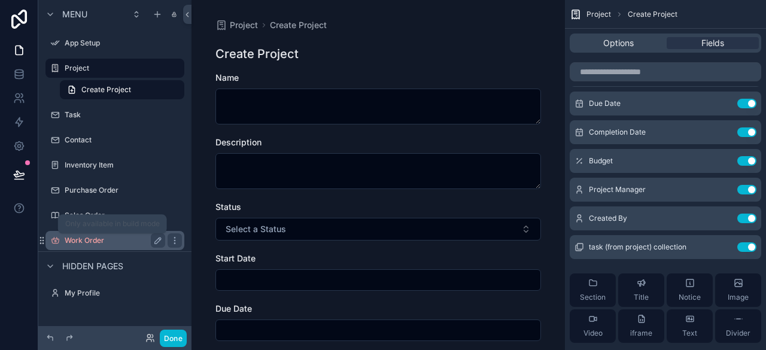
click at [81, 241] on label "Work Order" at bounding box center [113, 241] width 96 height 10
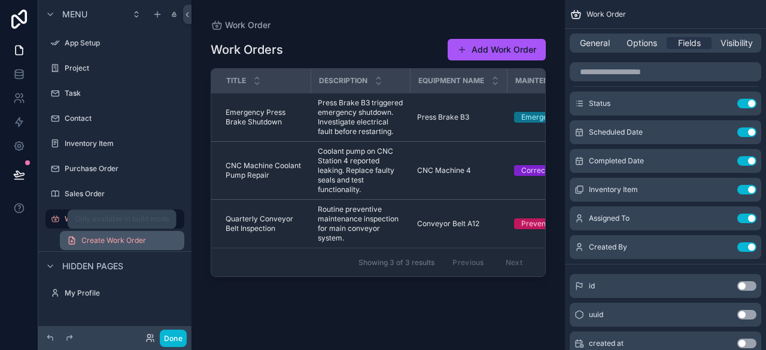
click at [116, 240] on span "Create Work Order" at bounding box center [113, 241] width 65 height 10
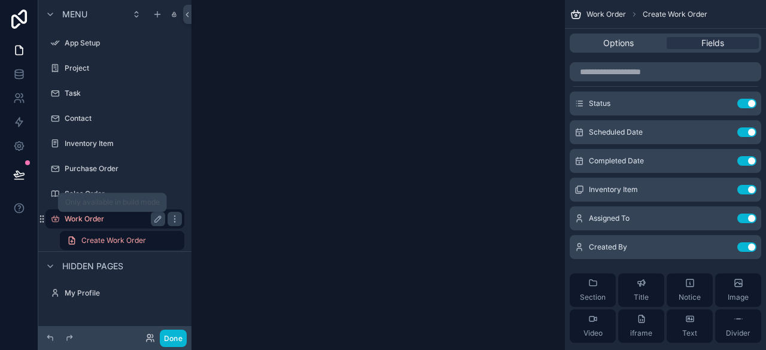
click at [77, 221] on label "Work Order" at bounding box center [113, 219] width 96 height 10
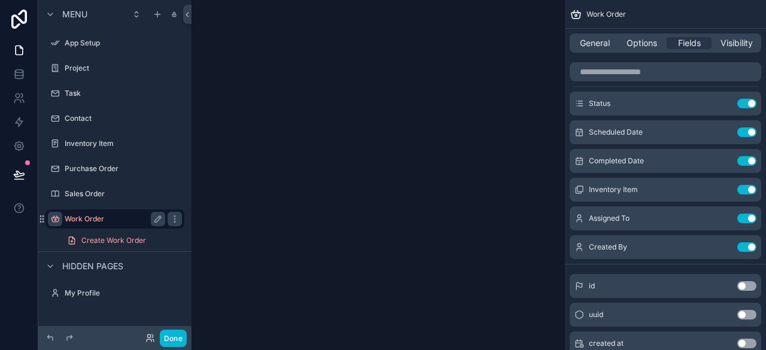
click at [51, 221] on icon "scrollable content" at bounding box center [55, 219] width 10 height 10
drag, startPoint x: 400, startPoint y: 216, endPoint x: 344, endPoint y: 202, distance: 57.9
click at [395, 216] on div "scrollable content" at bounding box center [377, 175] width 373 height 350
click at [132, 218] on label "Work Order" at bounding box center [113, 219] width 96 height 10
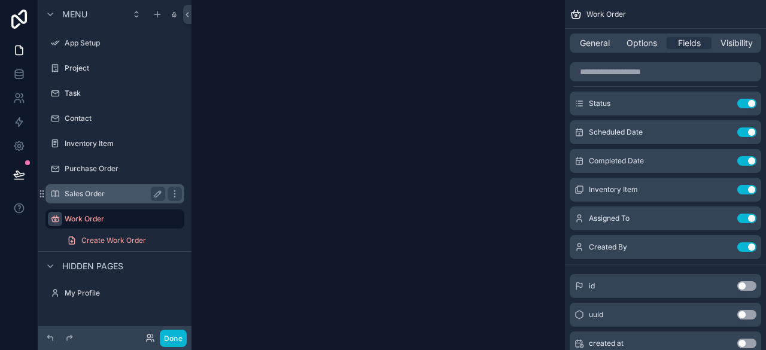
click at [106, 187] on div "Sales Order" at bounding box center [115, 194] width 101 height 14
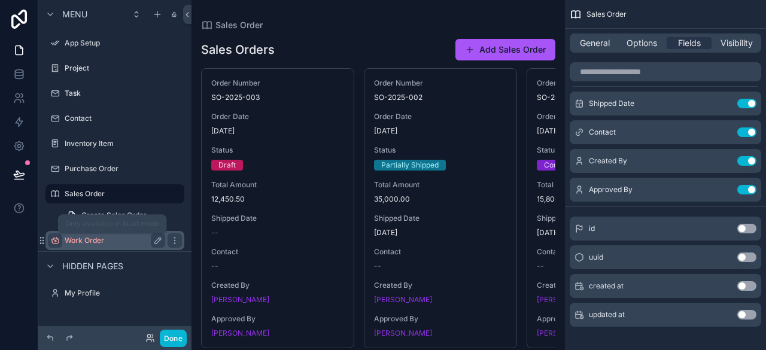
click at [93, 241] on label "Work Order" at bounding box center [113, 241] width 96 height 10
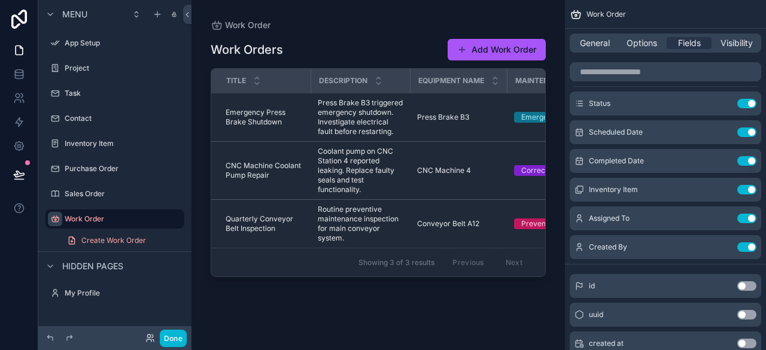
click at [492, 48] on div "scrollable content" at bounding box center [377, 168] width 373 height 336
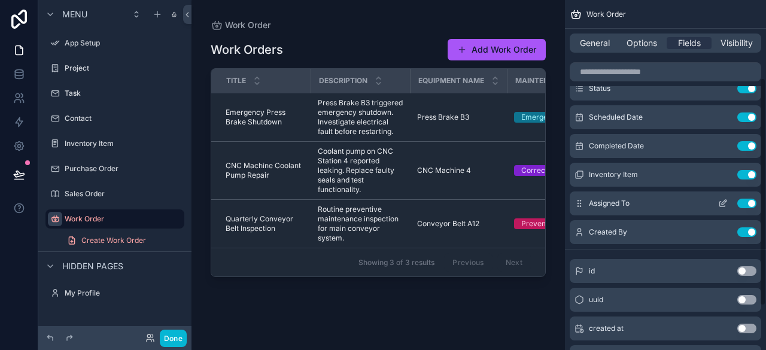
scroll to position [120, 0]
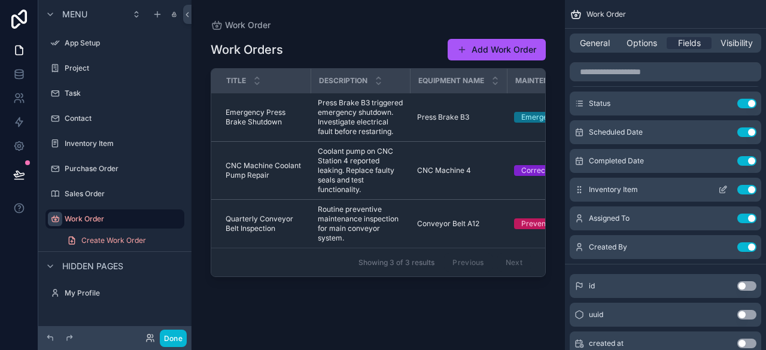
click at [632, 188] on span "Inventory Item" at bounding box center [613, 190] width 49 height 10
click at [639, 46] on span "Options" at bounding box center [641, 43] width 31 height 12
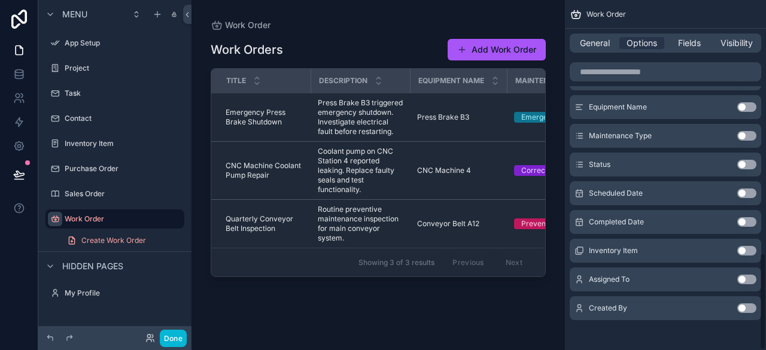
scroll to position [911, 0]
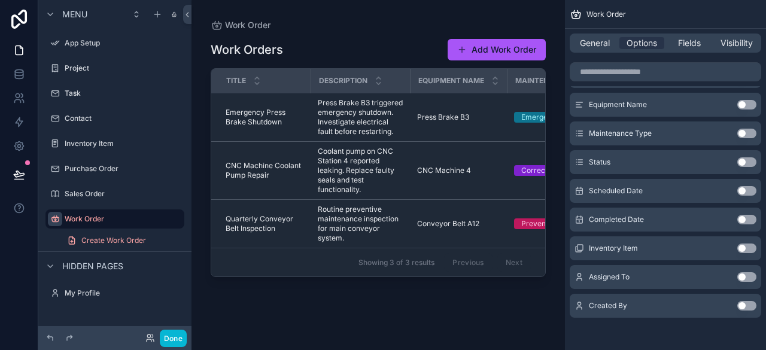
click at [651, 245] on div "Inventory Item Use setting" at bounding box center [665, 248] width 191 height 24
click at [744, 249] on button "Use setting" at bounding box center [746, 248] width 19 height 10
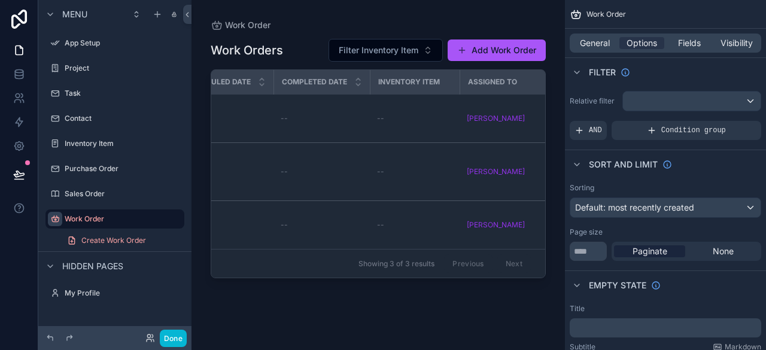
scroll to position [0, 463]
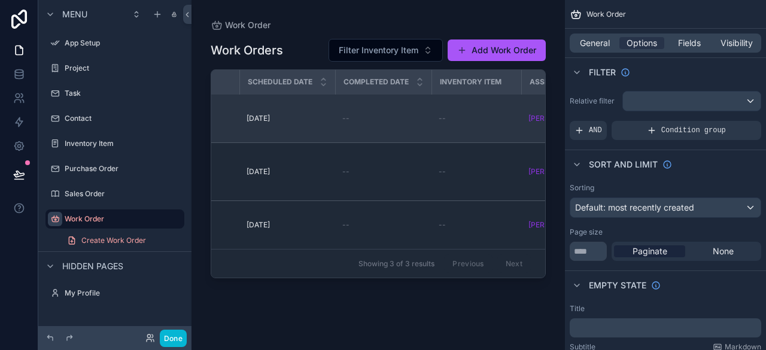
click at [467, 119] on div "--" at bounding box center [476, 119] width 75 height 10
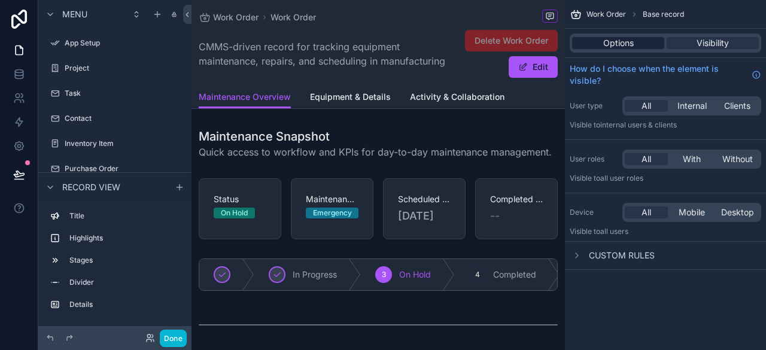
click at [616, 45] on span "Options" at bounding box center [618, 43] width 31 height 12
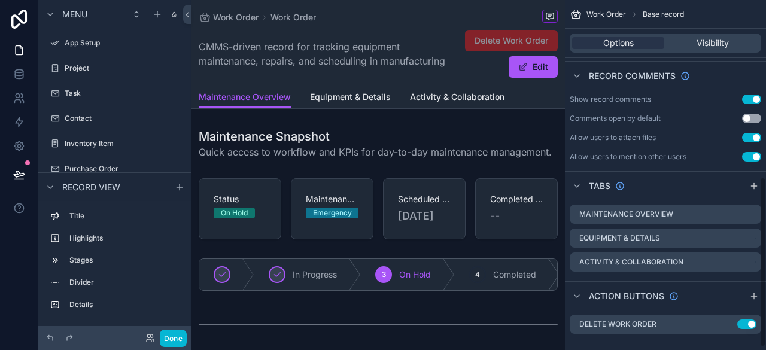
scroll to position [371, 0]
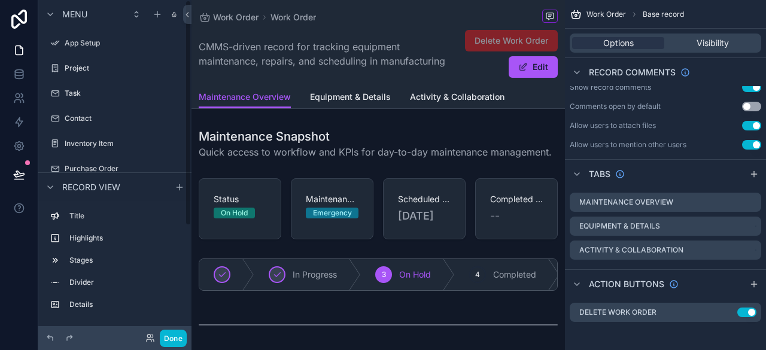
click at [96, 182] on span "Record view" at bounding box center [91, 187] width 58 height 12
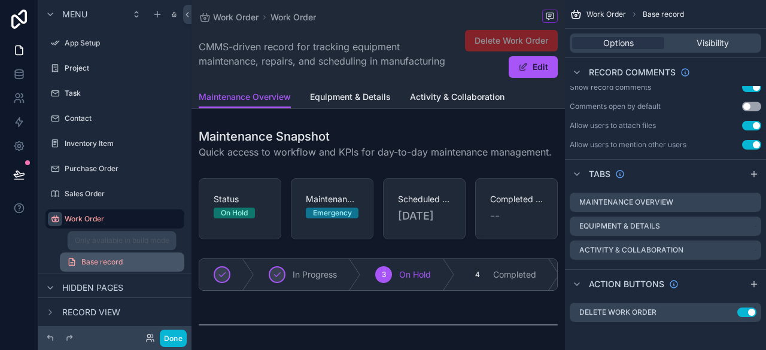
click at [94, 265] on span "Base record" at bounding box center [101, 262] width 41 height 10
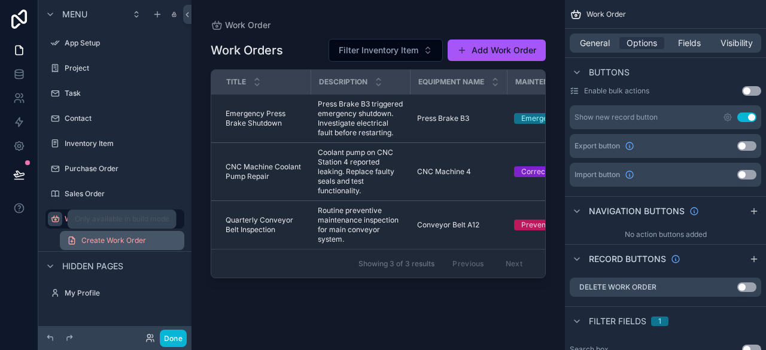
click at [104, 242] on span "Create Work Order" at bounding box center [113, 241] width 65 height 10
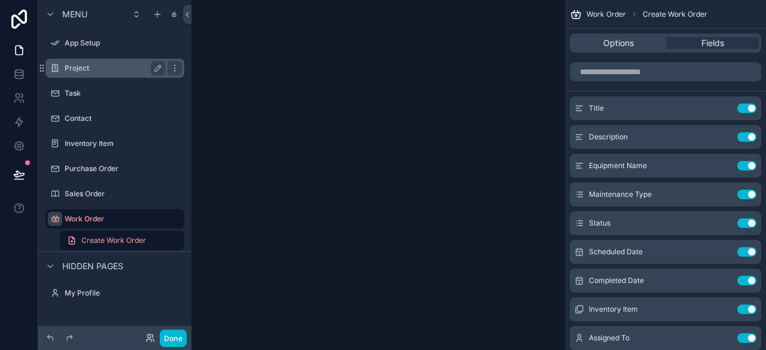
drag, startPoint x: 26, startPoint y: 23, endPoint x: 75, endPoint y: 62, distance: 62.6
click at [25, 23] on icon at bounding box center [19, 19] width 24 height 19
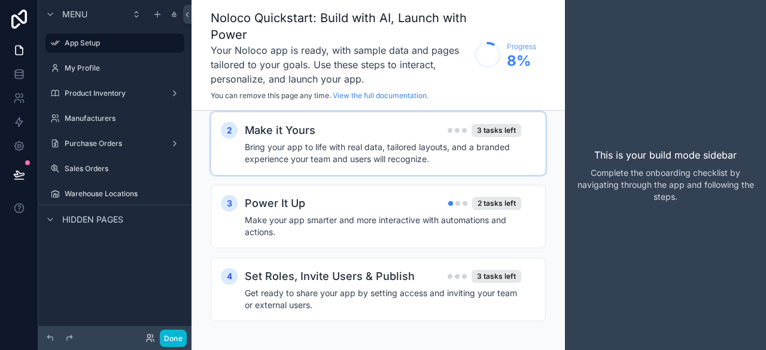
scroll to position [84, 0]
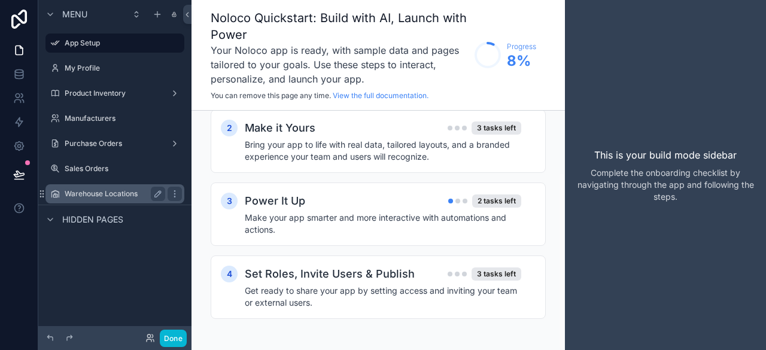
click at [103, 193] on label "Warehouse Locations" at bounding box center [113, 194] width 96 height 10
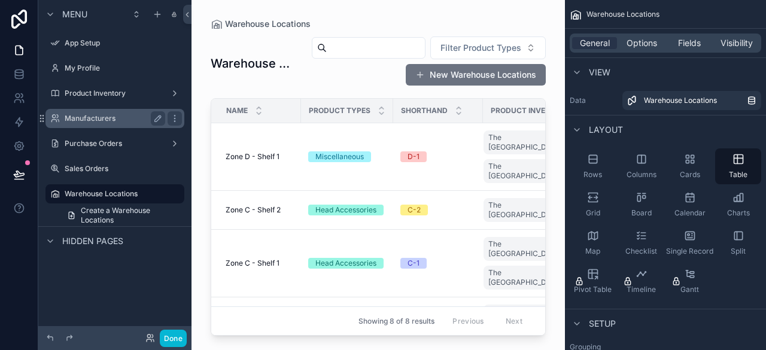
click at [86, 116] on label "Manufacturers" at bounding box center [113, 119] width 96 height 10
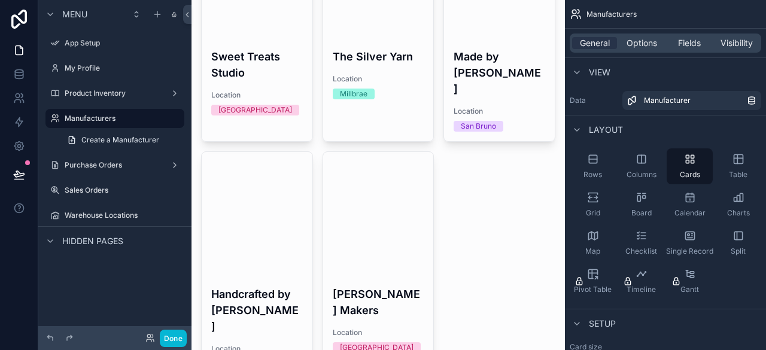
scroll to position [662, 0]
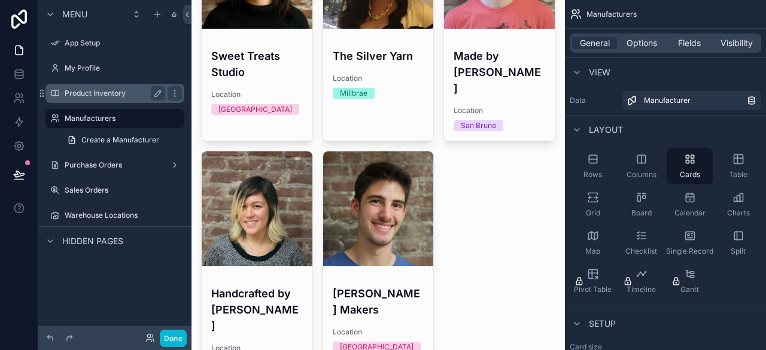
click at [84, 95] on label "Product Inventory" at bounding box center [113, 94] width 96 height 10
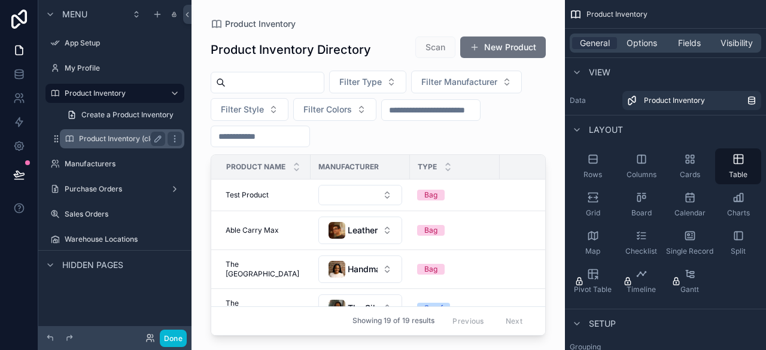
click at [116, 139] on label "Product Inventory (clone)" at bounding box center [122, 139] width 86 height 10
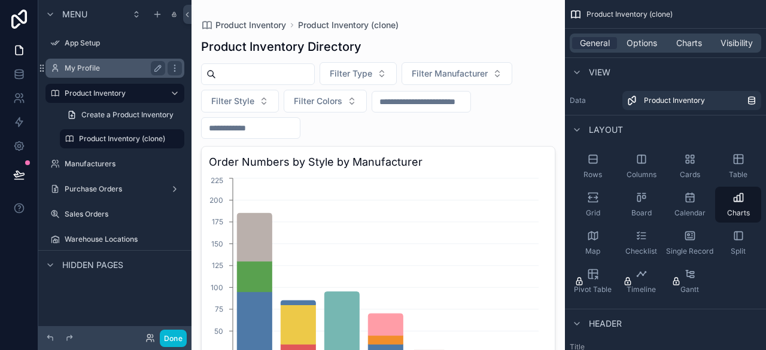
click at [92, 68] on label "My Profile" at bounding box center [113, 68] width 96 height 10
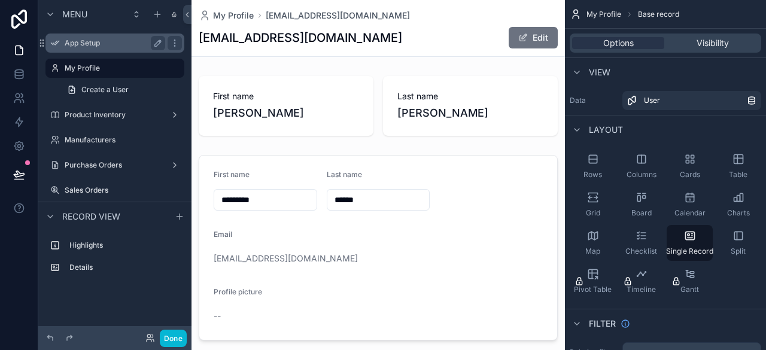
click at [87, 42] on label "App Setup" at bounding box center [113, 43] width 96 height 10
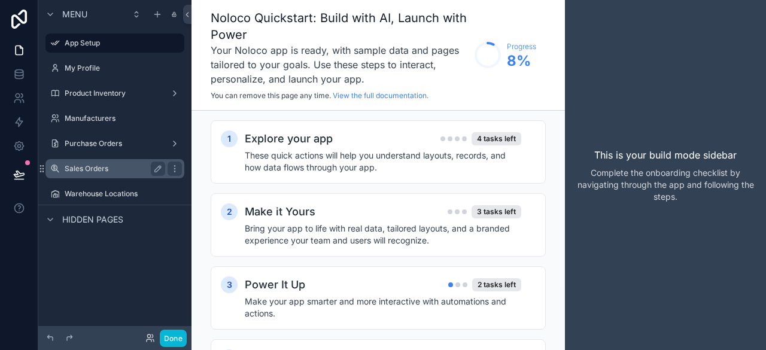
click at [98, 164] on label "Sales Orders" at bounding box center [113, 169] width 96 height 10
